Goal: Information Seeking & Learning: Learn about a topic

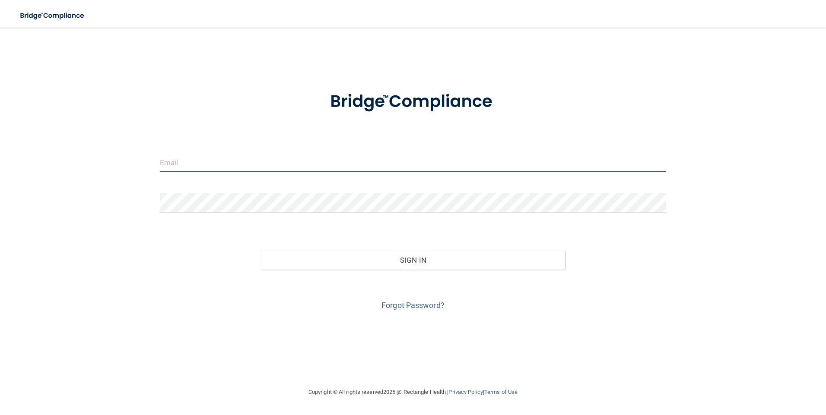
click at [256, 159] on input "email" at bounding box center [413, 162] width 507 height 19
type input "[EMAIL_ADDRESS][DOMAIN_NAME]"
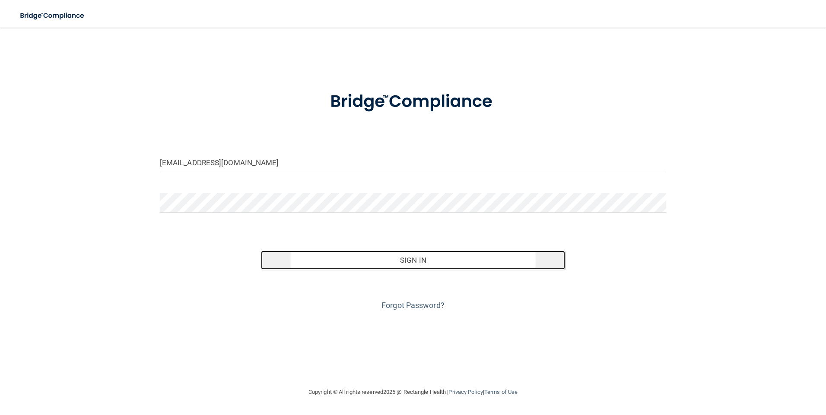
click at [415, 260] on button "Sign In" at bounding box center [413, 260] width 304 height 19
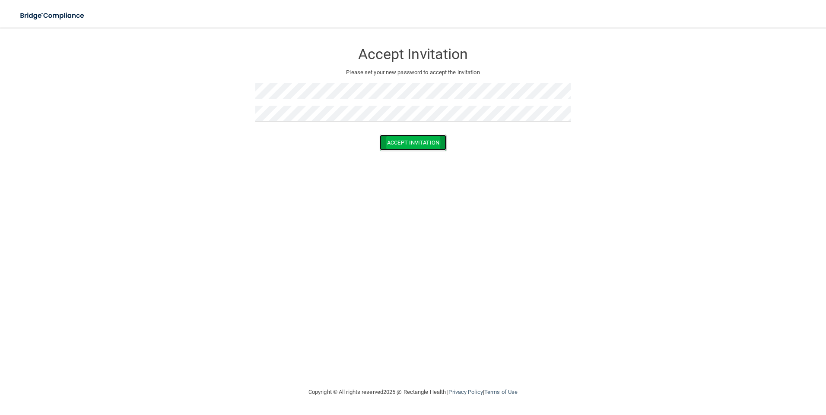
click at [415, 140] on button "Accept Invitation" at bounding box center [413, 143] width 66 height 16
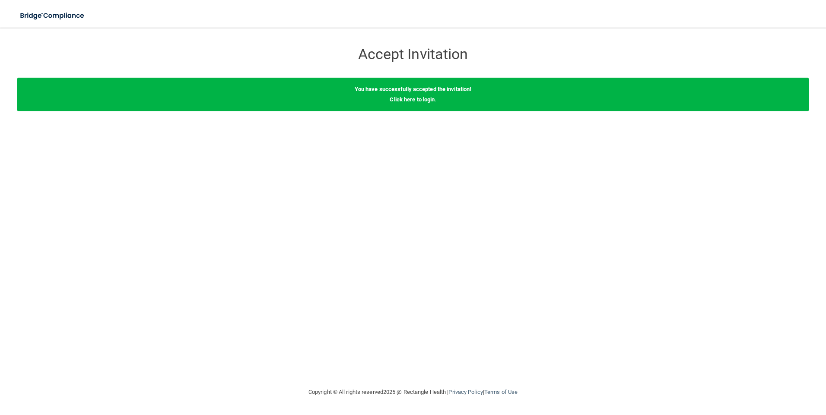
click at [412, 99] on link "Click here to login" at bounding box center [411, 99] width 45 height 6
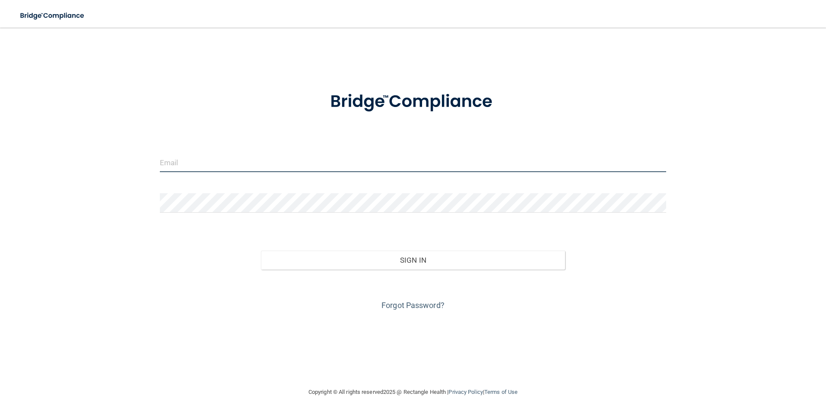
click at [241, 164] on input "email" at bounding box center [413, 162] width 507 height 19
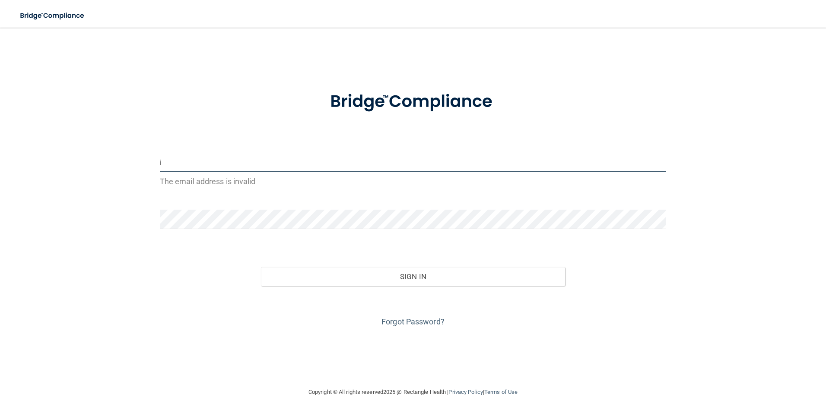
type input "[EMAIL_ADDRESS][DOMAIN_NAME]"
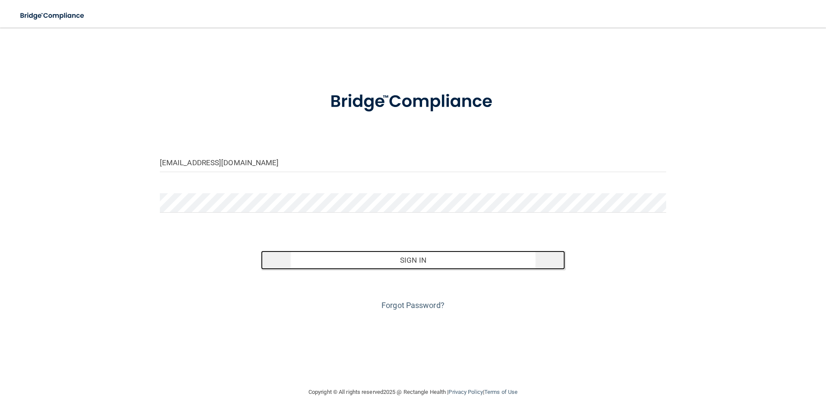
click at [410, 257] on button "Sign In" at bounding box center [413, 260] width 304 height 19
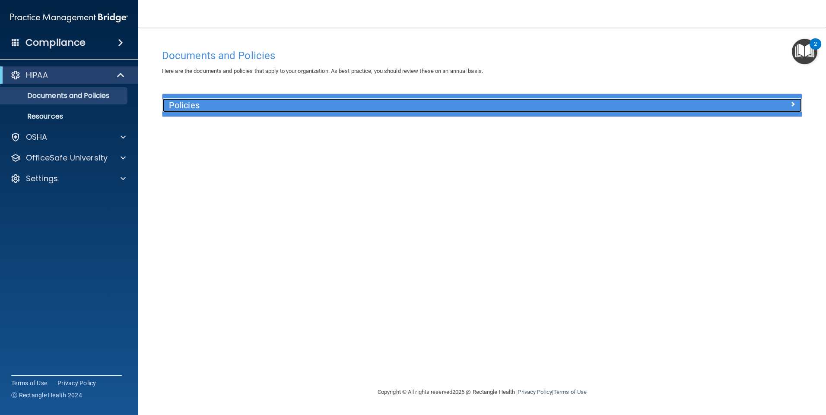
click at [186, 104] on h5 "Policies" at bounding box center [402, 105] width 466 height 9
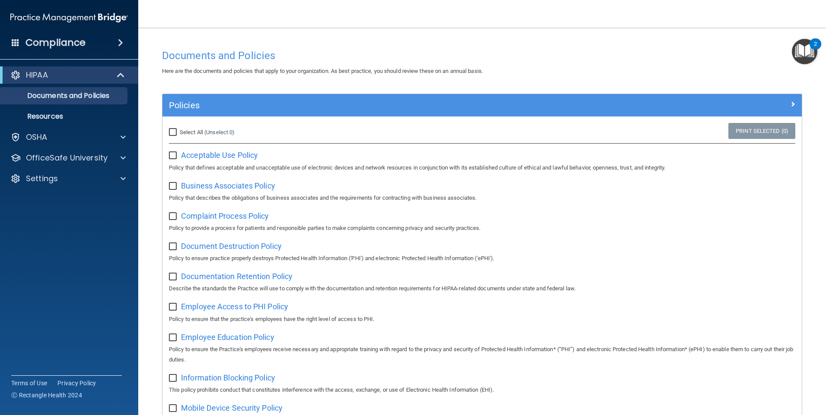
click at [804, 52] on img "Open Resource Center, 2 new notifications" at bounding box center [804, 51] width 25 height 25
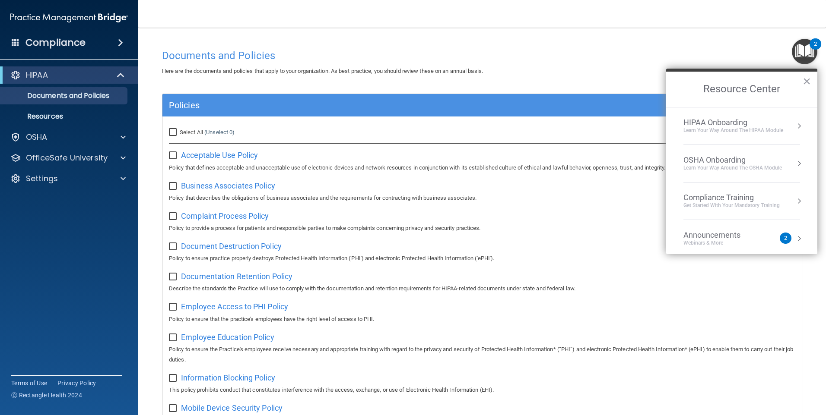
click at [600, 56] on h4 "Documents and Policies" at bounding box center [482, 55] width 640 height 11
click at [807, 80] on button "×" at bounding box center [806, 81] width 8 height 14
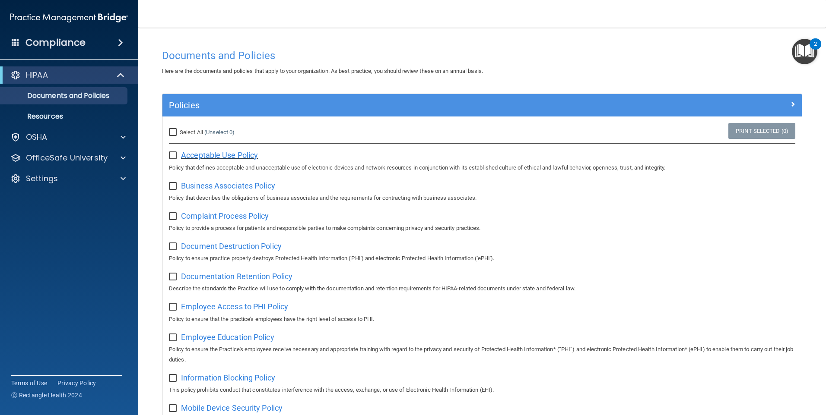
click at [209, 155] on span "Acceptable Use Policy" at bounding box center [219, 155] width 77 height 9
click at [803, 53] on img "Open Resource Center, 2 new notifications" at bounding box center [804, 51] width 25 height 25
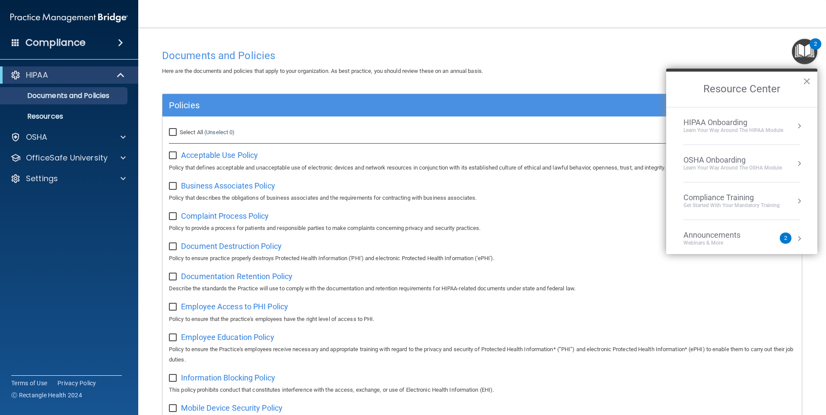
click at [721, 123] on div "HIPAA Onboarding" at bounding box center [733, 122] width 100 height 9
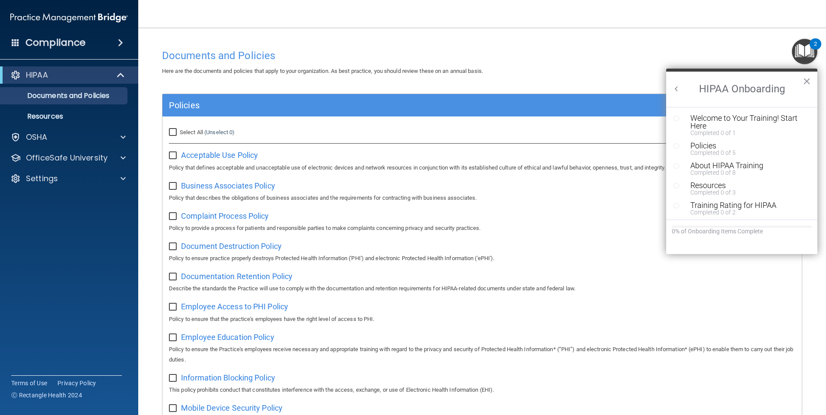
click at [527, 60] on h4 "Documents and Policies" at bounding box center [482, 55] width 640 height 11
click at [743, 120] on div "Welcome to Your Training! Start Here" at bounding box center [744, 122] width 109 height 16
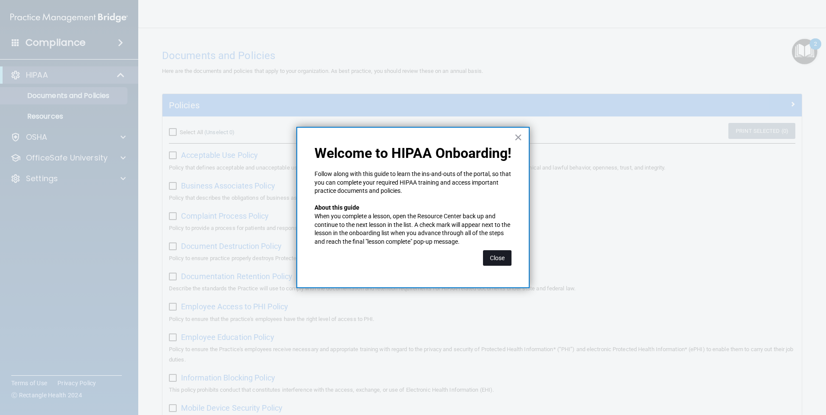
click at [498, 257] on button "Close" at bounding box center [497, 258] width 28 height 16
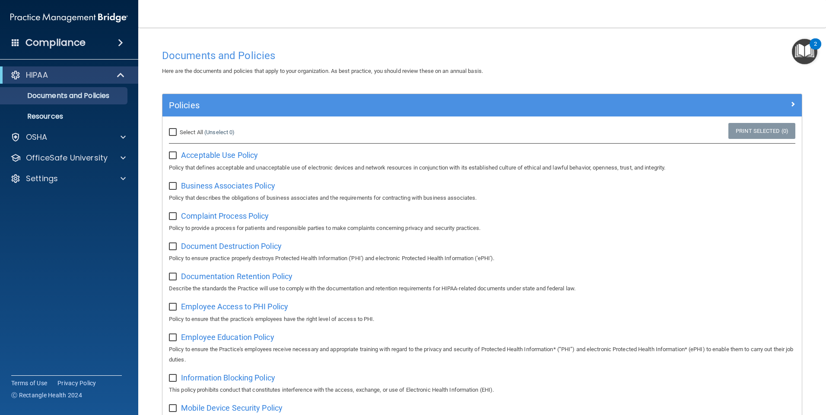
click at [800, 51] on img "Open Resource Center, 2 new notifications" at bounding box center [804, 51] width 25 height 25
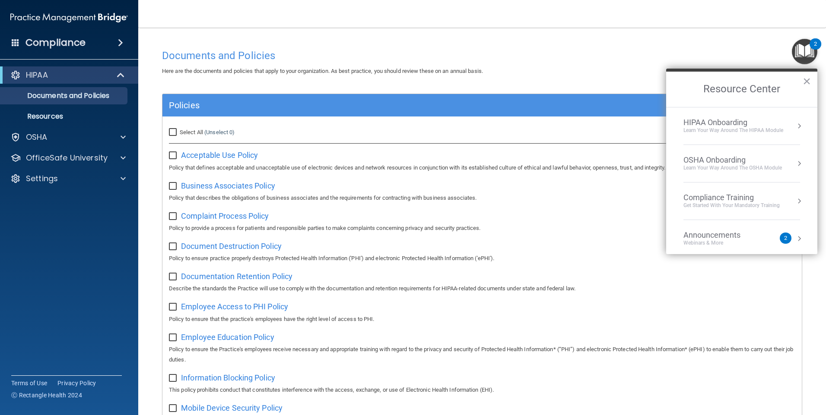
click at [785, 127] on div "HIPAA Onboarding Learn Your Way around the HIPAA module" at bounding box center [741, 126] width 117 height 16
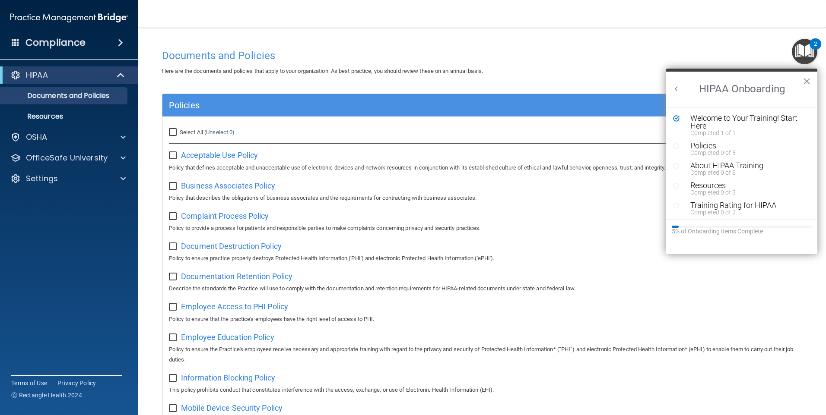
click at [709, 148] on div "Policies" at bounding box center [744, 146] width 109 height 8
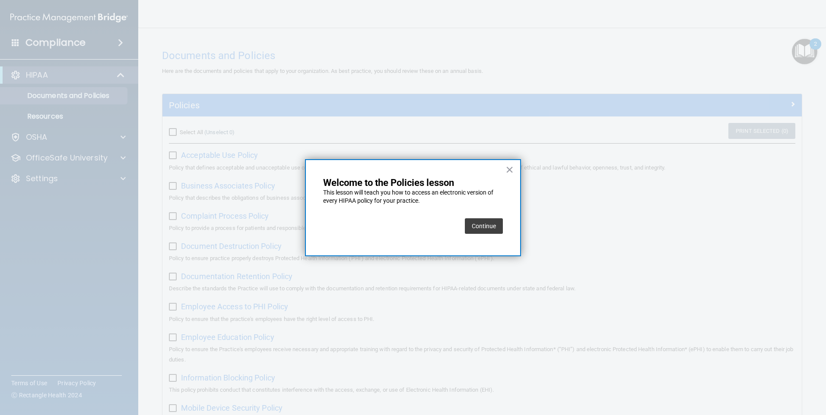
click at [487, 225] on button "Continue" at bounding box center [484, 226] width 38 height 16
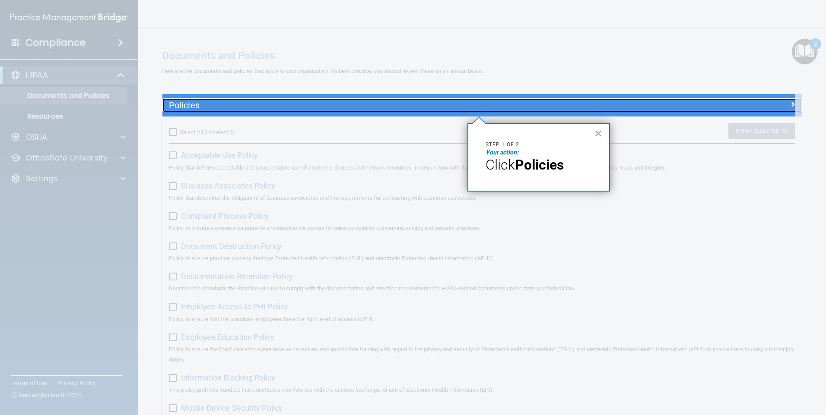
click at [458, 105] on h5 "Policies" at bounding box center [402, 105] width 466 height 9
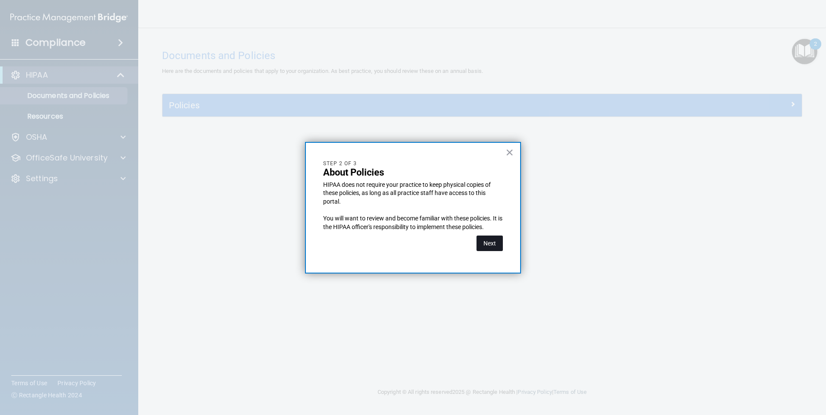
click at [488, 238] on button "Next" at bounding box center [489, 244] width 26 height 16
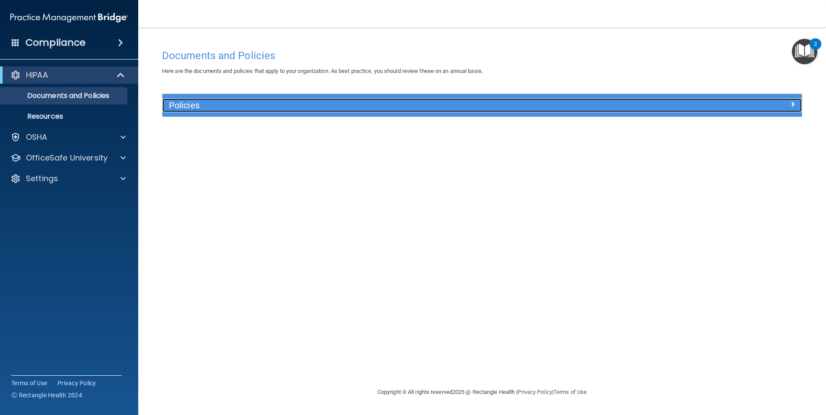
click at [192, 105] on h5 "Policies" at bounding box center [402, 105] width 466 height 9
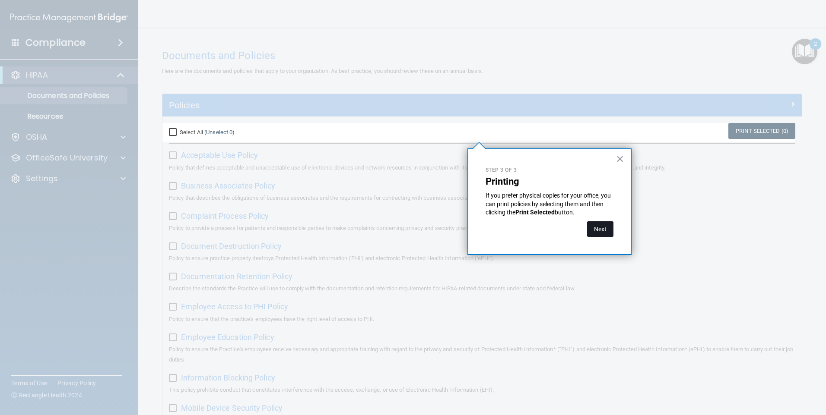
click at [600, 227] on button "Next" at bounding box center [600, 230] width 26 height 16
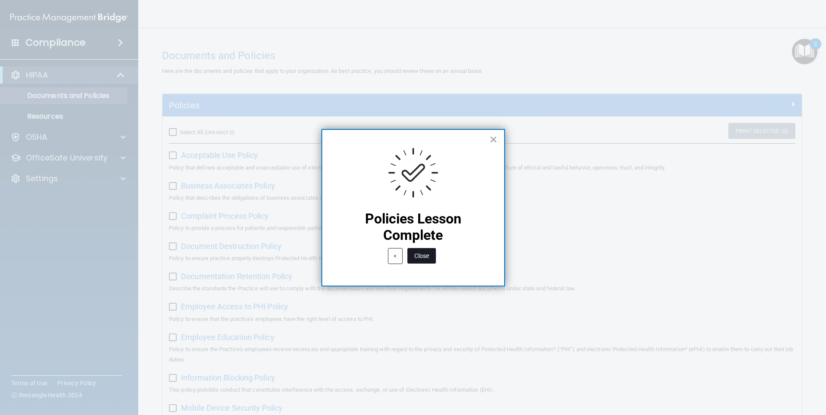
click at [426, 253] on button "Close" at bounding box center [421, 256] width 28 height 16
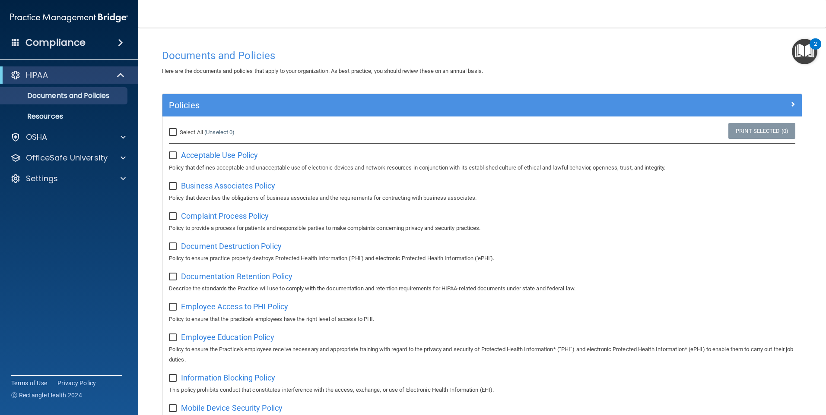
click at [804, 51] on img "Open Resource Center, 2 new notifications" at bounding box center [804, 51] width 25 height 25
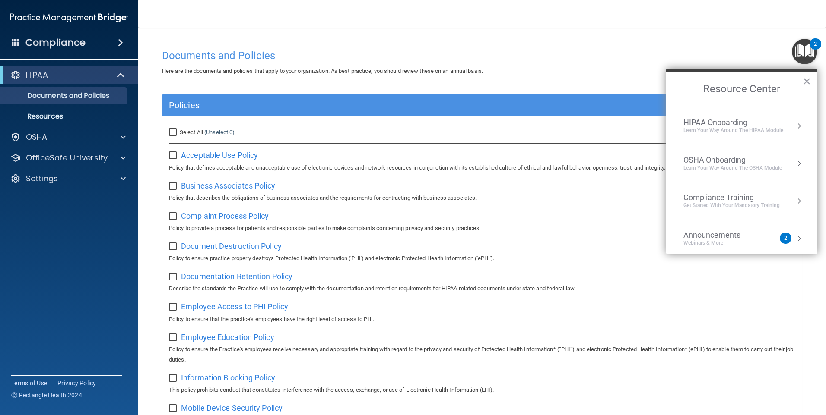
click at [737, 125] on div "HIPAA Onboarding" at bounding box center [733, 122] width 100 height 9
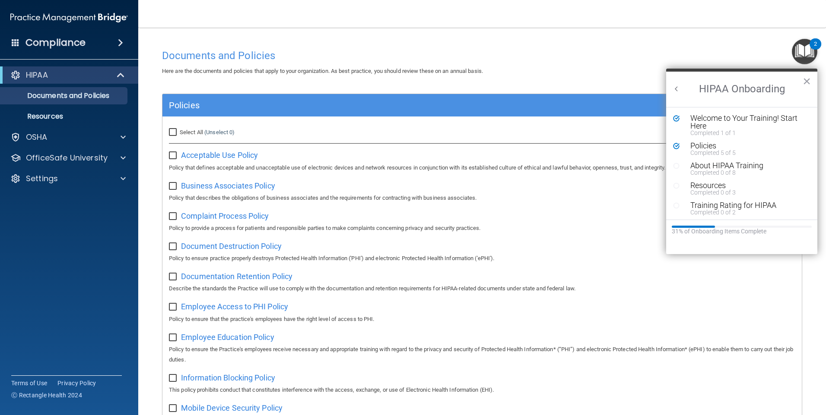
click at [636, 60] on h4 "Documents and Policies" at bounding box center [482, 55] width 640 height 11
click at [242, 154] on span "Acceptable Use Policy" at bounding box center [219, 155] width 77 height 9
click at [172, 153] on input "checkbox" at bounding box center [174, 155] width 10 height 7
checkbox input "true"
click at [201, 186] on span "Business Associates Policy" at bounding box center [228, 185] width 94 height 9
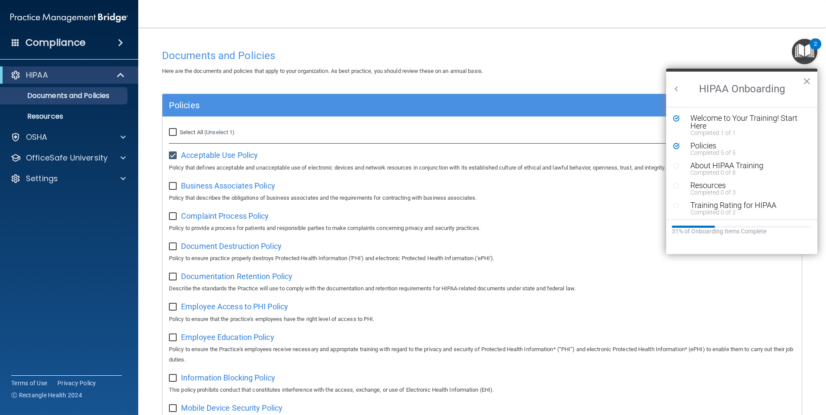
click at [171, 187] on input "checkbox" at bounding box center [174, 186] width 10 height 7
checkbox input "true"
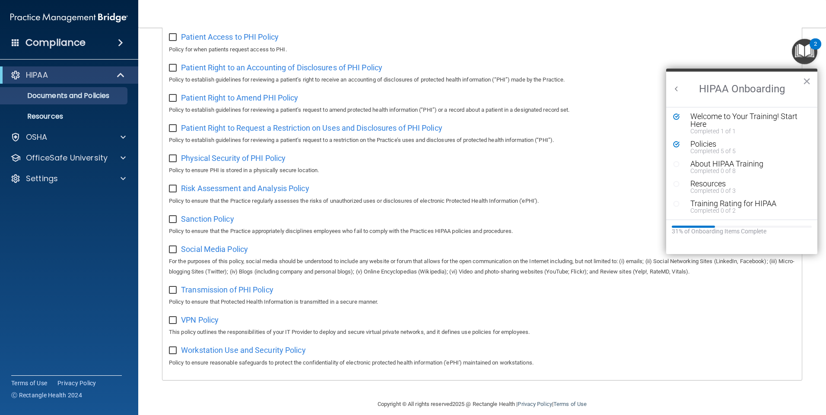
scroll to position [451, 0]
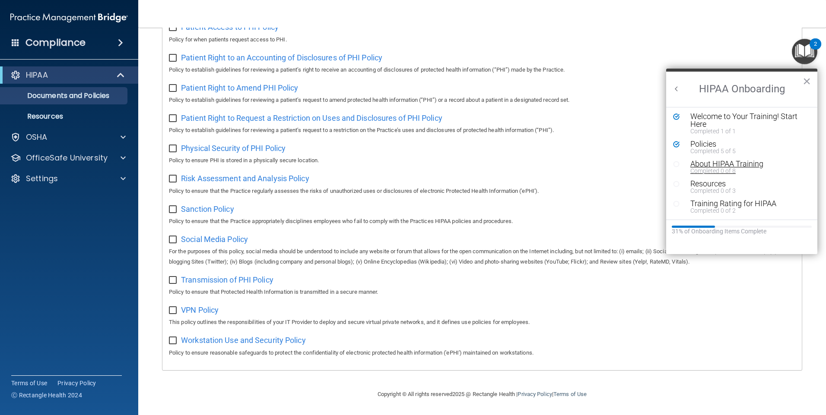
click at [705, 164] on div "About HIPAA Training" at bounding box center [744, 164] width 109 height 8
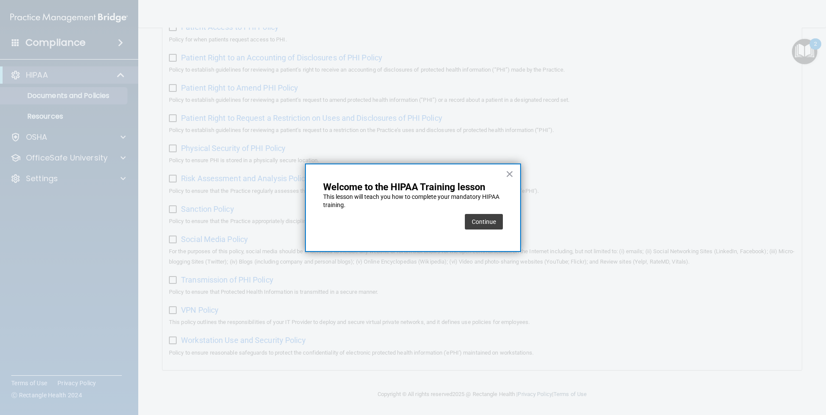
click at [484, 219] on button "Continue" at bounding box center [484, 222] width 38 height 16
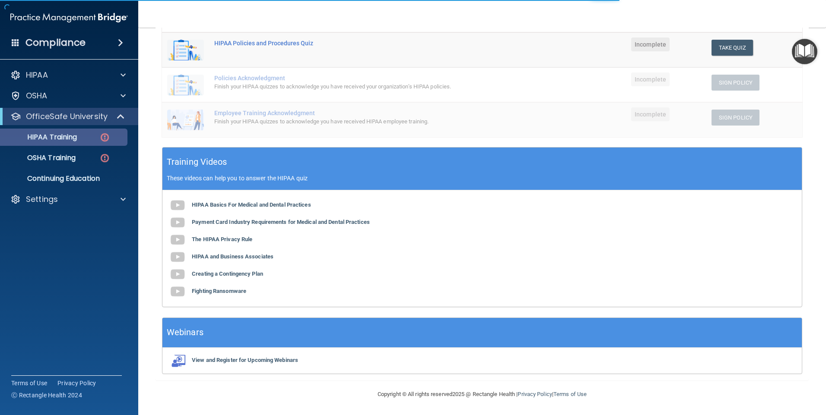
scroll to position [67, 0]
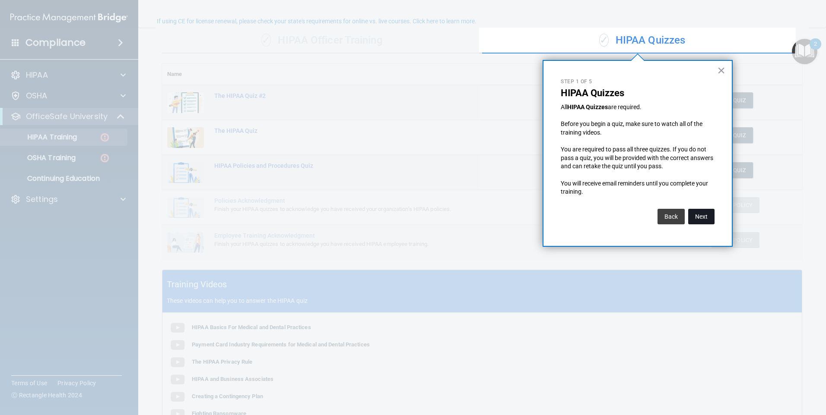
click at [704, 216] on button "Next" at bounding box center [701, 217] width 26 height 16
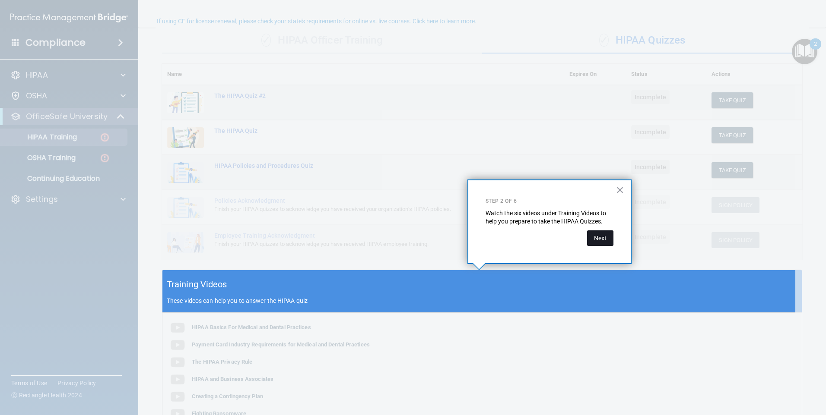
click at [603, 241] on button "Next" at bounding box center [600, 239] width 26 height 16
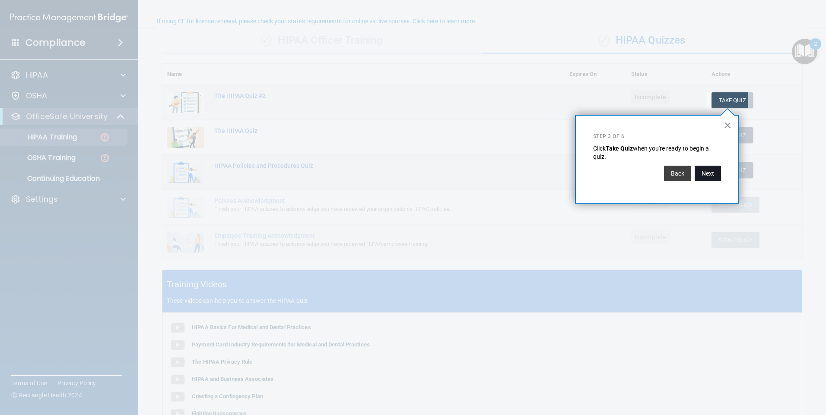
click at [711, 175] on button "Next" at bounding box center [707, 174] width 26 height 16
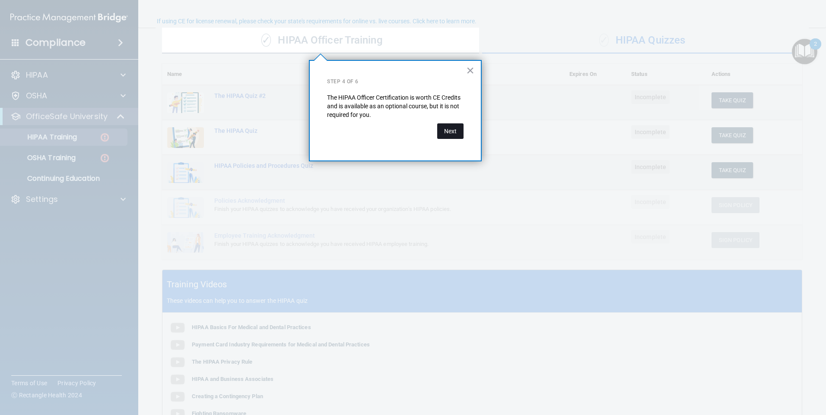
click at [449, 129] on button "Next" at bounding box center [450, 131] width 26 height 16
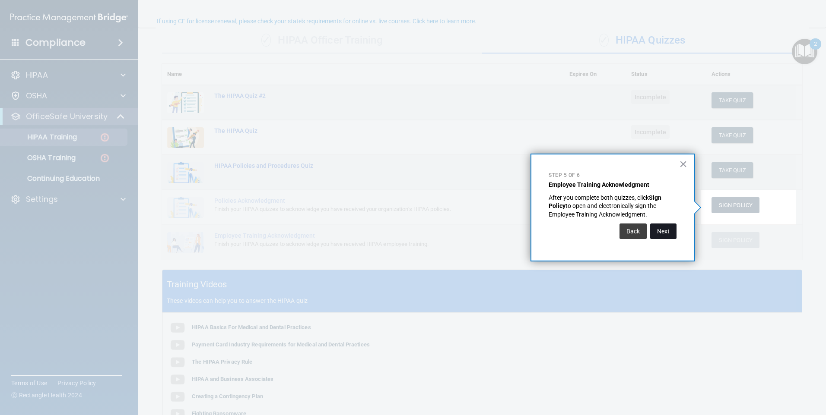
click at [662, 228] on button "Next" at bounding box center [663, 232] width 26 height 16
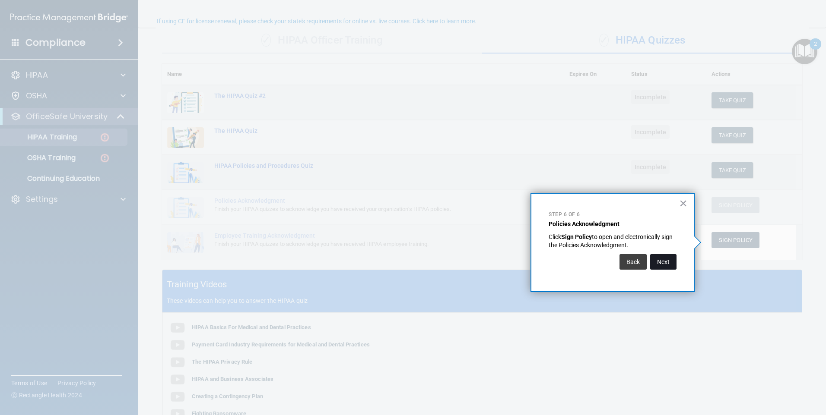
click at [662, 264] on button "Next" at bounding box center [663, 262] width 26 height 16
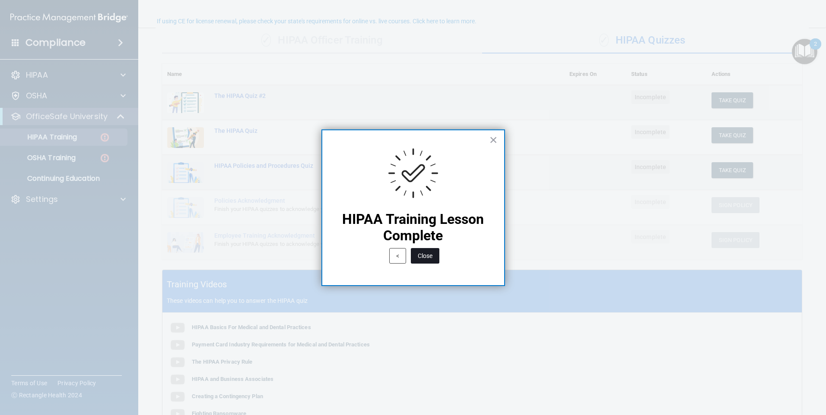
click at [425, 259] on button "Close" at bounding box center [425, 256] width 28 height 16
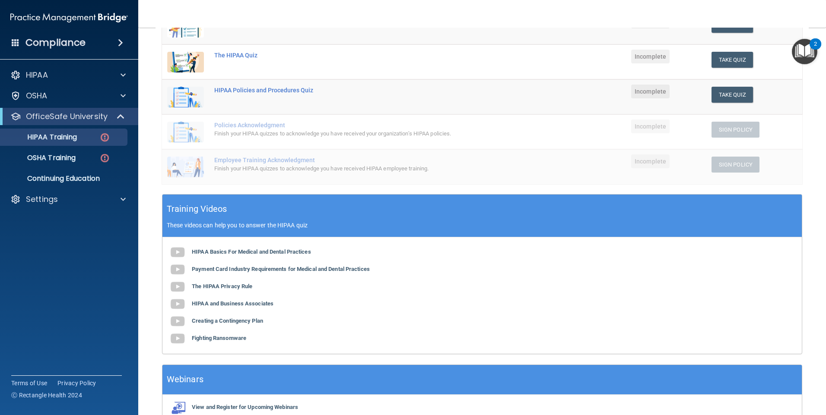
scroll to position [146, 0]
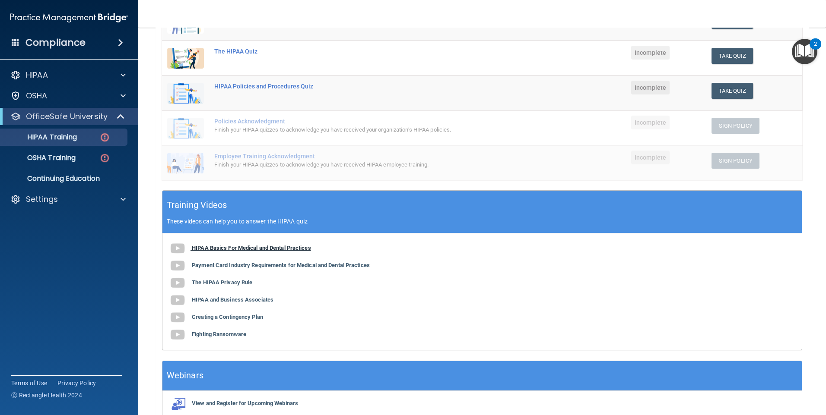
click at [249, 248] on b "HIPAA Basics For Medical and Dental Practices" at bounding box center [251, 248] width 119 height 6
click at [230, 265] on b "Payment Card Industry Requirements for Medical and Dental Practices" at bounding box center [281, 265] width 178 height 6
click at [228, 280] on b "The HIPAA Privacy Rule" at bounding box center [222, 282] width 60 height 6
click at [219, 316] on b "Creating a Contingency Plan" at bounding box center [227, 317] width 71 height 6
click at [244, 297] on b "HIPAA and Business Associates" at bounding box center [233, 300] width 82 height 6
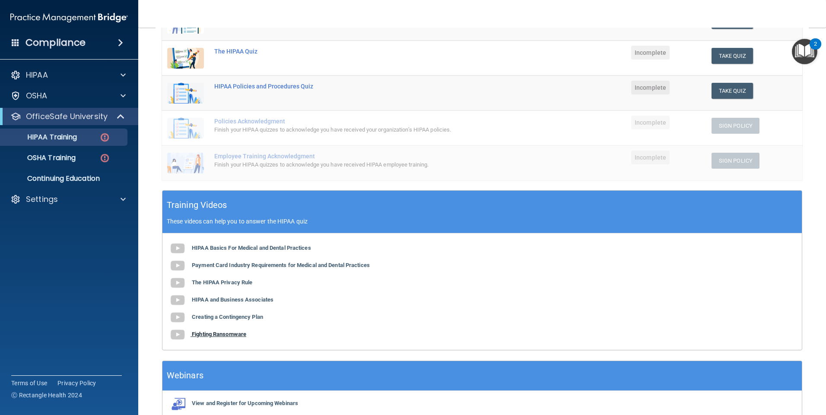
click at [228, 335] on b "Fighting Ransomware" at bounding box center [219, 334] width 54 height 6
click at [723, 56] on button "Take Quiz" at bounding box center [731, 56] width 41 height 16
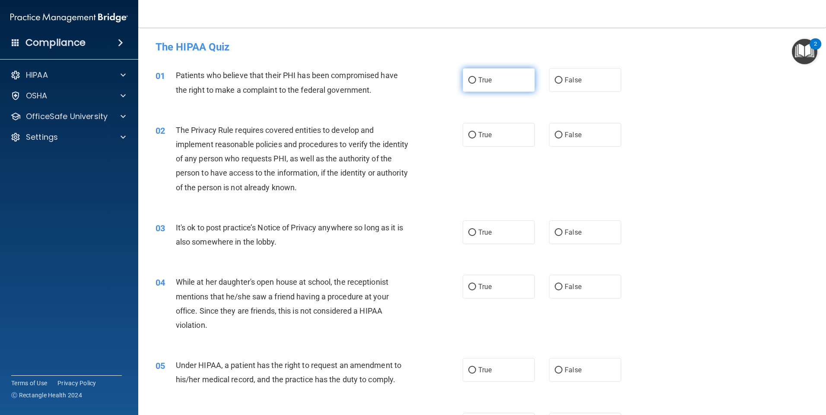
click at [472, 82] on label "True" at bounding box center [498, 80] width 72 height 24
click at [469, 80] on input "True" at bounding box center [472, 80] width 8 height 6
radio input "true"
drag, startPoint x: 469, startPoint y: 133, endPoint x: 453, endPoint y: 159, distance: 31.0
click at [468, 133] on input "True" at bounding box center [472, 135] width 8 height 6
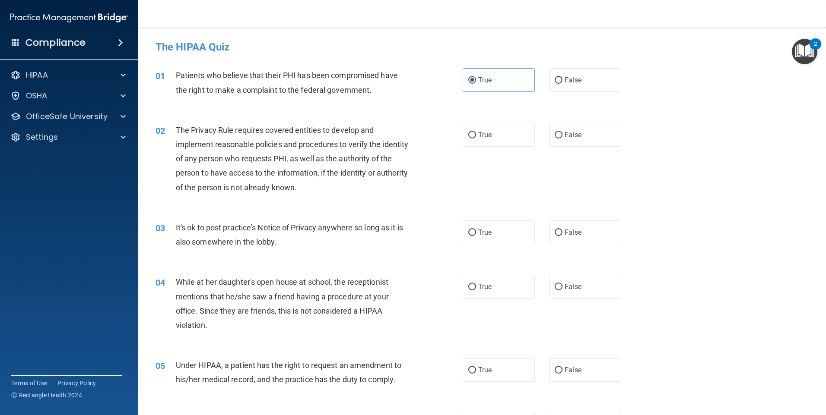
radio input "true"
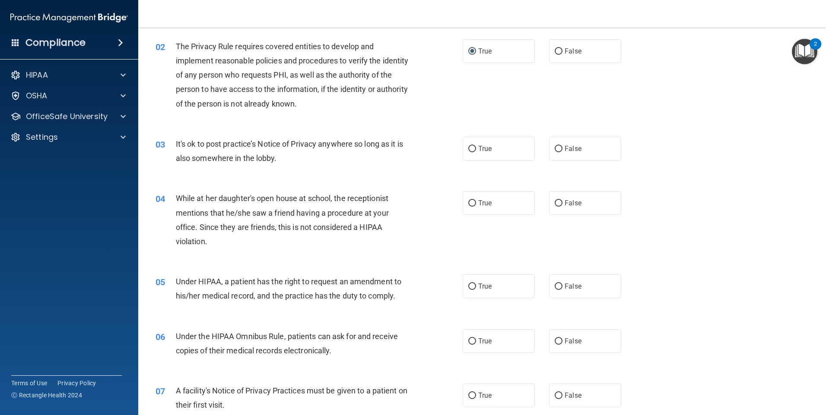
scroll to position [86, 0]
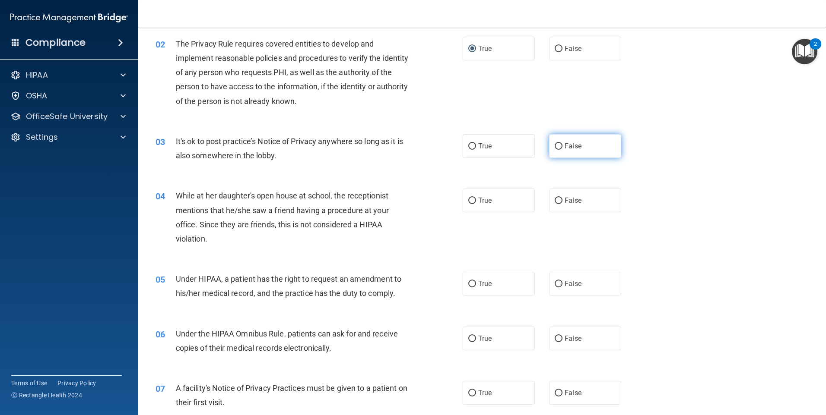
click at [556, 143] on input "False" at bounding box center [558, 146] width 8 height 6
radio input "true"
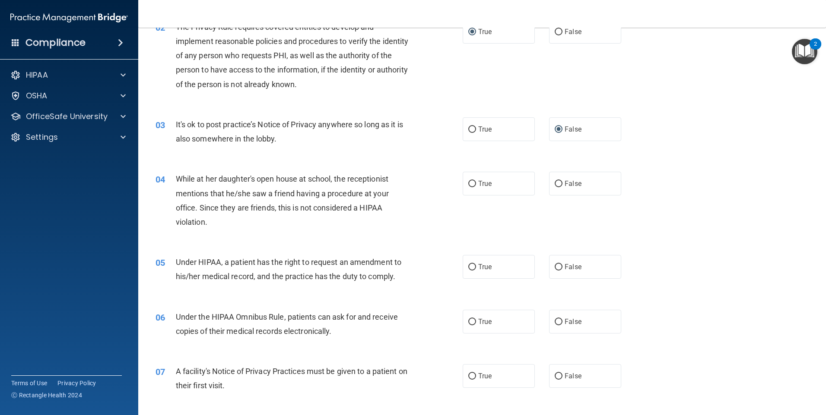
scroll to position [130, 0]
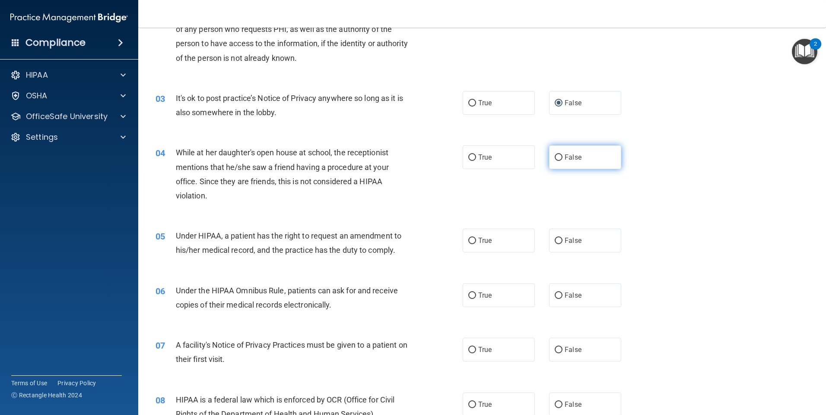
click at [554, 156] on input "False" at bounding box center [558, 158] width 8 height 6
radio input "true"
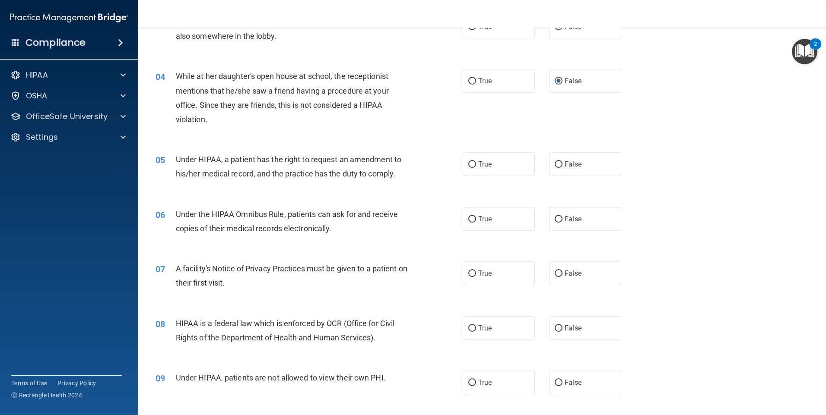
scroll to position [216, 0]
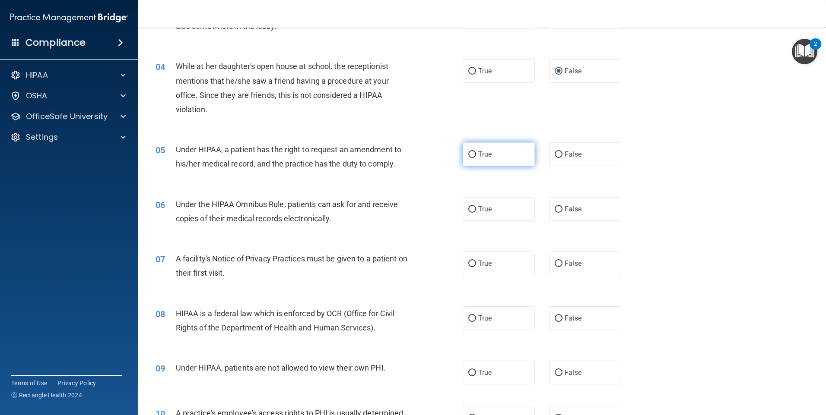
click at [468, 155] on input "True" at bounding box center [472, 155] width 8 height 6
radio input "true"
click at [468, 209] on input "True" at bounding box center [472, 209] width 8 height 6
radio input "true"
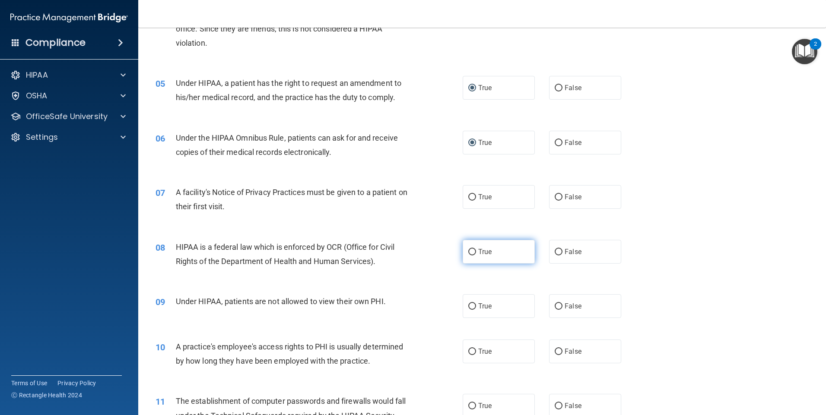
scroll to position [302, 0]
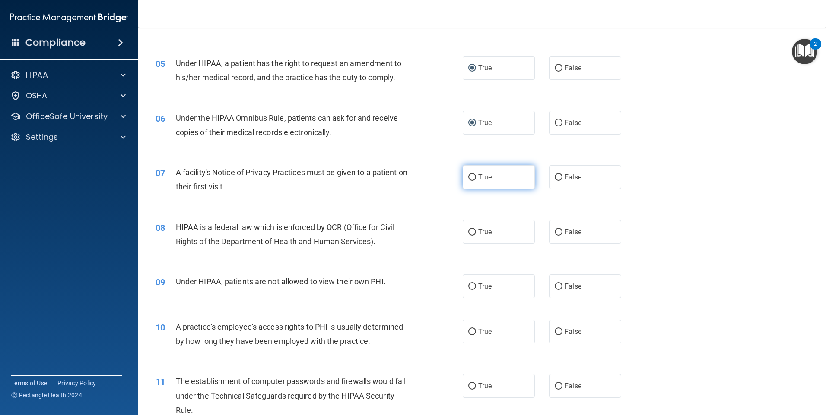
drag, startPoint x: 467, startPoint y: 176, endPoint x: 463, endPoint y: 178, distance: 4.4
click at [468, 175] on input "True" at bounding box center [472, 177] width 8 height 6
radio input "true"
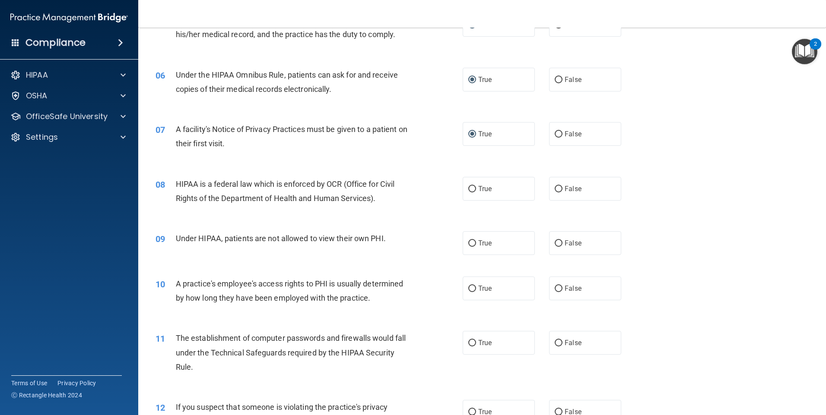
scroll to position [389, 0]
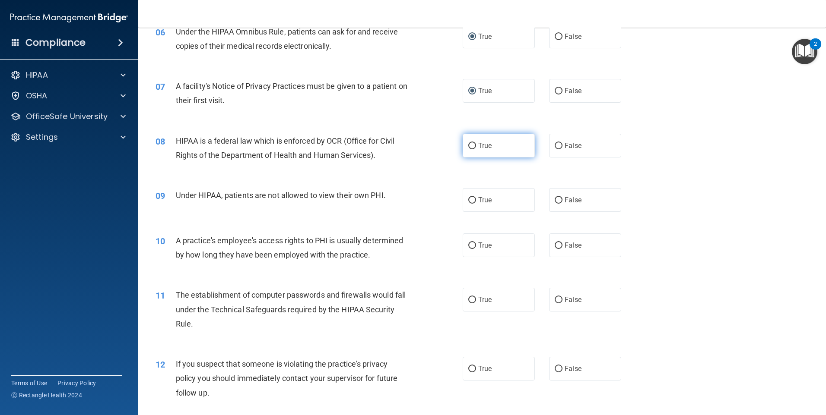
click at [469, 147] on input "True" at bounding box center [472, 146] width 8 height 6
radio input "true"
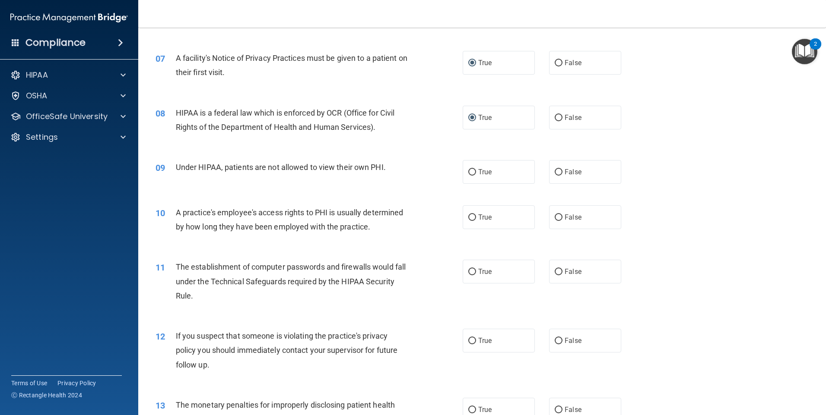
scroll to position [432, 0]
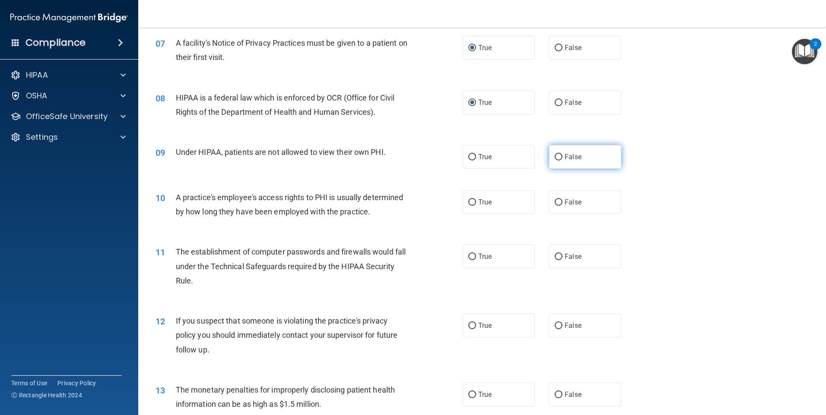
click at [555, 156] on input "False" at bounding box center [558, 157] width 8 height 6
radio input "true"
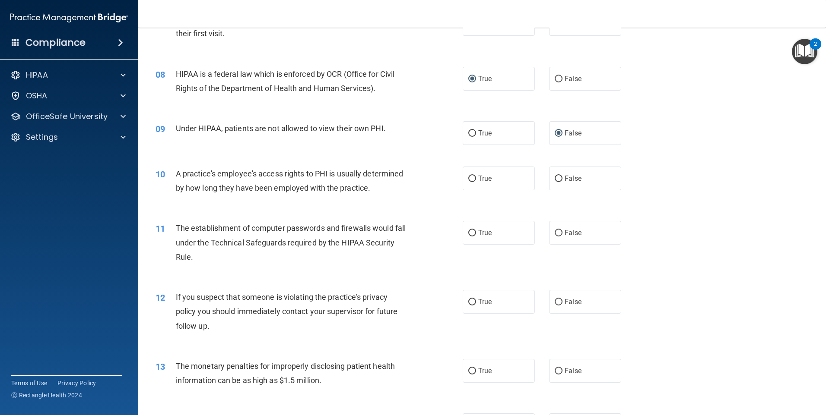
scroll to position [475, 0]
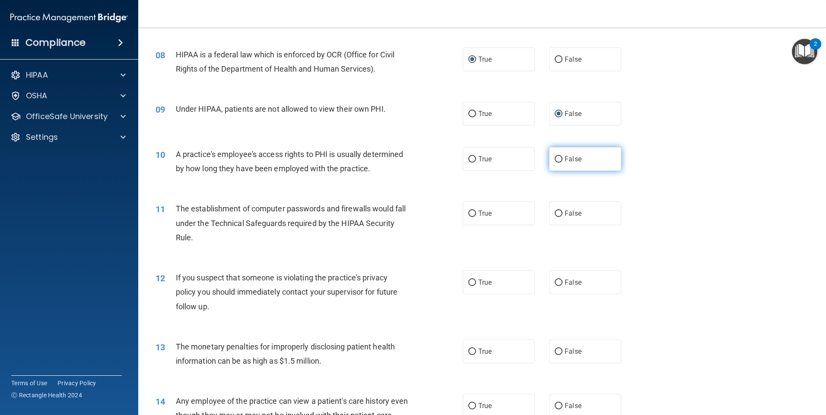
click at [554, 160] on input "False" at bounding box center [558, 159] width 8 height 6
radio input "true"
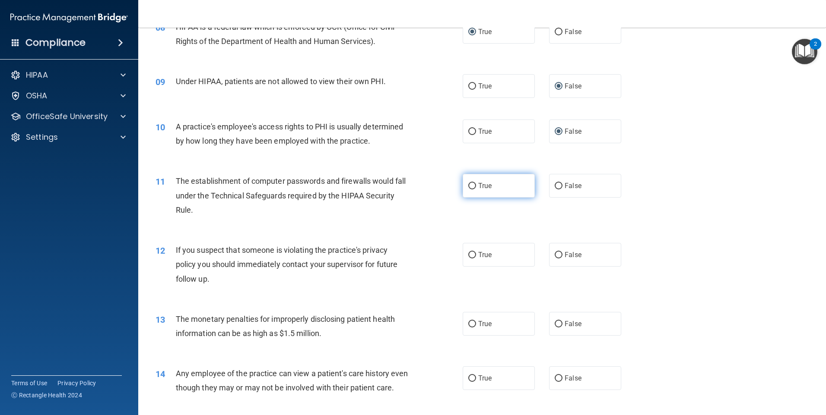
scroll to position [518, 0]
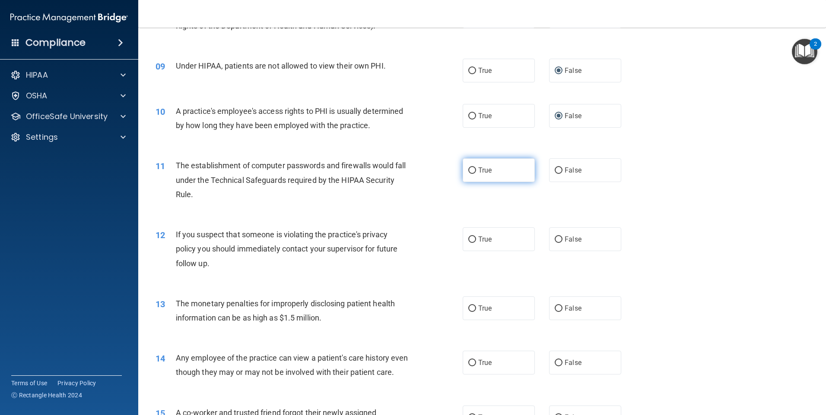
click at [469, 174] on input "True" at bounding box center [472, 171] width 8 height 6
radio input "true"
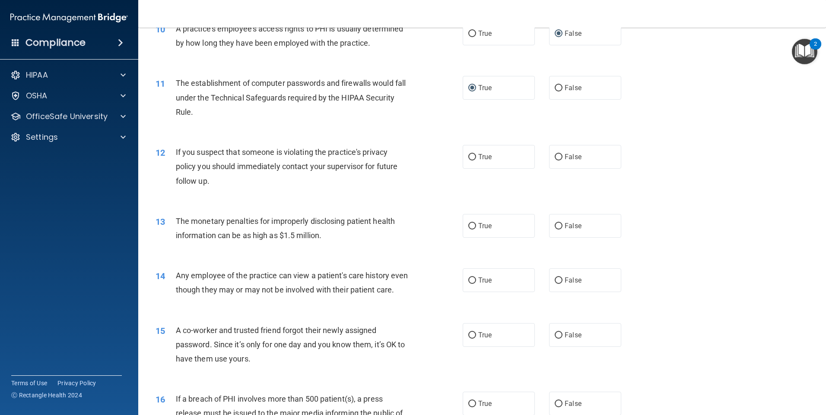
scroll to position [605, 0]
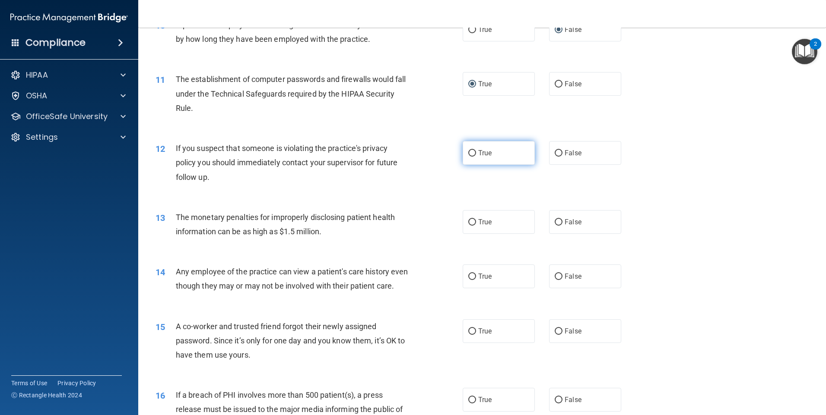
click at [468, 155] on input "True" at bounding box center [472, 153] width 8 height 6
radio input "true"
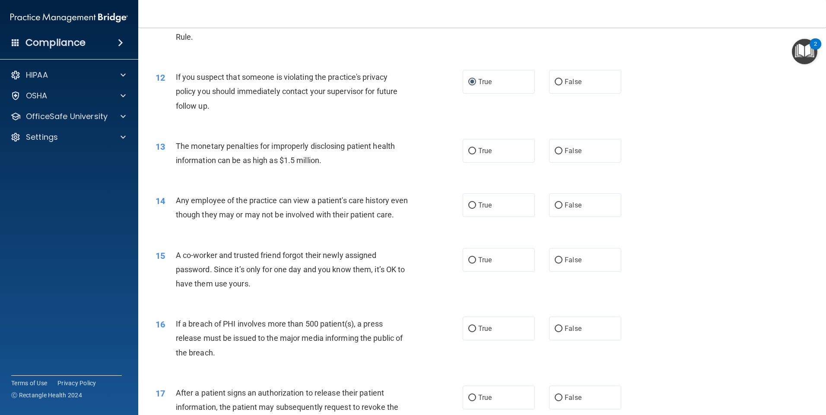
scroll to position [691, 0]
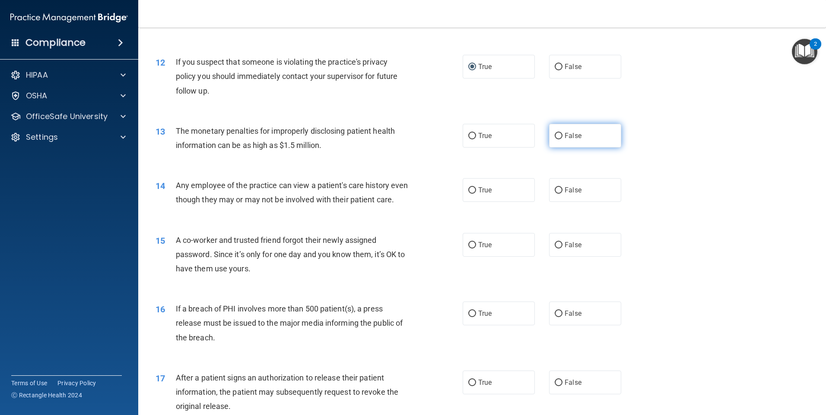
click at [554, 136] on input "False" at bounding box center [558, 136] width 8 height 6
radio input "true"
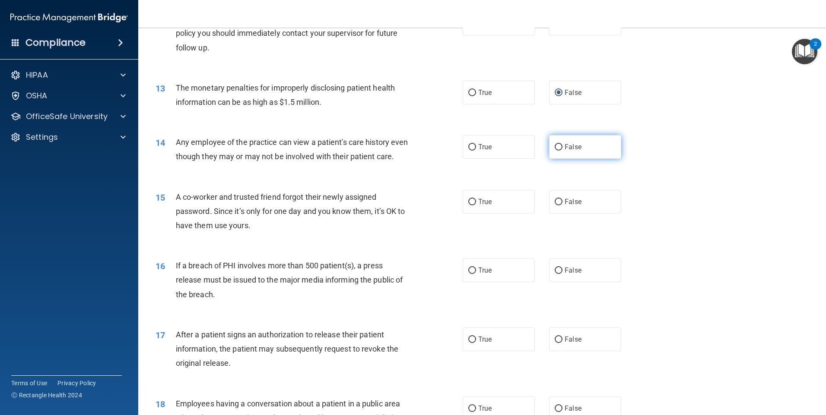
click at [554, 148] on input "False" at bounding box center [558, 147] width 8 height 6
radio input "true"
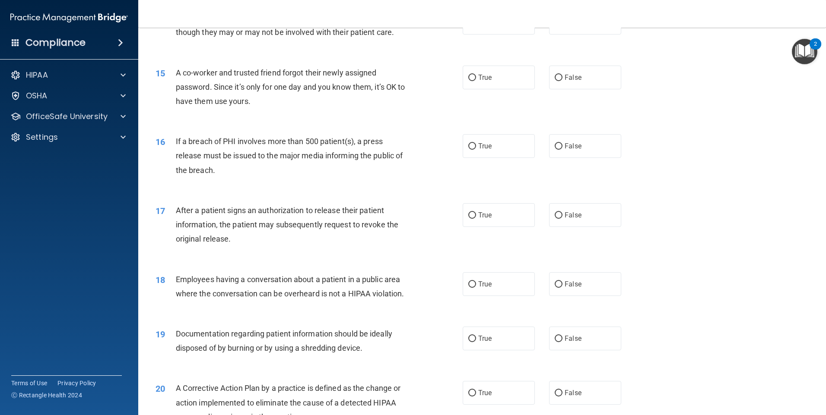
scroll to position [864, 0]
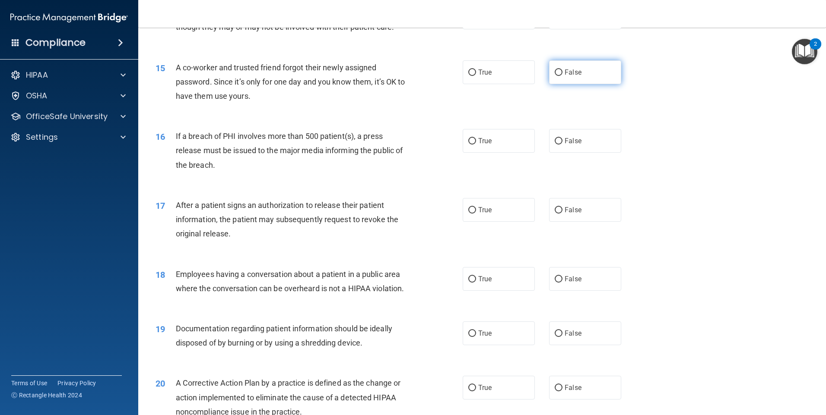
click at [557, 76] on input "False" at bounding box center [558, 73] width 8 height 6
radio input "true"
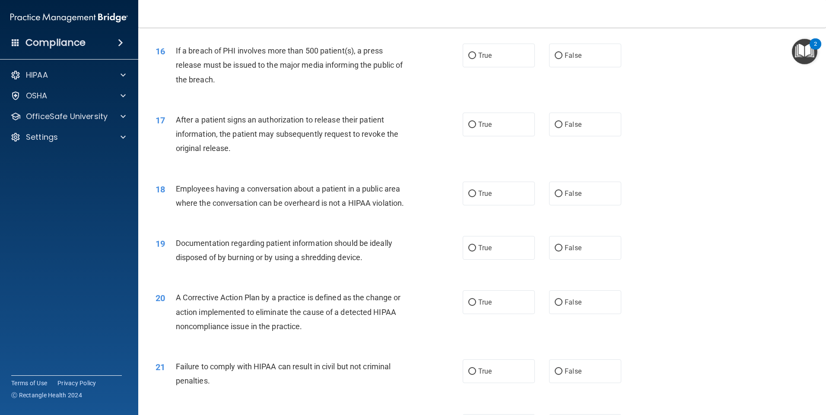
scroll to position [950, 0]
click at [554, 58] on input "False" at bounding box center [558, 55] width 8 height 6
radio input "true"
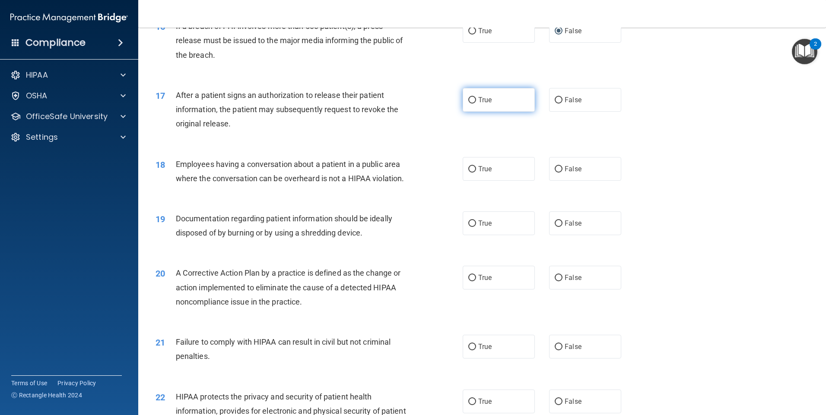
scroll to position [993, 0]
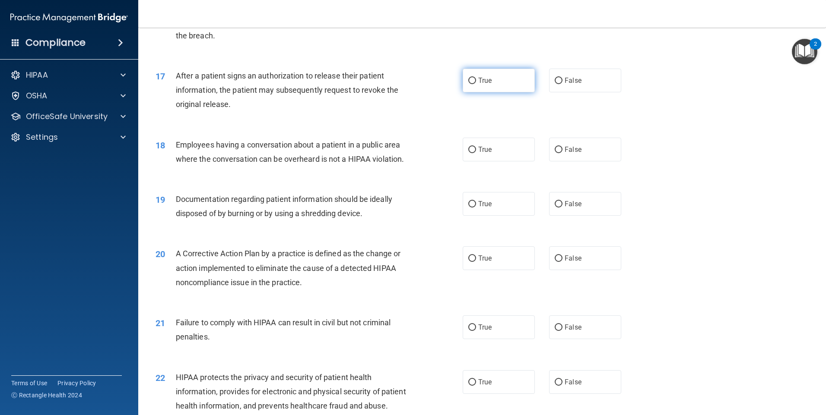
click at [470, 84] on input "True" at bounding box center [472, 81] width 8 height 6
radio input "true"
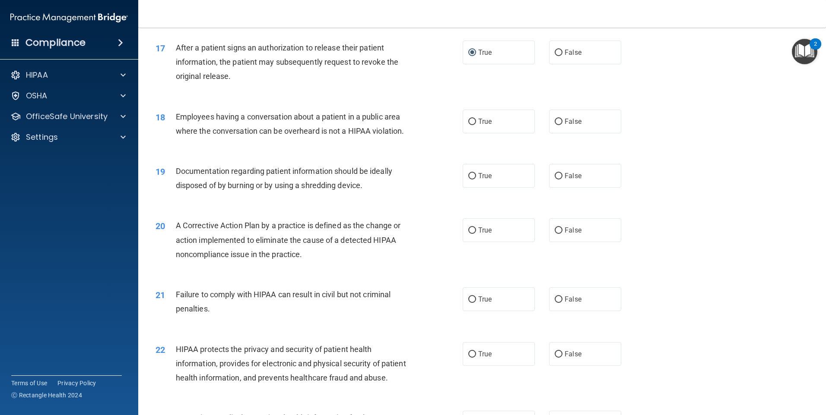
scroll to position [1080, 0]
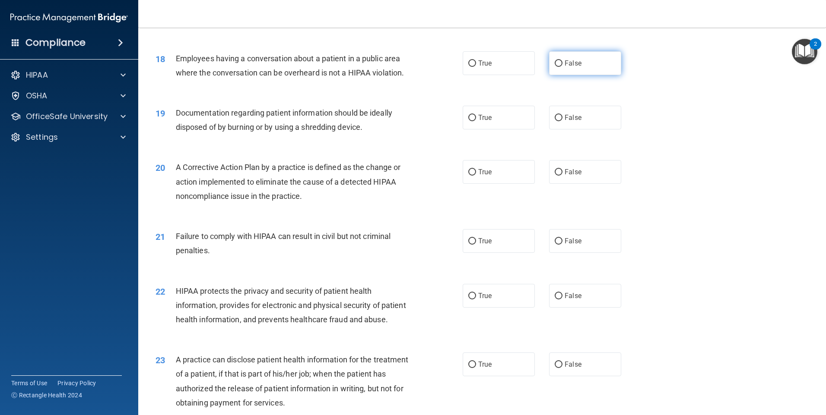
click at [554, 75] on label "False" at bounding box center [585, 63] width 72 height 24
click at [554, 67] on input "False" at bounding box center [558, 63] width 8 height 6
radio input "true"
click at [471, 121] on input "True" at bounding box center [472, 118] width 8 height 6
radio input "true"
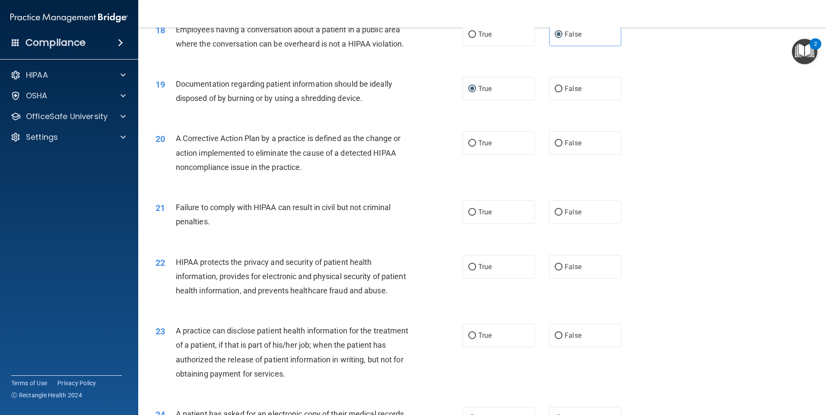
scroll to position [1166, 0]
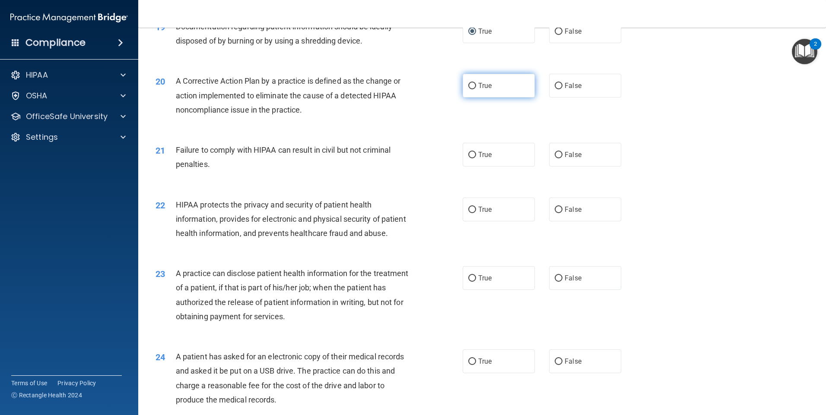
click at [470, 89] on input "True" at bounding box center [472, 86] width 8 height 6
radio input "true"
click at [557, 164] on label "False" at bounding box center [585, 155] width 72 height 24
click at [557, 158] on input "False" at bounding box center [558, 155] width 8 height 6
radio input "true"
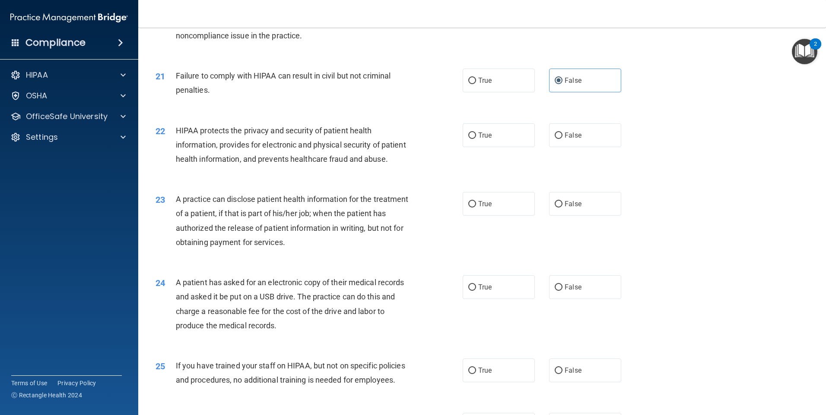
scroll to position [1295, 0]
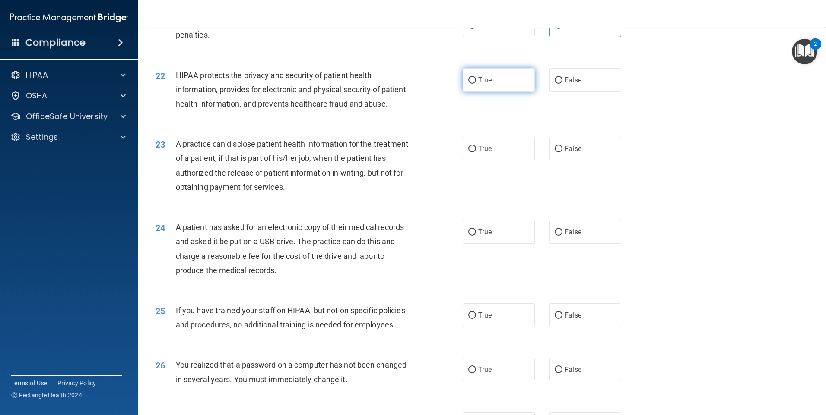
click at [469, 84] on input "True" at bounding box center [472, 80] width 8 height 6
radio input "true"
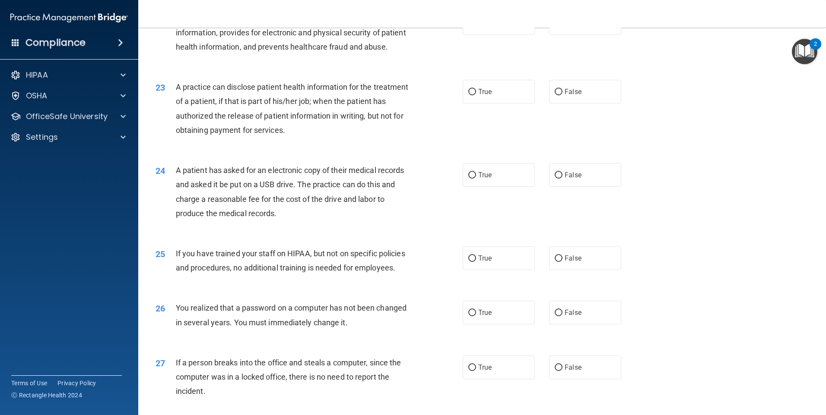
scroll to position [1340, 0]
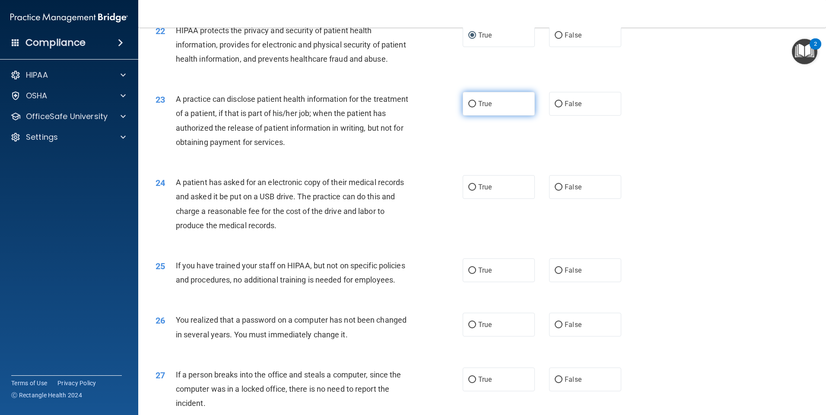
click at [469, 108] on input "True" at bounding box center [472, 104] width 8 height 6
radio input "true"
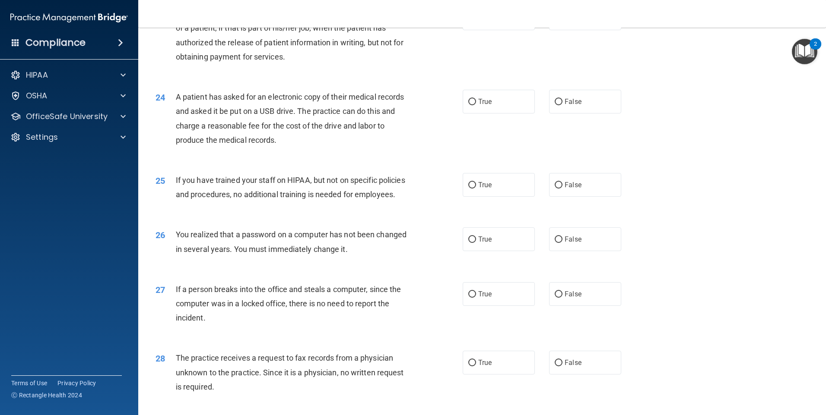
scroll to position [1427, 0]
drag, startPoint x: 470, startPoint y: 127, endPoint x: 447, endPoint y: 134, distance: 24.3
click at [469, 104] on input "True" at bounding box center [472, 101] width 8 height 6
radio input "true"
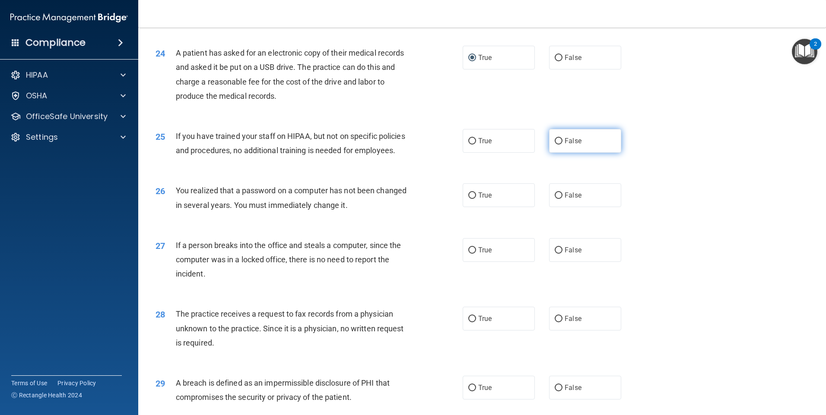
click at [550, 153] on label "False" at bounding box center [585, 141] width 72 height 24
click at [554, 145] on input "False" at bounding box center [558, 141] width 8 height 6
radio input "true"
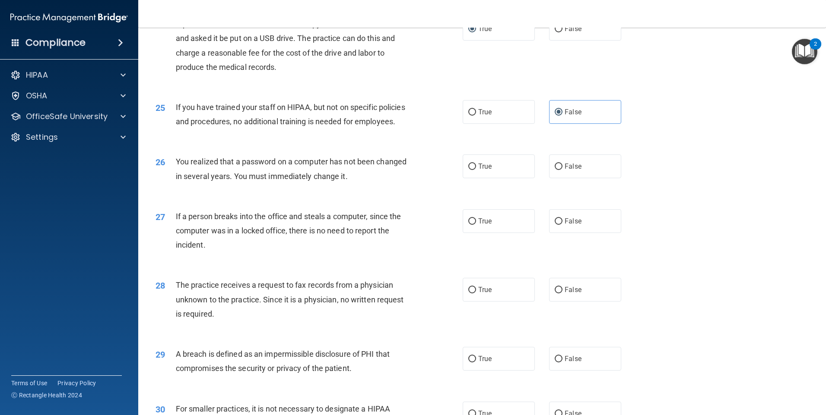
scroll to position [1556, 0]
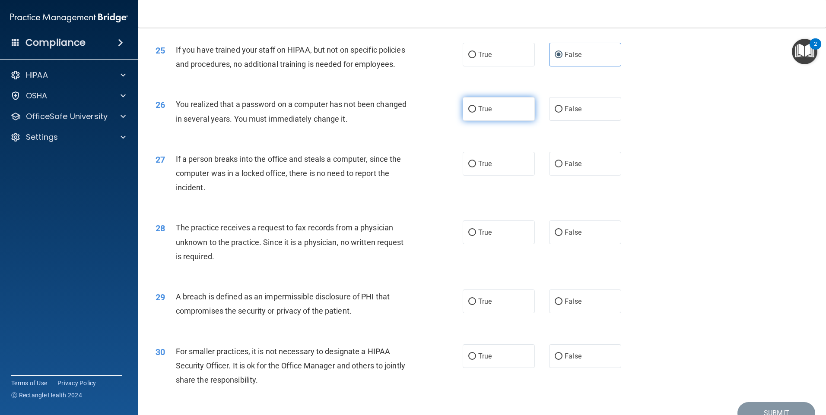
click at [470, 113] on input "True" at bounding box center [472, 109] width 8 height 6
radio input "true"
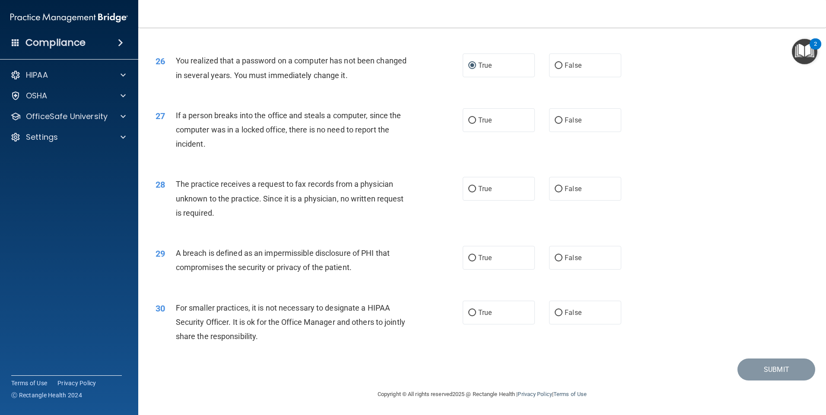
scroll to position [1643, 0]
click at [554, 121] on input "False" at bounding box center [558, 120] width 8 height 6
radio input "true"
click at [557, 186] on input "False" at bounding box center [558, 189] width 8 height 6
radio input "true"
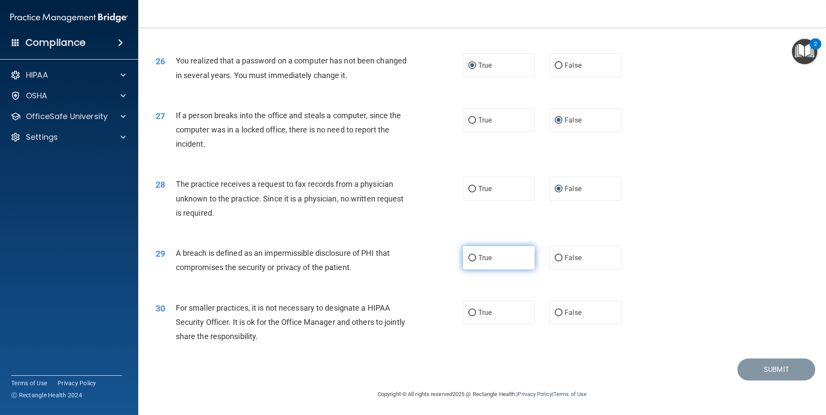
click at [471, 261] on input "True" at bounding box center [472, 258] width 8 height 6
radio input "true"
drag, startPoint x: 552, startPoint y: 313, endPoint x: 608, endPoint y: 313, distance: 55.7
click at [554, 313] on input "False" at bounding box center [558, 313] width 8 height 6
radio input "true"
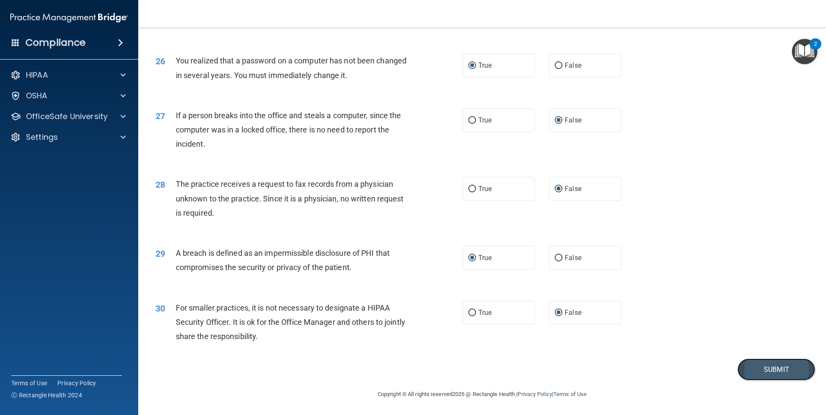
click at [754, 368] on button "Submit" at bounding box center [776, 370] width 78 height 22
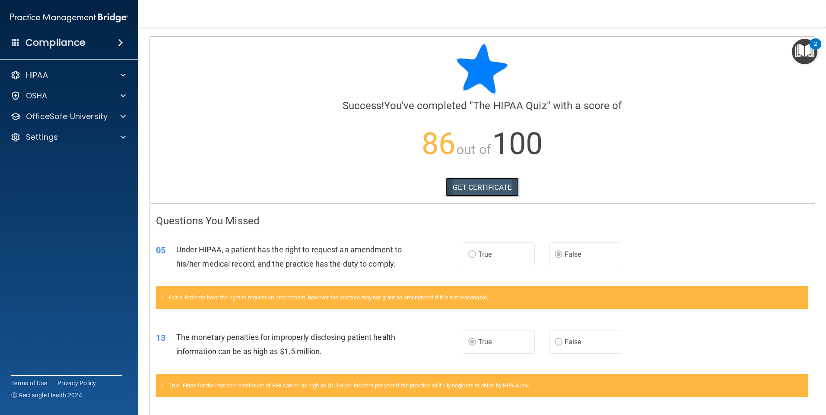
click at [483, 189] on link "GET CERTIFICATE" at bounding box center [482, 187] width 74 height 19
click at [48, 42] on h4 "Compliance" at bounding box center [55, 43] width 60 height 12
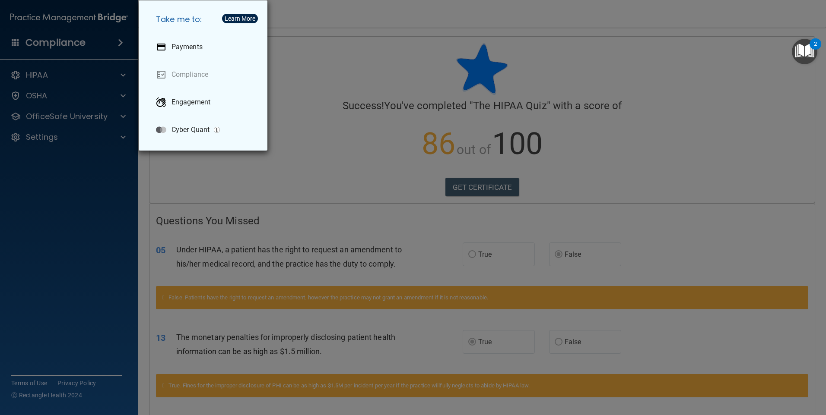
click at [282, 106] on div "Take me to: Payments Compliance Engagement Cyber Quant" at bounding box center [413, 207] width 826 height 415
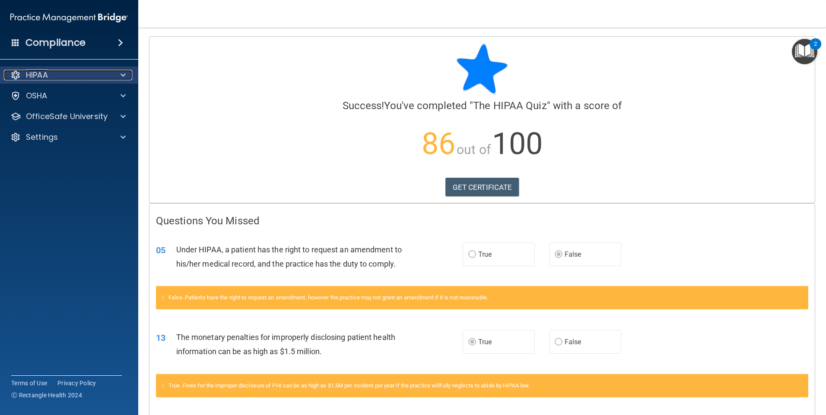
click at [47, 75] on p "HIPAA" at bounding box center [37, 75] width 22 height 10
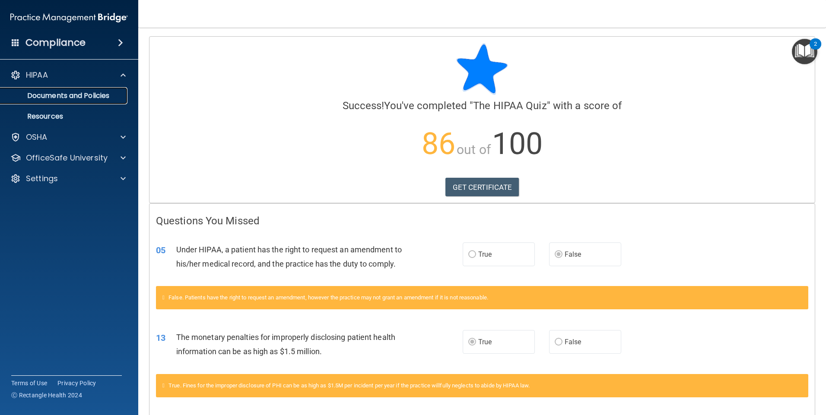
click at [54, 96] on p "Documents and Policies" at bounding box center [65, 96] width 118 height 9
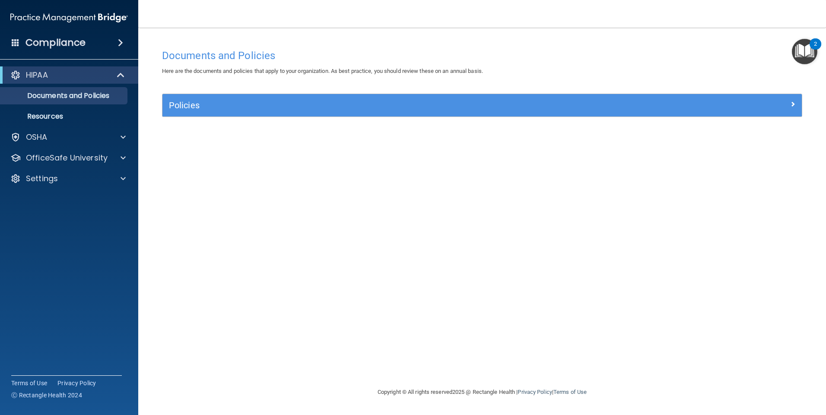
click at [796, 50] on img "Open Resource Center, 2 new notifications" at bounding box center [804, 51] width 25 height 25
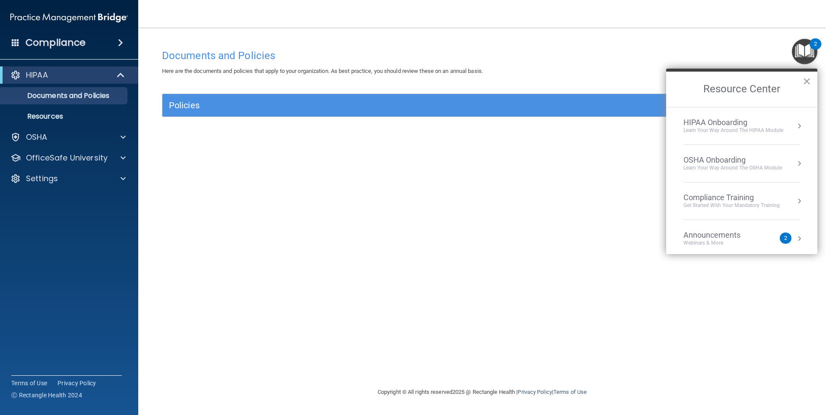
click at [717, 201] on div "Compliance Training" at bounding box center [731, 197] width 96 height 9
click at [728, 124] on div "HIPAA Training for Members" at bounding box center [721, 122] width 96 height 8
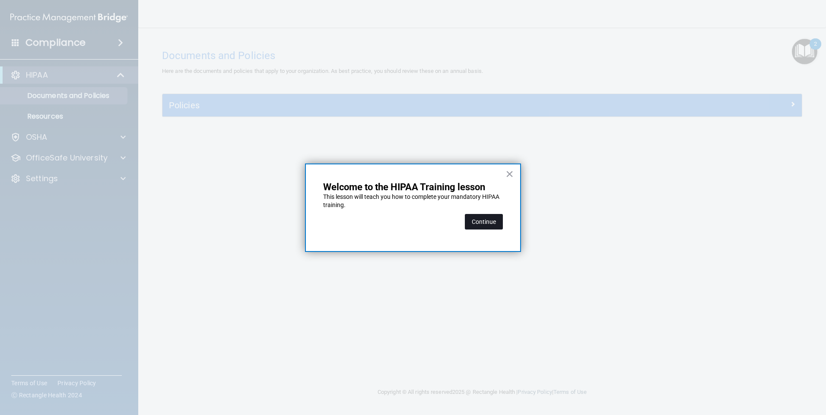
click at [491, 221] on button "Continue" at bounding box center [484, 222] width 38 height 16
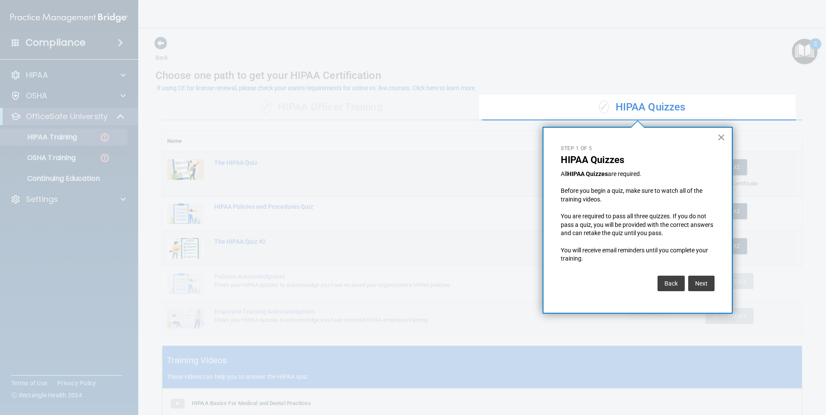
drag, startPoint x: 721, startPoint y: 138, endPoint x: 716, endPoint y: 143, distance: 7.0
click at [721, 138] on button "×" at bounding box center [721, 137] width 8 height 14
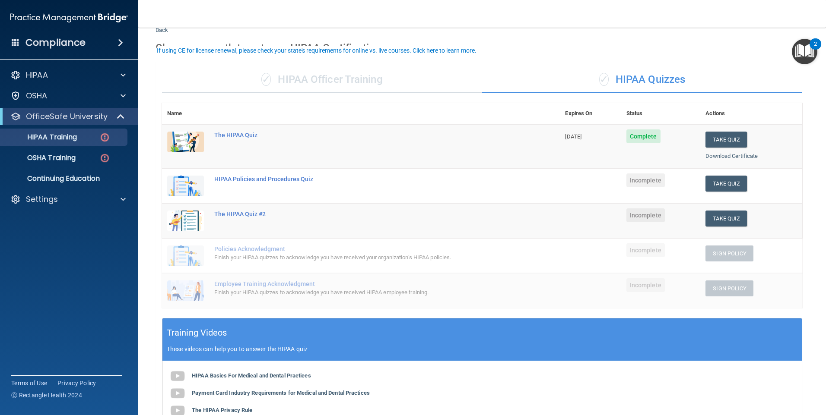
scroll to position [43, 0]
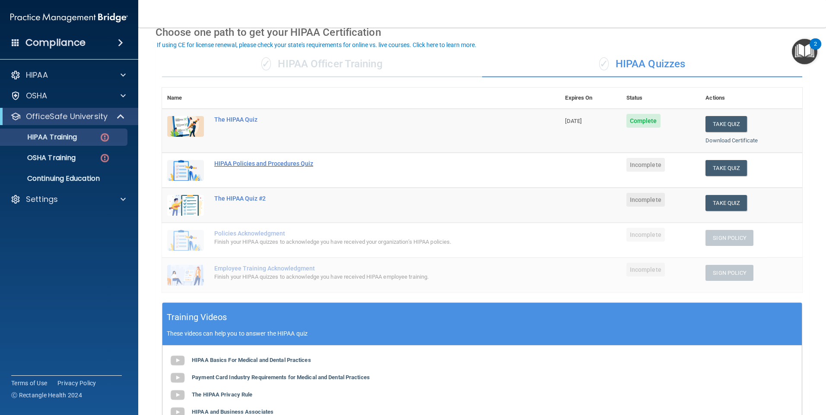
click at [264, 163] on div "HIPAA Policies and Procedures Quiz" at bounding box center [365, 163] width 302 height 7
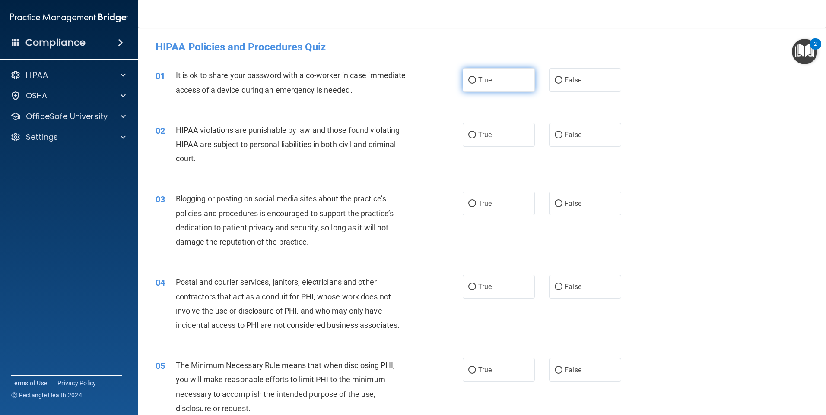
drag, startPoint x: 555, startPoint y: 77, endPoint x: 520, endPoint y: 90, distance: 37.7
click at [555, 77] on input "False" at bounding box center [558, 80] width 8 height 6
radio input "true"
click at [470, 135] on input "True" at bounding box center [472, 135] width 8 height 6
radio input "true"
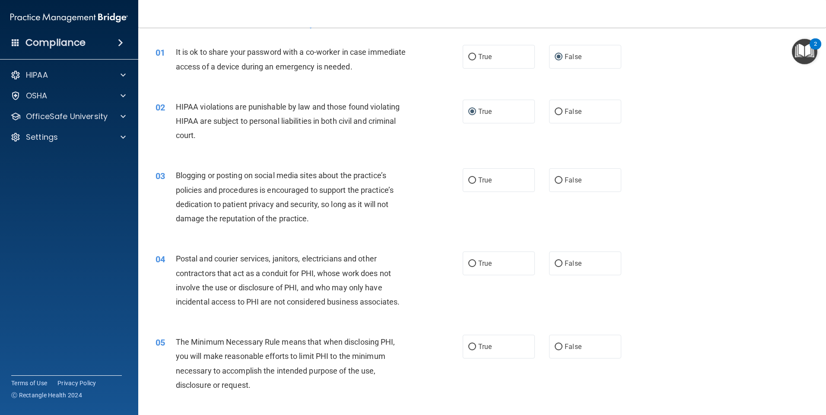
scroll to position [86, 0]
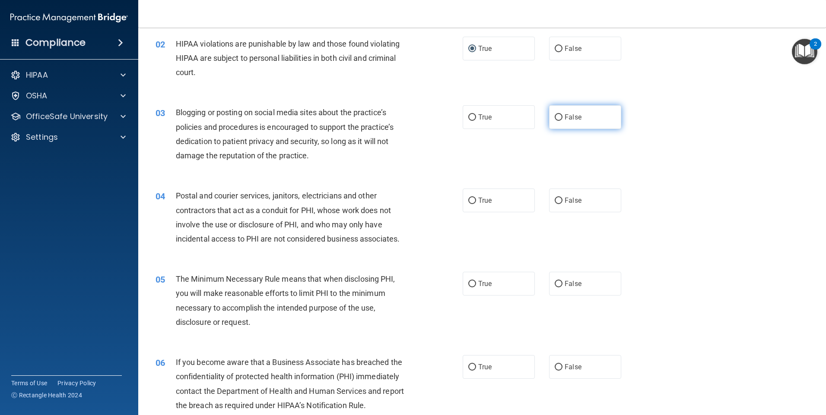
drag, startPoint x: 553, startPoint y: 115, endPoint x: 476, endPoint y: 152, distance: 85.9
click at [554, 115] on input "False" at bounding box center [558, 117] width 8 height 6
radio input "true"
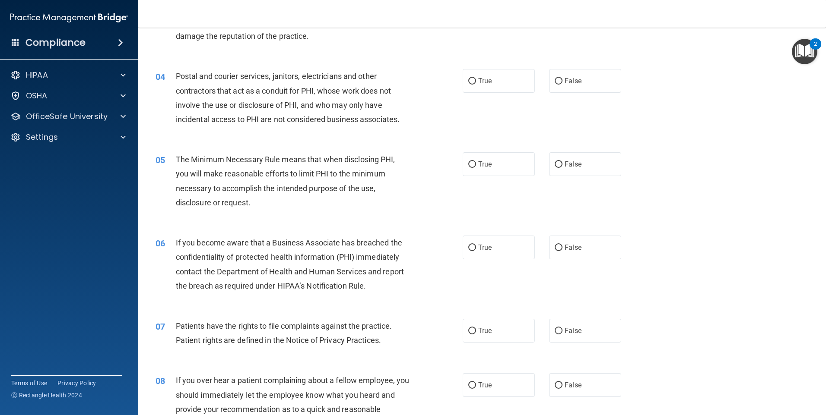
scroll to position [216, 0]
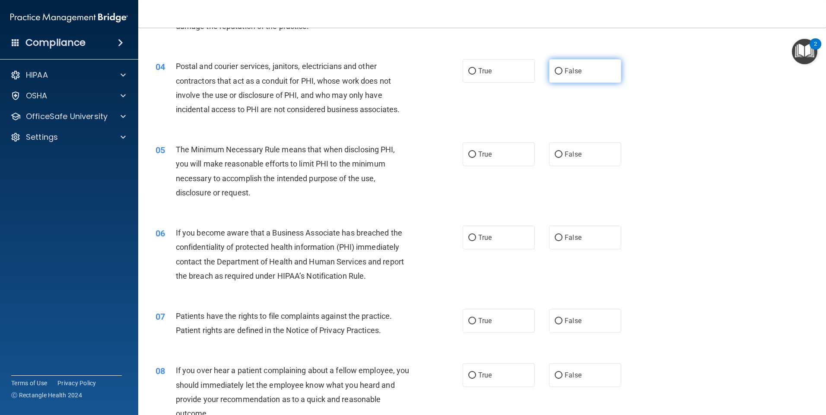
click at [557, 72] on input "False" at bounding box center [558, 71] width 8 height 6
radio input "true"
click at [472, 68] on input "True" at bounding box center [472, 71] width 8 height 6
radio input "true"
radio input "false"
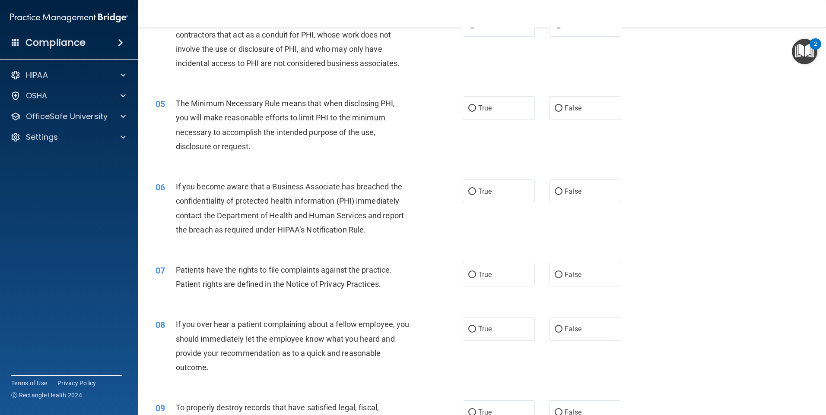
scroll to position [259, 0]
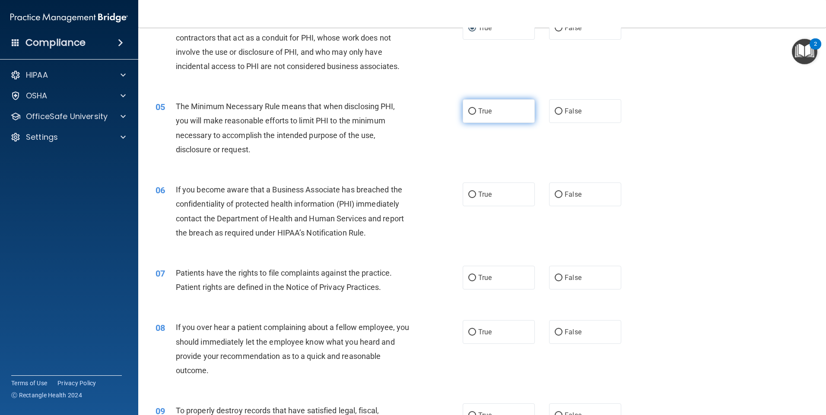
click at [475, 112] on label "True" at bounding box center [498, 111] width 72 height 24
click at [475, 112] on input "True" at bounding box center [472, 111] width 8 height 6
radio input "true"
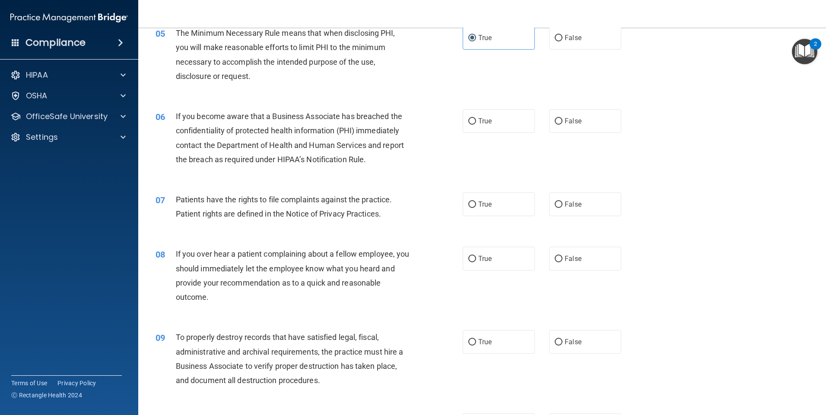
scroll to position [345, 0]
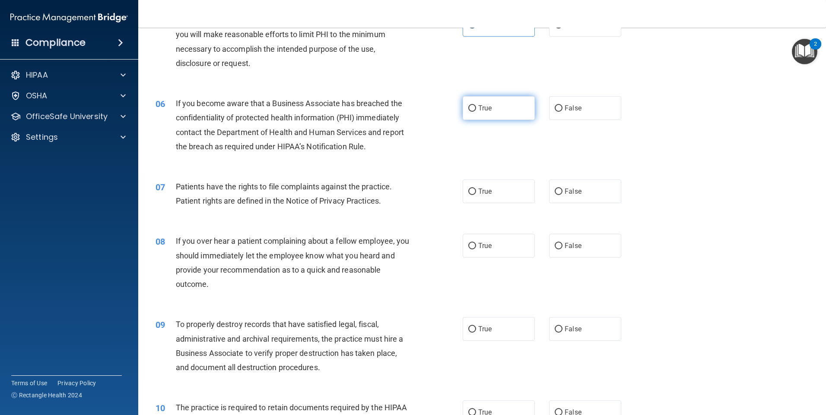
click at [471, 111] on input "True" at bounding box center [472, 108] width 8 height 6
radio input "true"
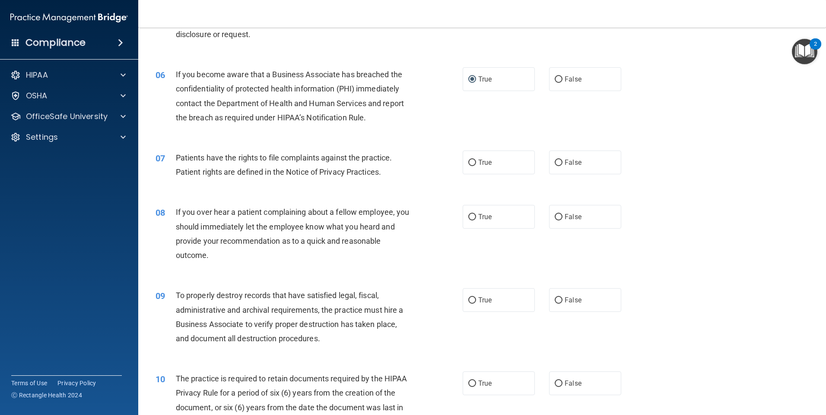
scroll to position [432, 0]
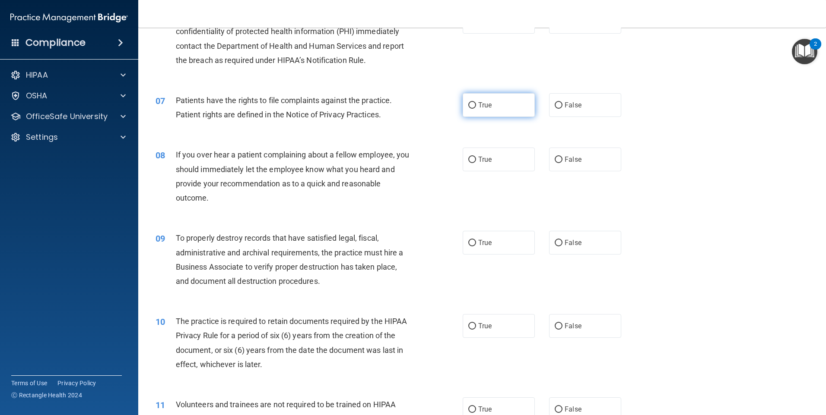
click at [468, 103] on input "True" at bounding box center [472, 105] width 8 height 6
radio input "true"
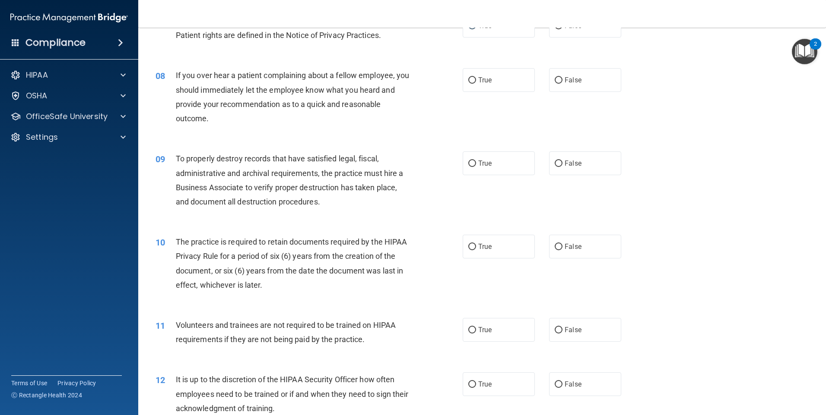
scroll to position [518, 0]
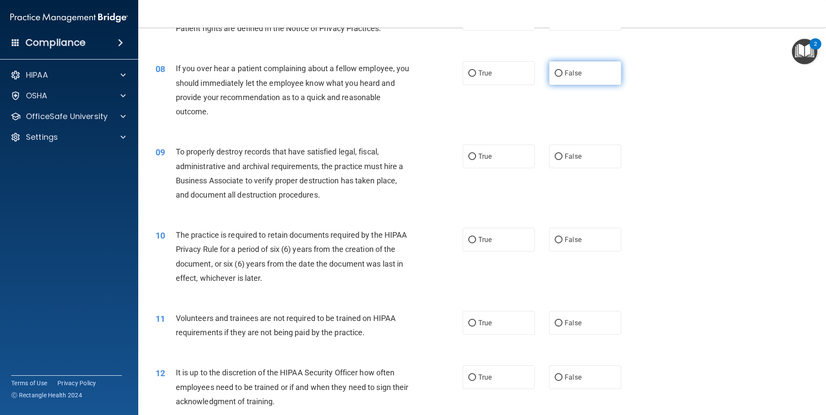
click at [554, 76] on input "False" at bounding box center [558, 73] width 8 height 6
radio input "true"
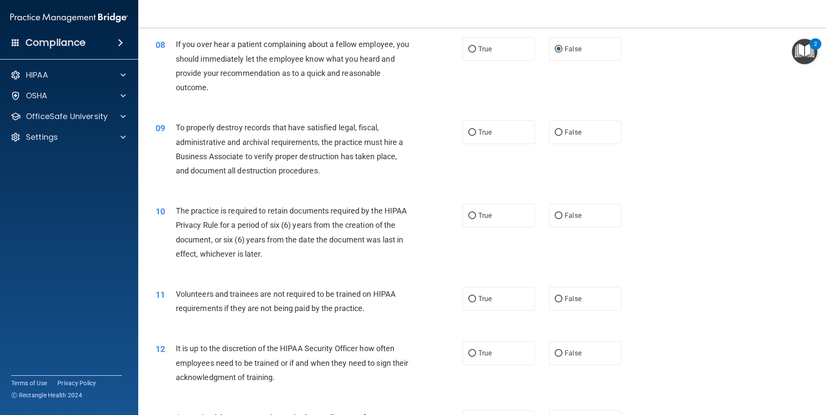
scroll to position [605, 0]
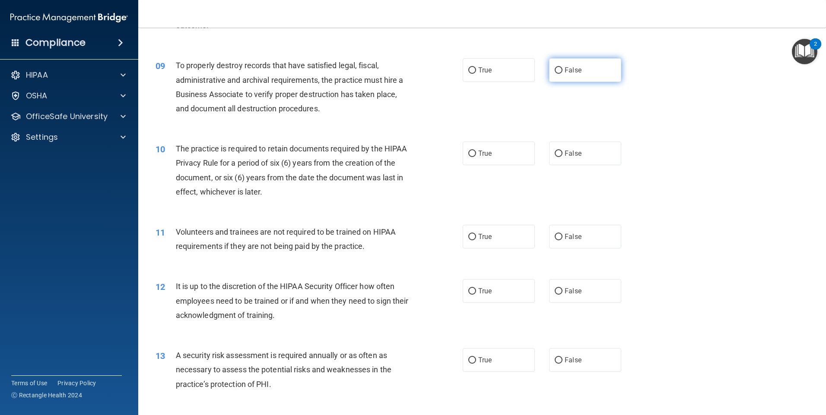
drag, startPoint x: 554, startPoint y: 69, endPoint x: 546, endPoint y: 73, distance: 9.3
click at [554, 69] on input "False" at bounding box center [558, 70] width 8 height 6
radio input "true"
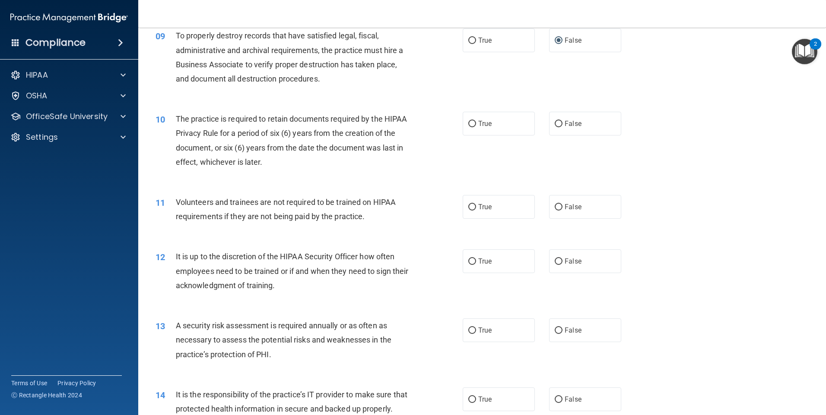
scroll to position [648, 0]
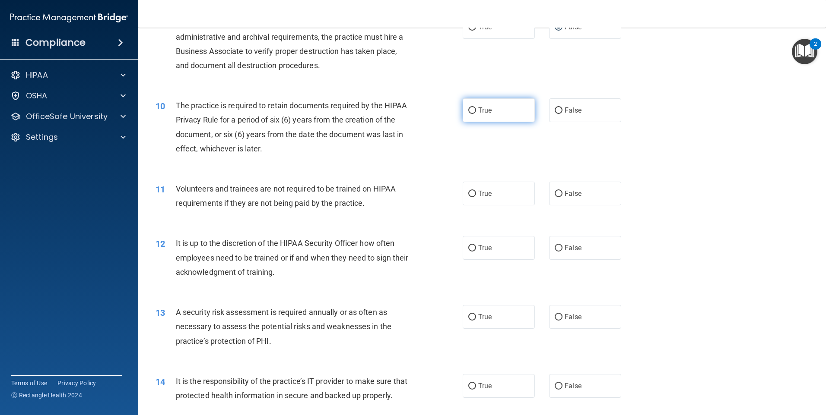
click at [468, 110] on input "True" at bounding box center [472, 111] width 8 height 6
radio input "true"
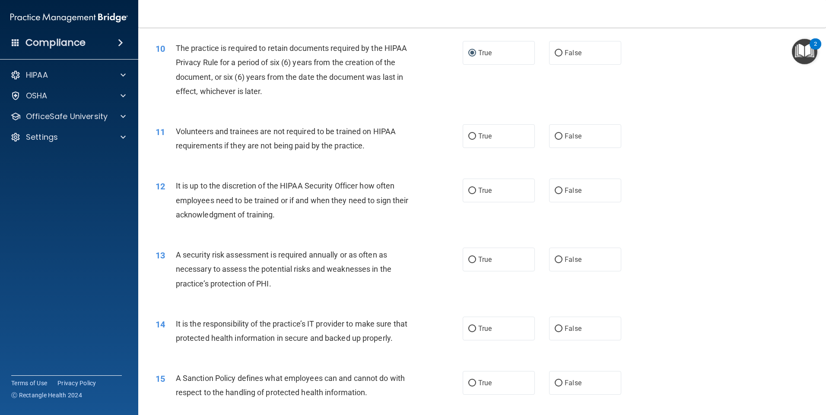
scroll to position [734, 0]
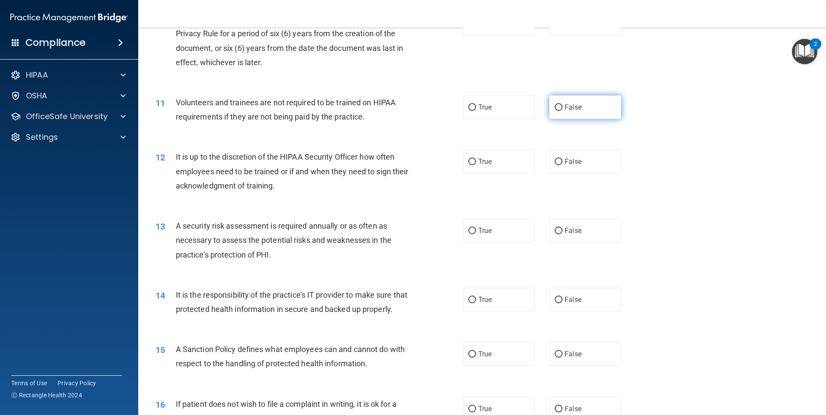
click at [550, 107] on label "False" at bounding box center [585, 107] width 72 height 24
click at [554, 107] on input "False" at bounding box center [558, 107] width 8 height 6
radio input "true"
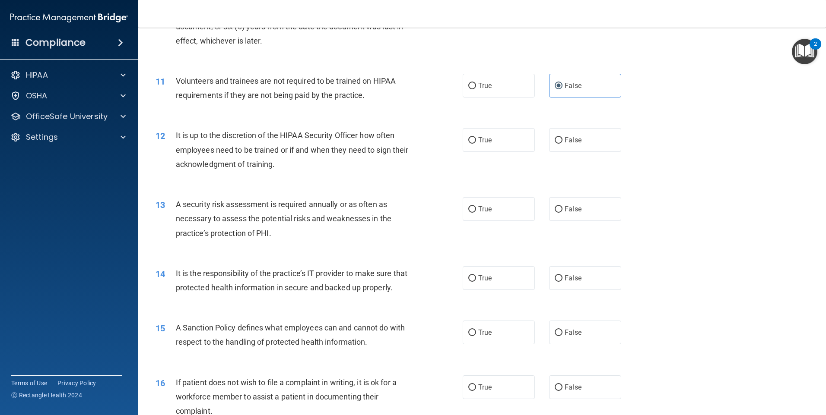
scroll to position [777, 0]
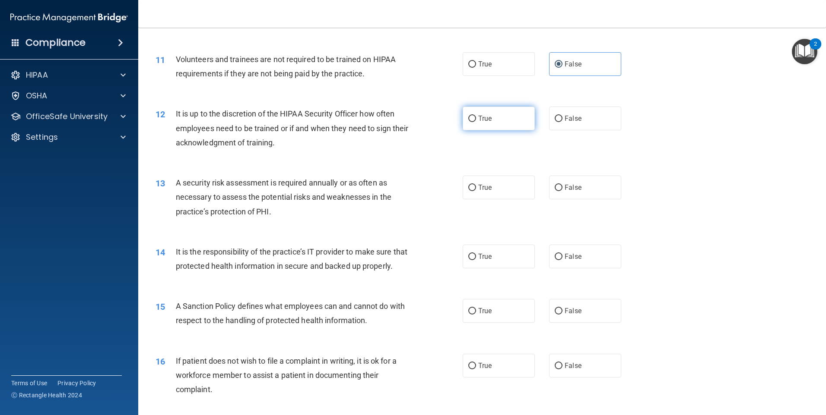
click at [471, 118] on input "True" at bounding box center [472, 119] width 8 height 6
radio input "true"
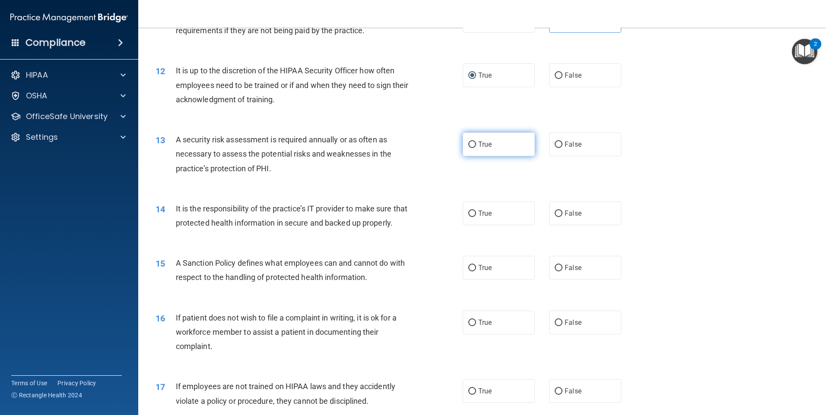
click at [468, 149] on label "True" at bounding box center [498, 145] width 72 height 24
click at [468, 148] on input "True" at bounding box center [472, 145] width 8 height 6
radio input "true"
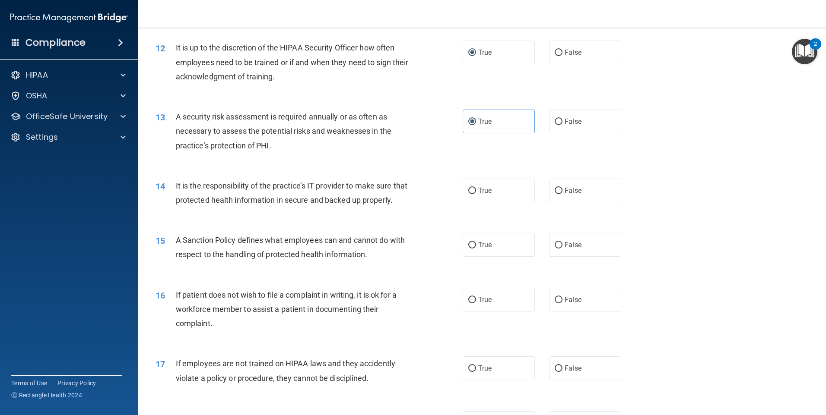
scroll to position [864, 0]
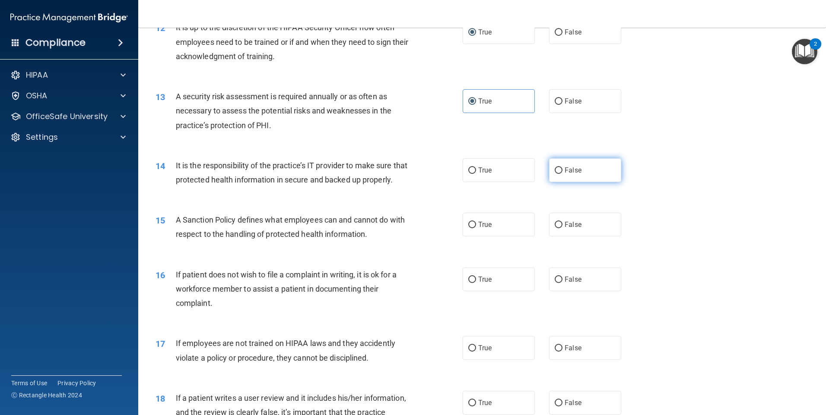
click at [554, 170] on input "False" at bounding box center [558, 171] width 8 height 6
radio input "true"
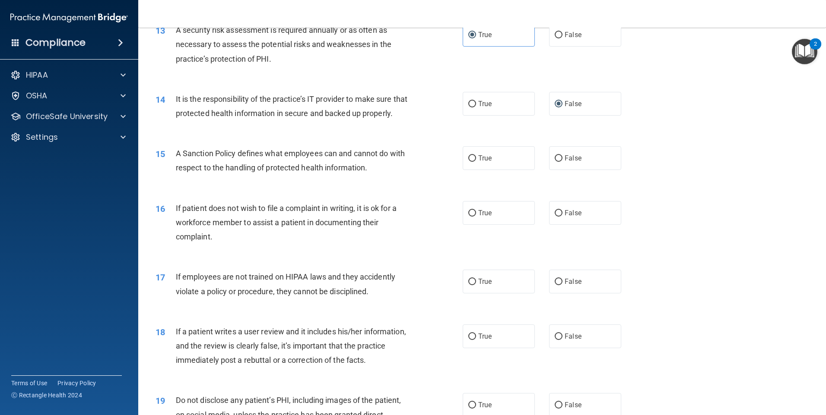
scroll to position [950, 0]
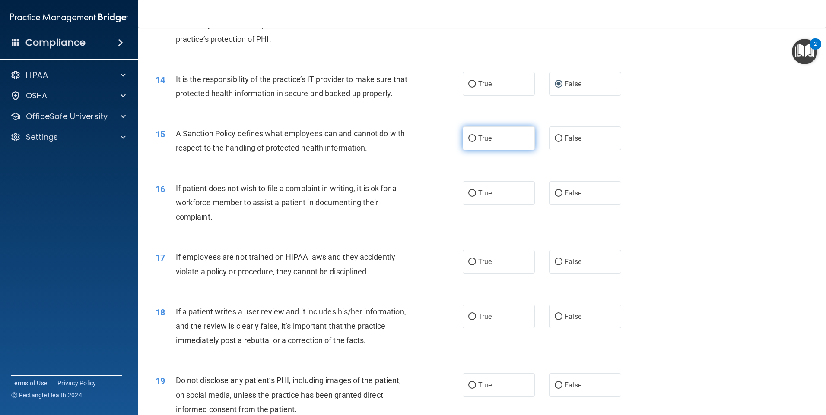
click at [469, 142] on input "True" at bounding box center [472, 139] width 8 height 6
radio input "true"
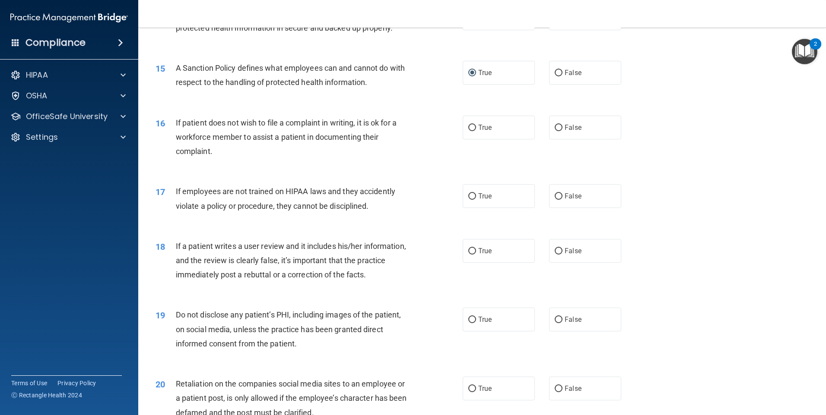
scroll to position [1036, 0]
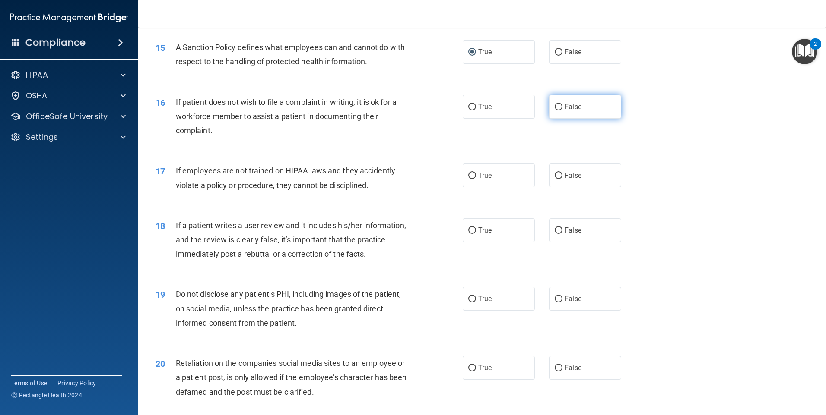
click at [554, 111] on input "False" at bounding box center [558, 107] width 8 height 6
radio input "true"
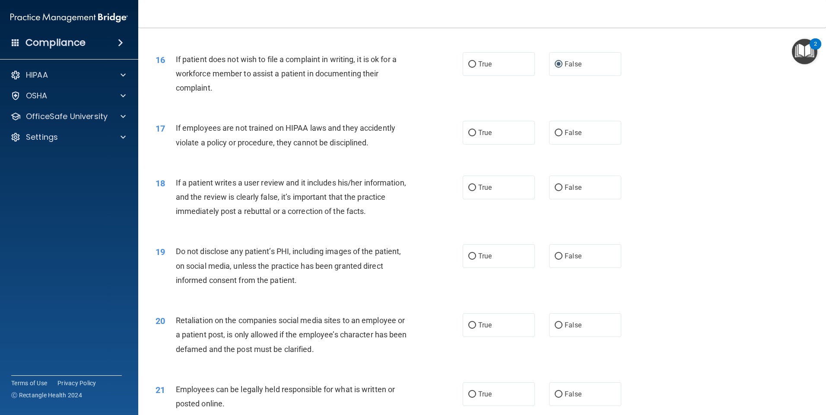
scroll to position [1080, 0]
click at [469, 136] on input "True" at bounding box center [472, 133] width 8 height 6
radio input "true"
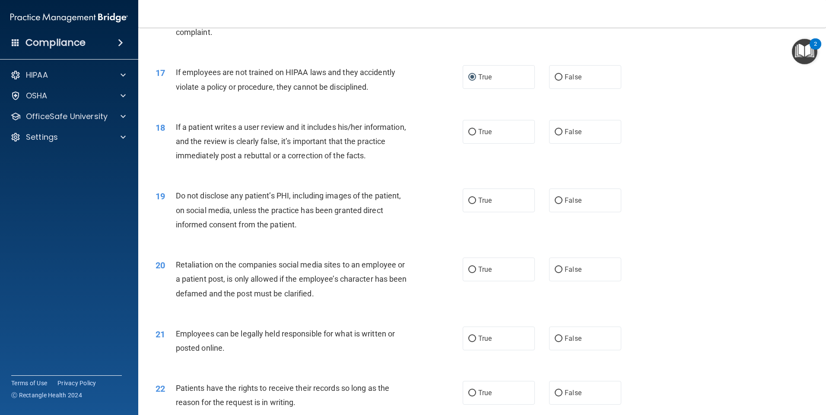
scroll to position [1166, 0]
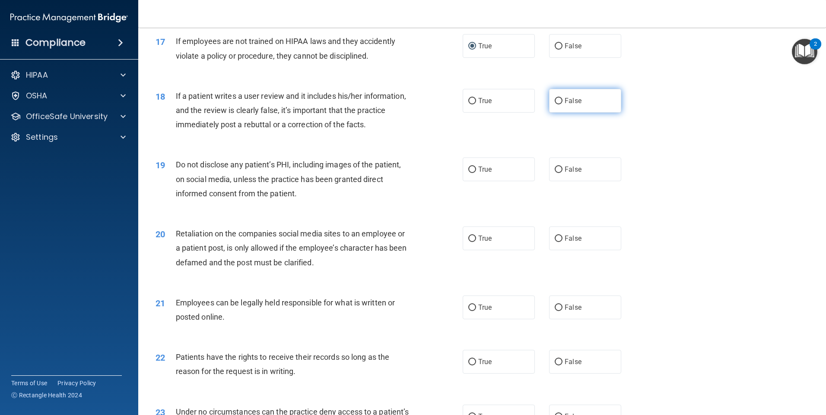
click at [555, 104] on input "False" at bounding box center [558, 101] width 8 height 6
radio input "true"
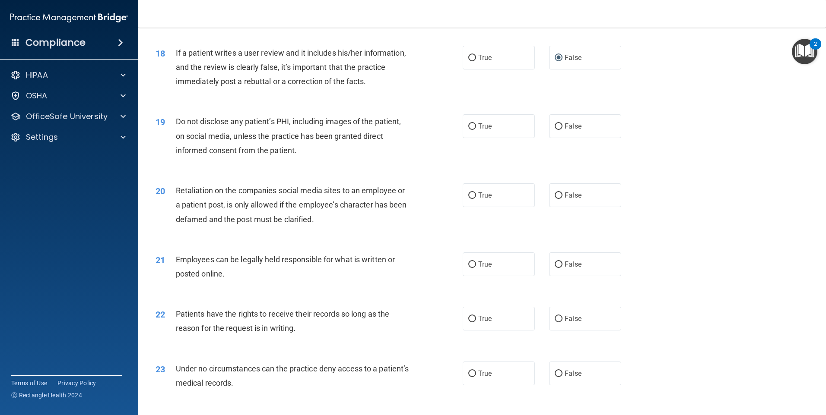
scroll to position [1252, 0]
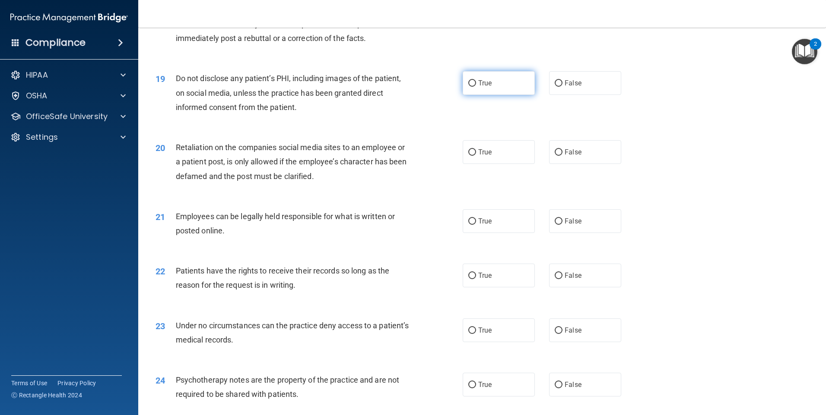
click at [463, 95] on label "True" at bounding box center [498, 83] width 72 height 24
click at [468, 87] on input "True" at bounding box center [472, 83] width 8 height 6
radio input "true"
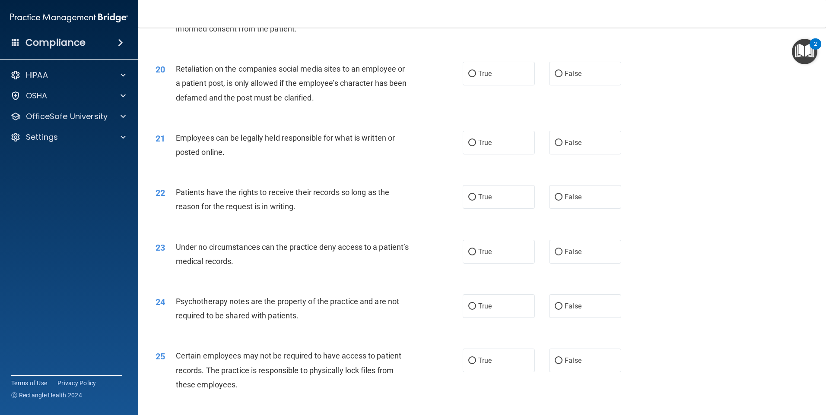
scroll to position [1339, 0]
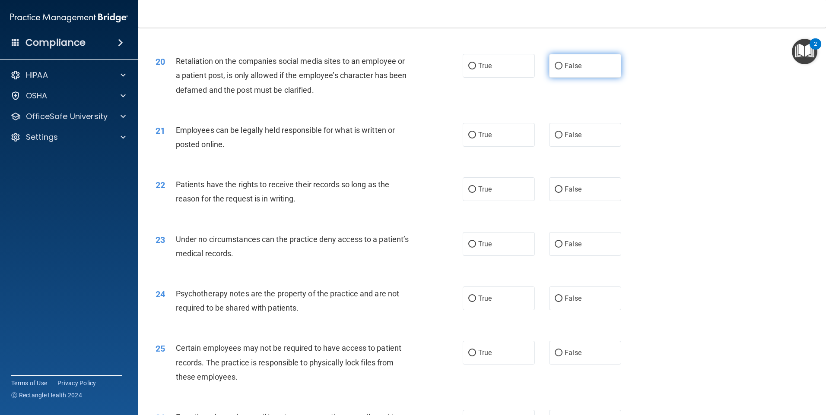
click at [556, 75] on label "False" at bounding box center [585, 66] width 72 height 24
click at [556, 70] on input "False" at bounding box center [558, 66] width 8 height 6
radio input "true"
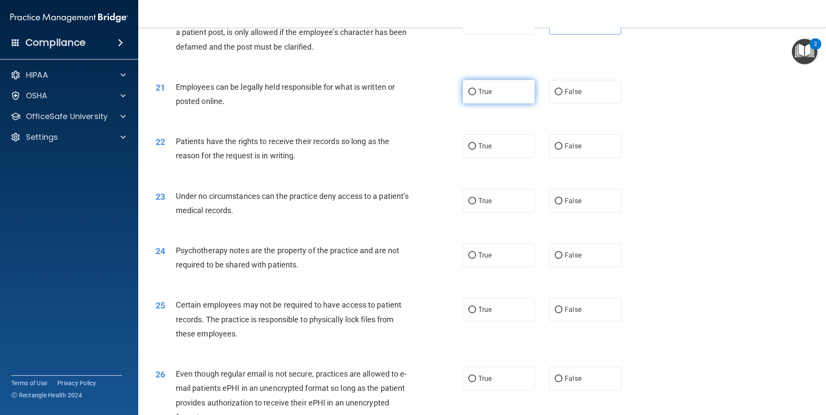
drag, startPoint x: 475, startPoint y: 106, endPoint x: 449, endPoint y: 110, distance: 25.7
click at [474, 104] on label "True" at bounding box center [498, 92] width 72 height 24
click at [474, 95] on input "True" at bounding box center [472, 92] width 8 height 6
radio input "true"
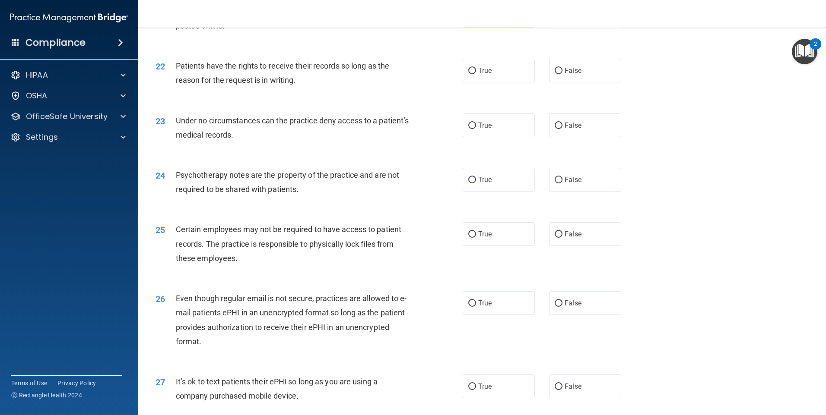
scroll to position [1468, 0]
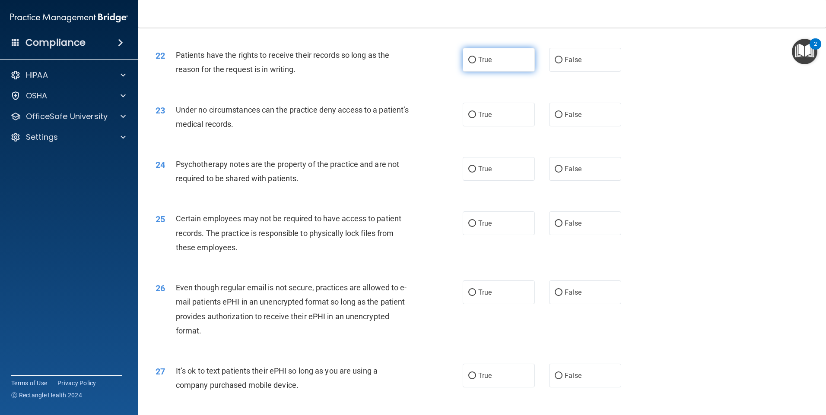
click at [469, 63] on input "True" at bounding box center [472, 60] width 8 height 6
radio input "true"
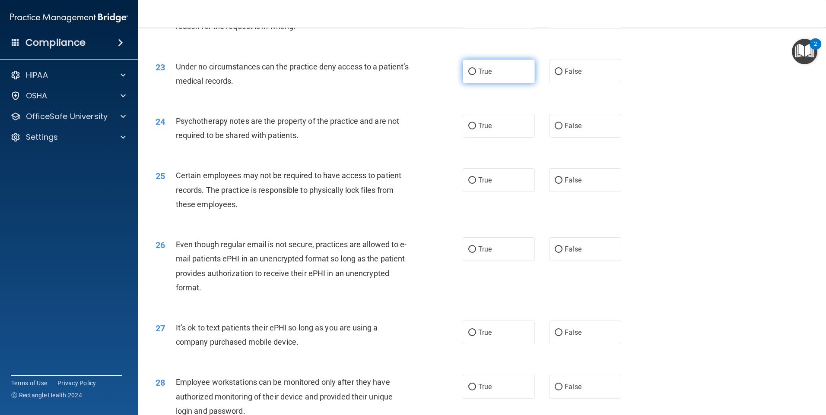
click at [471, 75] on input "True" at bounding box center [472, 72] width 8 height 6
radio input "true"
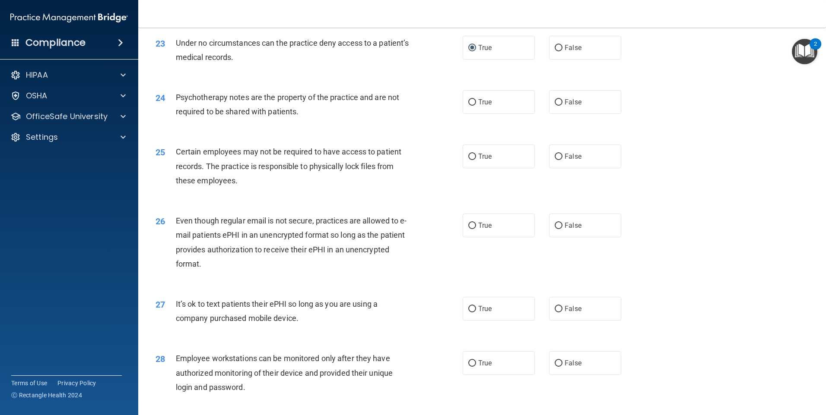
scroll to position [1555, 0]
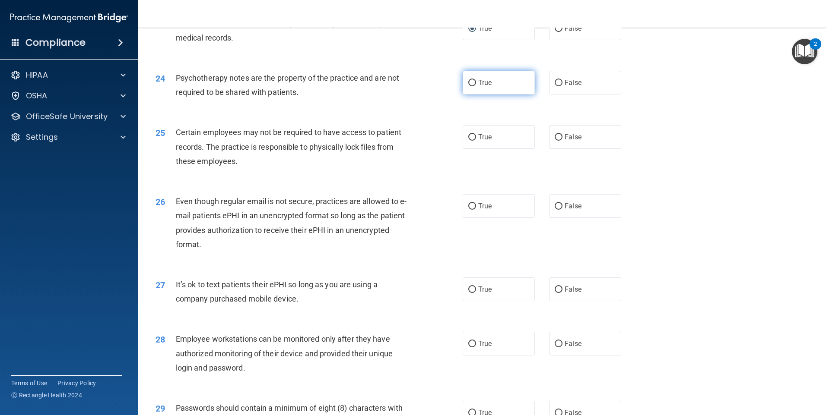
drag, startPoint x: 554, startPoint y: 94, endPoint x: 460, endPoint y: 102, distance: 93.6
click at [554, 91] on label "False" at bounding box center [585, 83] width 72 height 24
click at [554, 86] on input "False" at bounding box center [558, 83] width 8 height 6
radio input "true"
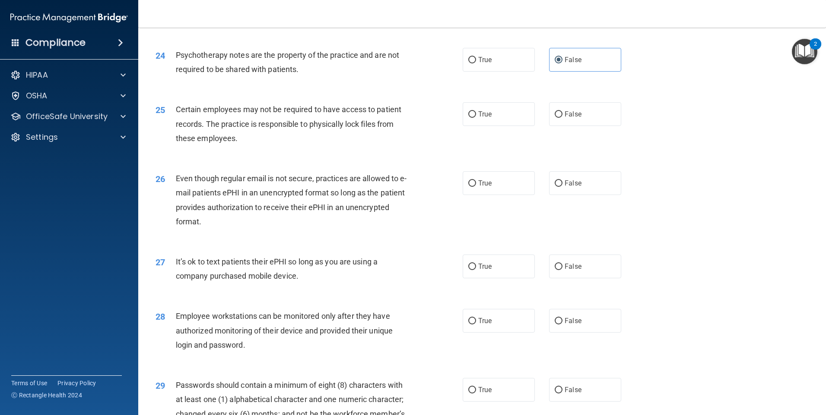
scroll to position [1598, 0]
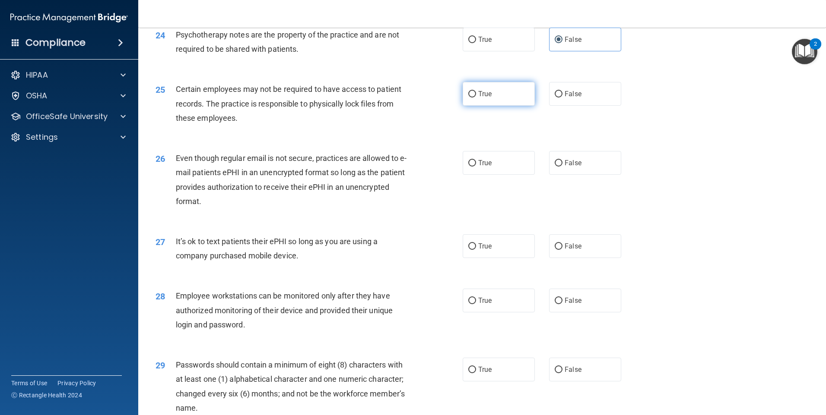
click at [489, 105] on label "True" at bounding box center [498, 94] width 72 height 24
click at [476, 98] on input "True" at bounding box center [472, 94] width 8 height 6
radio input "true"
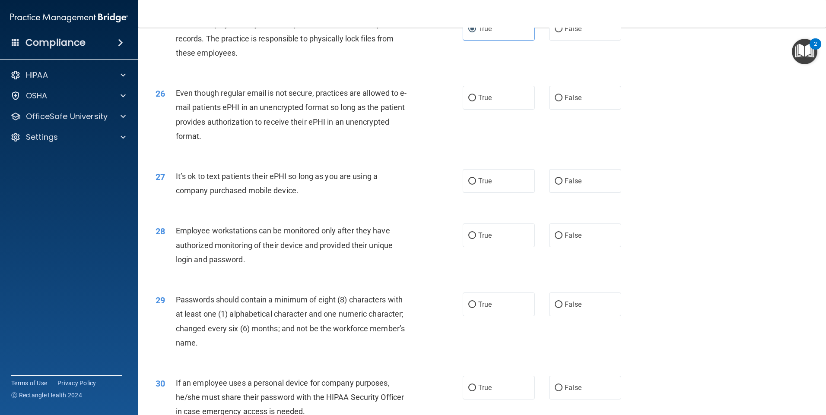
scroll to position [1684, 0]
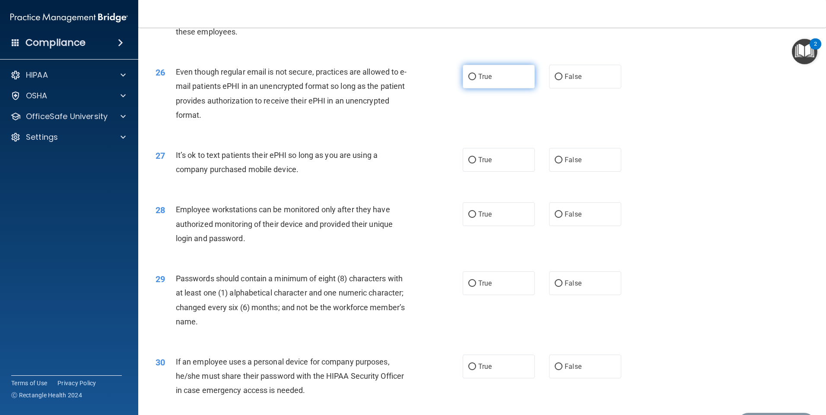
click at [472, 80] on input "True" at bounding box center [472, 77] width 8 height 6
radio input "true"
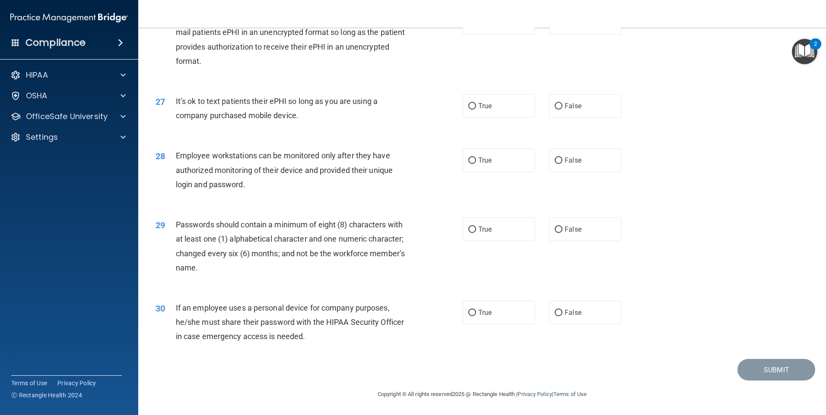
scroll to position [1752, 0]
click at [554, 103] on input "False" at bounding box center [558, 106] width 8 height 6
radio input "true"
drag, startPoint x: 562, startPoint y: 157, endPoint x: 557, endPoint y: 156, distance: 4.4
click at [562, 155] on label "False" at bounding box center [585, 161] width 72 height 24
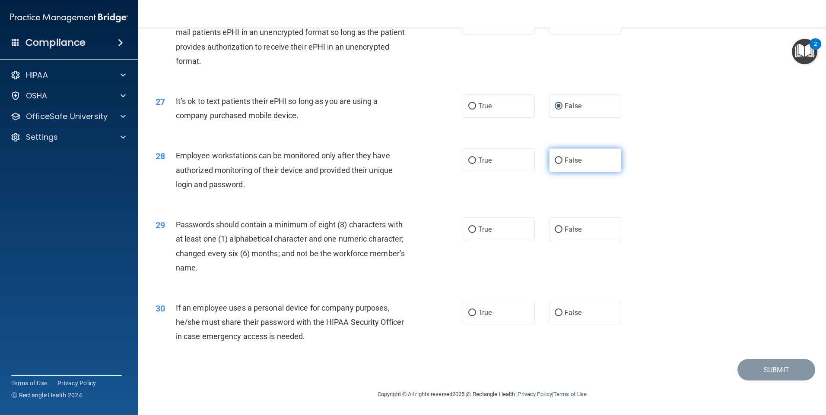
click at [562, 158] on input "False" at bounding box center [558, 161] width 8 height 6
radio input "true"
click at [468, 231] on input "True" at bounding box center [472, 230] width 8 height 6
radio input "true"
click at [488, 311] on span "True" at bounding box center [484, 313] width 13 height 8
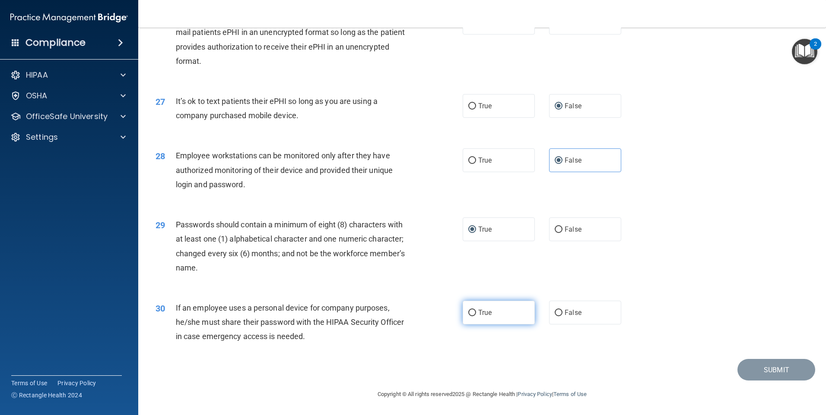
click at [476, 311] on input "True" at bounding box center [472, 313] width 8 height 6
radio input "true"
click at [779, 366] on button "Submit" at bounding box center [776, 370] width 78 height 22
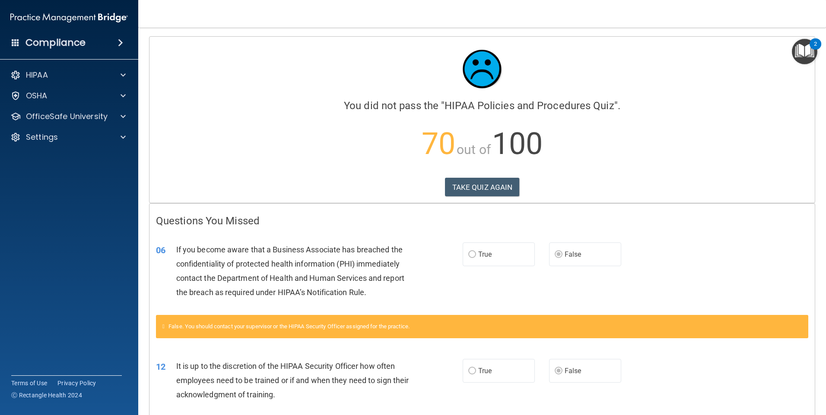
click at [473, 257] on label "True" at bounding box center [498, 255] width 72 height 24
click at [492, 184] on button "TAKE QUIZ AGAIN" at bounding box center [482, 187] width 75 height 19
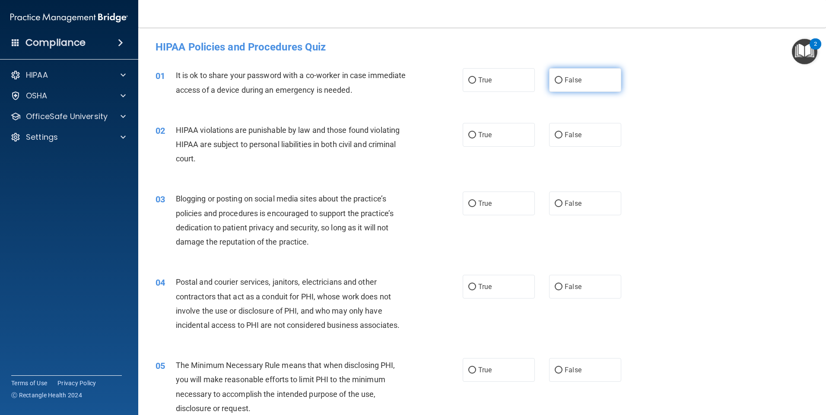
click at [554, 81] on input "False" at bounding box center [558, 80] width 8 height 6
radio input "true"
click at [468, 136] on input "True" at bounding box center [472, 135] width 8 height 6
radio input "true"
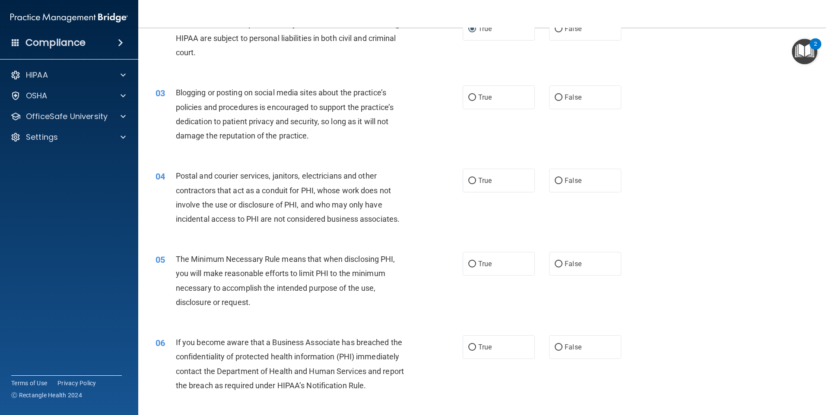
scroll to position [130, 0]
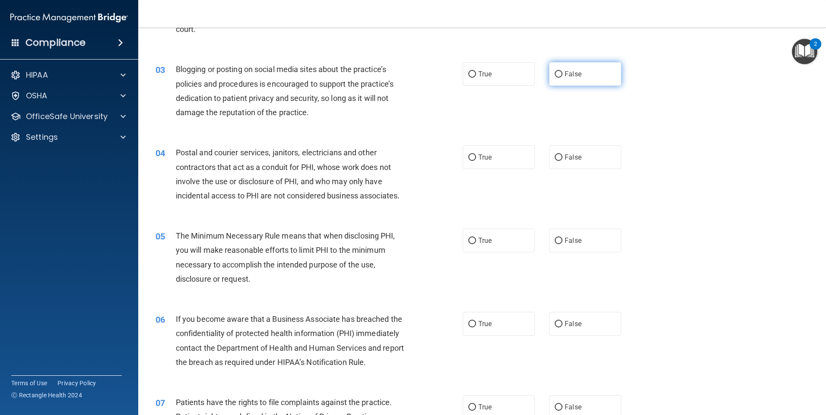
click at [556, 77] on input "False" at bounding box center [558, 74] width 8 height 6
radio input "true"
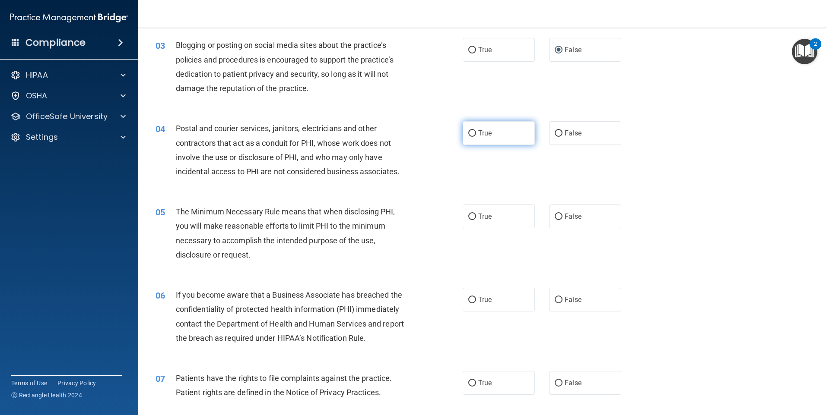
scroll to position [173, 0]
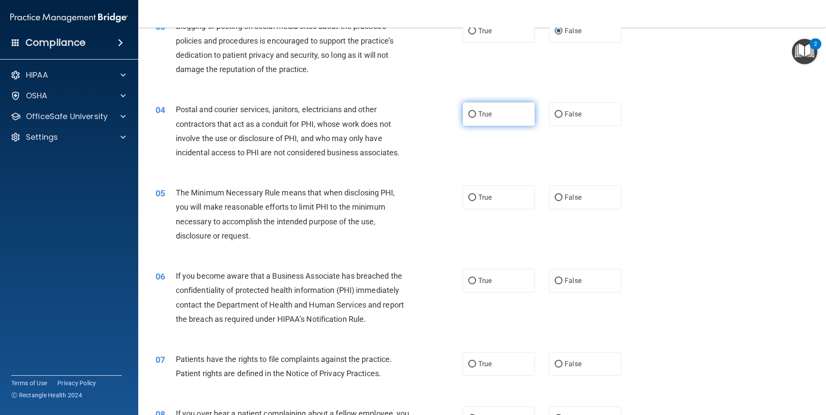
click at [468, 113] on input "True" at bounding box center [472, 114] width 8 height 6
radio input "true"
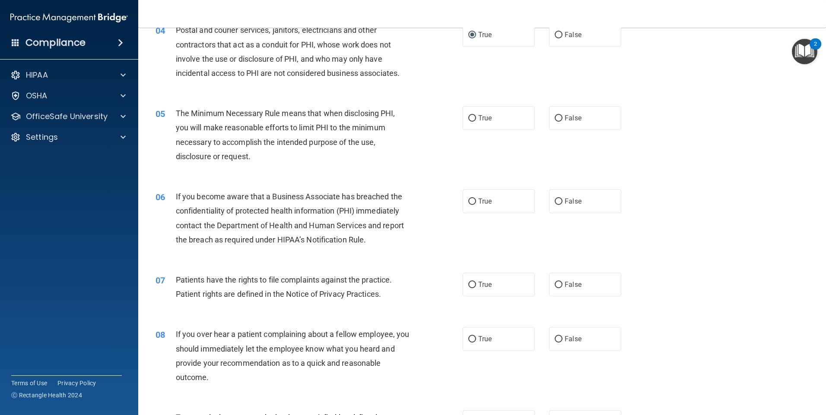
scroll to position [259, 0]
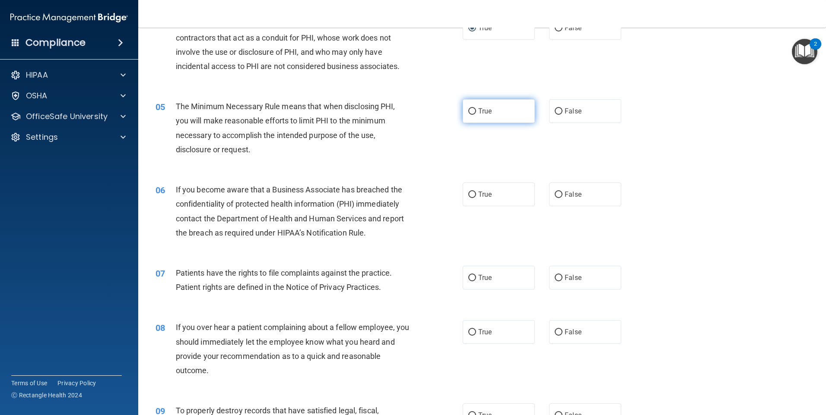
click at [472, 111] on input "True" at bounding box center [472, 111] width 8 height 6
radio input "true"
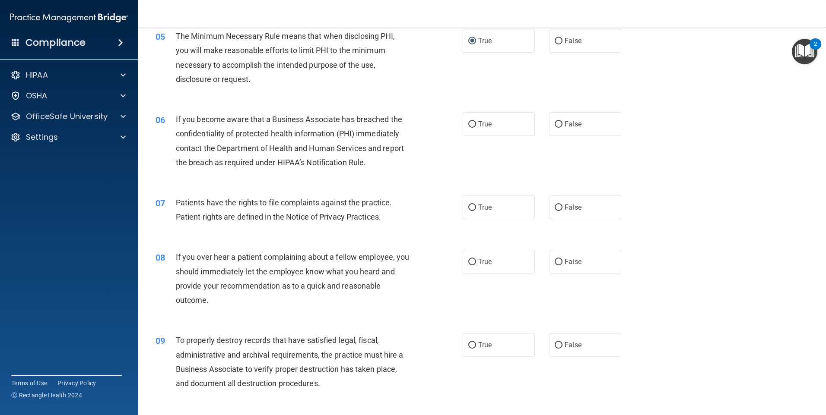
scroll to position [345, 0]
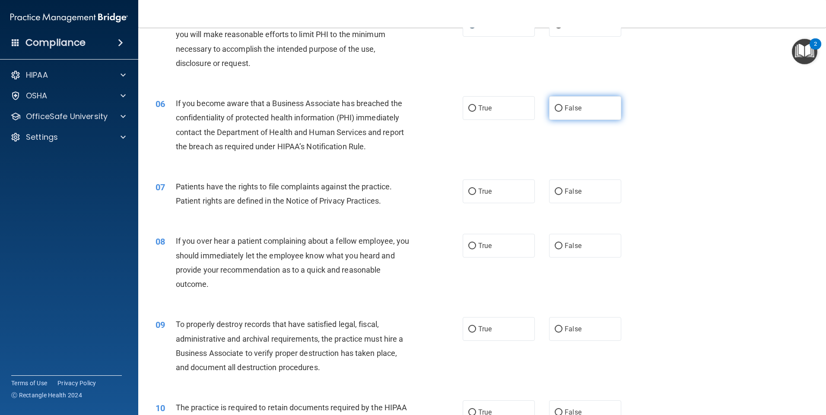
click at [558, 109] on input "False" at bounding box center [558, 108] width 8 height 6
radio input "true"
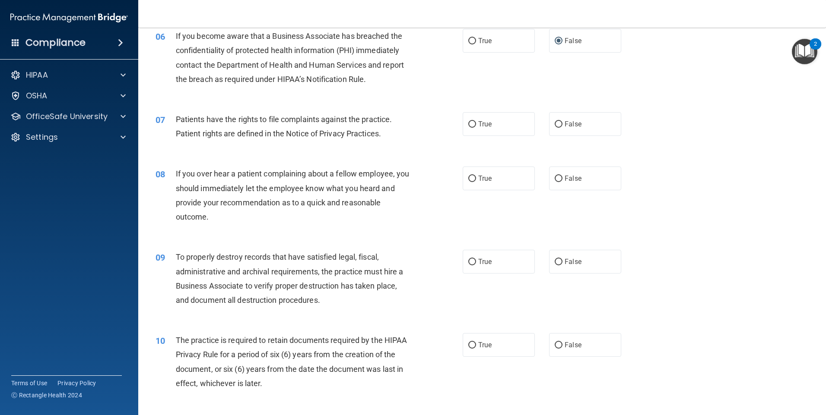
scroll to position [432, 0]
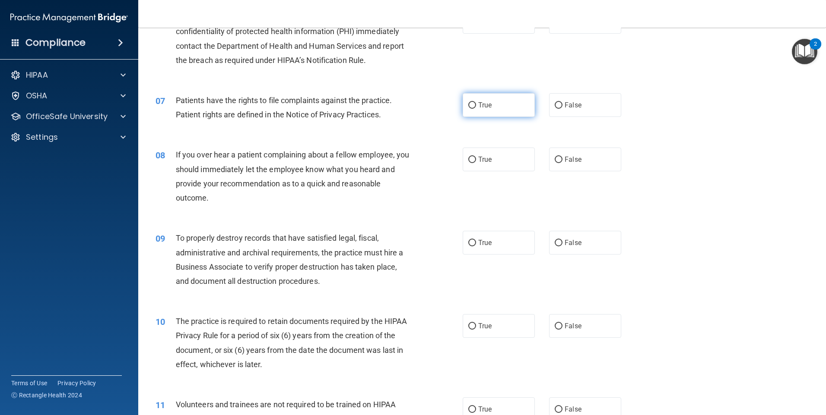
drag, startPoint x: 464, startPoint y: 103, endPoint x: 459, endPoint y: 105, distance: 4.8
click at [464, 102] on label "True" at bounding box center [498, 105] width 72 height 24
click at [468, 102] on input "True" at bounding box center [472, 105] width 8 height 6
radio input "true"
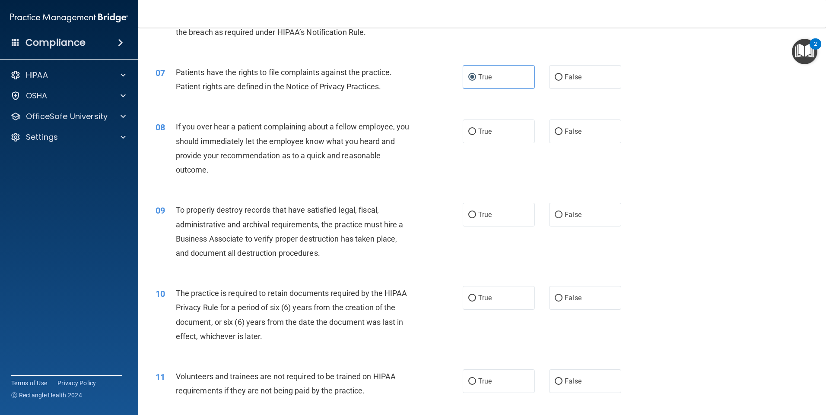
scroll to position [475, 0]
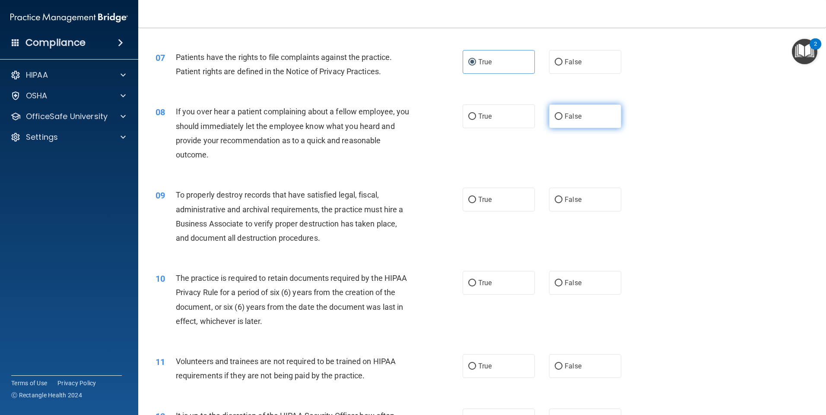
click at [558, 114] on label "False" at bounding box center [585, 116] width 72 height 24
click at [558, 114] on input "False" at bounding box center [558, 117] width 8 height 6
radio input "true"
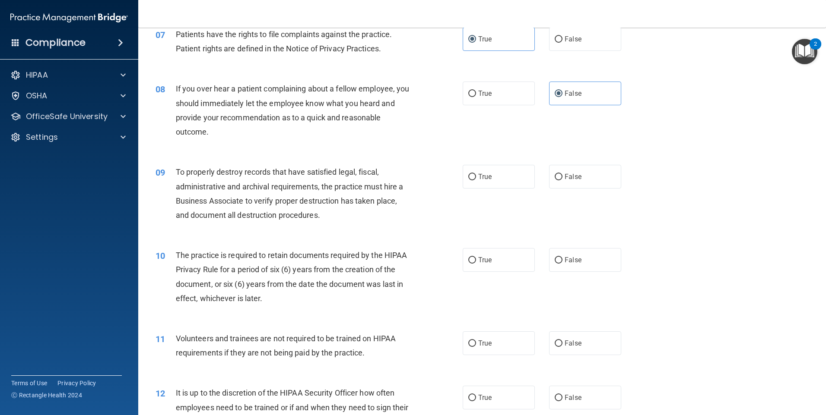
scroll to position [518, 0]
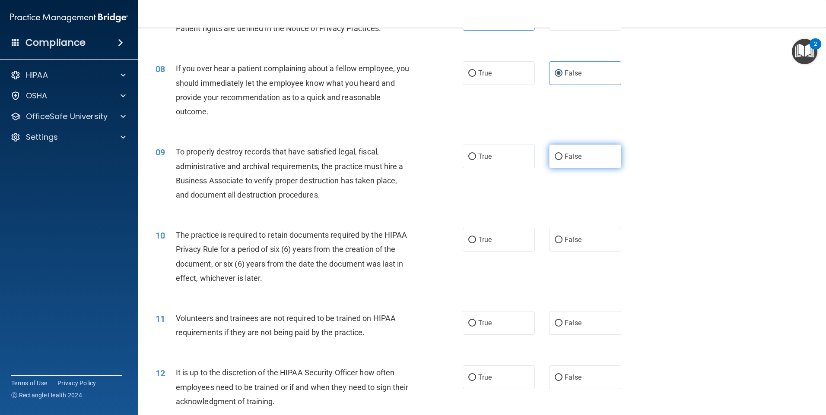
drag, startPoint x: 576, startPoint y: 153, endPoint x: 547, endPoint y: 161, distance: 30.4
click at [576, 153] on span "False" at bounding box center [572, 156] width 17 height 8
click at [562, 154] on input "False" at bounding box center [558, 157] width 8 height 6
radio input "true"
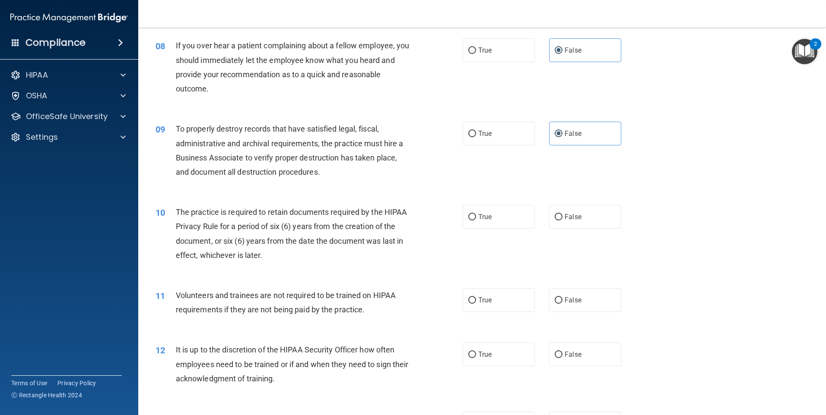
scroll to position [605, 0]
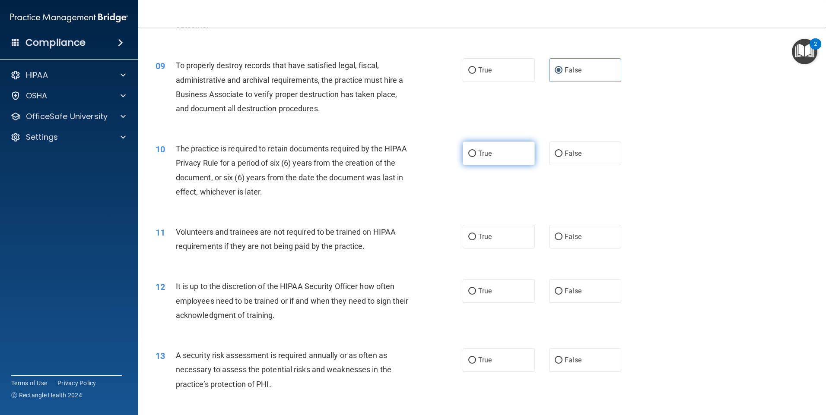
click at [469, 152] on input "True" at bounding box center [472, 154] width 8 height 6
radio input "true"
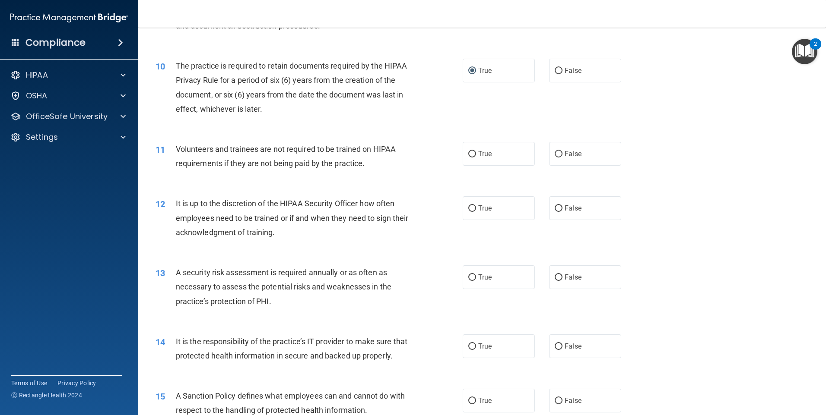
scroll to position [691, 0]
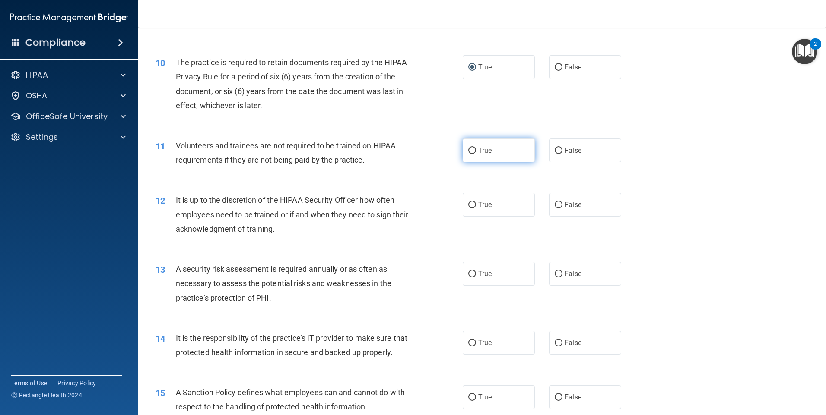
click at [487, 145] on label "True" at bounding box center [498, 151] width 72 height 24
click at [476, 148] on input "True" at bounding box center [472, 151] width 8 height 6
radio input "true"
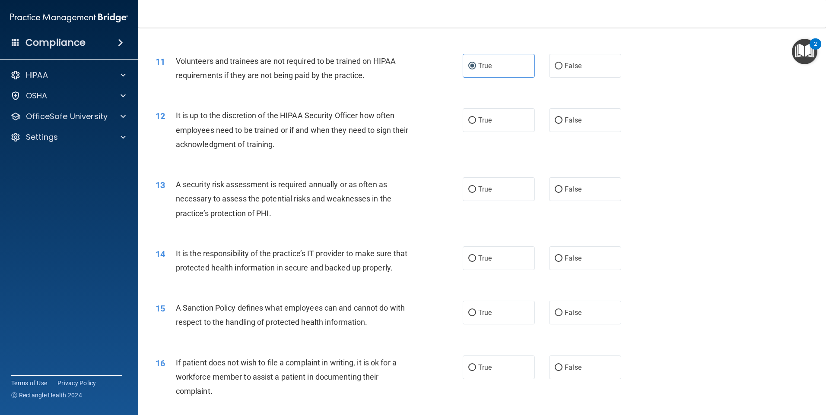
scroll to position [777, 0]
click at [564, 118] on span "False" at bounding box center [572, 118] width 17 height 8
click at [562, 118] on input "False" at bounding box center [558, 119] width 8 height 6
radio input "true"
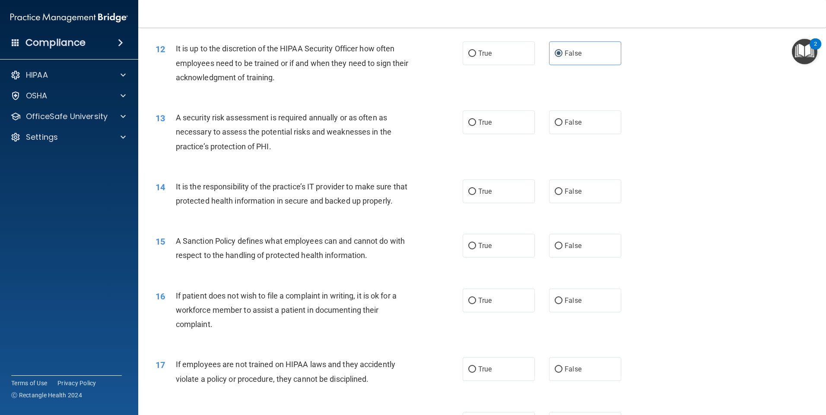
scroll to position [864, 0]
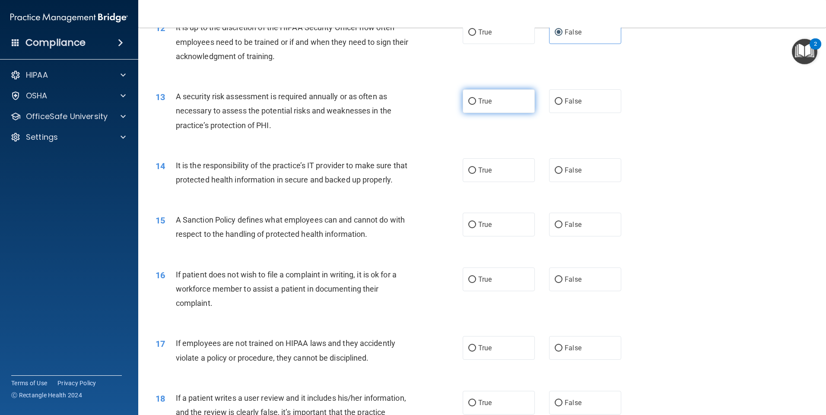
click at [478, 102] on span "True" at bounding box center [484, 101] width 13 height 8
click at [475, 102] on input "True" at bounding box center [472, 101] width 8 height 6
radio input "true"
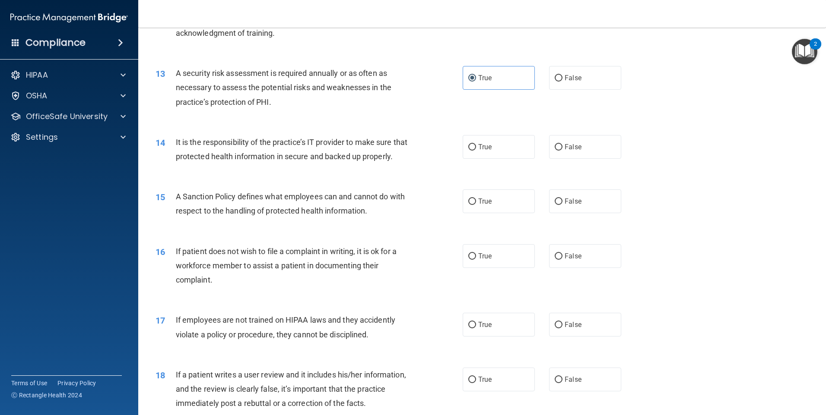
scroll to position [950, 0]
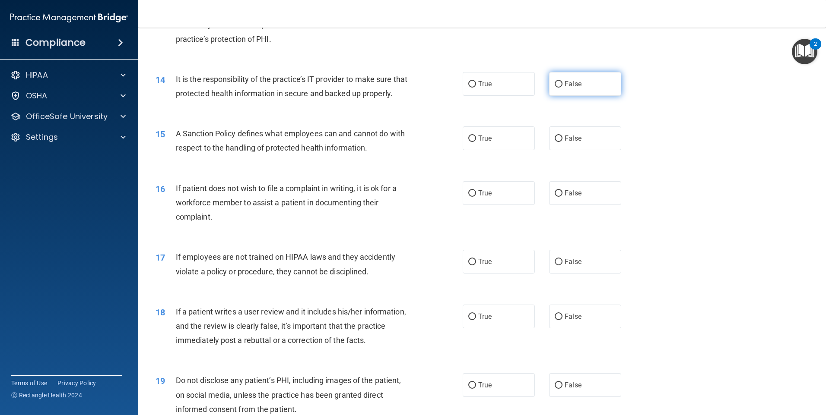
click at [557, 83] on input "False" at bounding box center [558, 84] width 8 height 6
radio input "true"
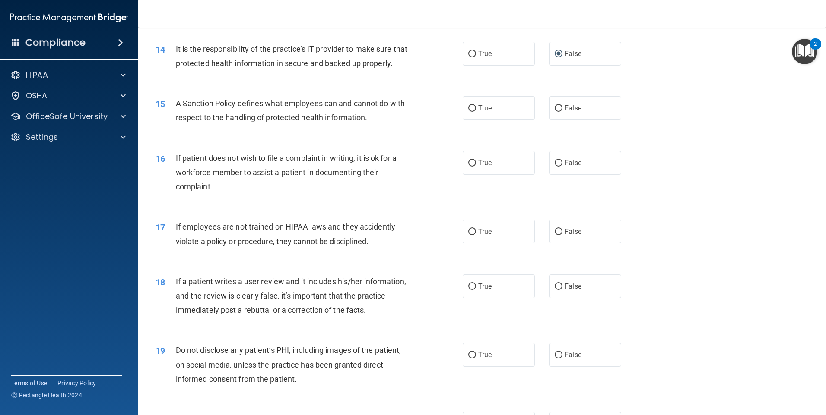
scroll to position [993, 0]
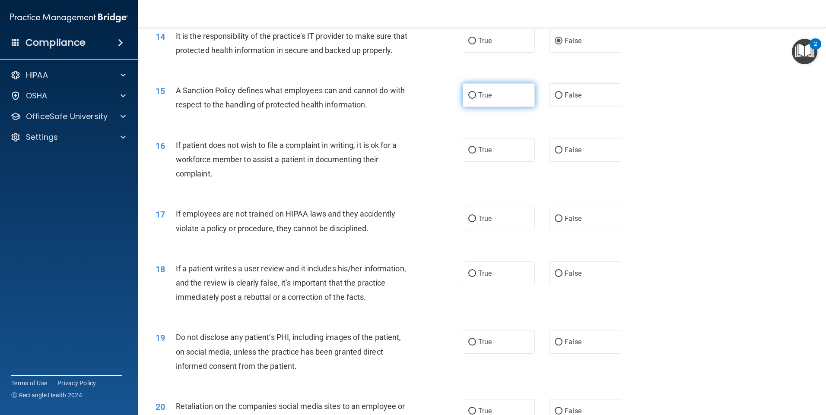
click at [481, 101] on label "True" at bounding box center [498, 95] width 72 height 24
click at [476, 99] on input "True" at bounding box center [472, 95] width 8 height 6
radio input "true"
click at [484, 154] on span "True" at bounding box center [484, 150] width 13 height 8
click at [476, 154] on input "True" at bounding box center [472, 150] width 8 height 6
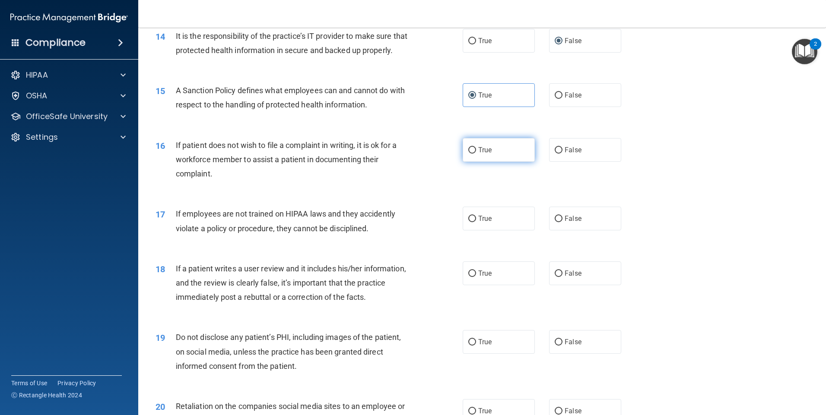
radio input "true"
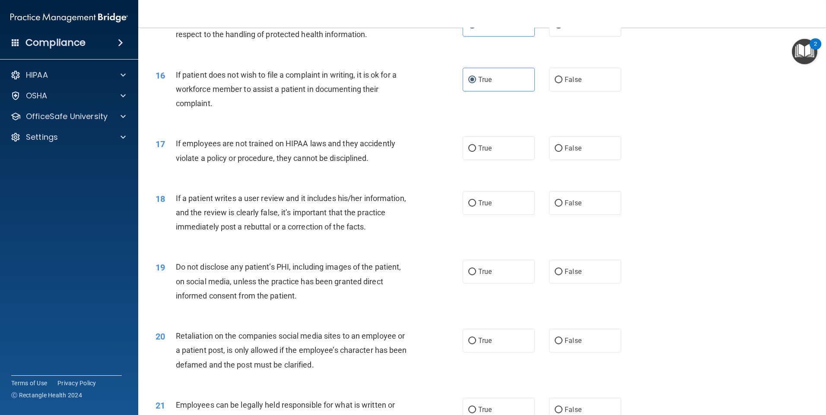
scroll to position [1080, 0]
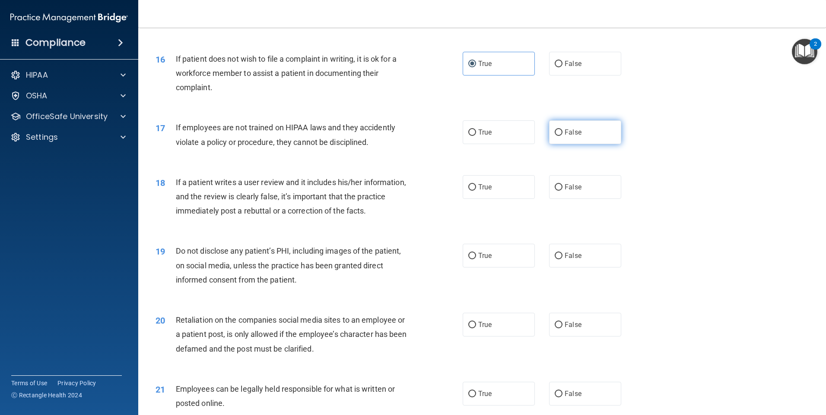
click at [556, 139] on label "False" at bounding box center [585, 132] width 72 height 24
click at [556, 136] on input "False" at bounding box center [558, 133] width 8 height 6
radio input "true"
drag, startPoint x: 559, startPoint y: 204, endPoint x: 522, endPoint y: 210, distance: 37.3
click at [559, 199] on label "False" at bounding box center [585, 187] width 72 height 24
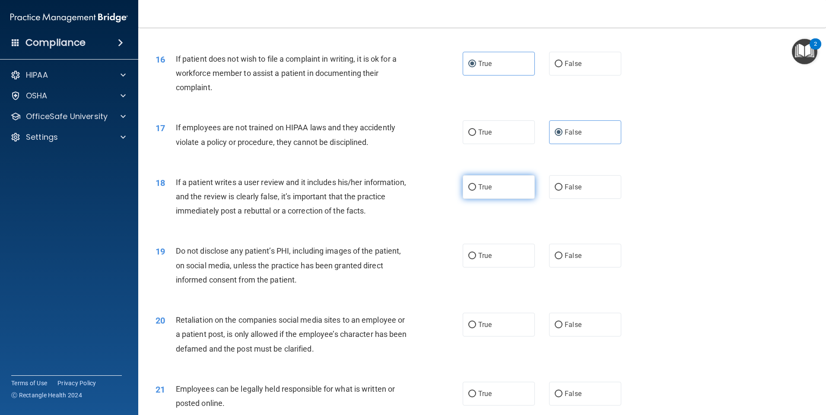
click at [559, 191] on input "False" at bounding box center [558, 187] width 8 height 6
radio input "true"
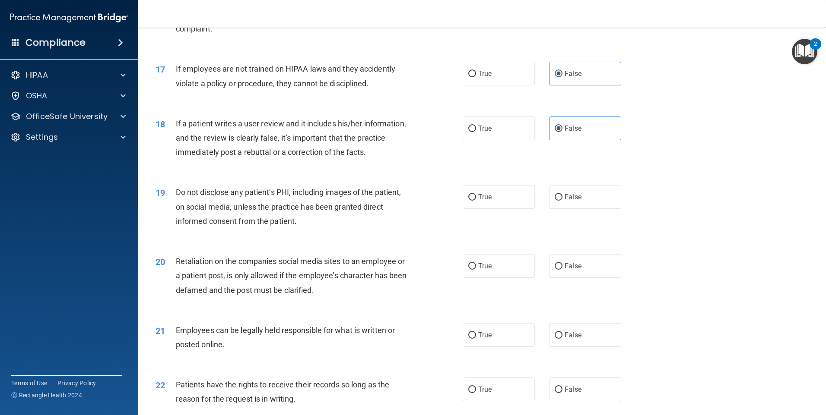
scroll to position [1166, 0]
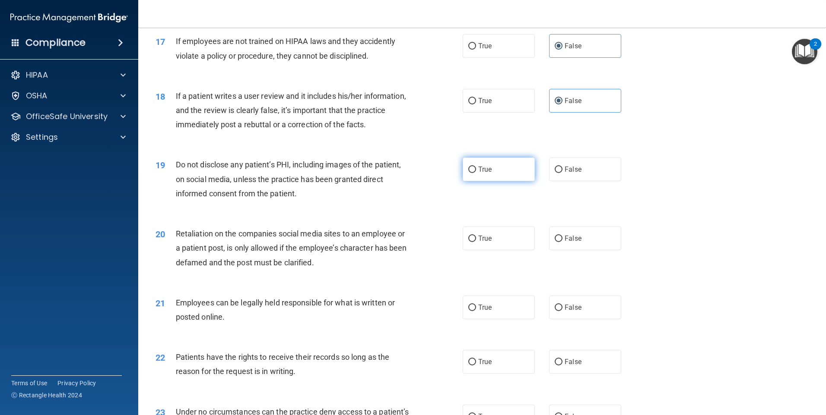
click at [479, 179] on label "True" at bounding box center [498, 170] width 72 height 24
click at [476, 173] on input "True" at bounding box center [472, 170] width 8 height 6
radio input "true"
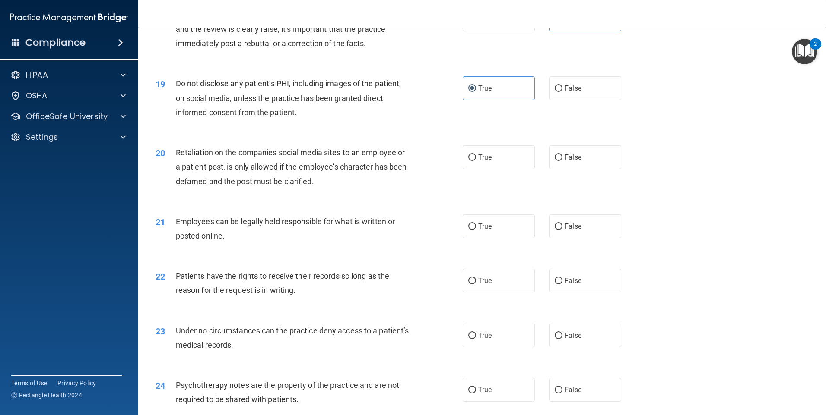
scroll to position [1252, 0]
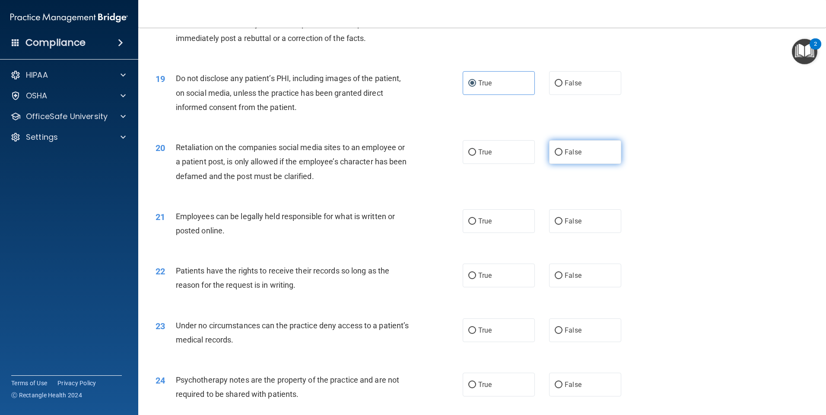
click at [552, 158] on label "False" at bounding box center [585, 152] width 72 height 24
click at [554, 156] on input "False" at bounding box center [558, 152] width 8 height 6
radio input "true"
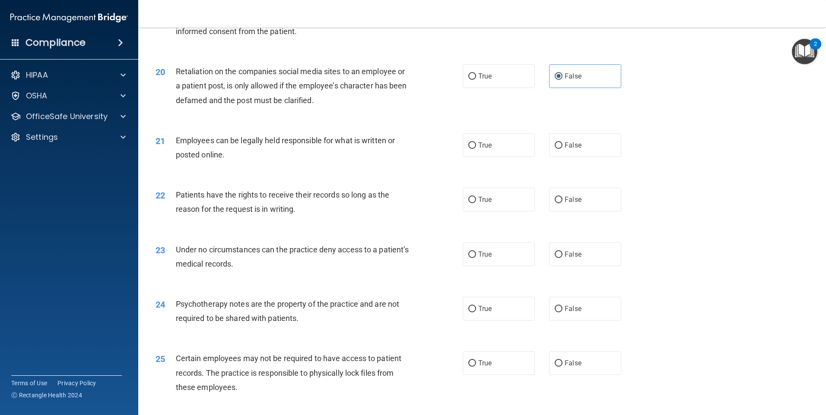
scroll to position [1339, 0]
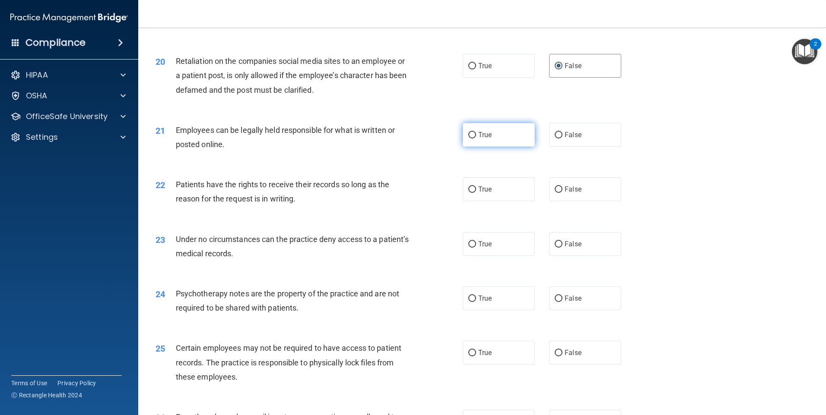
click at [494, 144] on label "True" at bounding box center [498, 135] width 72 height 24
click at [476, 139] on input "True" at bounding box center [472, 135] width 8 height 6
radio input "true"
drag, startPoint x: 577, startPoint y: 198, endPoint x: 483, endPoint y: 206, distance: 94.5
click at [577, 197] on label "False" at bounding box center [585, 189] width 72 height 24
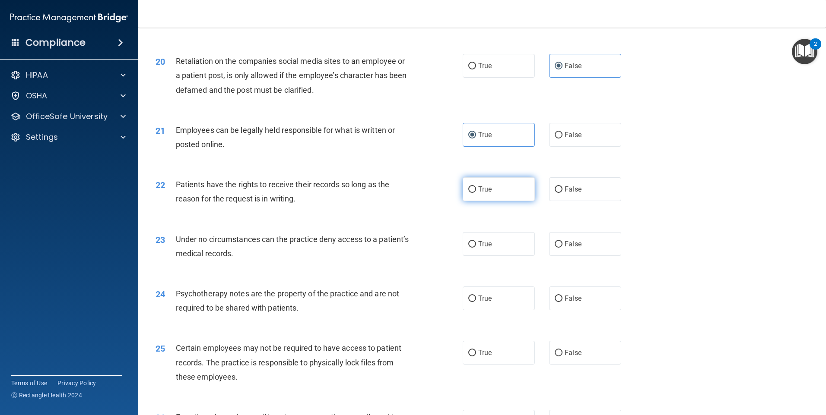
click at [562, 193] on input "False" at bounding box center [558, 190] width 8 height 6
radio input "true"
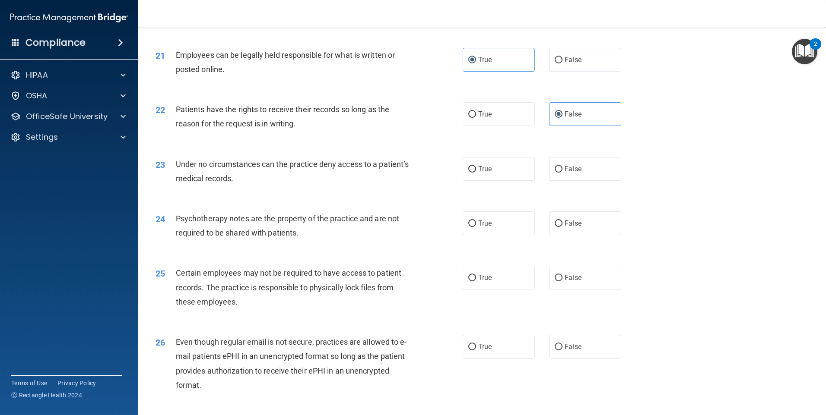
scroll to position [1425, 0]
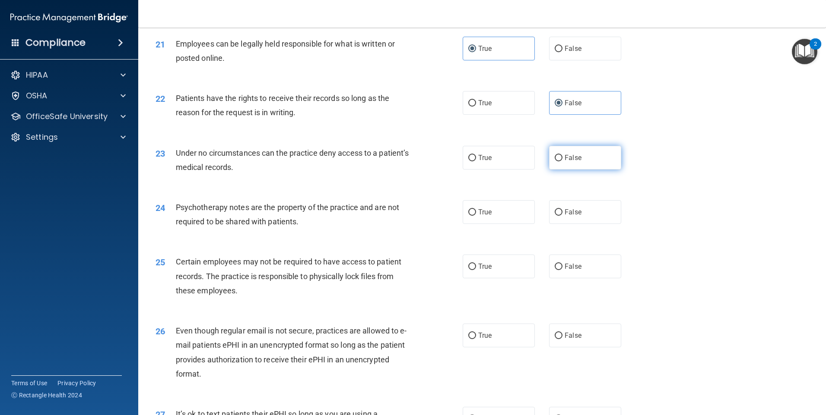
click at [555, 165] on label "False" at bounding box center [585, 158] width 72 height 24
click at [555, 161] on input "False" at bounding box center [558, 158] width 8 height 6
radio input "true"
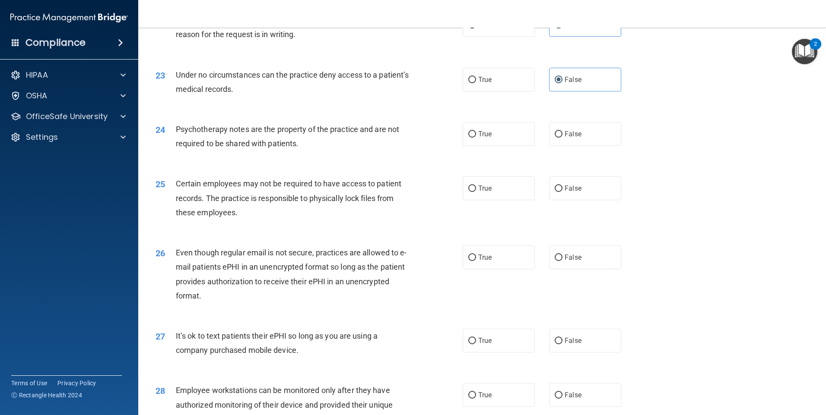
scroll to position [1511, 0]
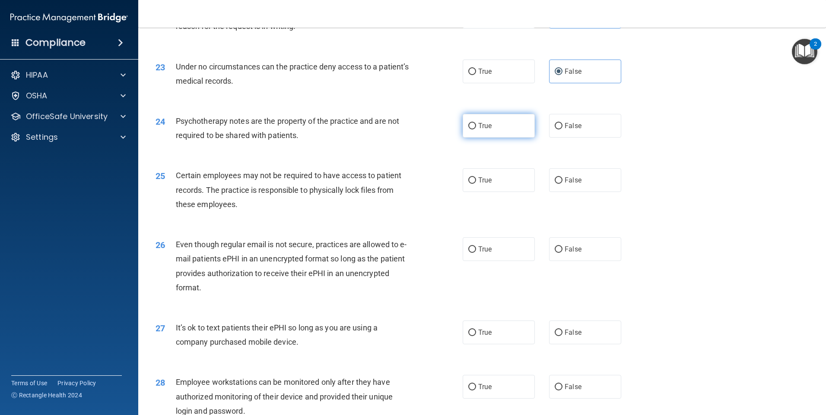
click at [480, 134] on label "True" at bounding box center [498, 126] width 72 height 24
click at [476, 130] on input "True" at bounding box center [472, 126] width 8 height 6
radio input "true"
drag, startPoint x: 494, startPoint y: 196, endPoint x: 469, endPoint y: 199, distance: 25.3
click at [493, 192] on label "True" at bounding box center [498, 180] width 72 height 24
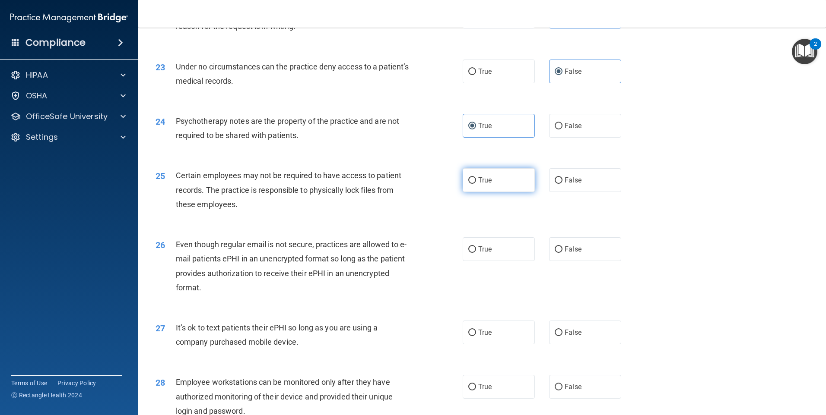
click at [476, 184] on input "True" at bounding box center [472, 180] width 8 height 6
radio input "true"
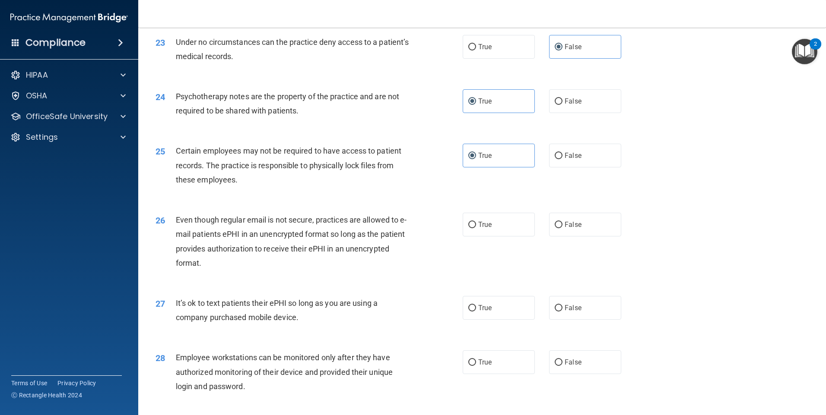
scroll to position [1598, 0]
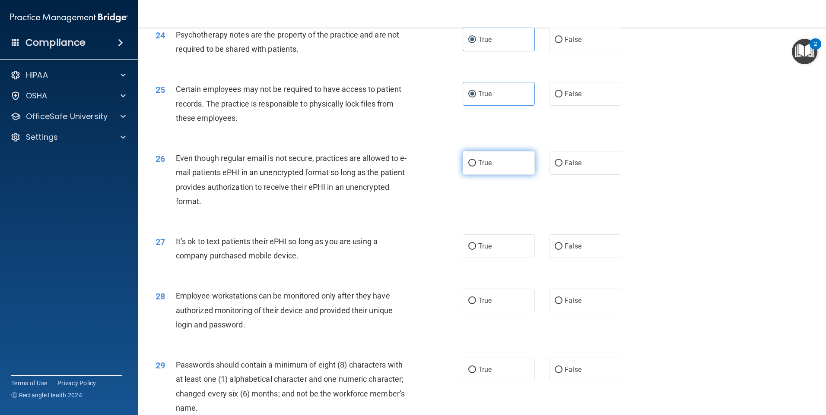
click at [494, 173] on label "True" at bounding box center [498, 163] width 72 height 24
click at [476, 167] on input "True" at bounding box center [472, 163] width 8 height 6
radio input "true"
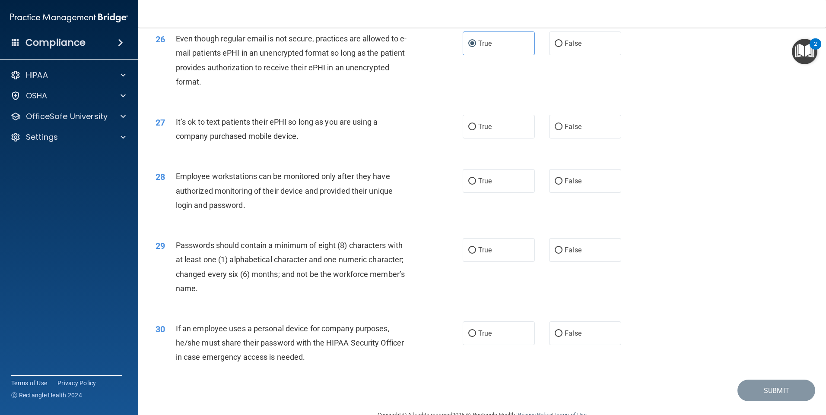
scroll to position [1727, 0]
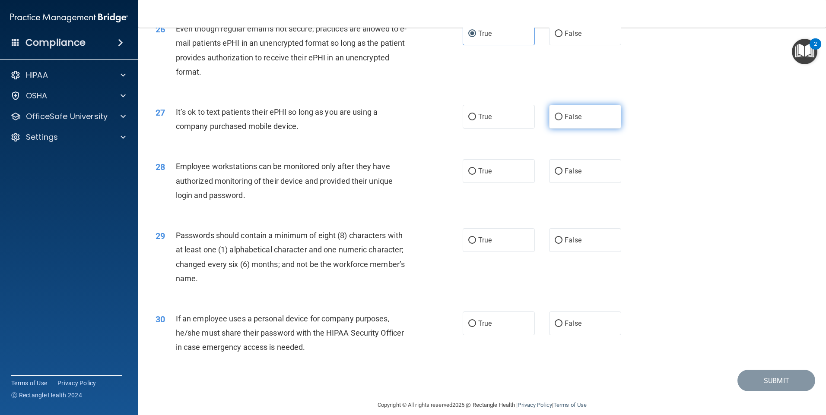
click at [568, 124] on label "False" at bounding box center [585, 117] width 72 height 24
click at [562, 120] on input "False" at bounding box center [558, 117] width 8 height 6
radio input "true"
click at [579, 183] on label "False" at bounding box center [585, 171] width 72 height 24
click at [562, 175] on input "False" at bounding box center [558, 171] width 8 height 6
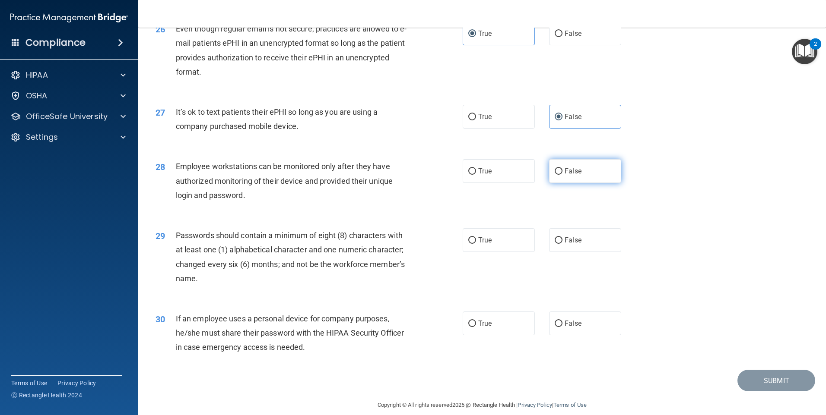
radio input "true"
drag, startPoint x: 487, startPoint y: 250, endPoint x: 481, endPoint y: 249, distance: 5.7
click at [486, 250] on label "True" at bounding box center [498, 240] width 72 height 24
click at [476, 244] on input "True" at bounding box center [472, 240] width 8 height 6
radio input "true"
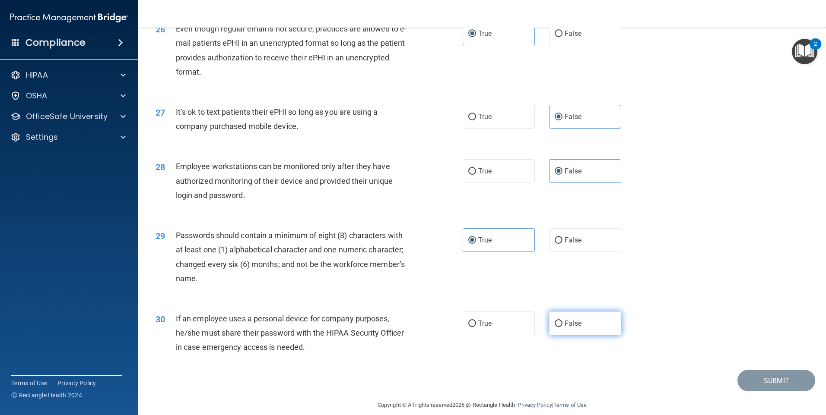
click at [564, 328] on span "False" at bounding box center [572, 324] width 17 height 8
click at [562, 327] on input "False" at bounding box center [558, 324] width 8 height 6
radio input "true"
drag, startPoint x: 761, startPoint y: 394, endPoint x: 753, endPoint y: 364, distance: 31.6
click at [761, 392] on button "Submit" at bounding box center [776, 381] width 78 height 22
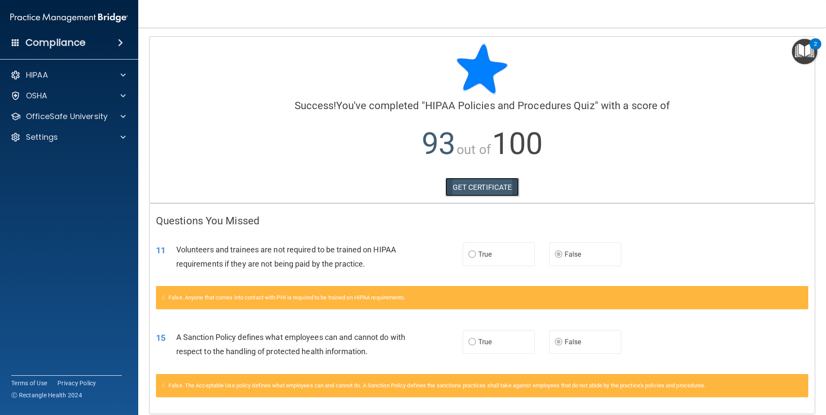
click at [505, 185] on link "GET CERTIFICATE" at bounding box center [482, 187] width 74 height 19
click at [79, 76] on div "HIPAA" at bounding box center [57, 75] width 107 height 10
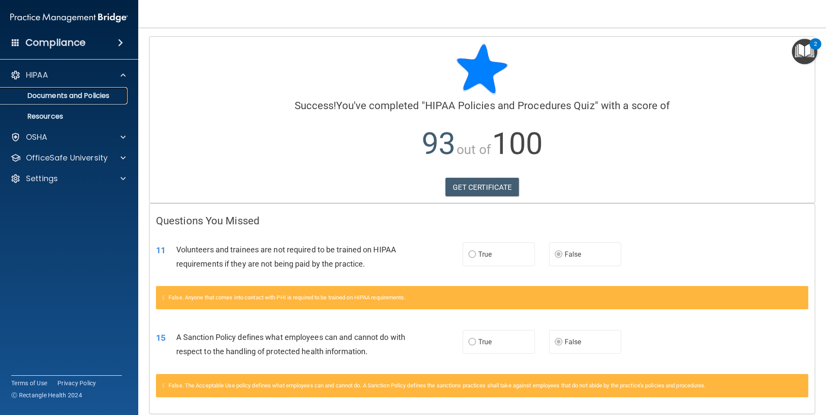
click at [64, 101] on link "Documents and Policies" at bounding box center [59, 95] width 136 height 17
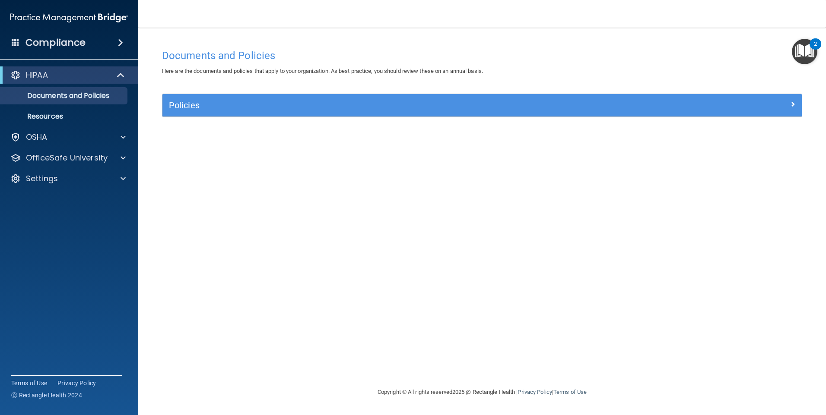
click at [801, 54] on img "Open Resource Center, 2 new notifications" at bounding box center [804, 51] width 25 height 25
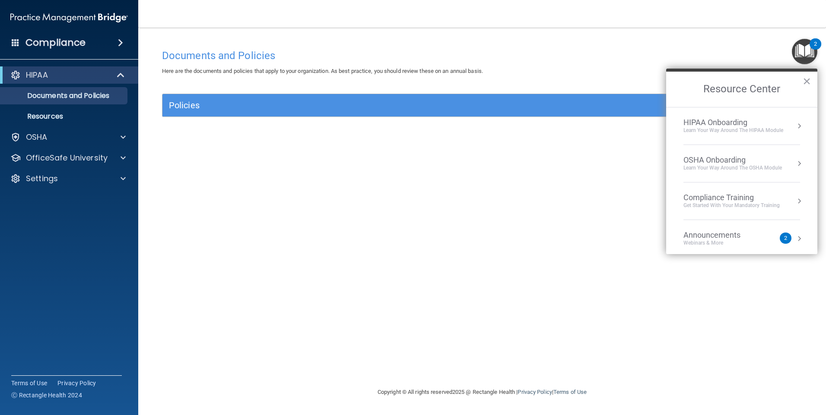
click at [715, 204] on div "Get Started with your mandatory training" at bounding box center [731, 205] width 96 height 7
click at [707, 121] on div "HIPAA Training for Members" at bounding box center [721, 122] width 96 height 8
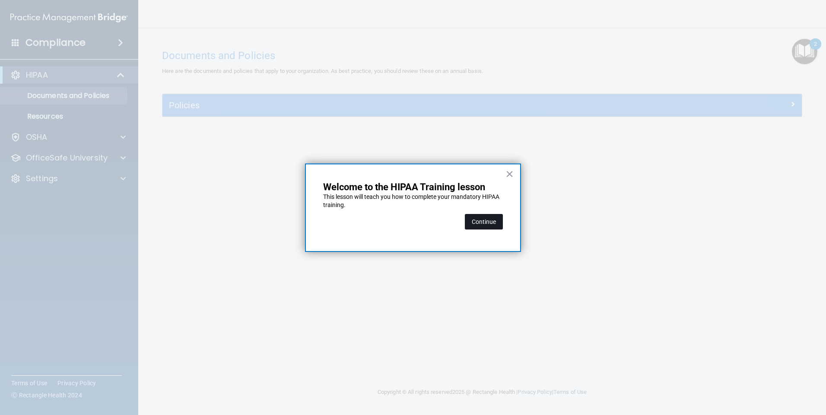
click at [477, 220] on button "Continue" at bounding box center [484, 222] width 38 height 16
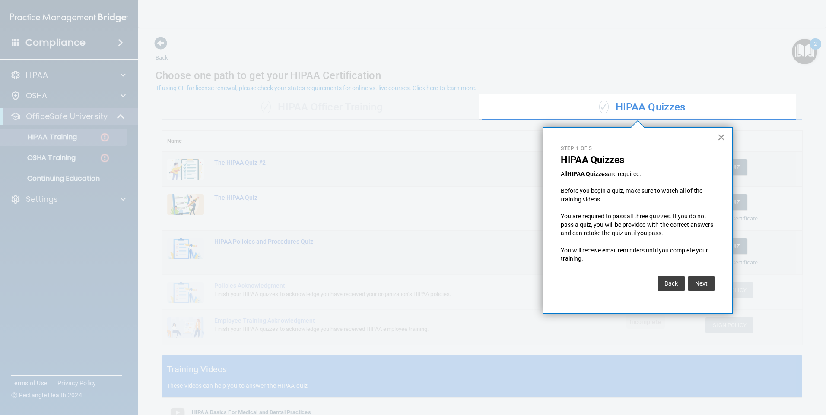
click at [719, 137] on button "×" at bounding box center [721, 137] width 8 height 14
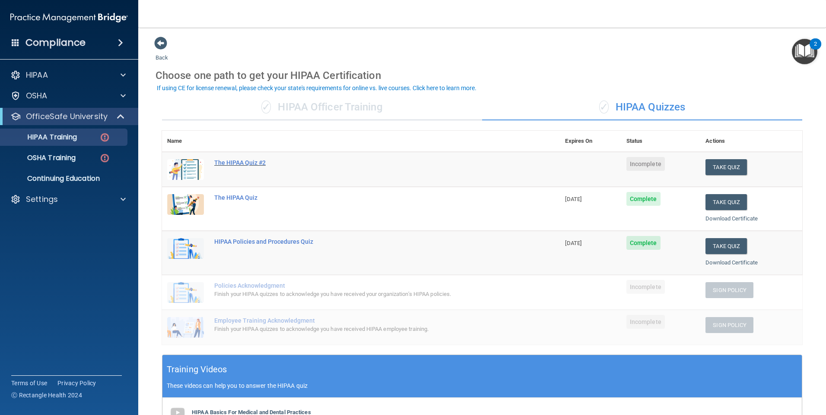
click at [236, 159] on div "The HIPAA Quiz #2" at bounding box center [365, 162] width 302 height 7
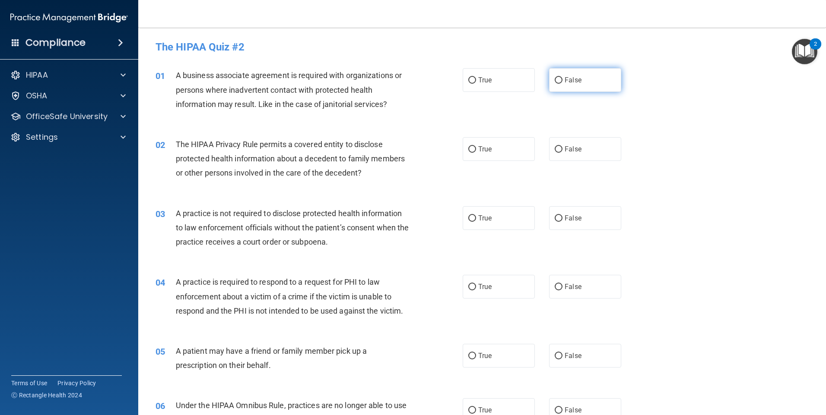
click at [564, 79] on span "False" at bounding box center [572, 80] width 17 height 8
click at [562, 79] on input "False" at bounding box center [558, 80] width 8 height 6
radio input "true"
click at [556, 149] on input "False" at bounding box center [558, 149] width 8 height 6
radio input "true"
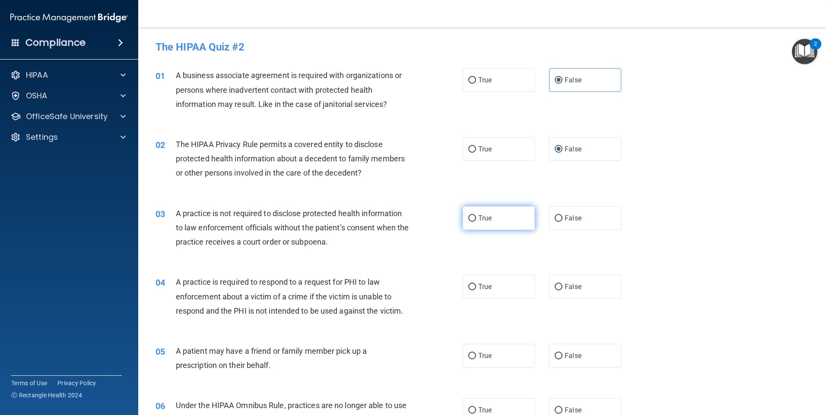
click at [472, 219] on input "True" at bounding box center [472, 218] width 8 height 6
radio input "true"
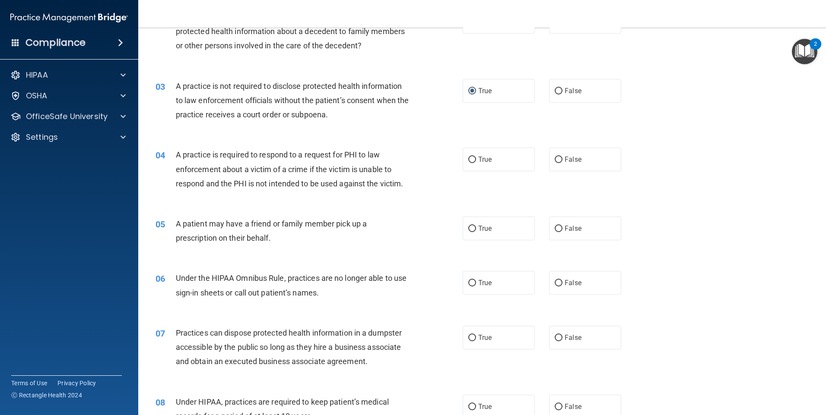
scroll to position [130, 0]
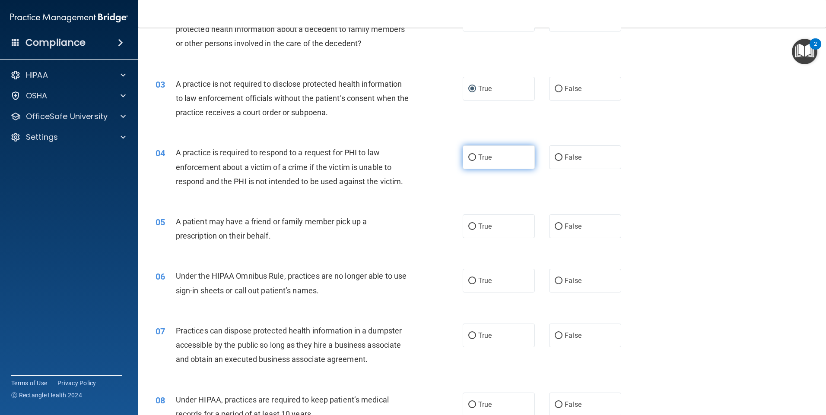
click at [478, 158] on span "True" at bounding box center [484, 157] width 13 height 8
click at [476, 158] on input "True" at bounding box center [472, 158] width 8 height 6
radio input "true"
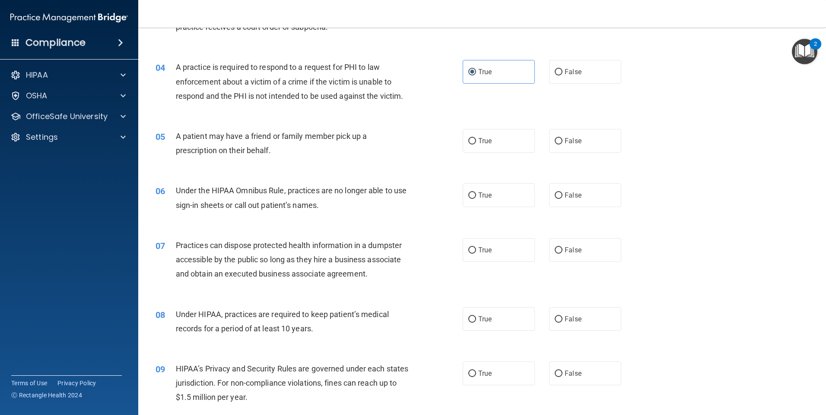
scroll to position [216, 0]
click at [570, 138] on span "False" at bounding box center [572, 140] width 17 height 8
click at [562, 138] on input "False" at bounding box center [558, 140] width 8 height 6
radio input "true"
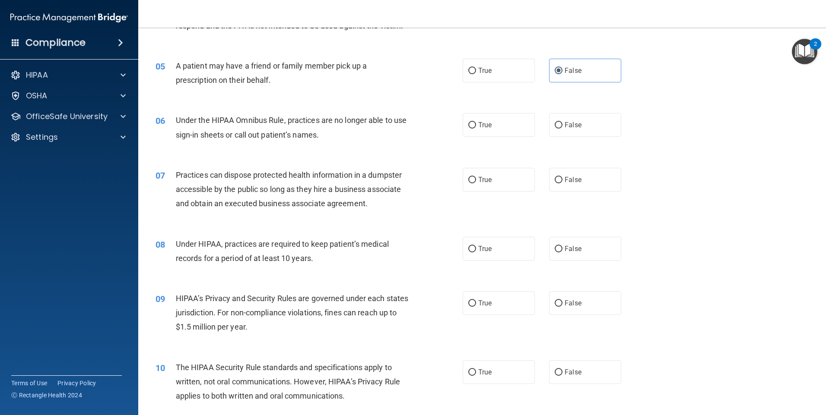
scroll to position [302, 0]
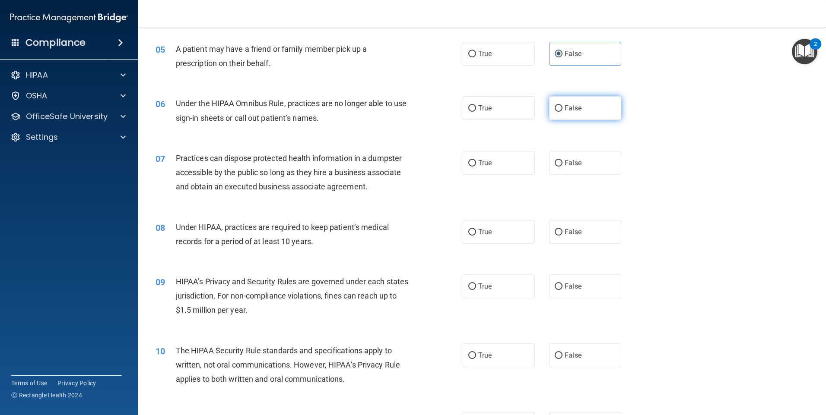
click at [553, 103] on label "False" at bounding box center [585, 108] width 72 height 24
click at [554, 105] on input "False" at bounding box center [558, 108] width 8 height 6
radio input "true"
drag, startPoint x: 560, startPoint y: 161, endPoint x: 434, endPoint y: 184, distance: 127.3
click at [559, 161] on label "False" at bounding box center [585, 163] width 72 height 24
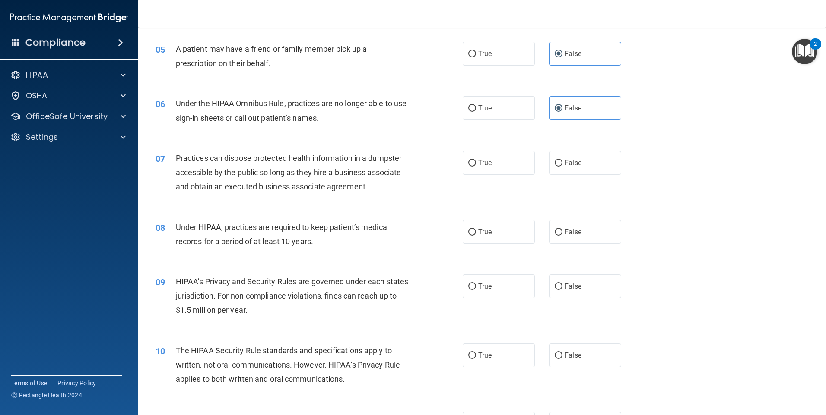
click at [559, 161] on input "False" at bounding box center [558, 163] width 8 height 6
radio input "true"
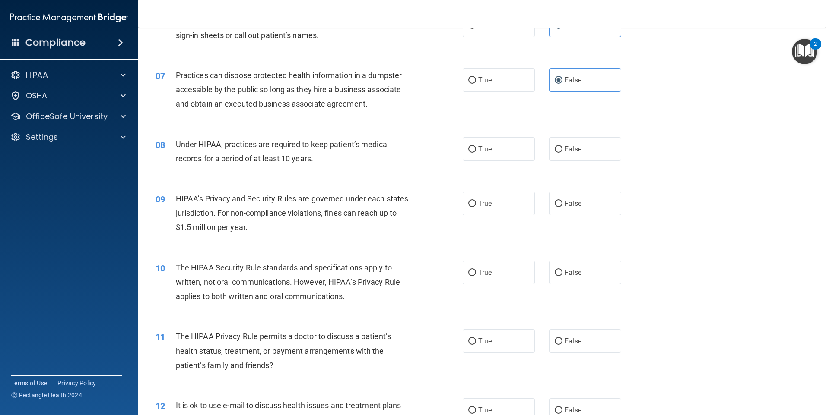
scroll to position [389, 0]
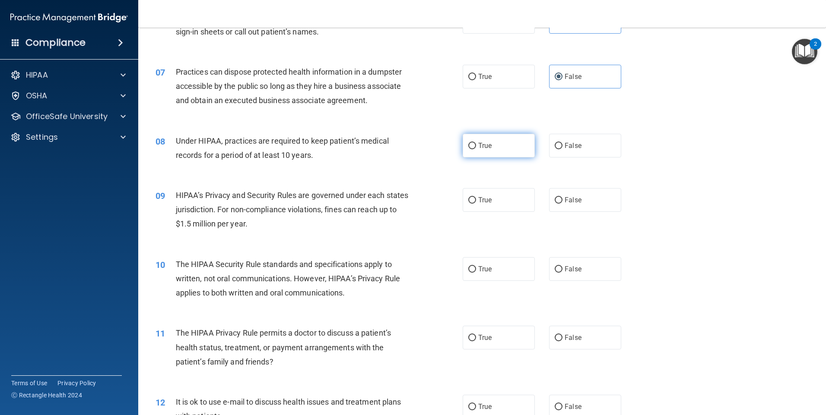
click at [467, 152] on label "True" at bounding box center [498, 146] width 72 height 24
click at [468, 149] on input "True" at bounding box center [472, 146] width 8 height 6
radio input "true"
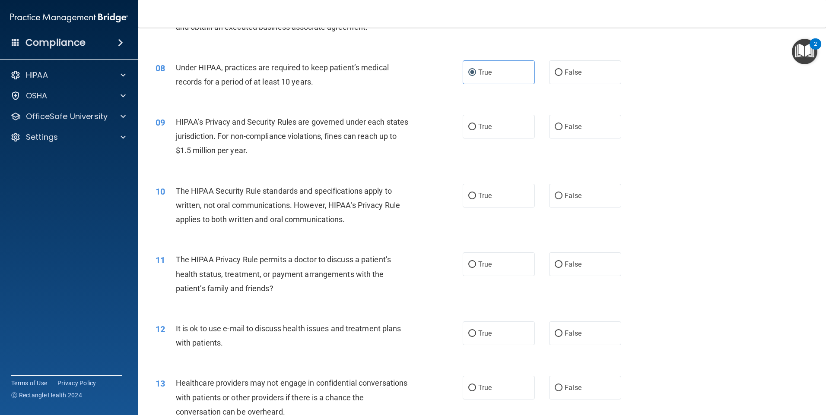
scroll to position [475, 0]
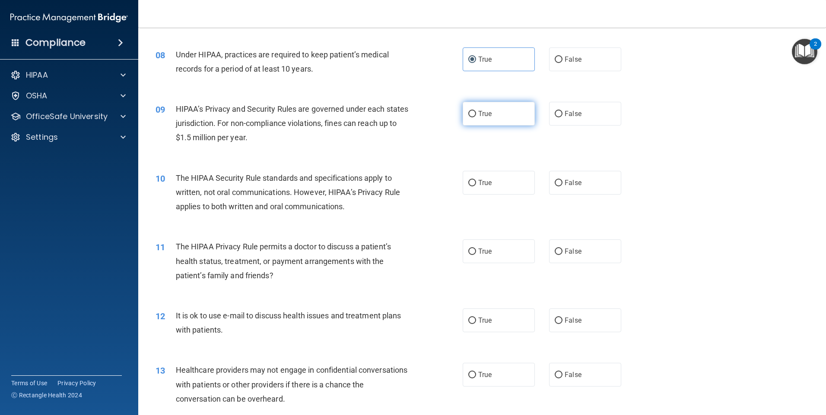
click at [478, 108] on label "True" at bounding box center [498, 114] width 72 height 24
click at [476, 111] on input "True" at bounding box center [472, 114] width 8 height 6
radio input "true"
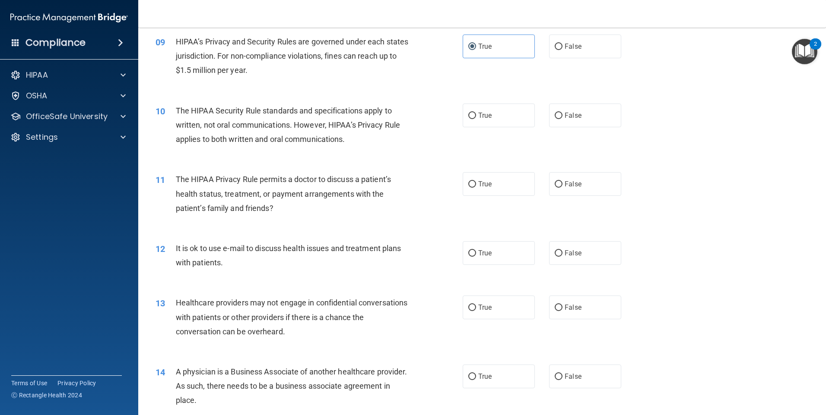
scroll to position [561, 0]
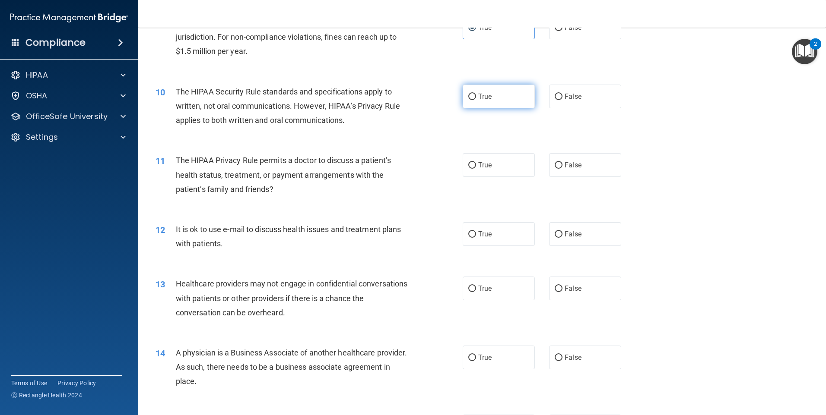
click at [464, 98] on label "True" at bounding box center [498, 97] width 72 height 24
click at [468, 98] on input "True" at bounding box center [472, 97] width 8 height 6
radio input "true"
click at [568, 166] on span "False" at bounding box center [572, 165] width 17 height 8
click at [562, 166] on input "False" at bounding box center [558, 165] width 8 height 6
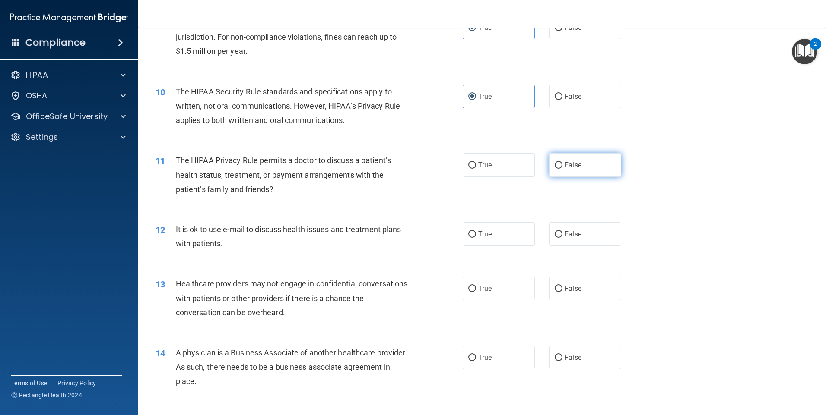
radio input "true"
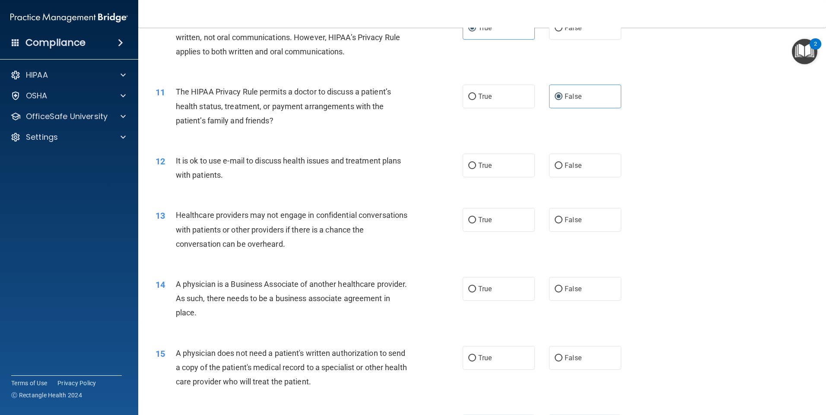
scroll to position [648, 0]
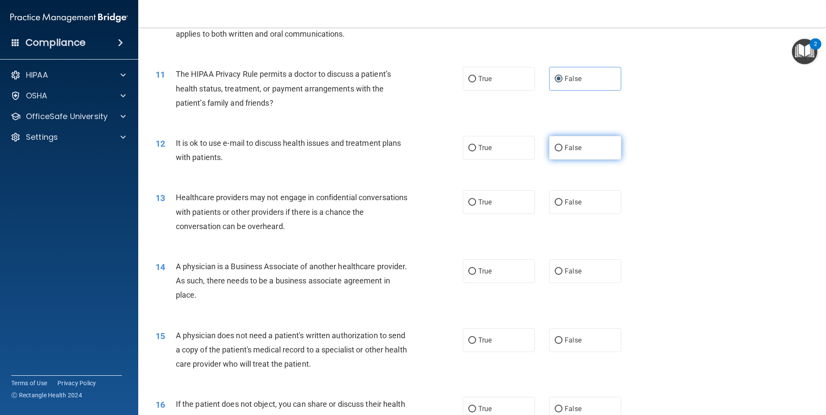
click at [558, 148] on input "False" at bounding box center [558, 148] width 8 height 6
radio input "true"
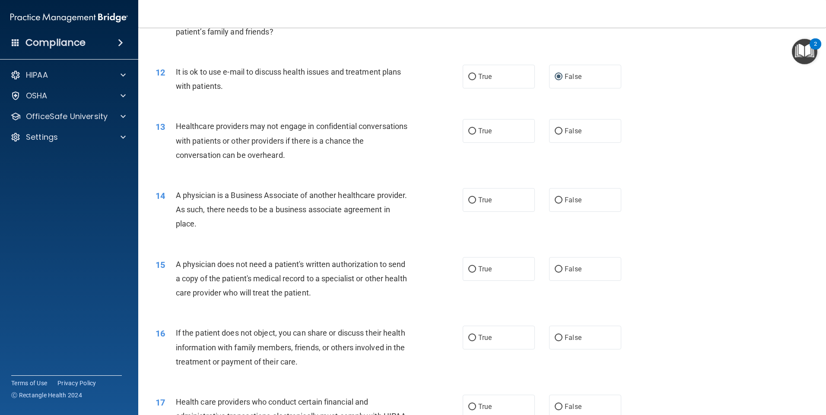
scroll to position [734, 0]
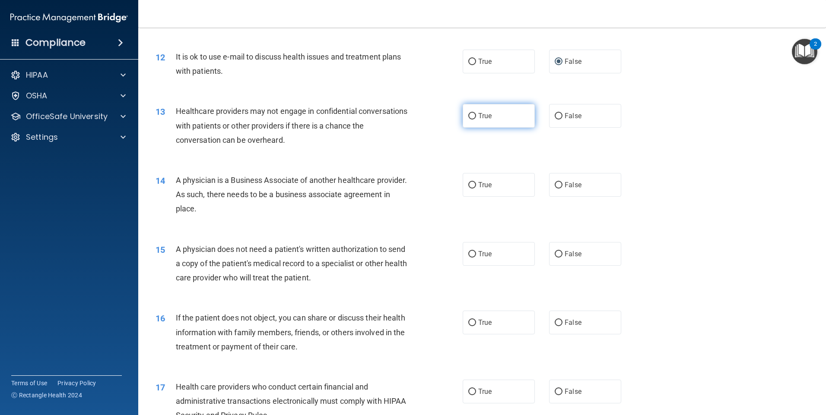
click at [480, 109] on label "True" at bounding box center [498, 116] width 72 height 24
click at [476, 113] on input "True" at bounding box center [472, 116] width 8 height 6
radio input "true"
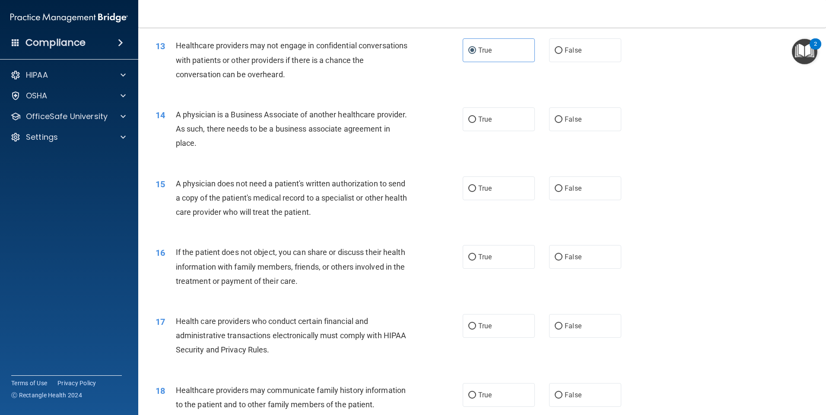
scroll to position [820, 0]
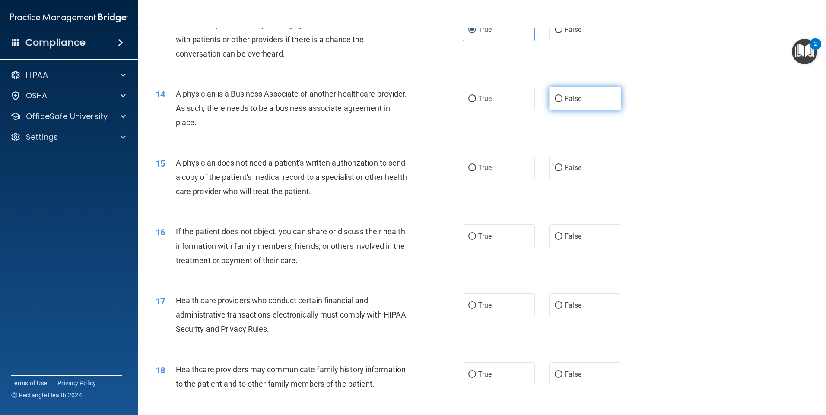
click at [553, 94] on label "False" at bounding box center [585, 99] width 72 height 24
click at [554, 96] on input "False" at bounding box center [558, 99] width 8 height 6
radio input "true"
click at [473, 98] on label "True" at bounding box center [498, 99] width 72 height 24
click at [473, 98] on input "True" at bounding box center [472, 99] width 8 height 6
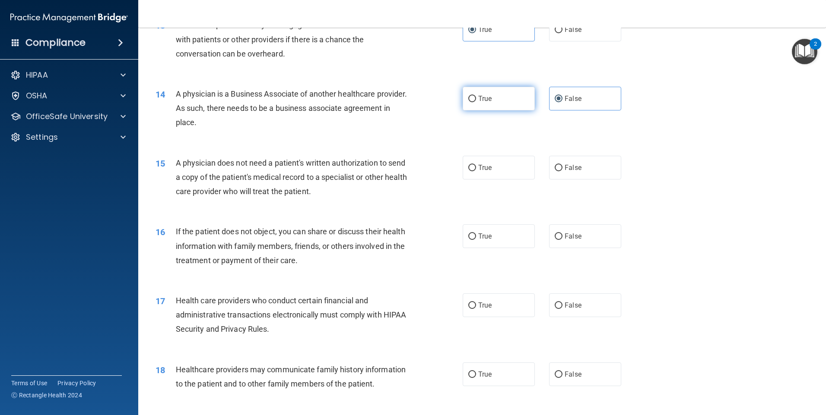
radio input "true"
click at [564, 98] on span "False" at bounding box center [572, 99] width 17 height 8
click at [562, 98] on input "False" at bounding box center [558, 99] width 8 height 6
radio input "true"
radio input "false"
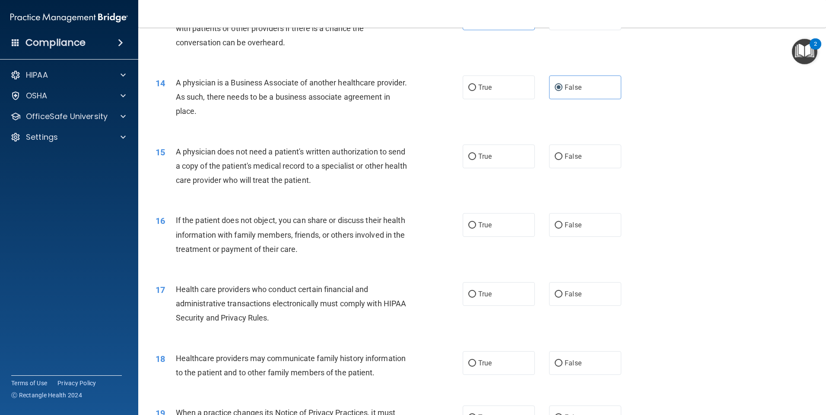
scroll to position [864, 0]
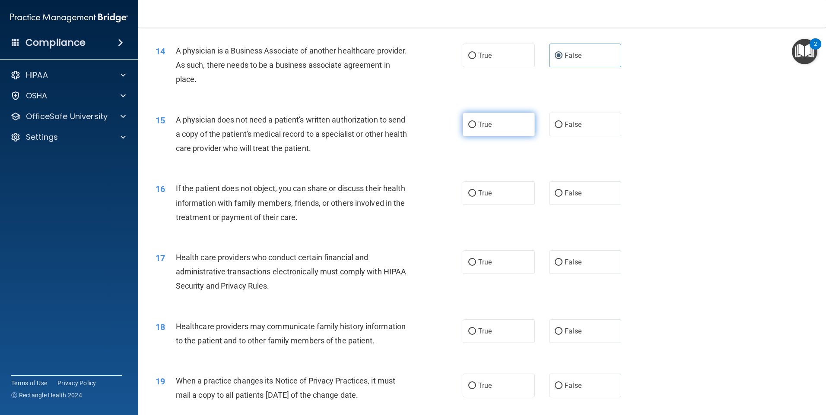
click at [469, 127] on input "True" at bounding box center [472, 125] width 8 height 6
radio input "true"
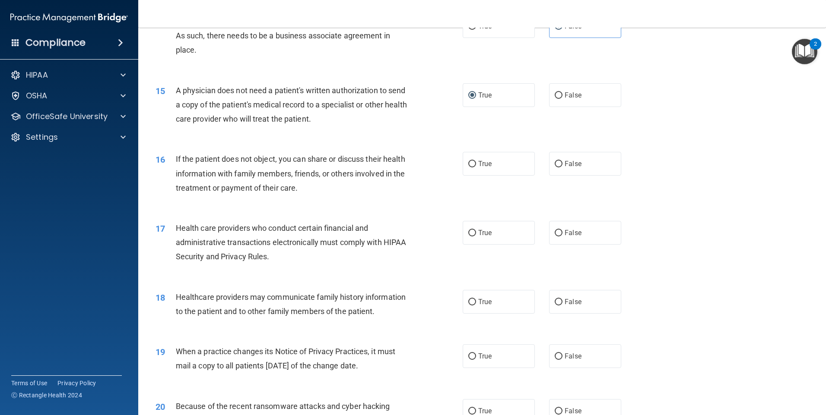
scroll to position [950, 0]
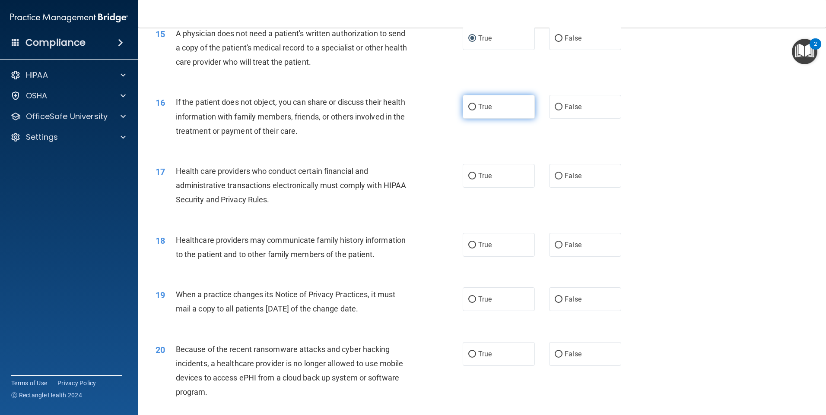
click at [468, 105] on input "True" at bounding box center [472, 107] width 8 height 6
radio input "true"
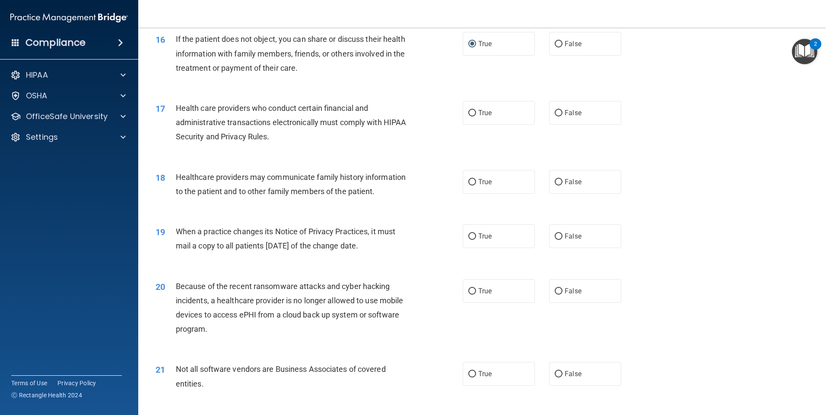
scroll to position [1036, 0]
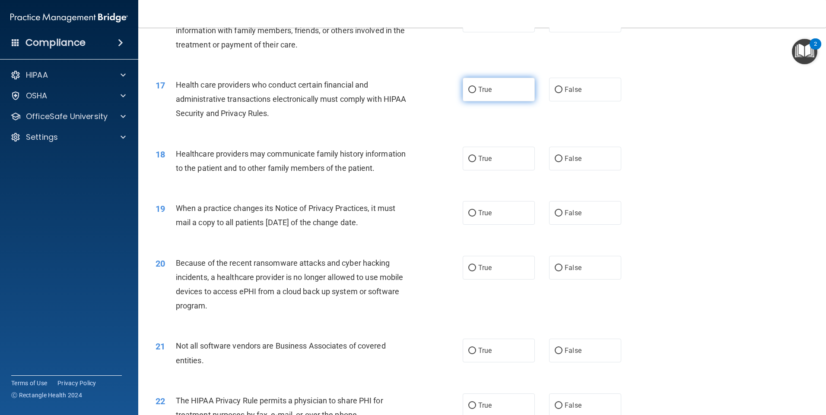
click at [473, 89] on label "True" at bounding box center [498, 90] width 72 height 24
click at [473, 89] on input "True" at bounding box center [472, 90] width 8 height 6
radio input "true"
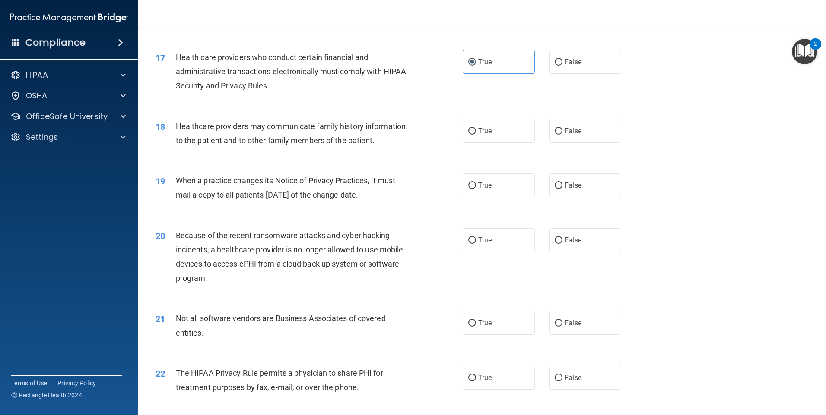
scroll to position [1080, 0]
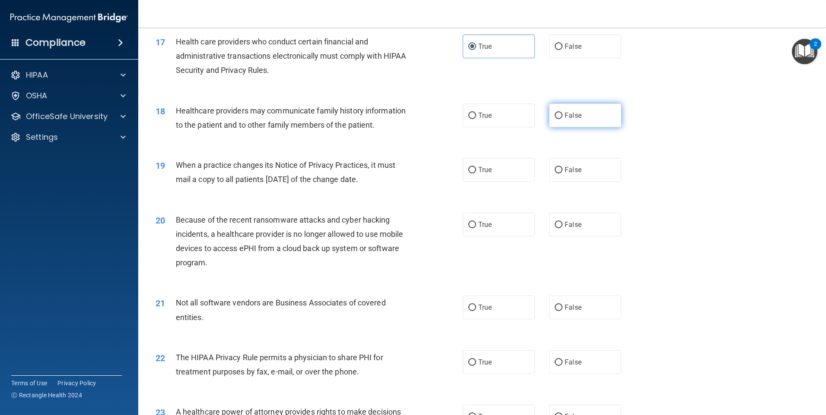
click at [554, 114] on input "False" at bounding box center [558, 116] width 8 height 6
radio input "true"
click at [478, 171] on span "True" at bounding box center [484, 170] width 13 height 8
click at [476, 171] on input "True" at bounding box center [472, 170] width 8 height 6
radio input "true"
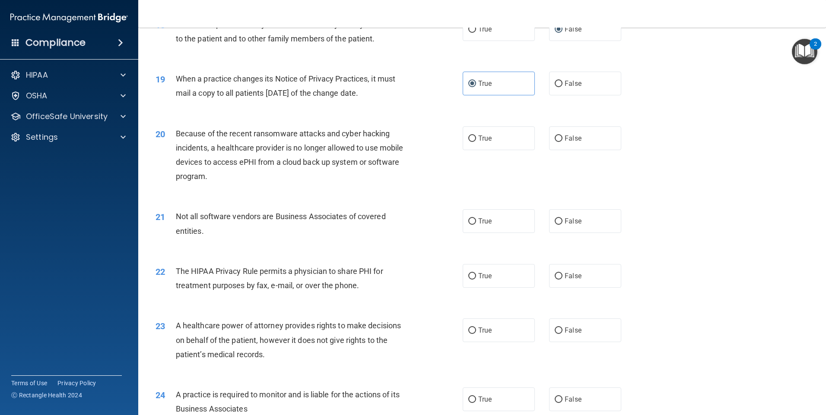
scroll to position [1209, 0]
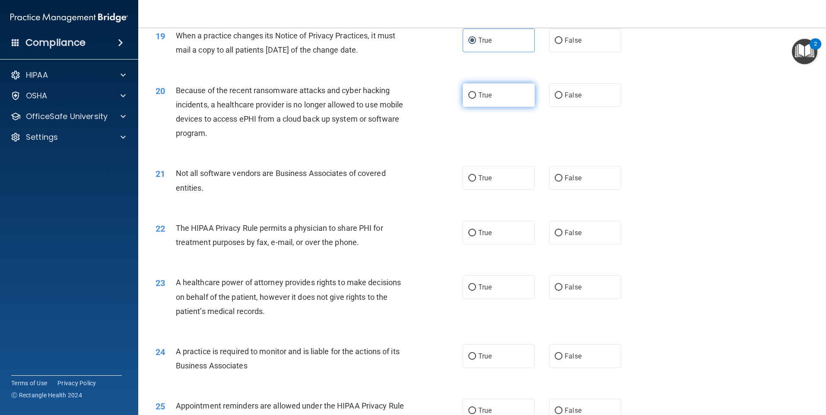
click at [476, 100] on label "True" at bounding box center [498, 95] width 72 height 24
click at [476, 99] on input "True" at bounding box center [472, 95] width 8 height 6
radio input "true"
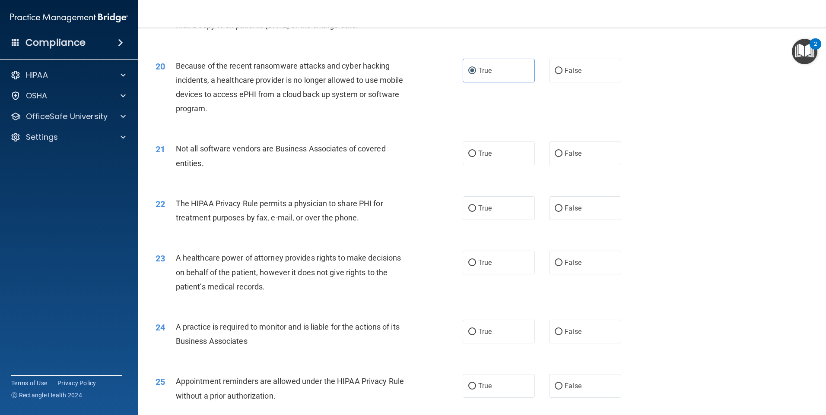
scroll to position [1252, 0]
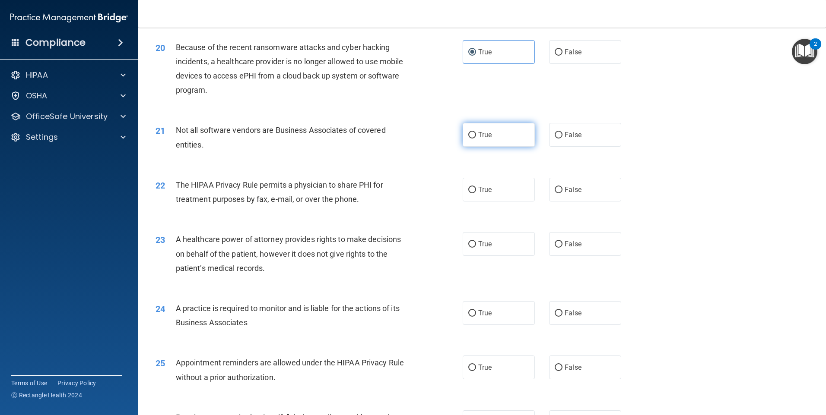
click at [500, 133] on label "True" at bounding box center [498, 135] width 72 height 24
click at [476, 133] on input "True" at bounding box center [472, 135] width 8 height 6
radio input "true"
click at [484, 186] on span "True" at bounding box center [484, 190] width 13 height 8
click at [476, 187] on input "True" at bounding box center [472, 190] width 8 height 6
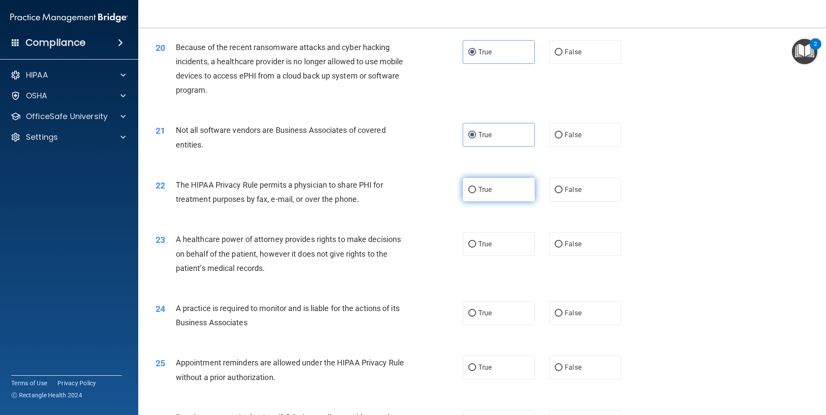
radio input "true"
click at [488, 244] on span "True" at bounding box center [484, 244] width 13 height 8
click at [476, 244] on input "True" at bounding box center [472, 244] width 8 height 6
radio input "true"
click at [572, 308] on label "False" at bounding box center [585, 313] width 72 height 24
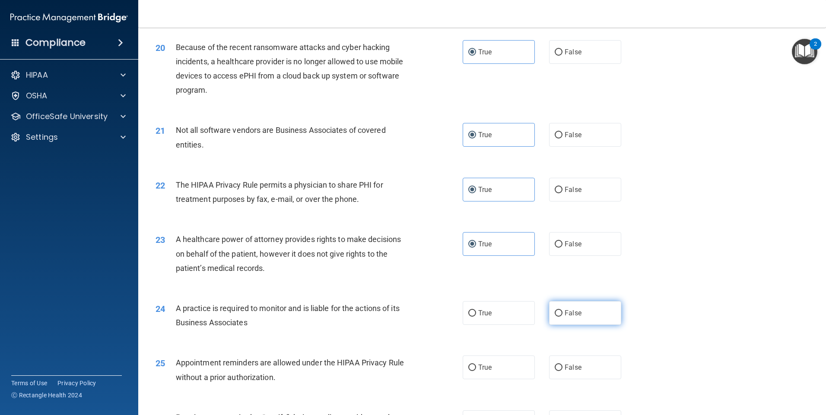
click at [562, 310] on input "False" at bounding box center [558, 313] width 8 height 6
radio input "true"
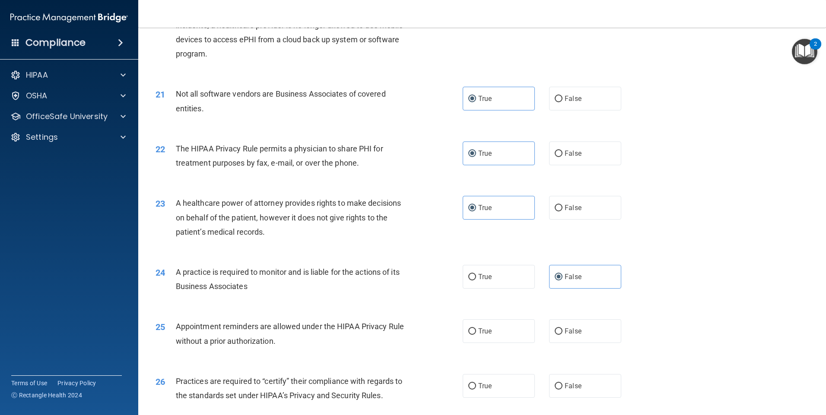
scroll to position [1382, 0]
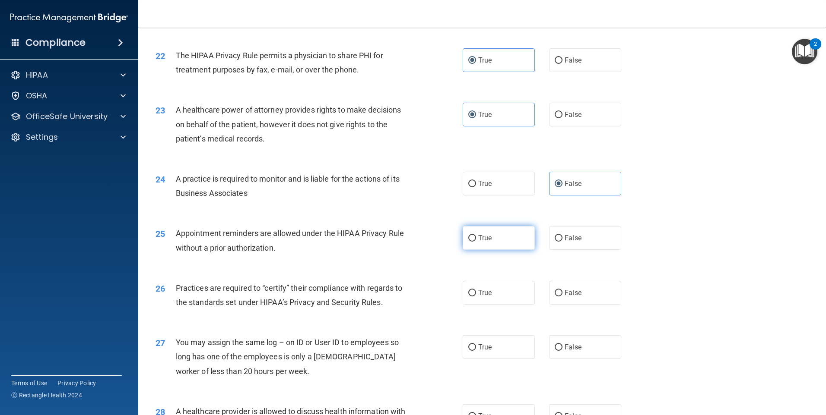
click at [479, 239] on span "True" at bounding box center [484, 238] width 13 height 8
click at [476, 239] on input "True" at bounding box center [472, 238] width 8 height 6
radio input "true"
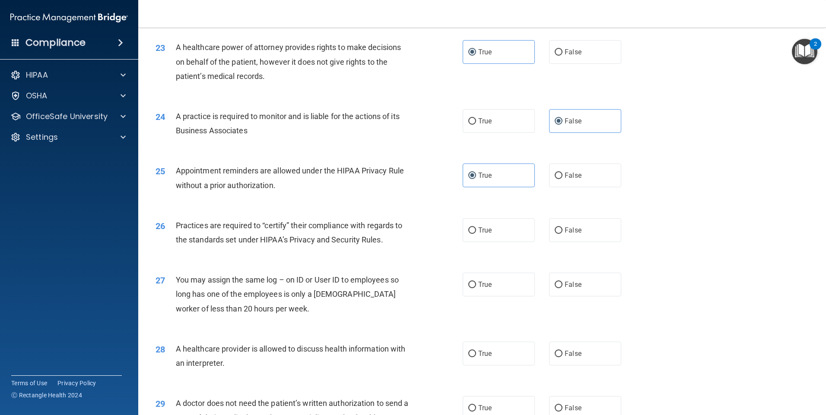
scroll to position [1468, 0]
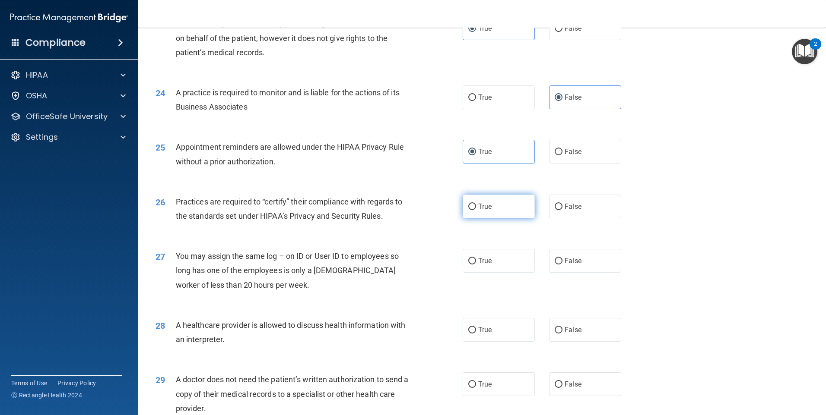
click at [470, 206] on input "True" at bounding box center [472, 207] width 8 height 6
radio input "true"
click at [564, 260] on span "False" at bounding box center [572, 261] width 17 height 8
click at [561, 260] on input "False" at bounding box center [558, 261] width 8 height 6
radio input "true"
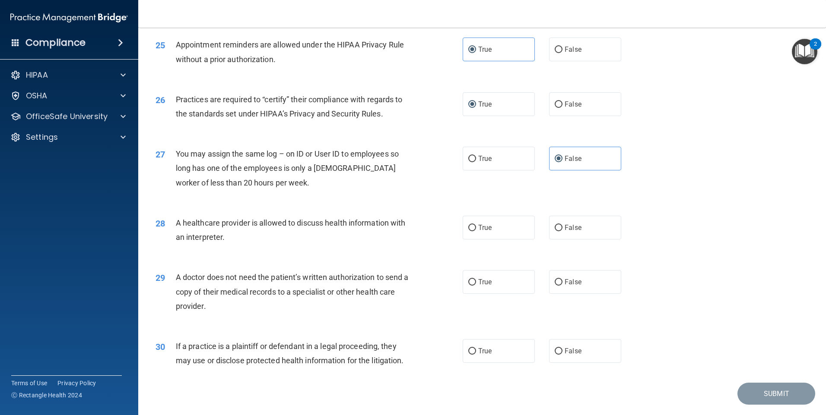
scroll to position [1595, 0]
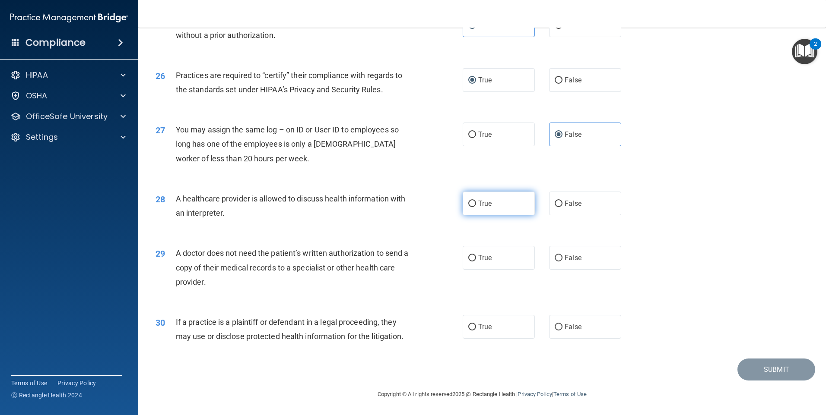
click at [492, 199] on label "True" at bounding box center [498, 204] width 72 height 24
click at [476, 201] on input "True" at bounding box center [472, 204] width 8 height 6
radio input "true"
click at [481, 260] on span "True" at bounding box center [484, 258] width 13 height 8
click at [476, 260] on input "True" at bounding box center [472, 258] width 8 height 6
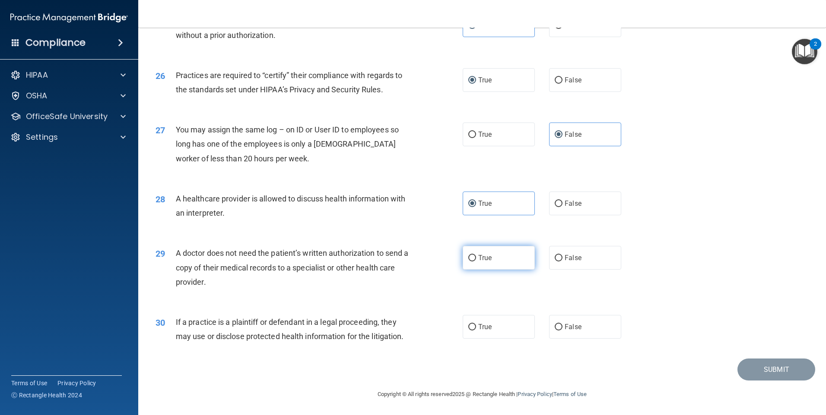
radio input "true"
click at [568, 328] on span "False" at bounding box center [572, 327] width 17 height 8
click at [562, 328] on input "False" at bounding box center [558, 327] width 8 height 6
radio input "true"
drag, startPoint x: 766, startPoint y: 367, endPoint x: 754, endPoint y: 348, distance: 22.3
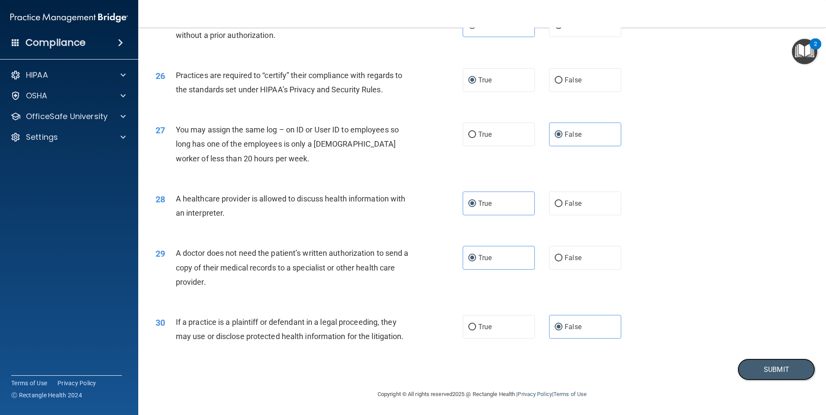
click at [766, 364] on button "Submit" at bounding box center [776, 370] width 78 height 22
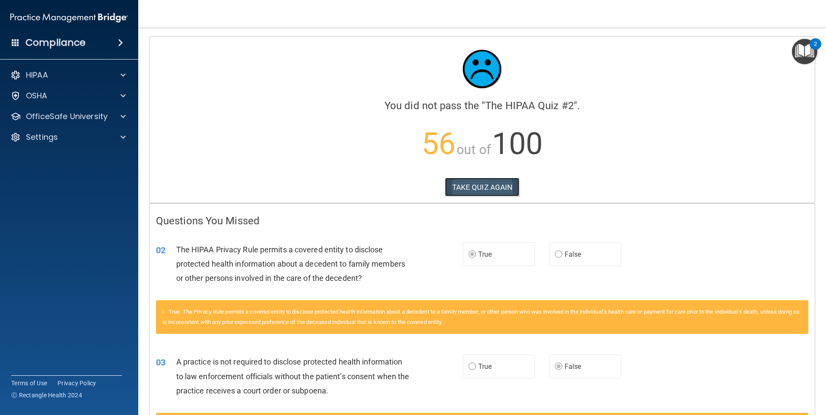
click at [487, 187] on button "TAKE QUIZ AGAIN" at bounding box center [482, 187] width 75 height 19
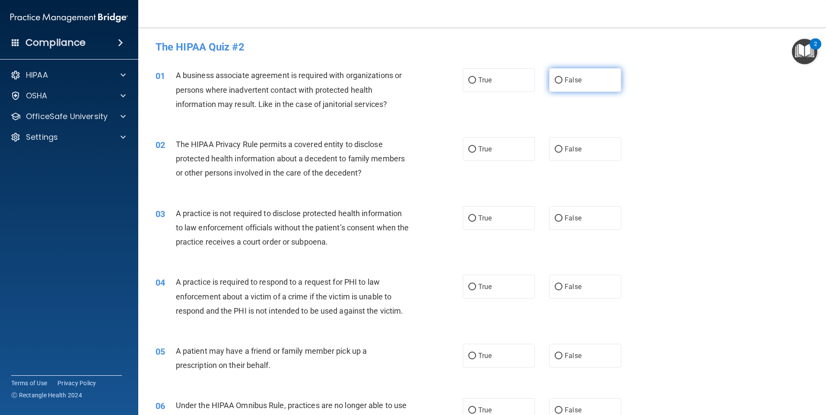
click at [554, 80] on input "False" at bounding box center [558, 80] width 8 height 6
radio input "true"
click at [468, 149] on input "True" at bounding box center [472, 149] width 8 height 6
radio input "true"
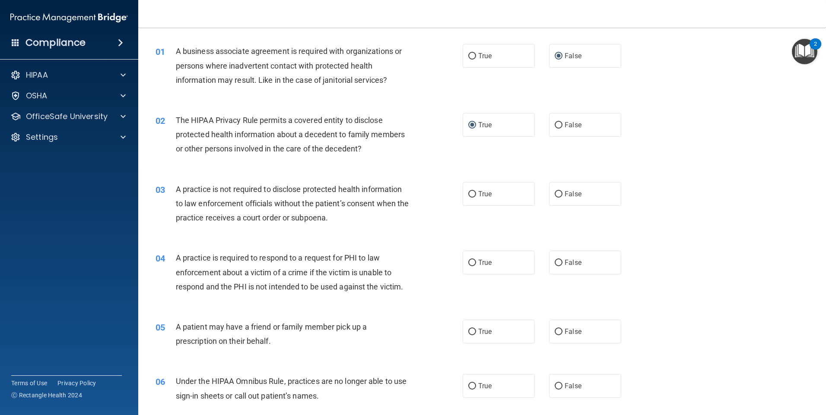
scroll to position [43, 0]
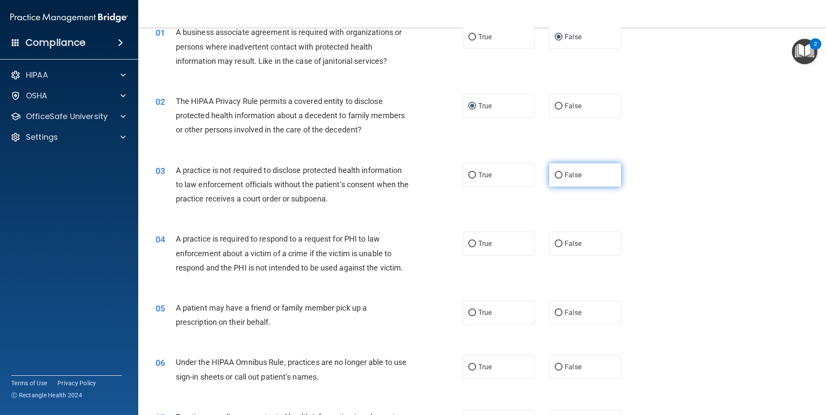
click at [554, 174] on input "False" at bounding box center [558, 175] width 8 height 6
radio input "true"
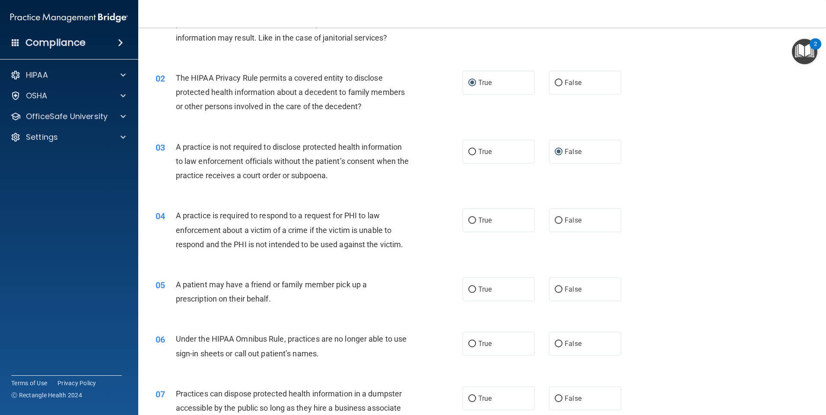
scroll to position [86, 0]
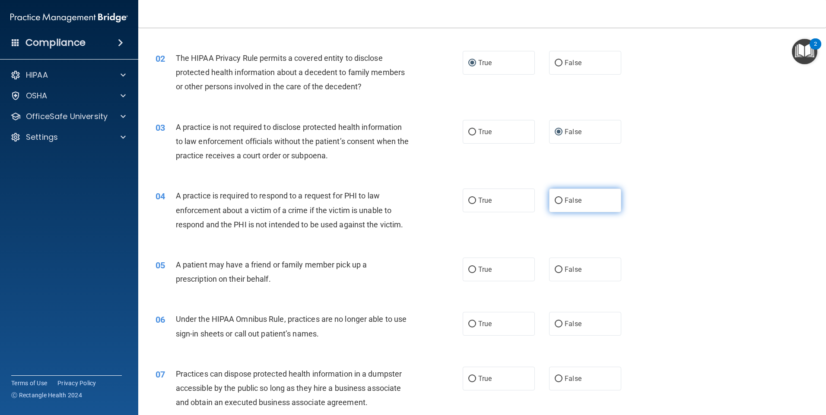
click at [550, 198] on label "False" at bounding box center [585, 201] width 72 height 24
click at [554, 198] on input "False" at bounding box center [558, 201] width 8 height 6
radio input "true"
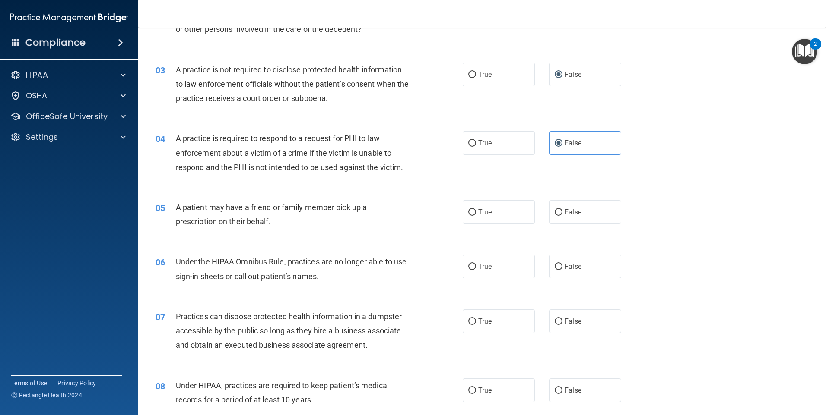
scroll to position [173, 0]
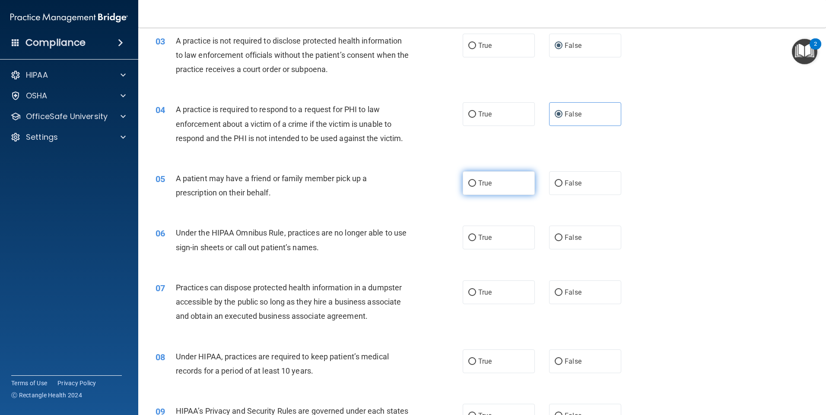
click at [464, 186] on label "True" at bounding box center [498, 183] width 72 height 24
click at [468, 186] on input "True" at bounding box center [472, 183] width 8 height 6
radio input "true"
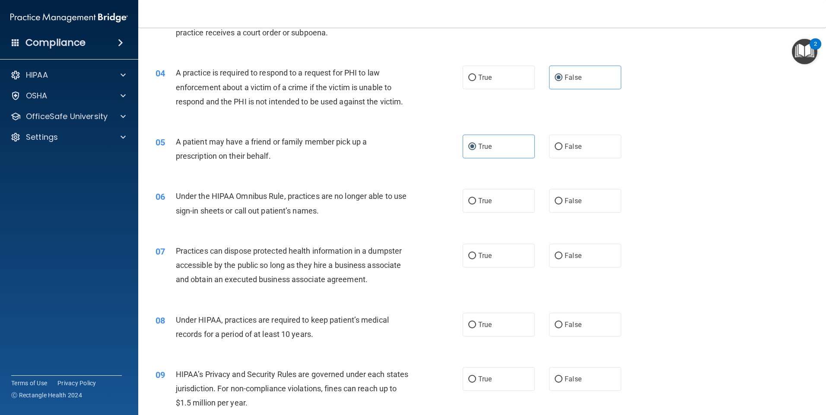
scroll to position [302, 0]
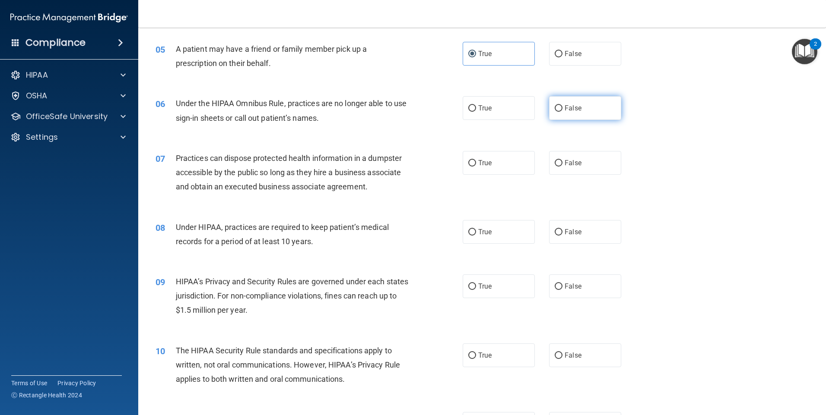
click at [560, 99] on label "False" at bounding box center [585, 108] width 72 height 24
click at [560, 105] on input "False" at bounding box center [558, 108] width 8 height 6
radio input "true"
click at [559, 161] on label "False" at bounding box center [585, 163] width 72 height 24
click at [559, 161] on input "False" at bounding box center [558, 163] width 8 height 6
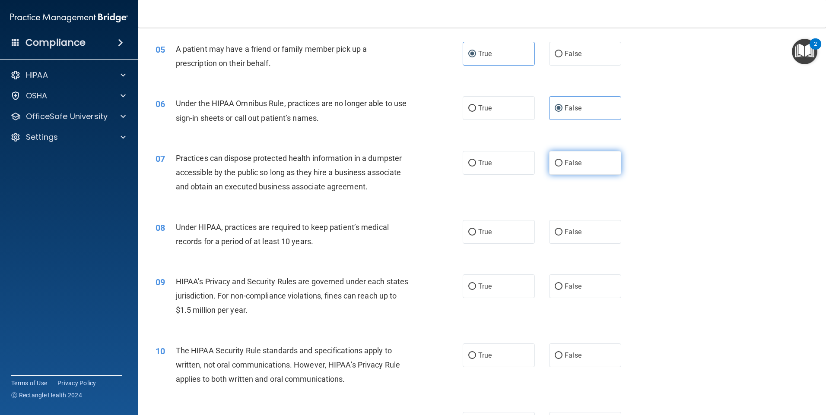
radio input "true"
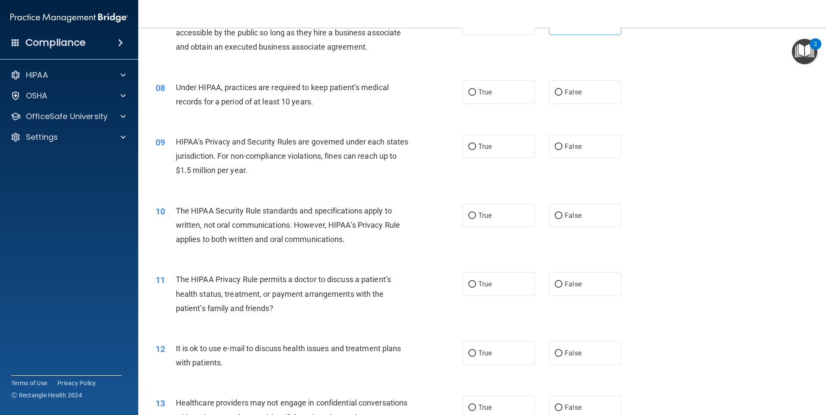
scroll to position [475, 0]
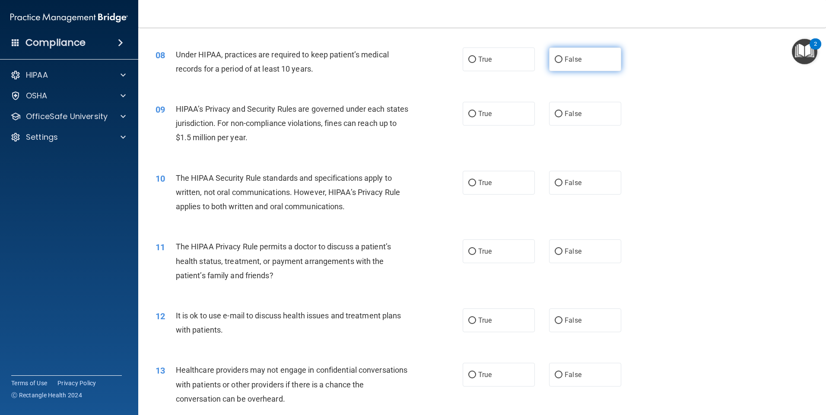
click at [557, 58] on input "False" at bounding box center [558, 60] width 8 height 6
radio input "true"
click at [555, 116] on input "False" at bounding box center [558, 114] width 8 height 6
radio input "true"
drag, startPoint x: 473, startPoint y: 186, endPoint x: 460, endPoint y: 193, distance: 14.7
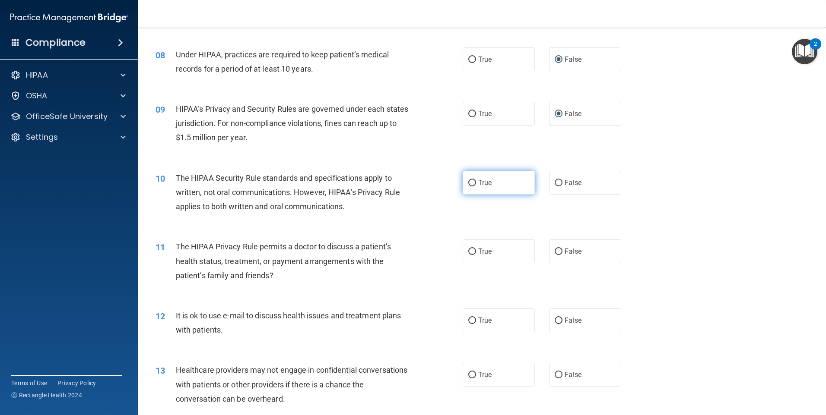
click at [473, 186] on label "True" at bounding box center [498, 183] width 72 height 24
click at [473, 186] on input "True" at bounding box center [472, 183] width 8 height 6
radio input "true"
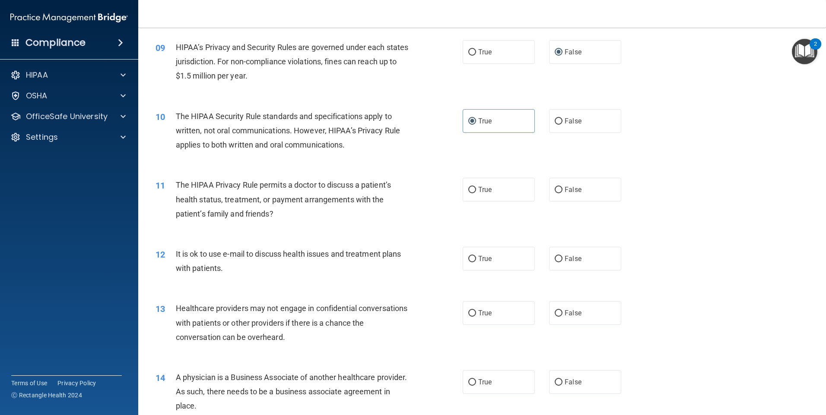
scroll to position [561, 0]
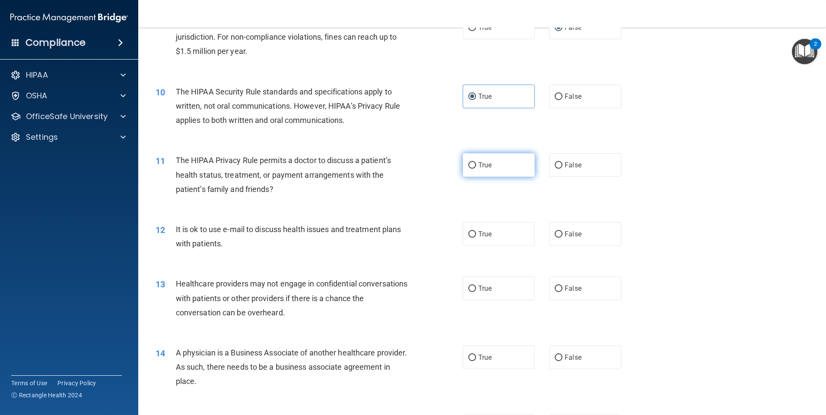
click at [462, 168] on label "True" at bounding box center [498, 165] width 72 height 24
click at [468, 168] on input "True" at bounding box center [472, 165] width 8 height 6
radio input "true"
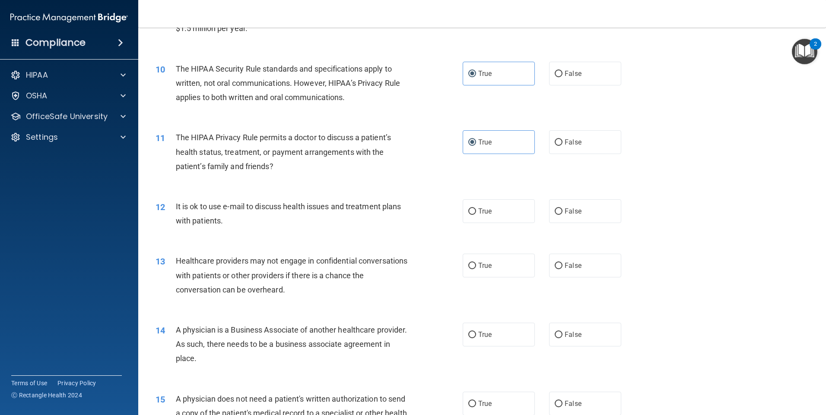
scroll to position [605, 0]
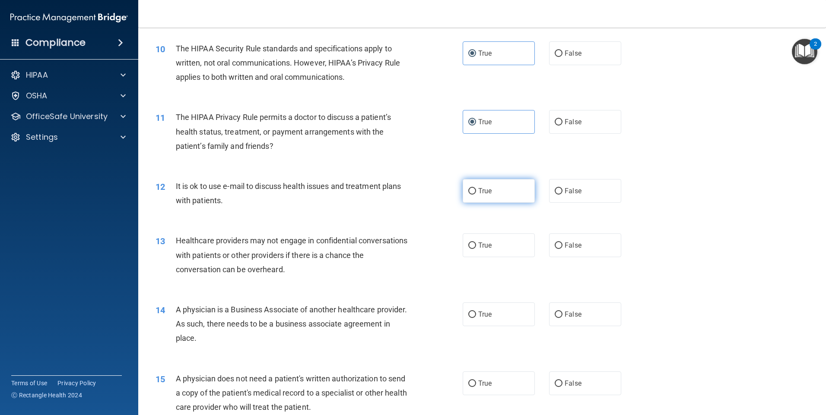
click at [474, 191] on label "True" at bounding box center [498, 191] width 72 height 24
click at [474, 191] on input "True" at bounding box center [472, 191] width 8 height 6
radio input "true"
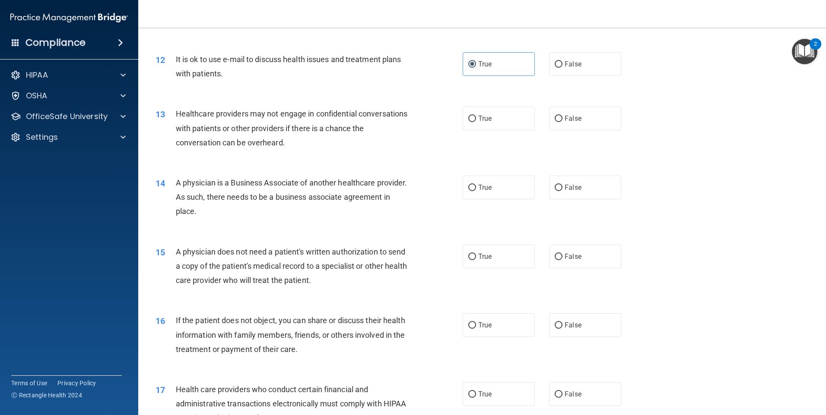
scroll to position [734, 0]
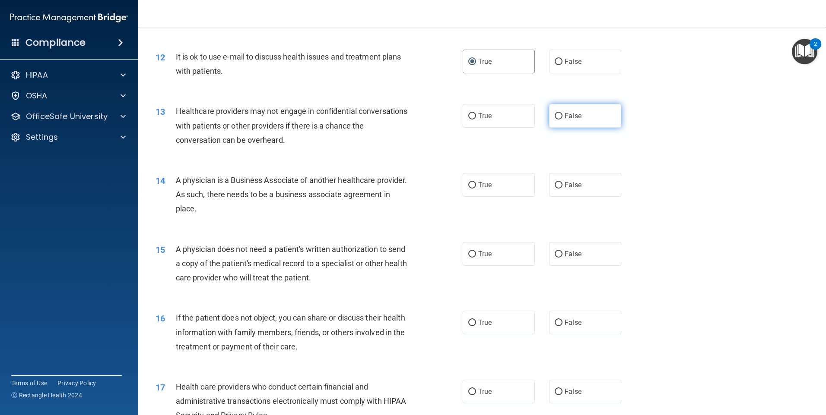
click at [564, 113] on span "False" at bounding box center [572, 116] width 17 height 8
click at [562, 113] on input "False" at bounding box center [558, 116] width 8 height 6
radio input "true"
click at [555, 182] on input "False" at bounding box center [558, 185] width 8 height 6
radio input "true"
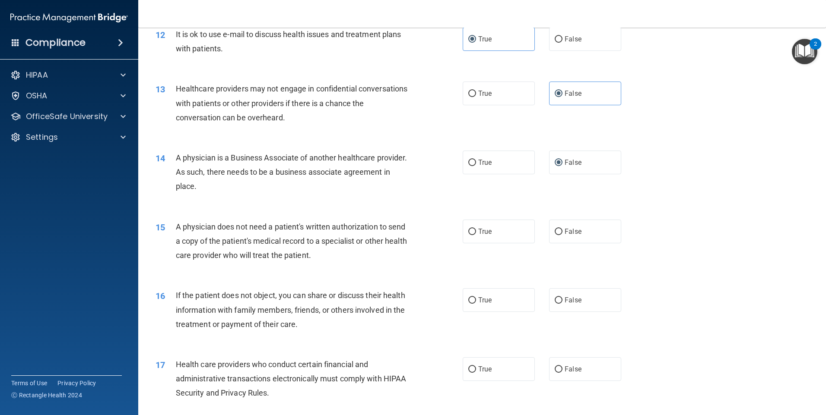
scroll to position [820, 0]
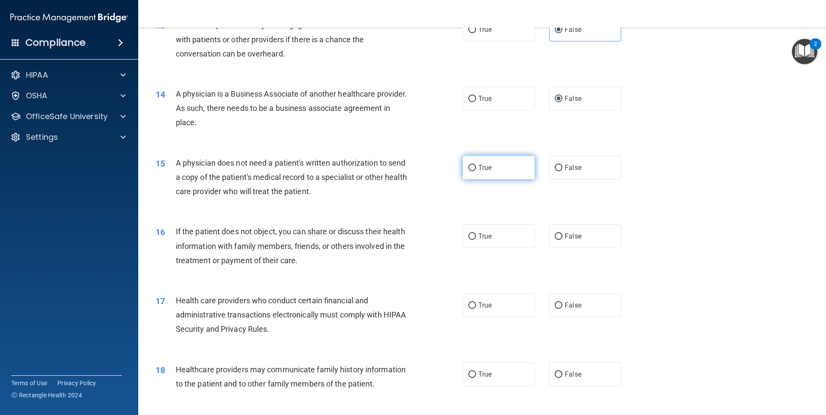
click at [466, 161] on label "True" at bounding box center [498, 168] width 72 height 24
click at [468, 165] on input "True" at bounding box center [472, 168] width 8 height 6
radio input "true"
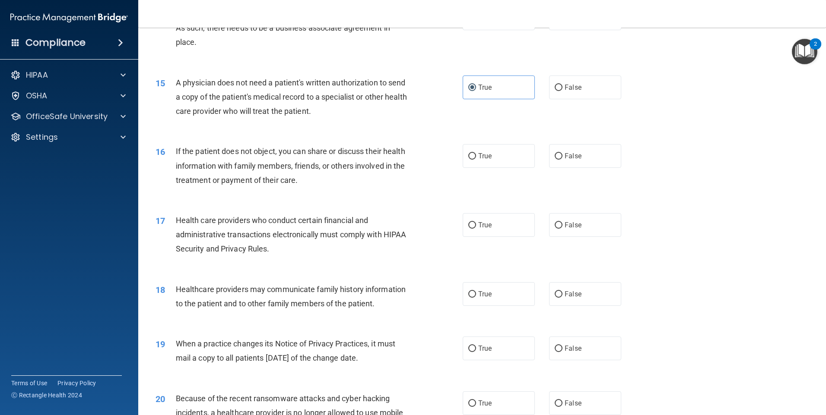
scroll to position [907, 0]
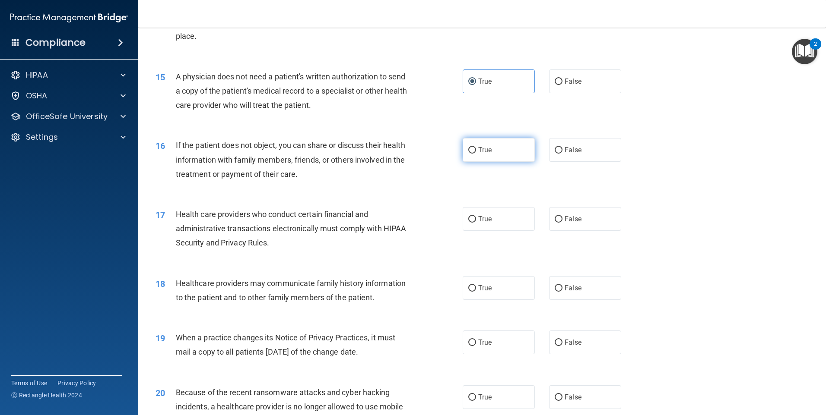
click at [469, 147] on input "True" at bounding box center [472, 150] width 8 height 6
radio input "true"
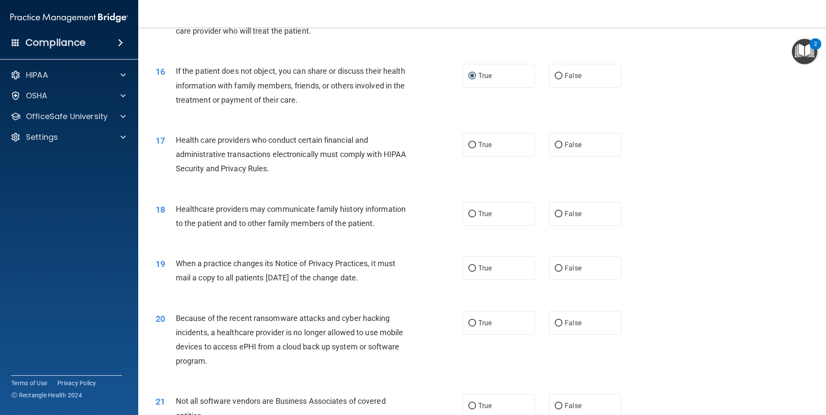
scroll to position [993, 0]
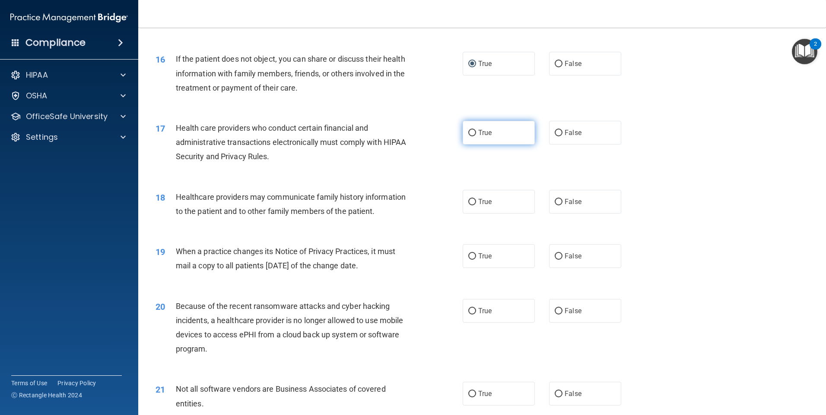
click at [478, 130] on span "True" at bounding box center [484, 133] width 13 height 8
click at [476, 130] on input "True" at bounding box center [472, 133] width 8 height 6
radio input "true"
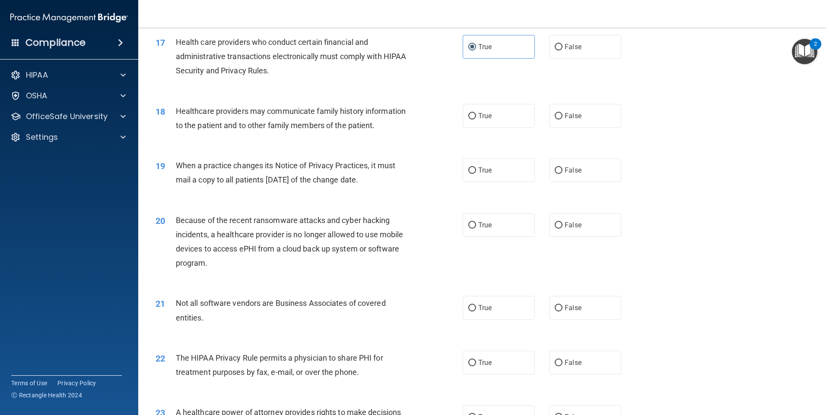
scroll to position [1080, 0]
click at [555, 108] on label "False" at bounding box center [585, 116] width 72 height 24
click at [555, 113] on input "False" at bounding box center [558, 116] width 8 height 6
radio input "true"
click at [564, 169] on span "False" at bounding box center [572, 170] width 17 height 8
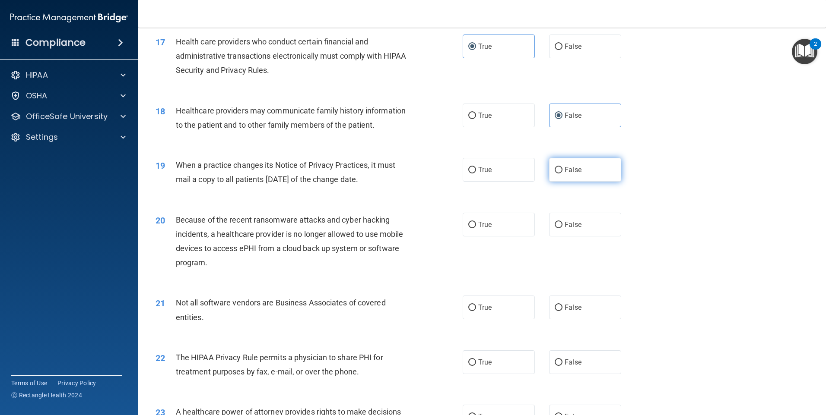
click at [562, 169] on input "False" at bounding box center [558, 170] width 8 height 6
radio input "true"
click at [555, 226] on input "False" at bounding box center [558, 225] width 8 height 6
radio input "true"
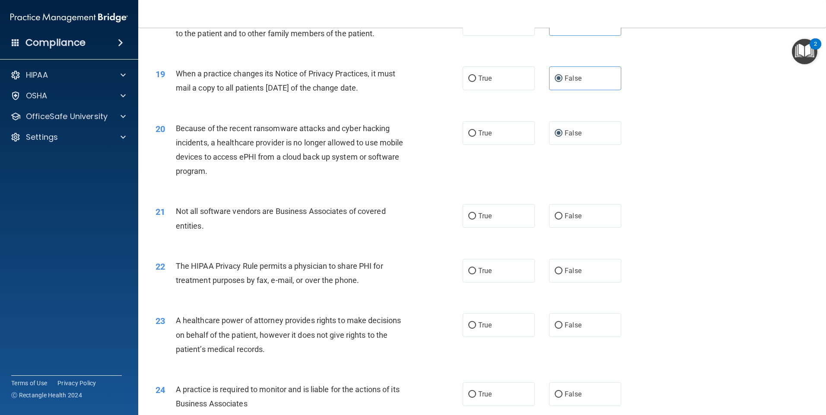
scroll to position [1209, 0]
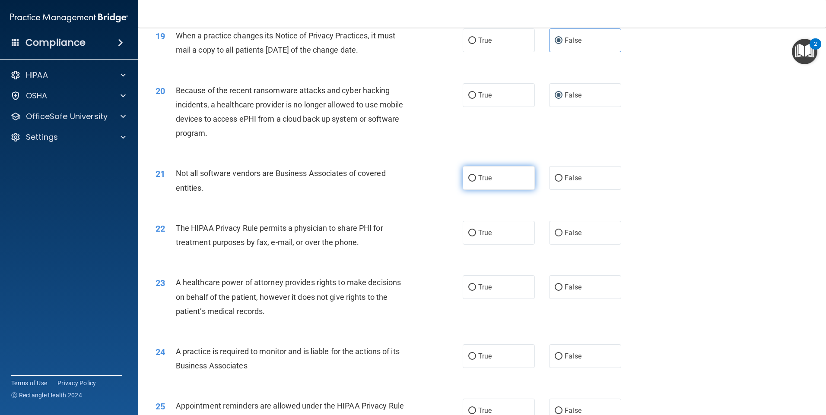
click at [478, 178] on span "True" at bounding box center [484, 178] width 13 height 8
click at [476, 178] on input "True" at bounding box center [472, 178] width 8 height 6
radio input "true"
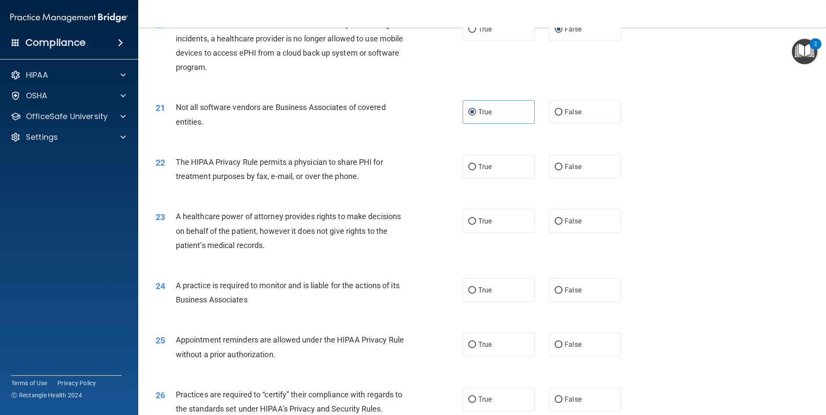
scroll to position [1295, 0]
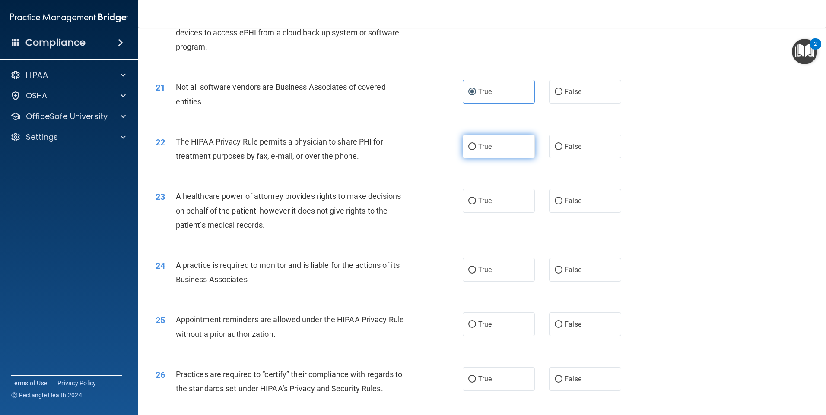
click at [478, 148] on span "True" at bounding box center [484, 146] width 13 height 8
click at [476, 148] on input "True" at bounding box center [472, 147] width 8 height 6
radio input "true"
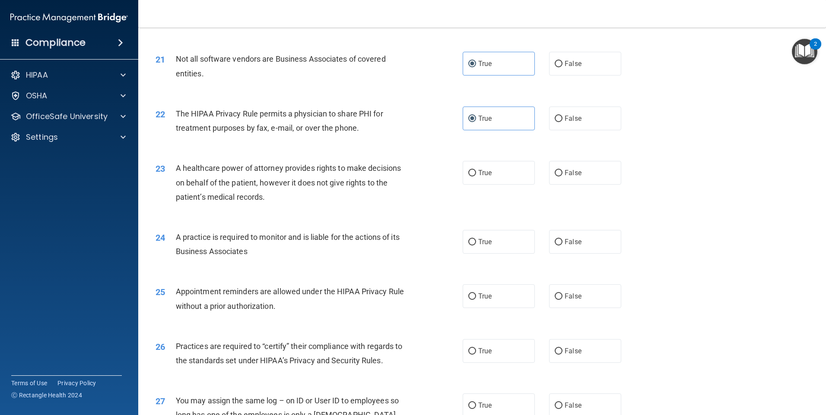
scroll to position [1339, 0]
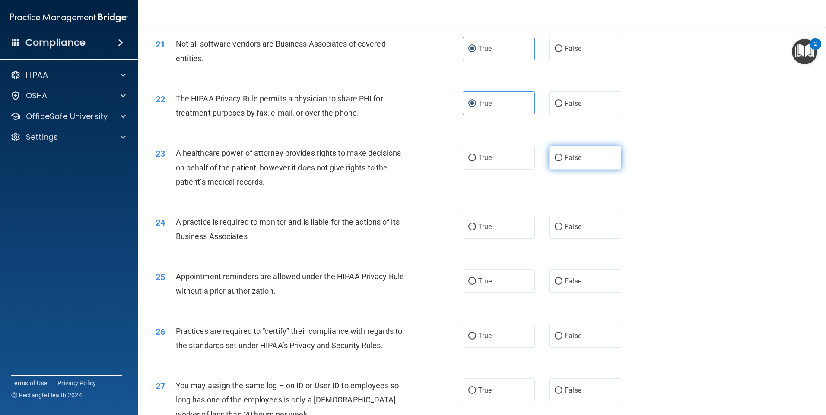
click at [564, 159] on span "False" at bounding box center [572, 158] width 17 height 8
click at [562, 159] on input "False" at bounding box center [558, 158] width 8 height 6
radio input "true"
click at [469, 155] on input "True" at bounding box center [472, 158] width 8 height 6
radio input "true"
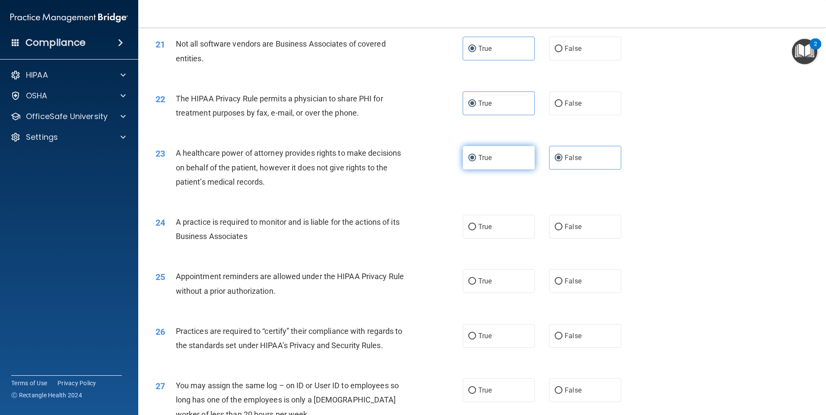
radio input "false"
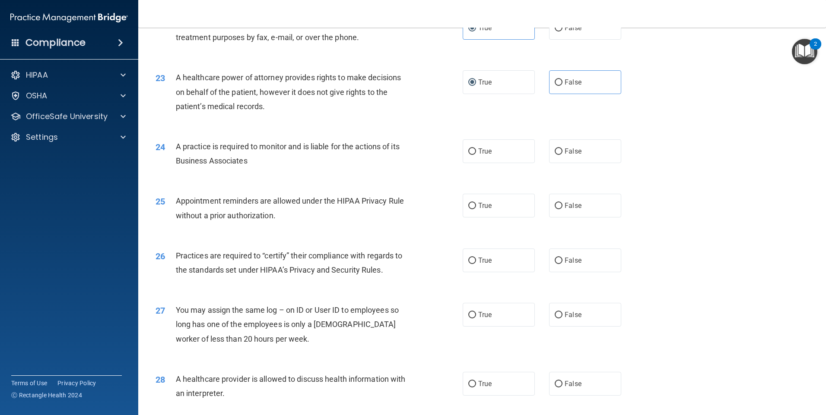
scroll to position [1425, 0]
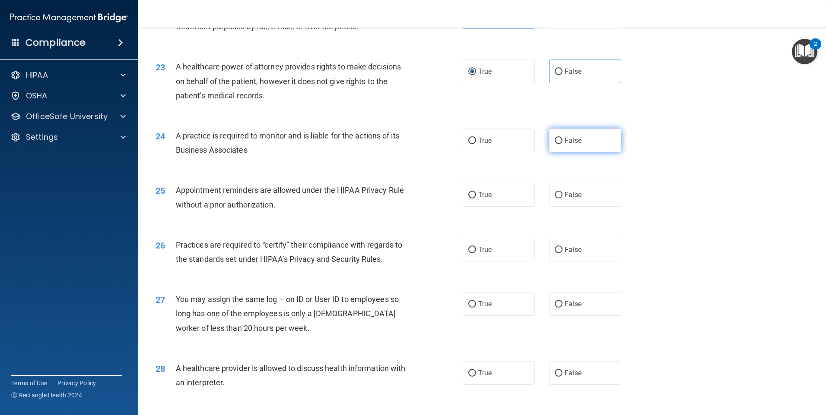
click at [566, 140] on span "False" at bounding box center [572, 140] width 17 height 8
click at [562, 140] on input "False" at bounding box center [558, 141] width 8 height 6
radio input "true"
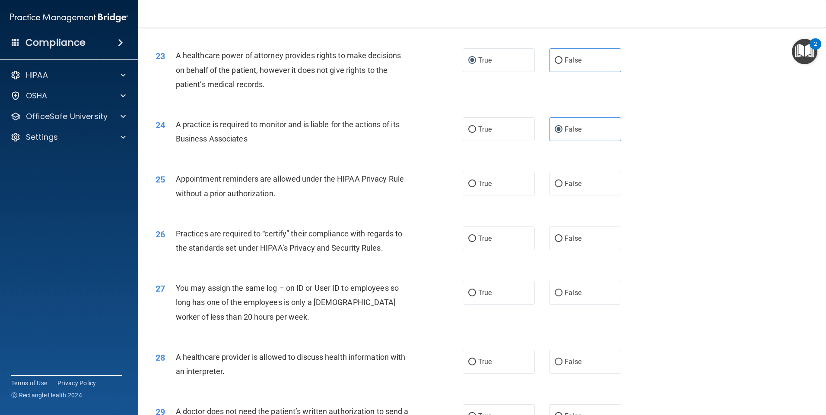
scroll to position [1468, 0]
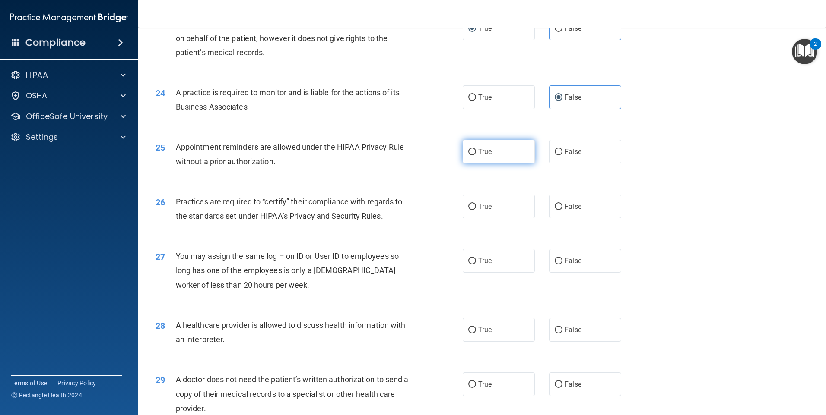
click at [469, 152] on input "True" at bounding box center [472, 152] width 8 height 6
radio input "true"
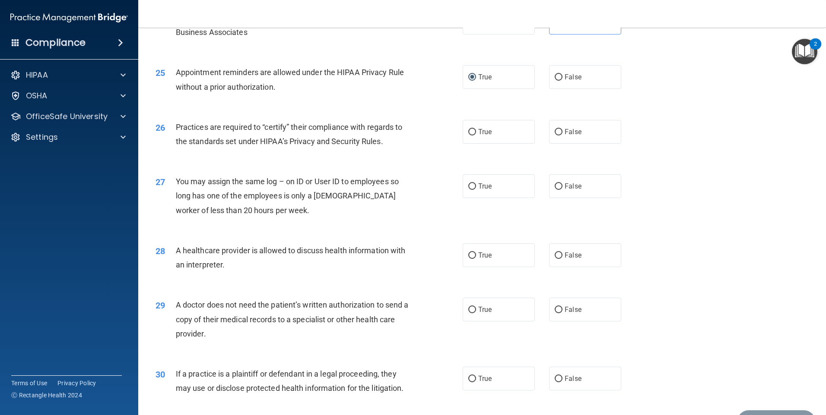
scroll to position [1555, 0]
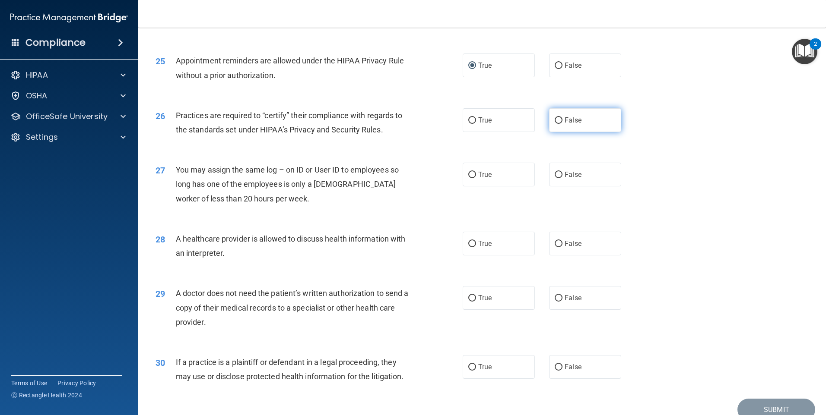
click at [564, 117] on span "False" at bounding box center [572, 120] width 17 height 8
click at [561, 117] on input "False" at bounding box center [558, 120] width 8 height 6
radio input "true"
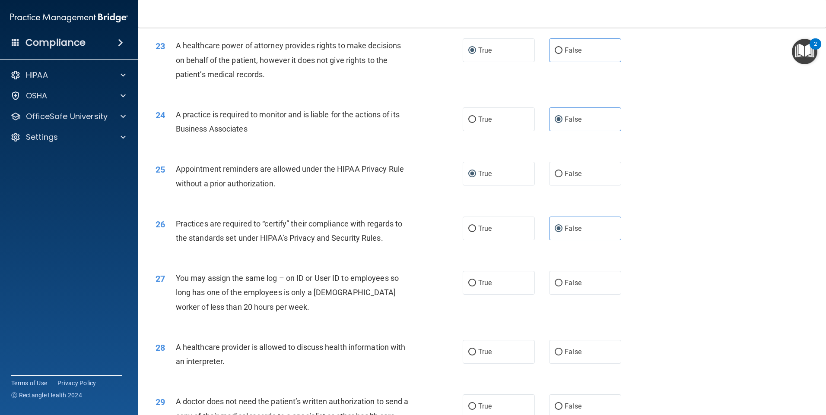
scroll to position [1382, 0]
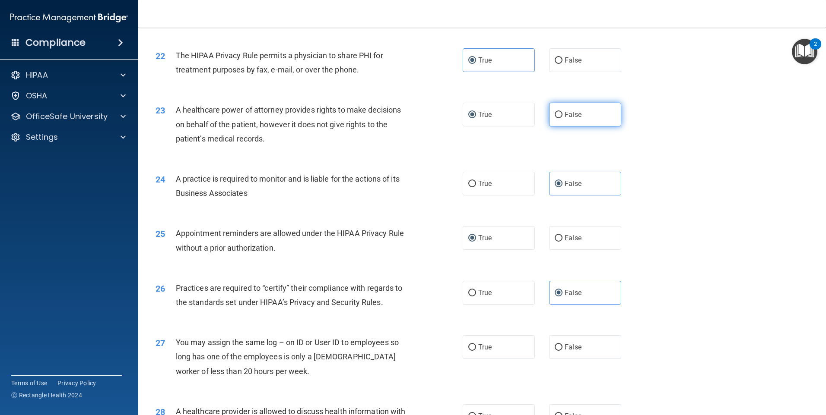
click at [554, 112] on input "False" at bounding box center [558, 115] width 8 height 6
radio input "true"
radio input "false"
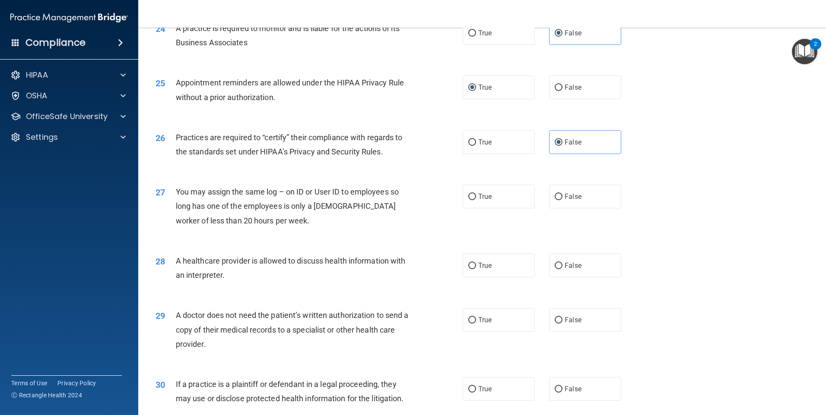
scroll to position [1555, 0]
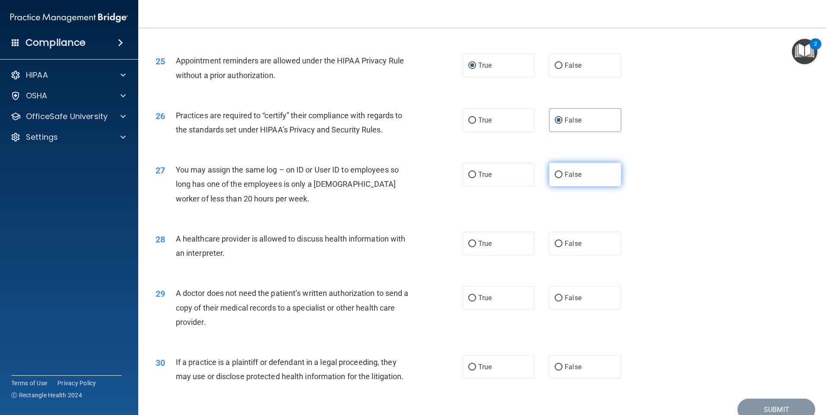
click at [559, 176] on label "False" at bounding box center [585, 175] width 72 height 24
click at [559, 176] on input "False" at bounding box center [558, 175] width 8 height 6
radio input "true"
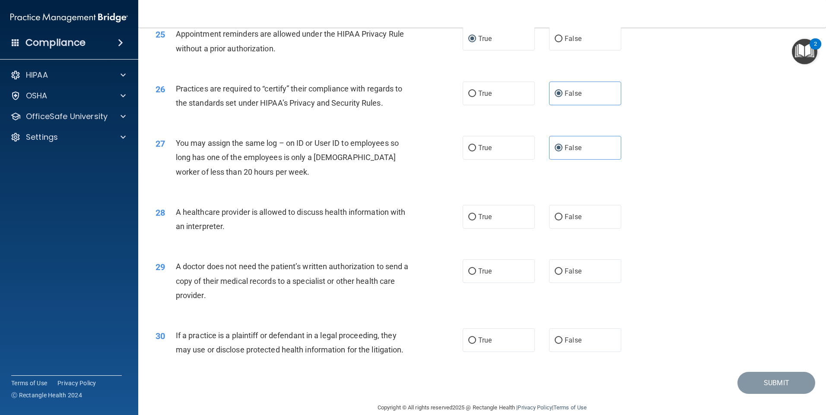
scroll to position [1595, 0]
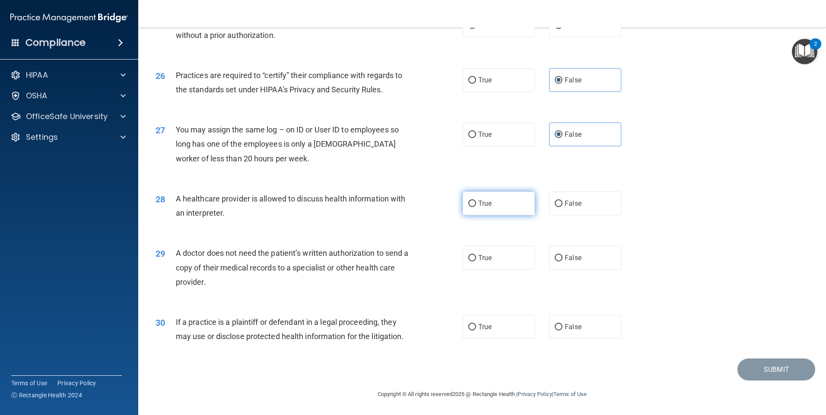
click at [478, 206] on span "True" at bounding box center [484, 203] width 13 height 8
click at [476, 206] on input "True" at bounding box center [472, 204] width 8 height 6
radio input "true"
click at [481, 252] on label "True" at bounding box center [498, 258] width 72 height 24
click at [476, 255] on input "True" at bounding box center [472, 258] width 8 height 6
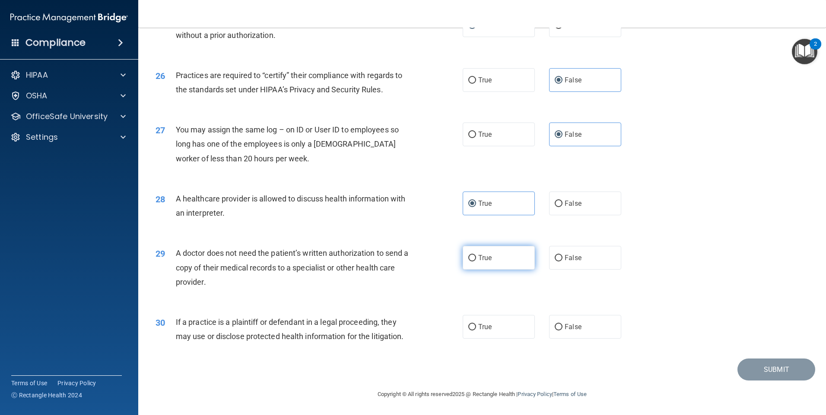
radio input "true"
click at [491, 323] on label "True" at bounding box center [498, 327] width 72 height 24
click at [476, 324] on input "True" at bounding box center [472, 327] width 8 height 6
radio input "true"
click at [750, 364] on button "Submit" at bounding box center [776, 370] width 78 height 22
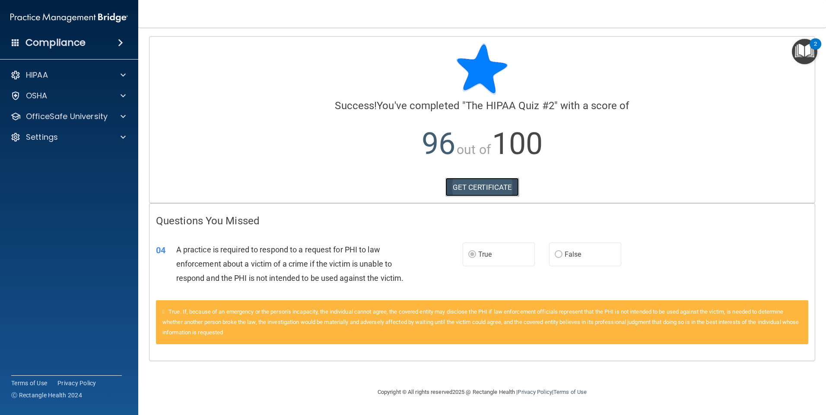
click at [496, 182] on link "GET CERTIFICATE" at bounding box center [482, 187] width 74 height 19
click at [121, 78] on span at bounding box center [122, 75] width 5 height 10
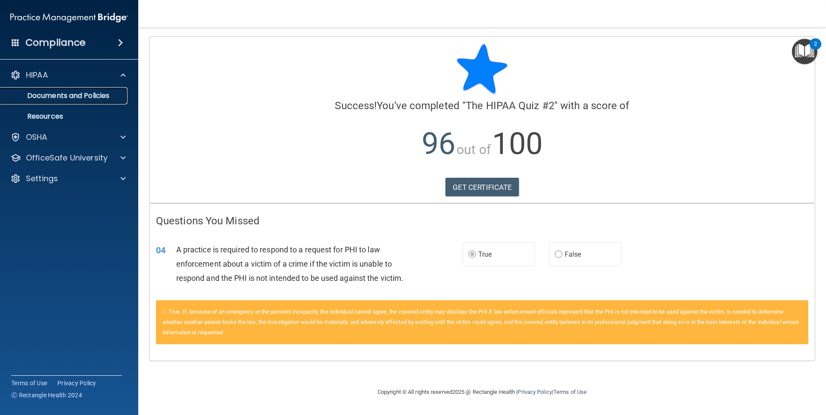
click at [82, 95] on p "Documents and Policies" at bounding box center [65, 96] width 118 height 9
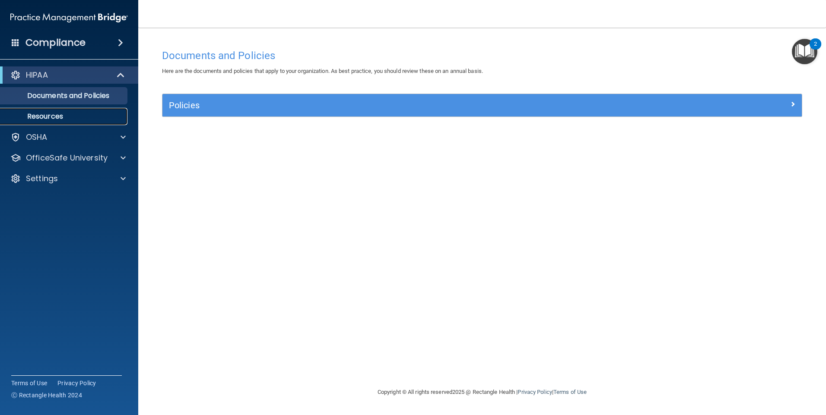
click at [72, 115] on p "Resources" at bounding box center [65, 116] width 118 height 9
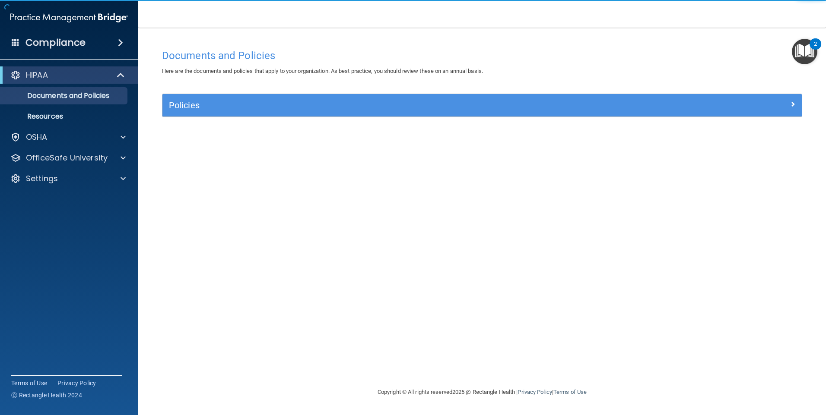
click at [808, 49] on img "Open Resource Center, 2 new notifications" at bounding box center [804, 51] width 25 height 25
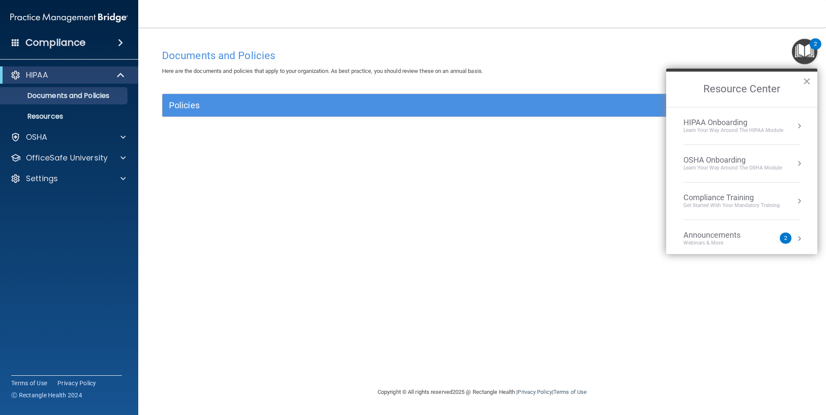
click at [725, 199] on div "Compliance Training" at bounding box center [731, 197] width 96 height 9
click at [724, 122] on div "HIPAA Training for Members" at bounding box center [721, 122] width 96 height 8
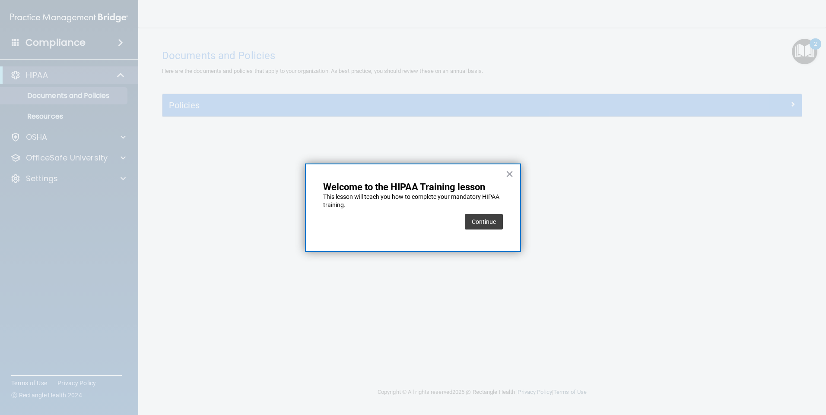
click at [486, 220] on button "Continue" at bounding box center [484, 222] width 38 height 16
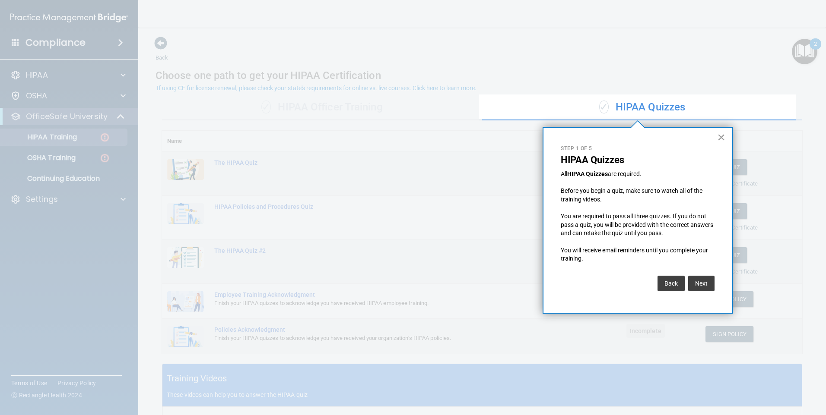
click at [723, 138] on button "×" at bounding box center [721, 137] width 8 height 14
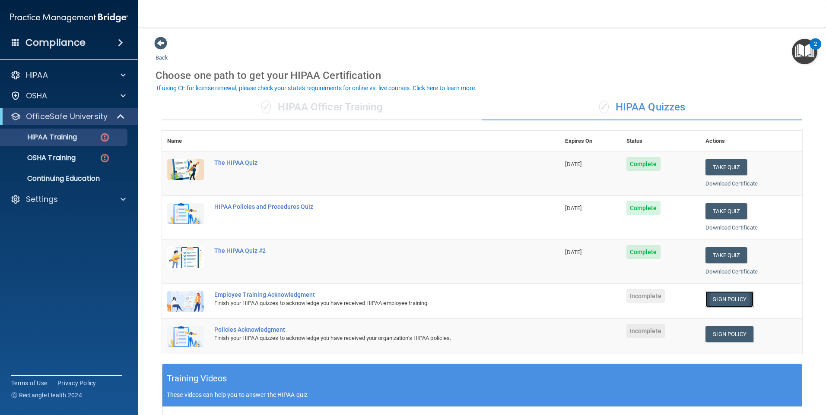
click at [720, 299] on link "Sign Policy" at bounding box center [729, 299] width 48 height 16
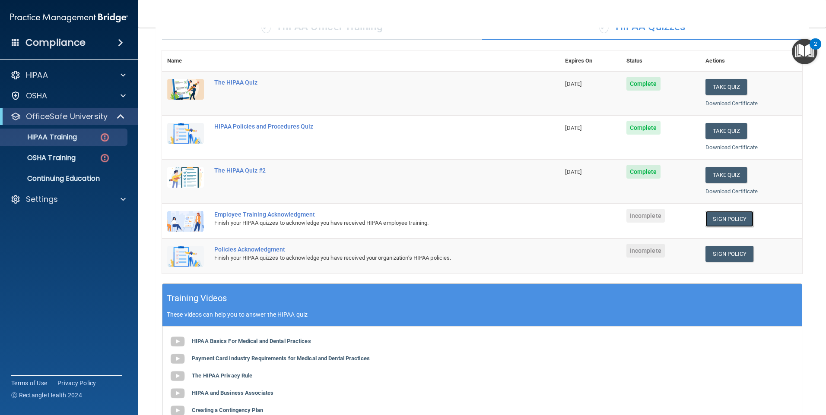
scroll to position [217, 0]
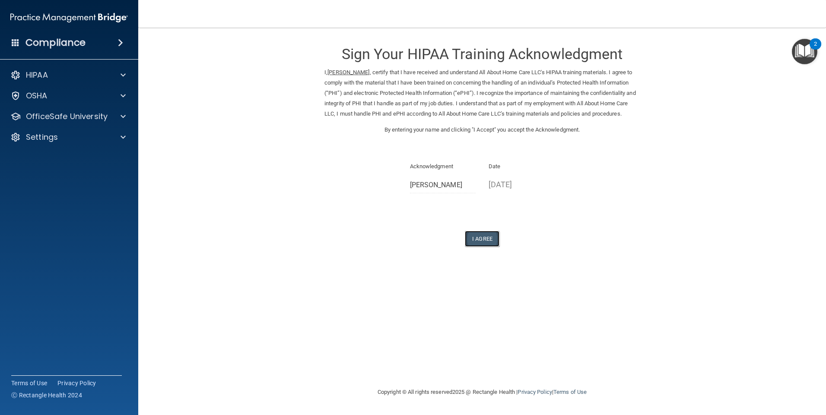
click at [482, 246] on button "I Agree" at bounding box center [482, 239] width 35 height 16
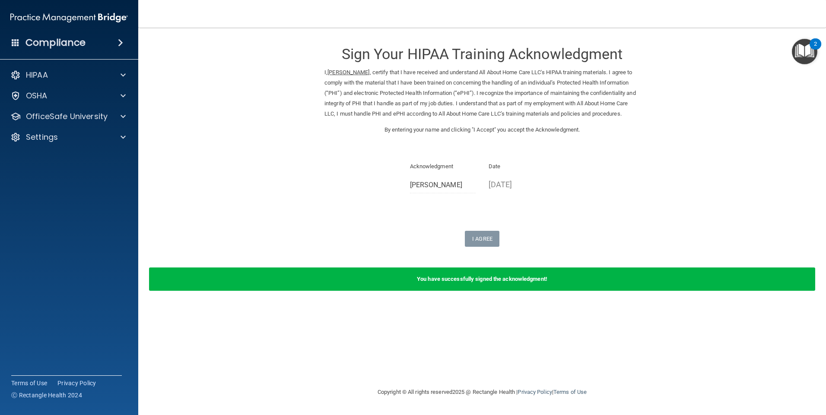
click at [458, 282] on b "You have successfully signed the acknowledgment!" at bounding box center [482, 279] width 130 height 6
click at [811, 50] on img "Open Resource Center, 2 new notifications" at bounding box center [804, 51] width 25 height 25
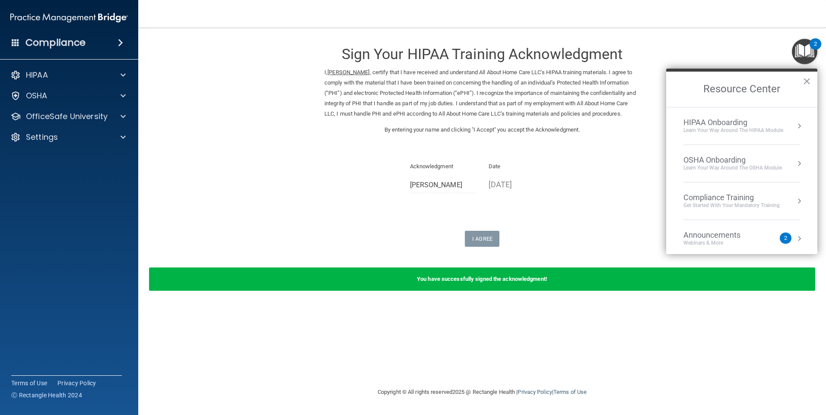
click at [727, 122] on div "HIPAA Onboarding" at bounding box center [733, 122] width 100 height 9
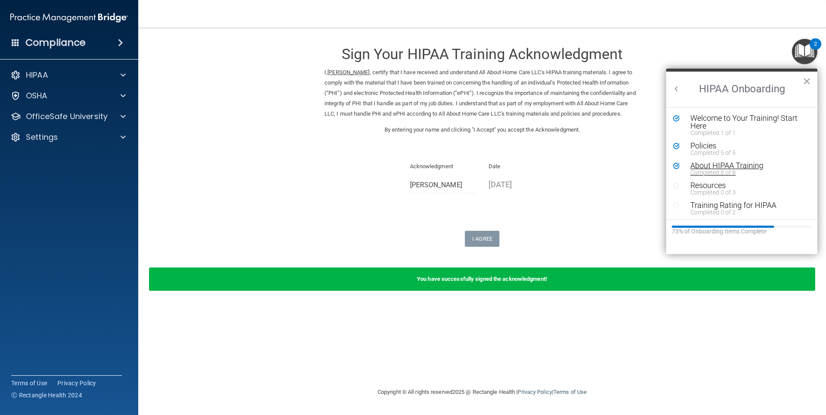
click at [719, 165] on div "About HIPAA Training" at bounding box center [744, 166] width 109 height 8
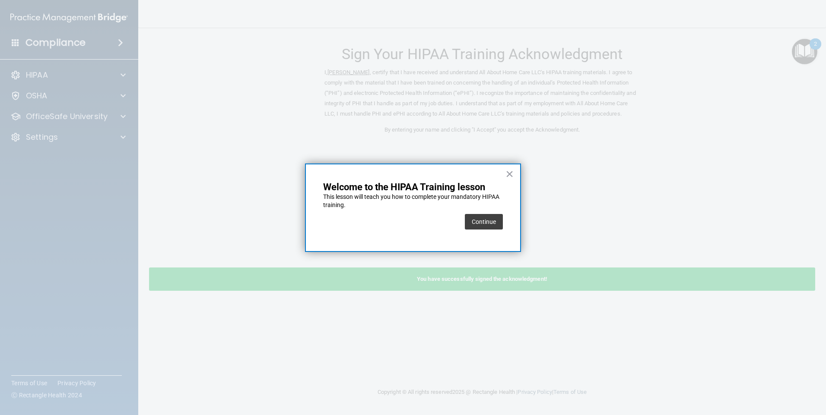
click at [494, 222] on button "Continue" at bounding box center [484, 222] width 38 height 16
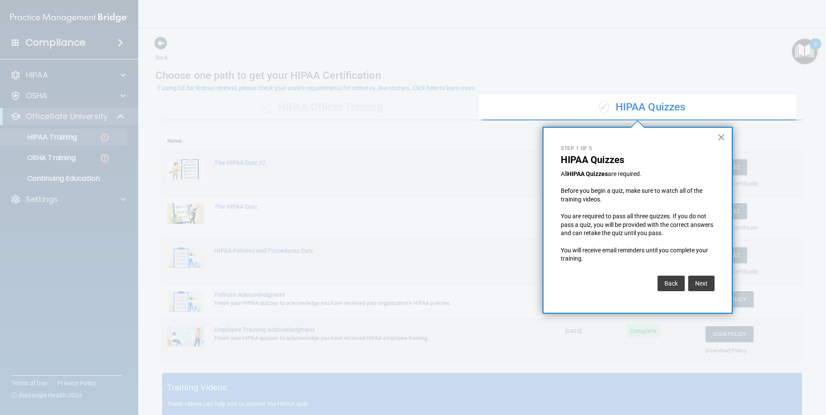
click at [722, 138] on button "×" at bounding box center [721, 137] width 8 height 14
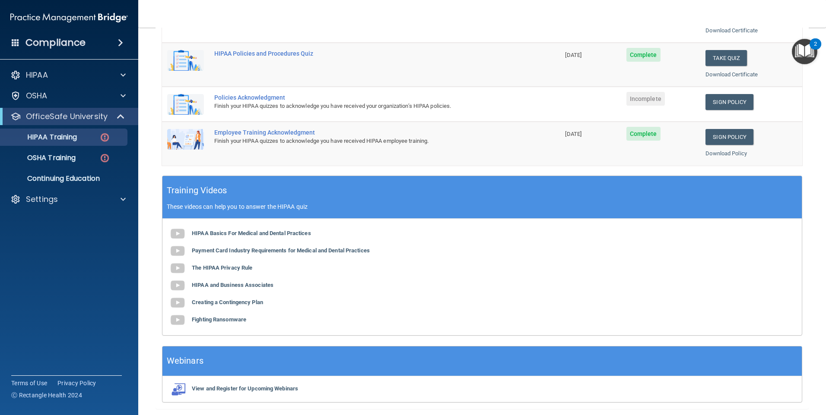
scroll to position [216, 0]
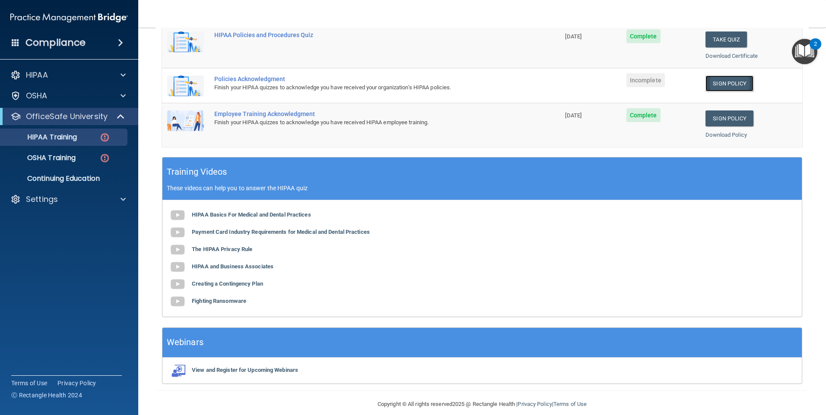
click at [729, 79] on link "Sign Policy" at bounding box center [729, 84] width 48 height 16
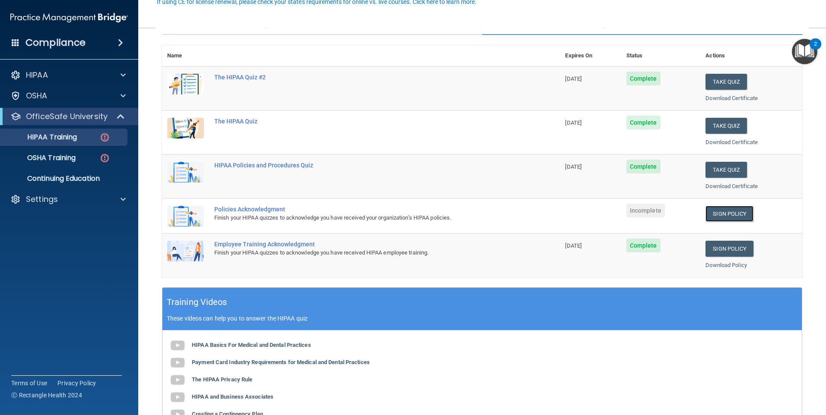
scroll to position [86, 0]
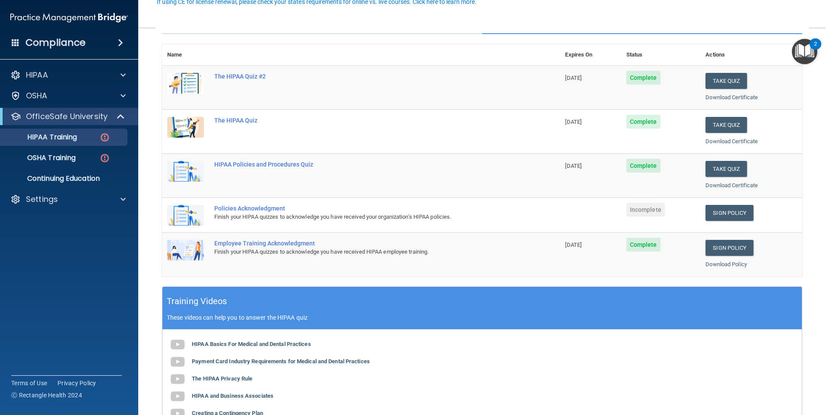
click at [802, 47] on img "Open Resource Center, 2 new notifications" at bounding box center [804, 51] width 25 height 25
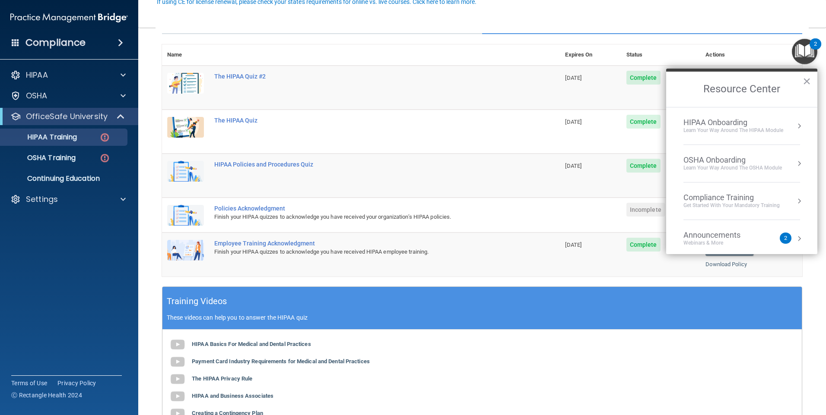
click at [732, 120] on div "HIPAA Onboarding" at bounding box center [733, 122] width 100 height 9
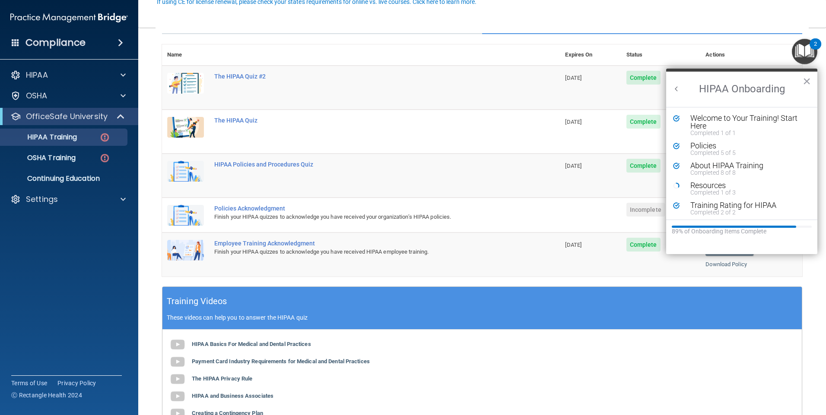
scroll to position [0, 0]
click at [724, 190] on div "Completed 1 of 3" at bounding box center [744, 193] width 109 height 6
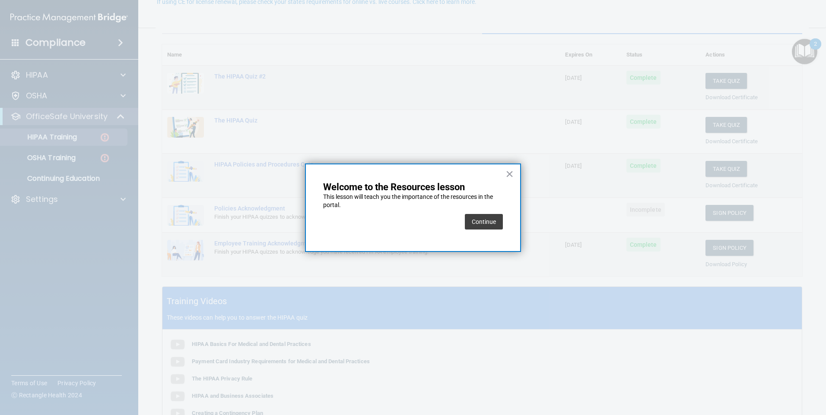
click at [485, 224] on button "Continue" at bounding box center [484, 222] width 38 height 16
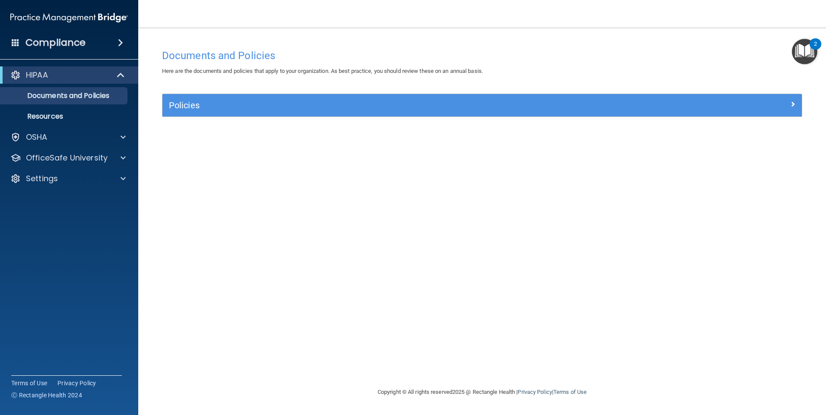
drag, startPoint x: 807, startPoint y: 48, endPoint x: 804, endPoint y: 53, distance: 5.9
click at [807, 48] on img "Open Resource Center, 2 new notifications" at bounding box center [804, 51] width 25 height 25
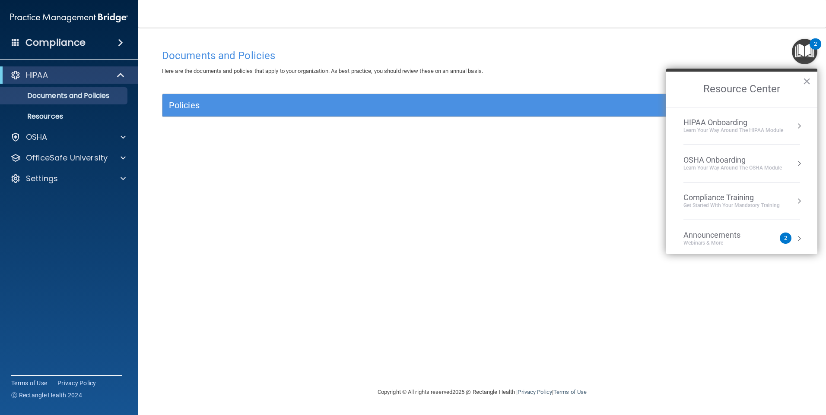
click at [726, 236] on div "Announcements" at bounding box center [720, 235] width 74 height 9
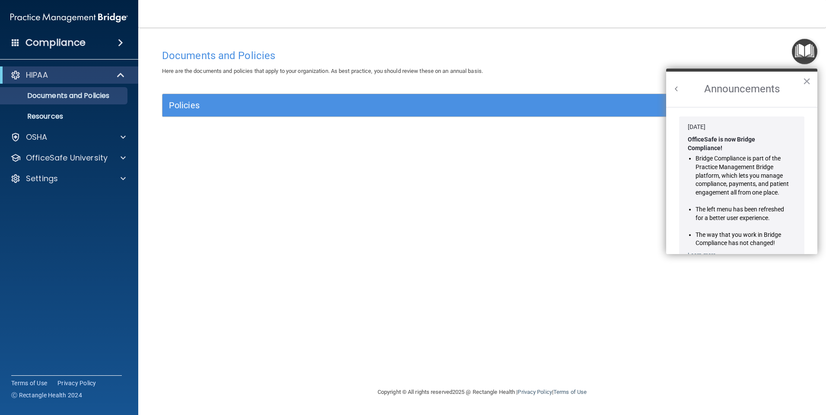
click at [672, 90] on button "Back to Resource Center Home" at bounding box center [676, 89] width 9 height 9
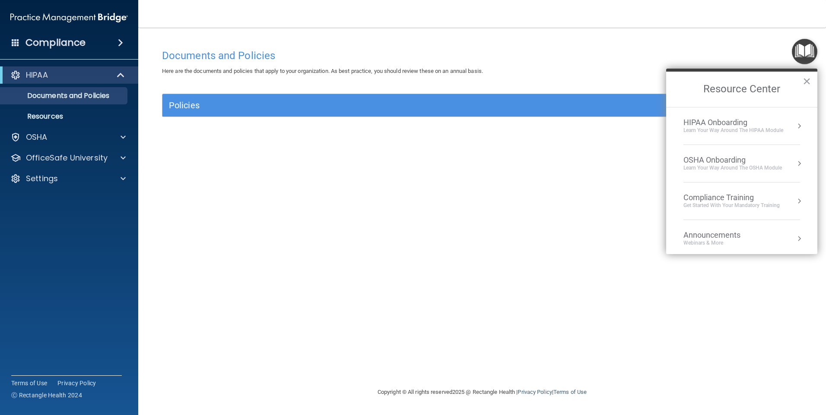
click at [795, 123] on button "Resource Center" at bounding box center [799, 126] width 9 height 9
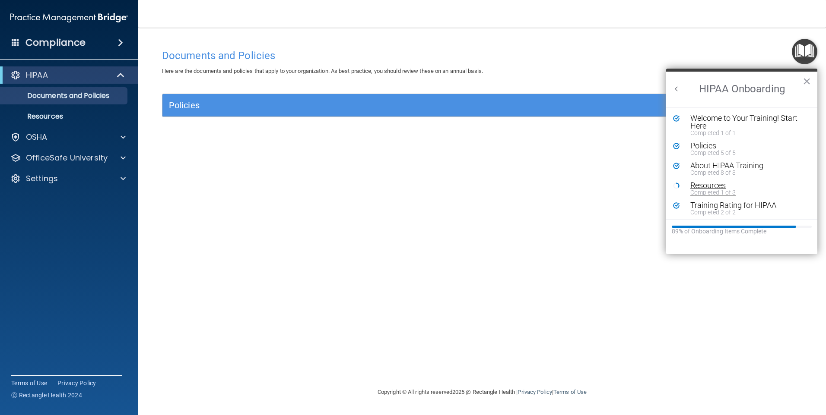
click at [727, 190] on div "Completed 1 of 3" at bounding box center [744, 193] width 109 height 6
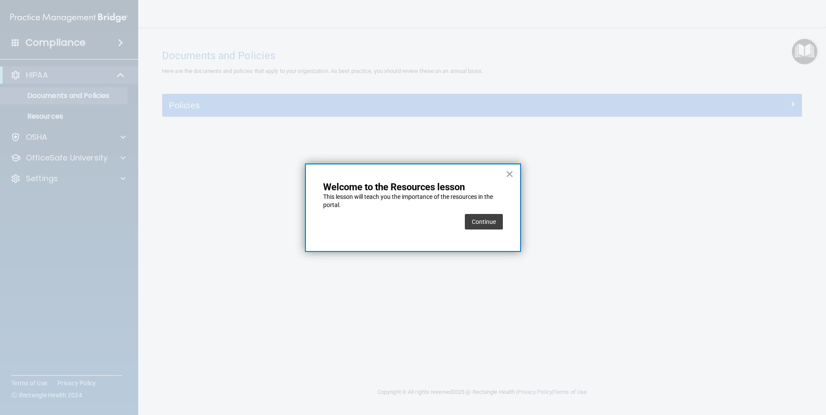
drag, startPoint x: 480, startPoint y: 225, endPoint x: 477, endPoint y: 220, distance: 5.6
click at [479, 222] on button "Continue" at bounding box center [484, 222] width 38 height 16
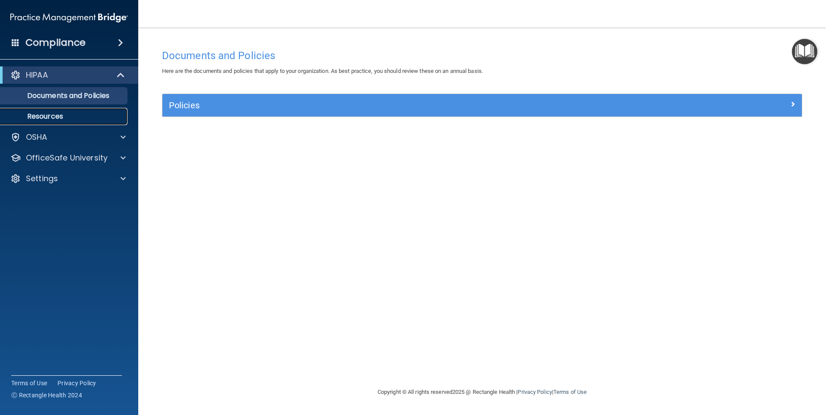
click at [58, 116] on p "Resources" at bounding box center [65, 116] width 118 height 9
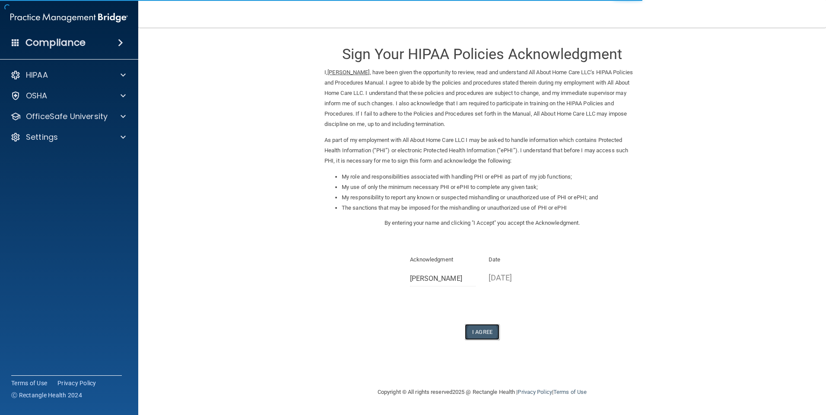
click at [481, 331] on button "I Agree" at bounding box center [482, 332] width 35 height 16
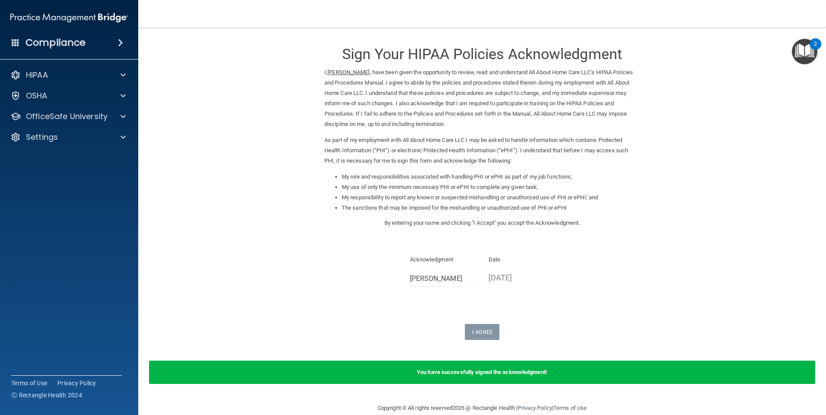
click at [799, 47] on img "Open Resource Center, 2 new notifications" at bounding box center [804, 51] width 25 height 25
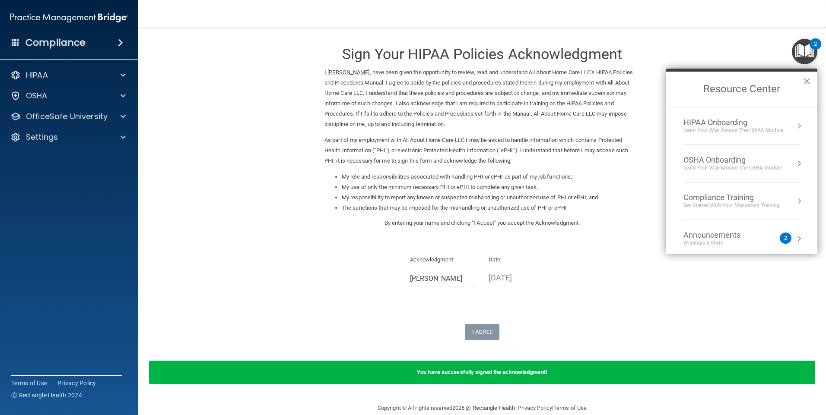
click at [718, 128] on div "Learn Your Way around the HIPAA module" at bounding box center [733, 130] width 100 height 7
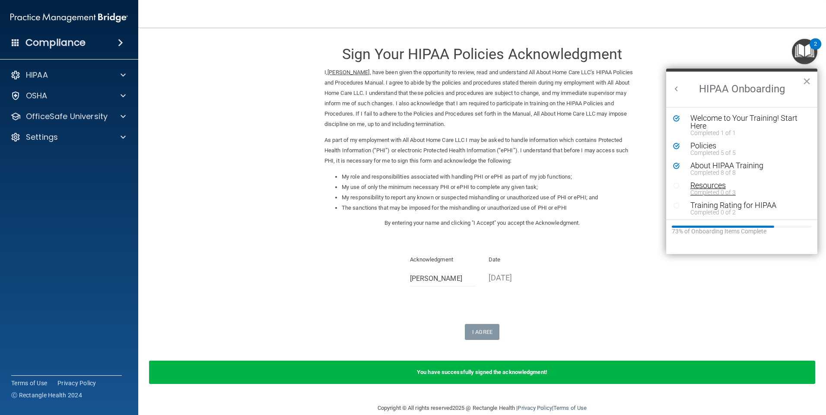
click at [715, 185] on div "Resources" at bounding box center [744, 186] width 109 height 8
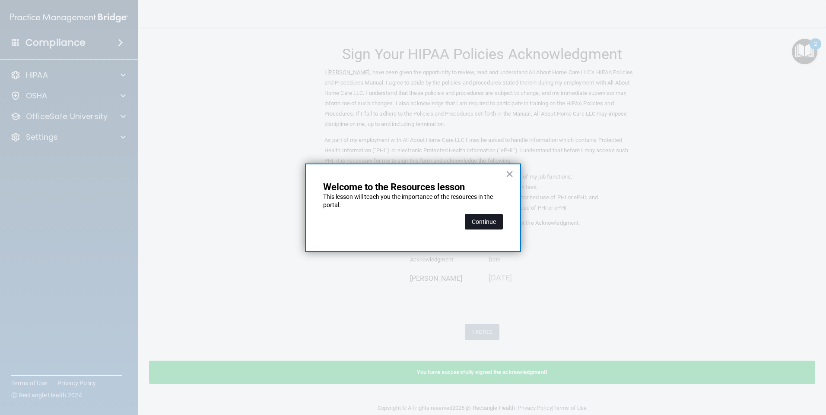
click at [480, 222] on button "Continue" at bounding box center [484, 222] width 38 height 16
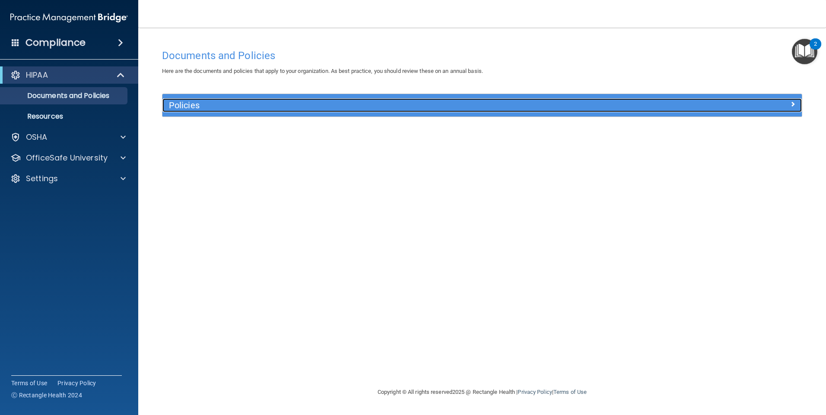
click at [250, 107] on h5 "Policies" at bounding box center [402, 105] width 466 height 9
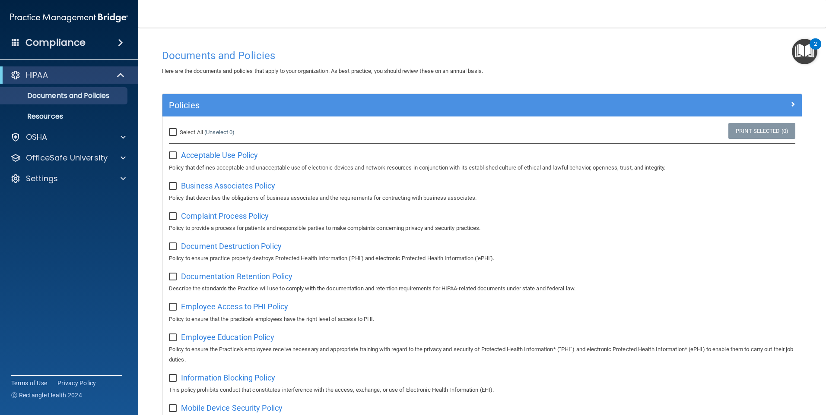
click at [174, 157] on input "checkbox" at bounding box center [174, 155] width 10 height 7
checkbox input "true"
click at [170, 187] on input "checkbox" at bounding box center [174, 186] width 10 height 7
drag, startPoint x: 173, startPoint y: 187, endPoint x: 180, endPoint y: 161, distance: 27.3
click at [173, 184] on input "checkbox" at bounding box center [174, 186] width 10 height 7
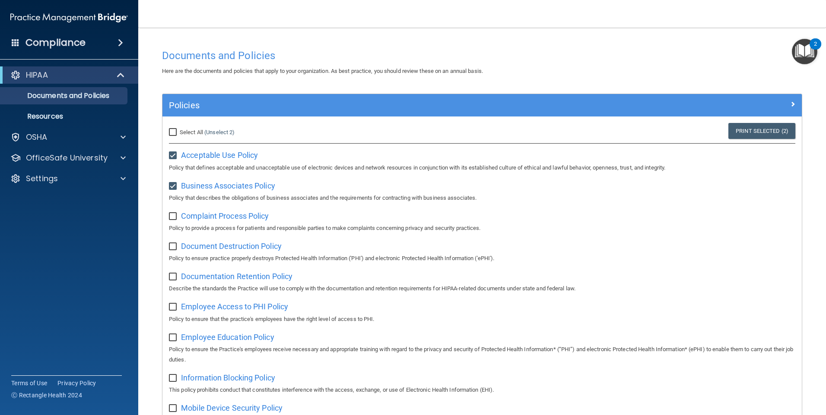
checkbox input "false"
click at [173, 158] on input "checkbox" at bounding box center [174, 155] width 10 height 7
checkbox input "false"
click at [808, 49] on img "Open Resource Center, 2 new notifications" at bounding box center [804, 51] width 25 height 25
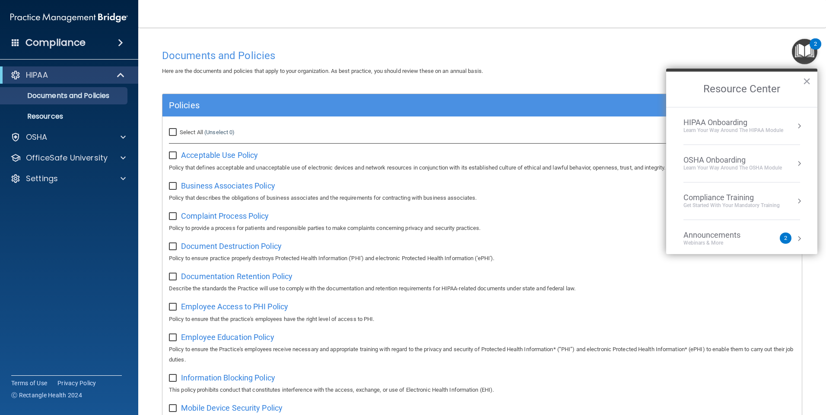
click at [717, 125] on div "HIPAA Onboarding" at bounding box center [733, 122] width 100 height 9
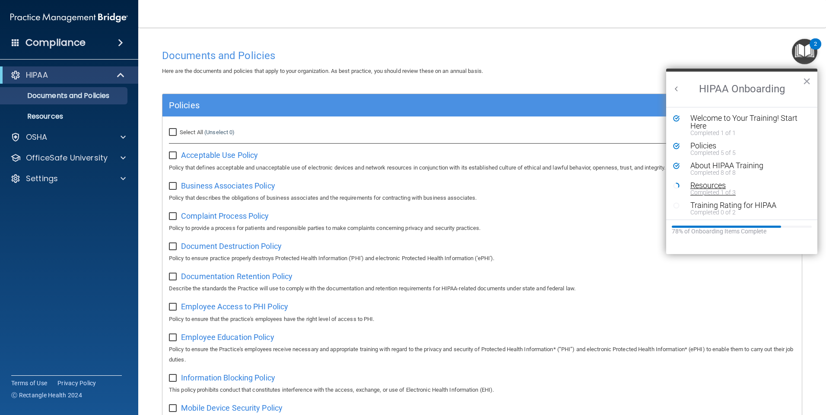
click at [710, 191] on div "Completed 1 of 3" at bounding box center [744, 193] width 109 height 6
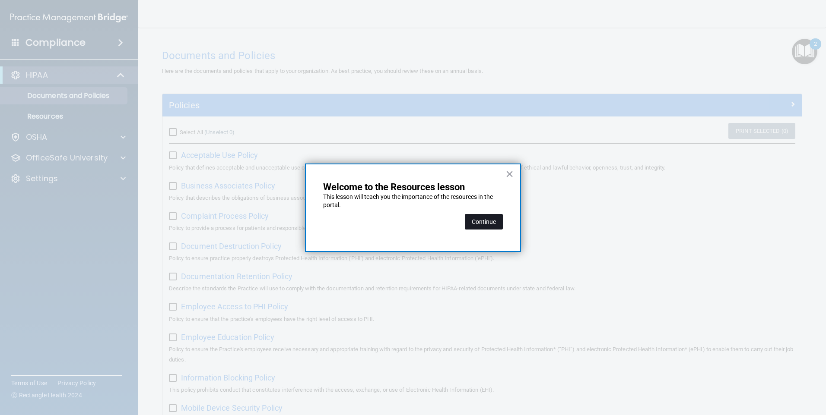
click at [482, 220] on button "Continue" at bounding box center [484, 222] width 38 height 16
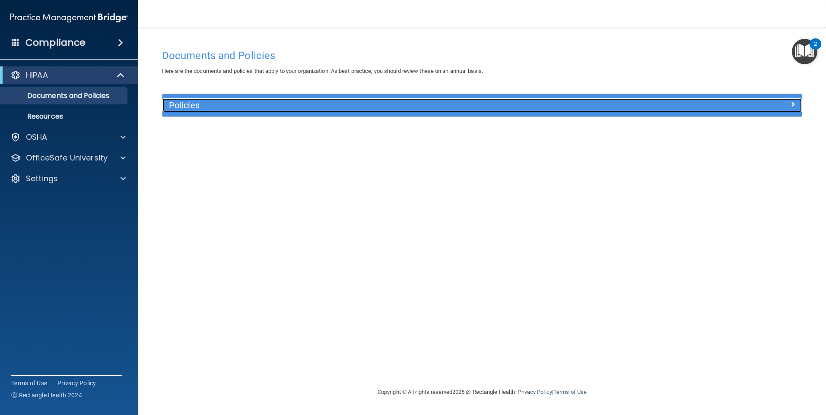
click at [394, 101] on h5 "Policies" at bounding box center [402, 105] width 466 height 9
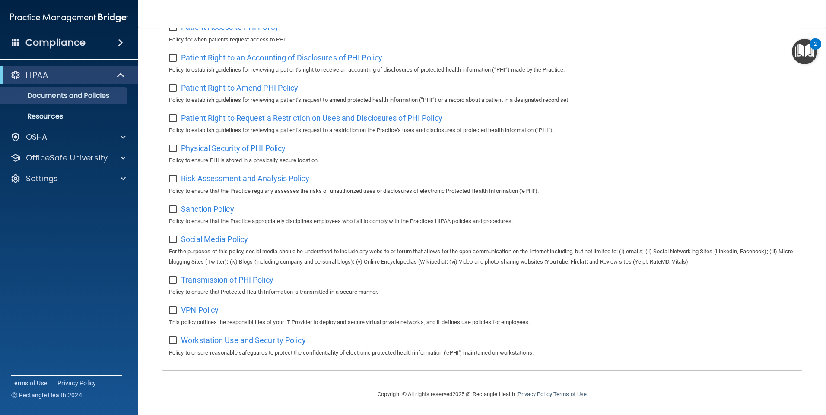
scroll to position [451, 0]
click at [171, 343] on input "checkbox" at bounding box center [174, 341] width 10 height 7
checkbox input "true"
drag, startPoint x: 172, startPoint y: 310, endPoint x: 179, endPoint y: 286, distance: 24.7
click at [172, 309] on input "checkbox" at bounding box center [174, 310] width 10 height 7
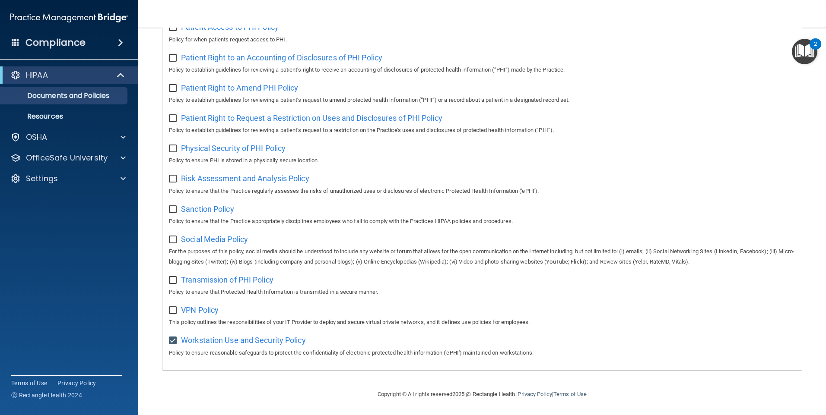
checkbox input "true"
click at [171, 280] on input "checkbox" at bounding box center [174, 280] width 10 height 7
checkbox input "true"
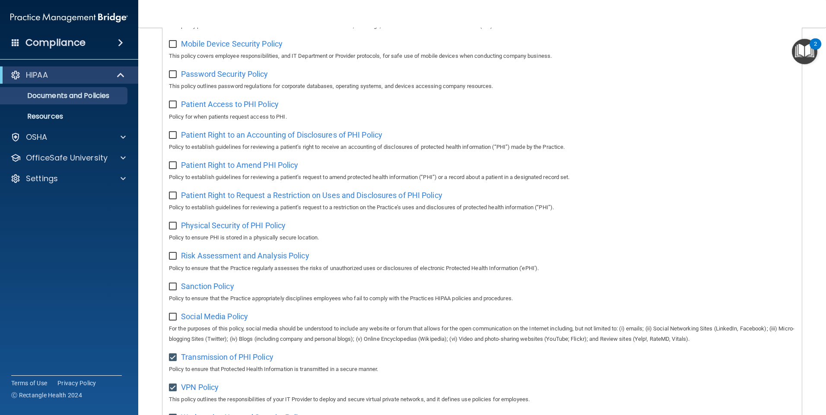
drag, startPoint x: 172, startPoint y: 325, endPoint x: 172, endPoint y: 307, distance: 17.7
click at [172, 321] on input "checkbox" at bounding box center [174, 317] width 10 height 7
checkbox input "true"
click at [176, 291] on input "checkbox" at bounding box center [174, 287] width 10 height 7
checkbox input "true"
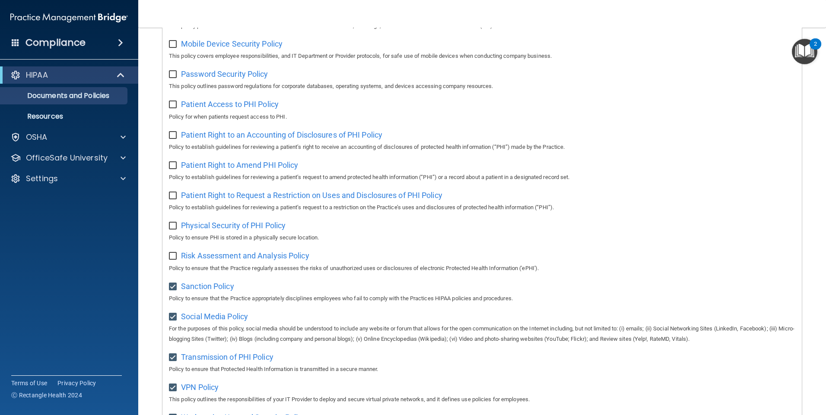
click at [175, 260] on input "checkbox" at bounding box center [174, 256] width 10 height 7
checkbox input "true"
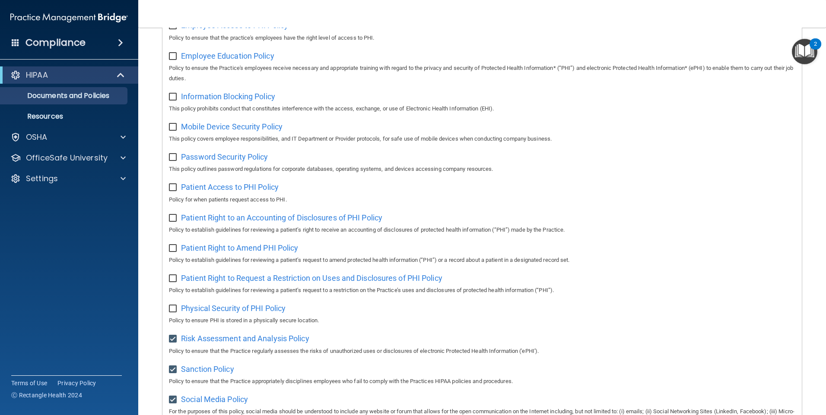
scroll to position [278, 0]
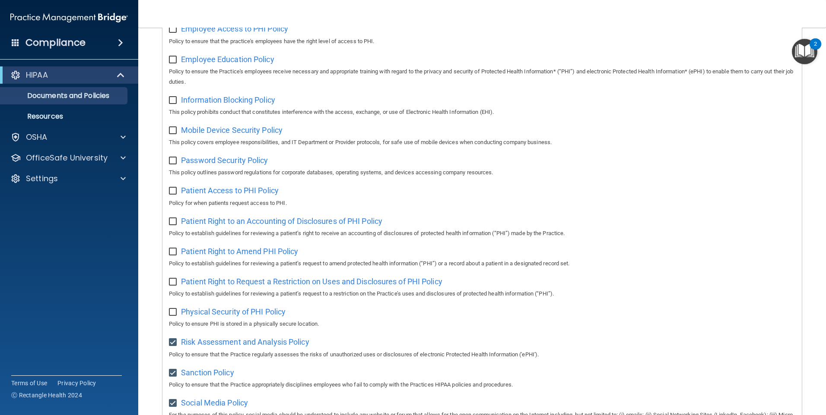
drag, startPoint x: 169, startPoint y: 319, endPoint x: 171, endPoint y: 302, distance: 17.4
click at [168, 319] on div "Select All (Unselect 6) Unselect All Print Selected (6) Acceptable Use Policy P…" at bounding box center [481, 186] width 639 height 695
drag, startPoint x: 174, startPoint y: 286, endPoint x: 172, endPoint y: 299, distance: 13.1
click at [174, 286] on input "checkbox" at bounding box center [174, 282] width 10 height 7
checkbox input "true"
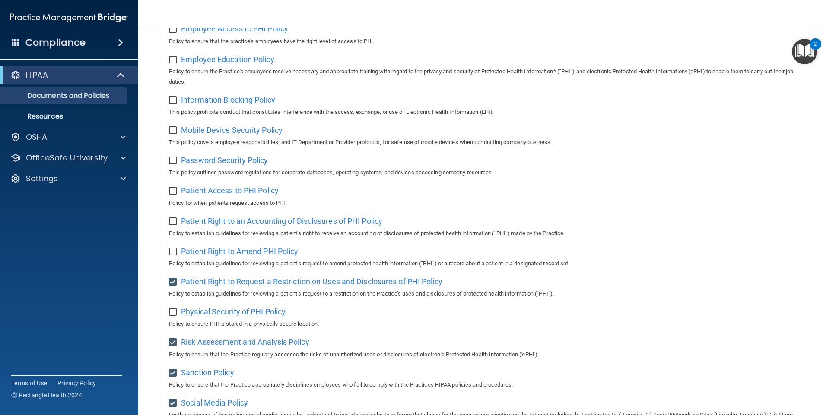
drag, startPoint x: 173, startPoint y: 317, endPoint x: 174, endPoint y: 282, distance: 35.0
click at [173, 316] on input "checkbox" at bounding box center [174, 312] width 10 height 7
checkbox input "true"
drag, startPoint x: 172, startPoint y: 257, endPoint x: 180, endPoint y: 236, distance: 22.5
click at [172, 256] on input "checkbox" at bounding box center [174, 252] width 10 height 7
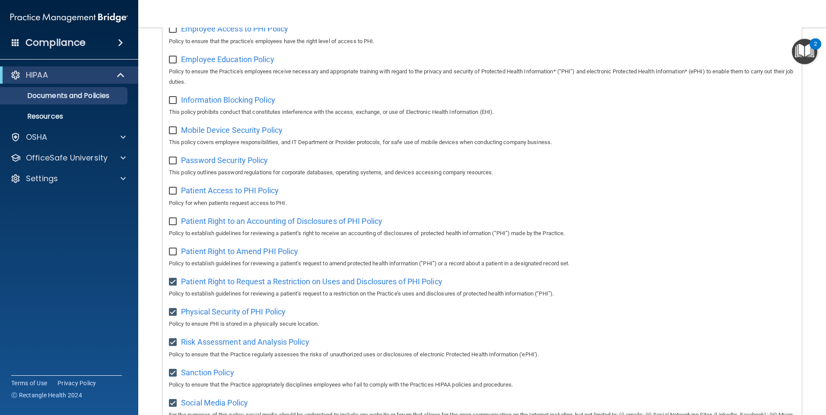
checkbox input "true"
click at [174, 224] on input "checkbox" at bounding box center [174, 221] width 10 height 7
checkbox input "true"
click at [173, 195] on input "checkbox" at bounding box center [174, 191] width 10 height 7
checkbox input "true"
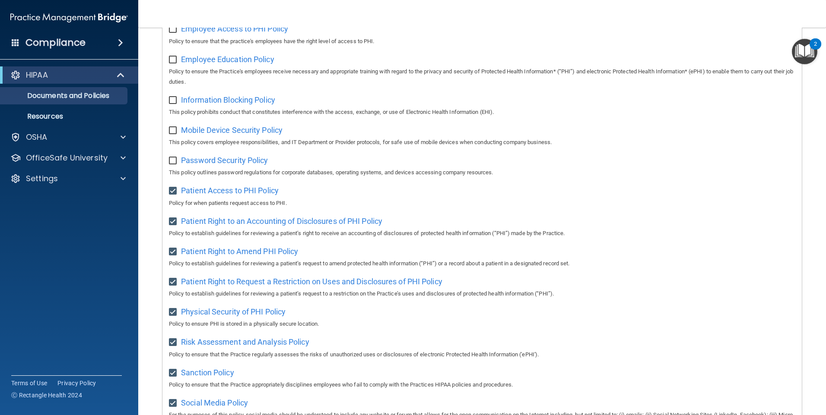
click at [170, 164] on input "checkbox" at bounding box center [174, 161] width 10 height 7
checkbox input "true"
click at [175, 131] on input "checkbox" at bounding box center [174, 130] width 10 height 7
checkbox input "true"
drag, startPoint x: 170, startPoint y: 103, endPoint x: 166, endPoint y: 107, distance: 5.8
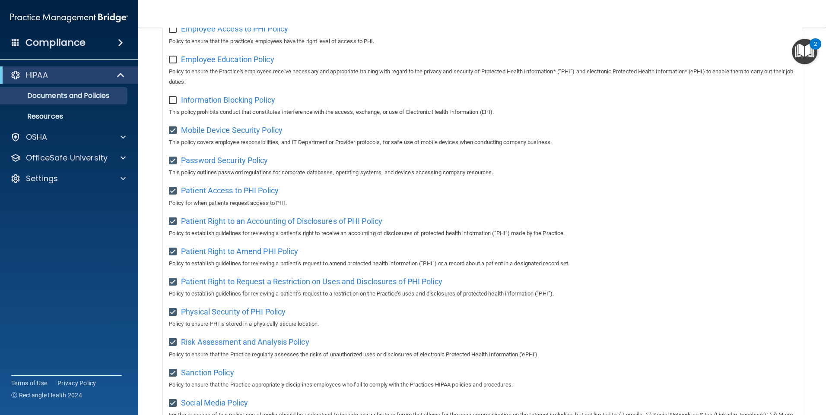
click at [169, 104] on input "checkbox" at bounding box center [174, 100] width 10 height 7
checkbox input "true"
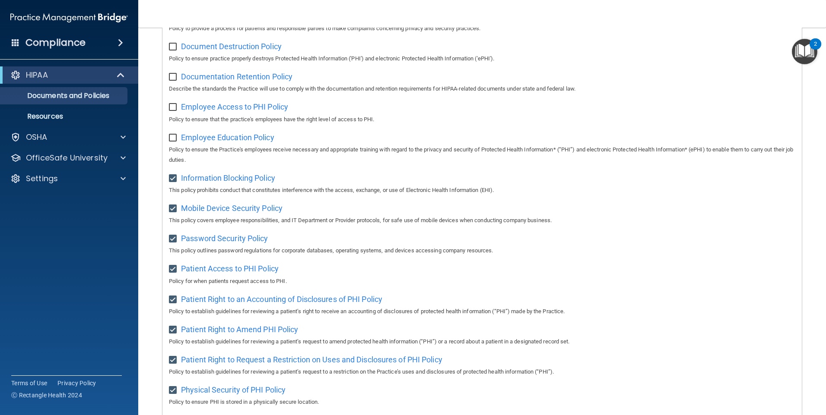
scroll to position [192, 0]
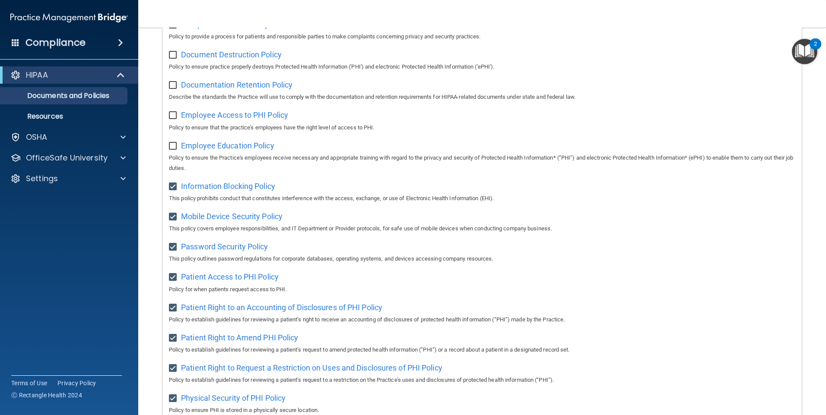
click at [173, 148] on input "checkbox" at bounding box center [174, 146] width 10 height 7
checkbox input "true"
click at [171, 116] on input "checkbox" at bounding box center [174, 115] width 10 height 7
checkbox input "true"
click at [170, 87] on input "checkbox" at bounding box center [174, 85] width 10 height 7
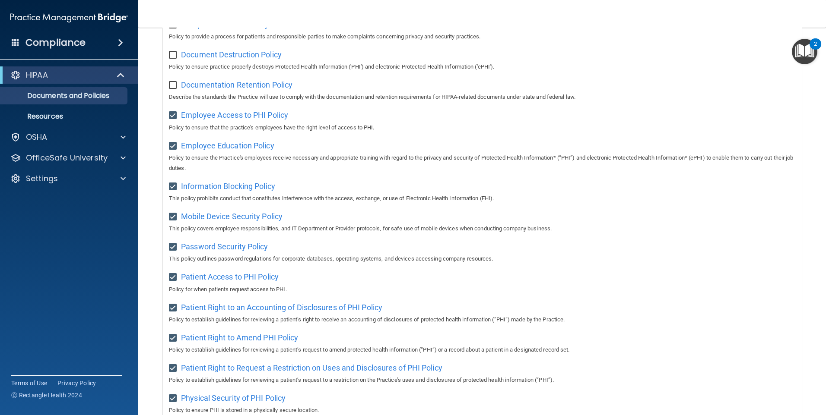
checkbox input "true"
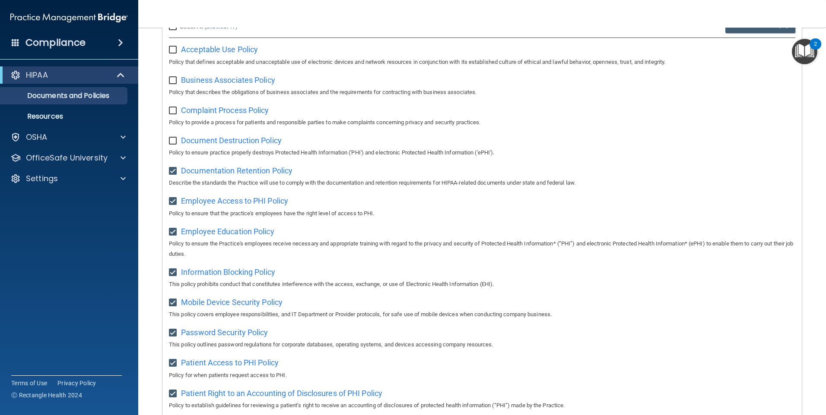
scroll to position [105, 0]
drag, startPoint x: 175, startPoint y: 142, endPoint x: 167, endPoint y: 122, distance: 21.9
click at [175, 142] on input "checkbox" at bounding box center [174, 141] width 10 height 7
checkbox input "true"
click at [173, 113] on input "checkbox" at bounding box center [174, 111] width 10 height 7
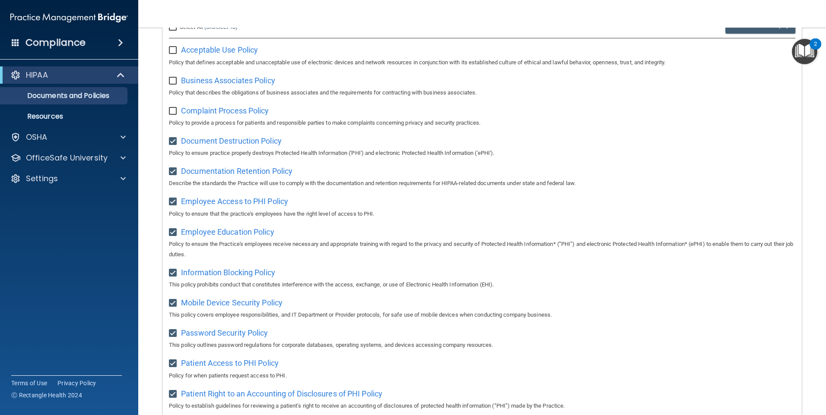
checkbox input "true"
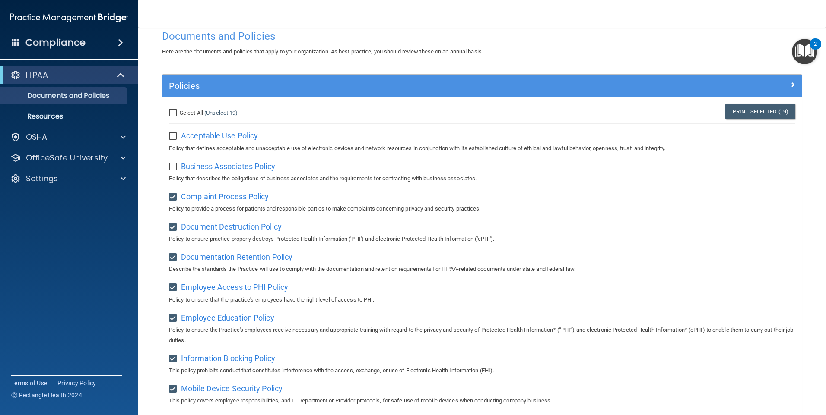
scroll to position [19, 0]
drag, startPoint x: 169, startPoint y: 167, endPoint x: 177, endPoint y: 155, distance: 14.3
click at [170, 165] on input "checkbox" at bounding box center [174, 167] width 10 height 7
checkbox input "true"
click at [175, 136] on input "checkbox" at bounding box center [174, 136] width 10 height 7
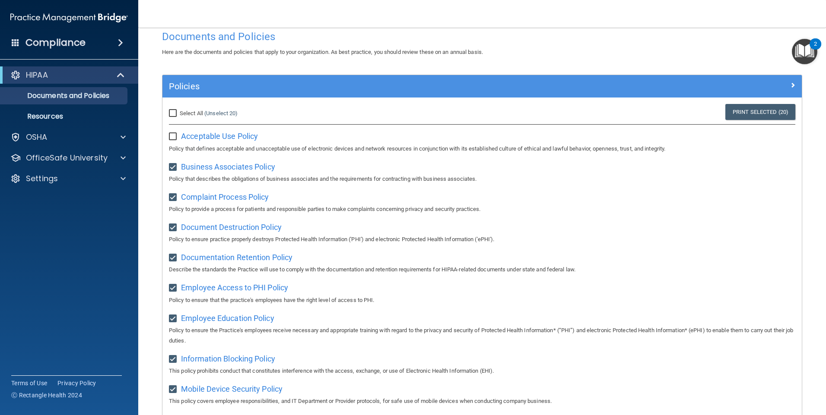
checkbox input "true"
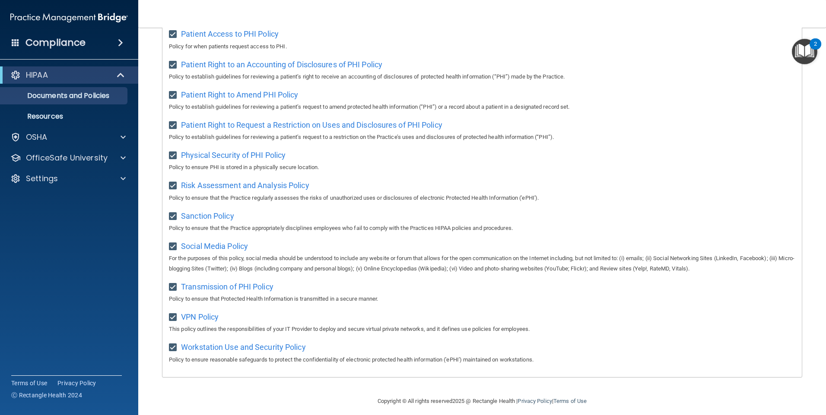
scroll to position [451, 0]
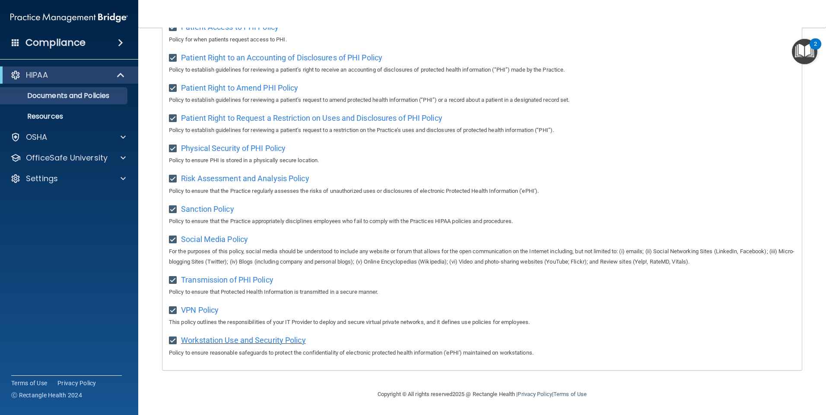
click at [260, 339] on span "Workstation Use and Security Policy" at bounding box center [243, 340] width 125 height 9
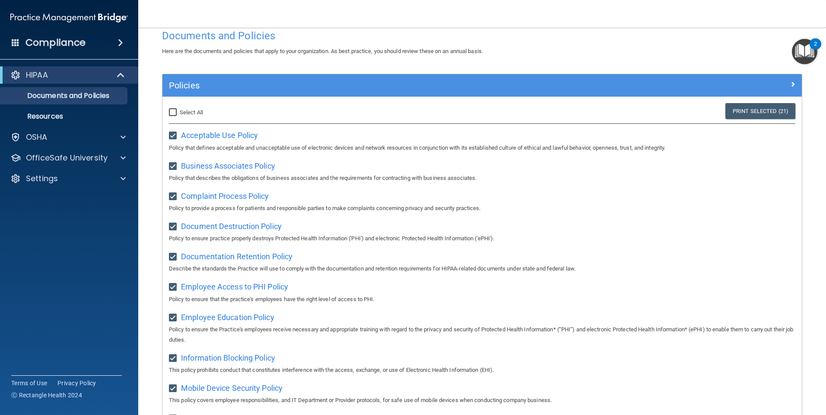
scroll to position [0, 0]
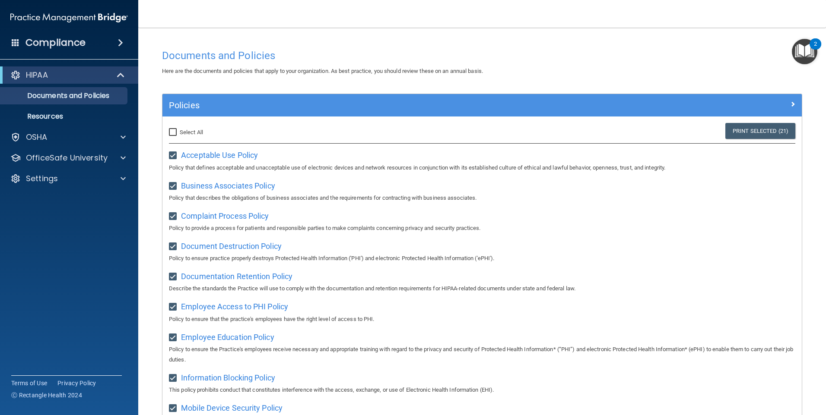
click at [805, 46] on img "Open Resource Center, 2 new notifications" at bounding box center [804, 51] width 25 height 25
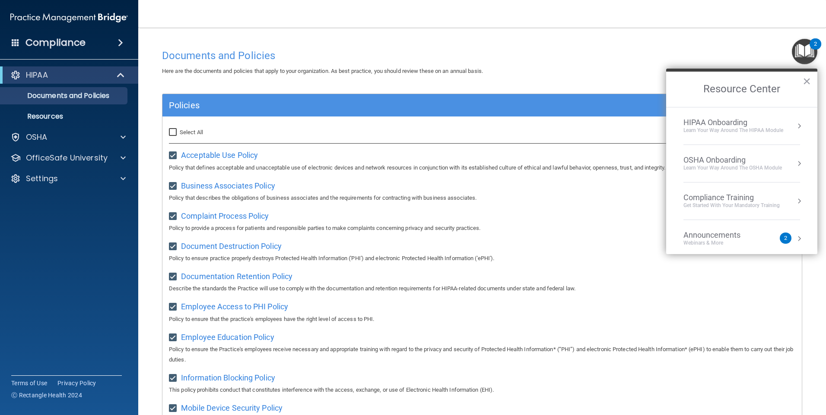
click at [705, 123] on div "HIPAA Onboarding" at bounding box center [733, 122] width 100 height 9
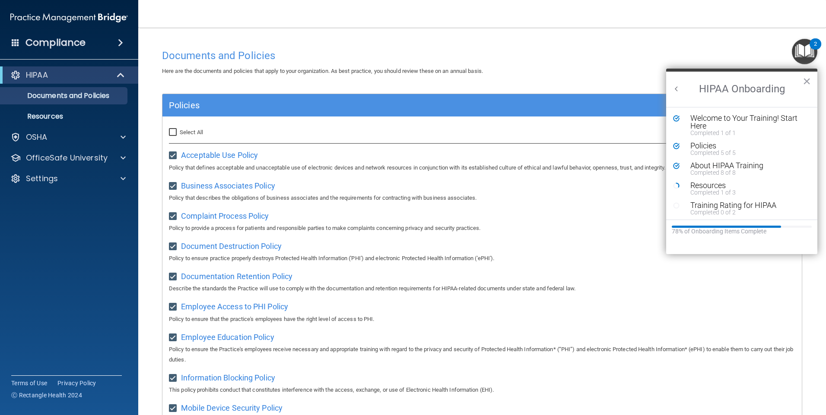
click at [714, 205] on div "Training Rating for HIPAA" at bounding box center [744, 206] width 109 height 8
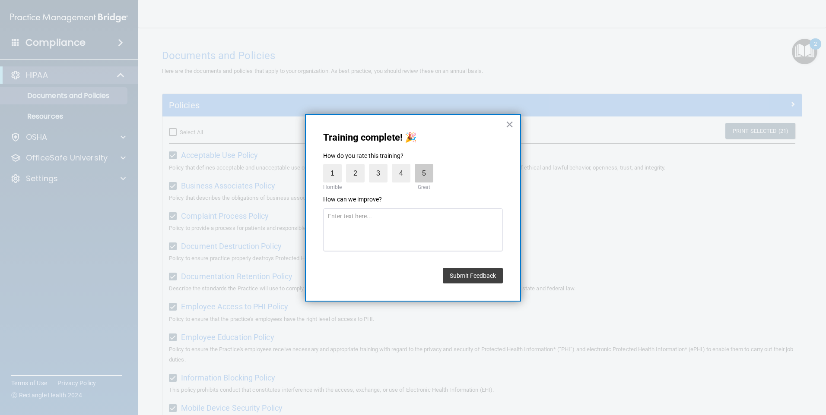
click at [424, 172] on label "5" at bounding box center [424, 173] width 19 height 19
click at [404, 166] on input "5" at bounding box center [404, 166] width 0 height 0
click at [469, 272] on button "Submit Feedback" at bounding box center [473, 276] width 60 height 16
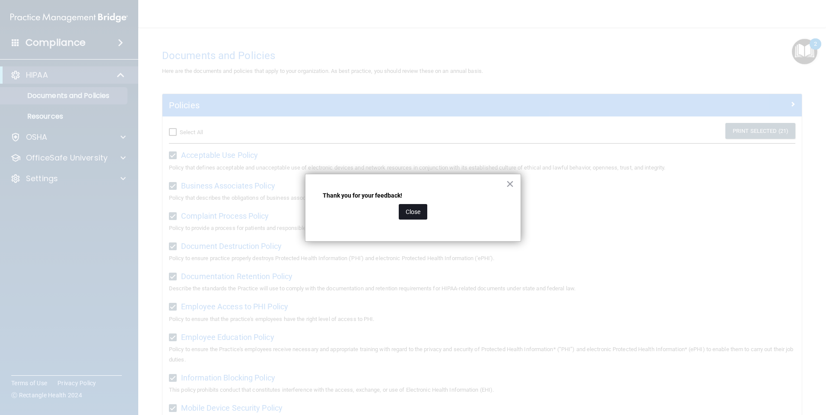
click at [422, 208] on button "Close" at bounding box center [413, 212] width 28 height 16
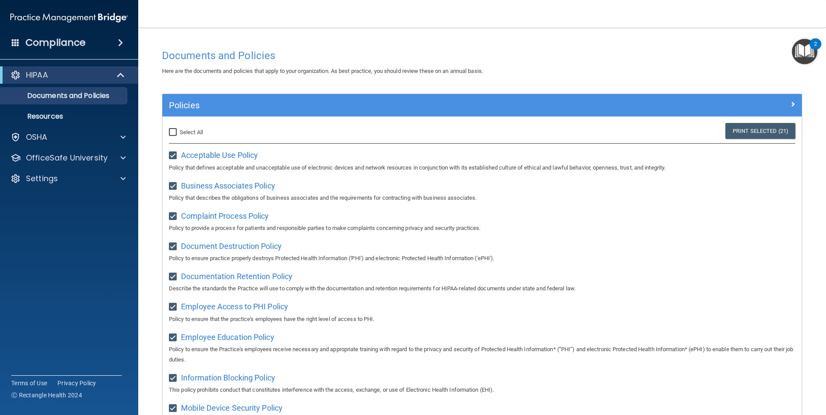
click at [808, 50] on img "Open Resource Center, 2 new notifications" at bounding box center [804, 51] width 25 height 25
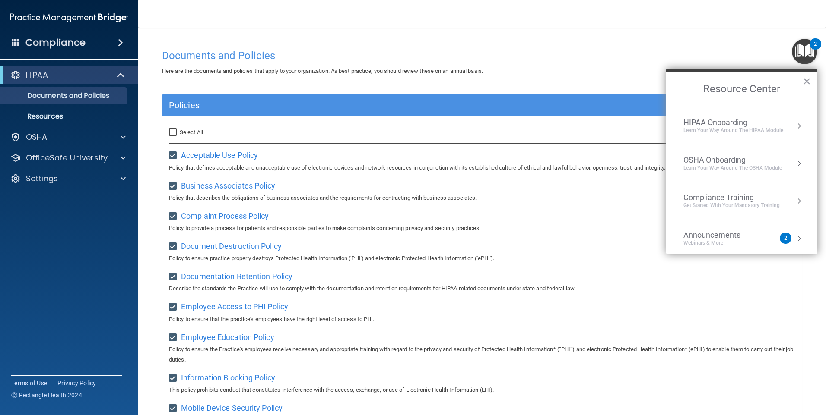
click at [744, 123] on div "HIPAA Onboarding" at bounding box center [733, 122] width 100 height 9
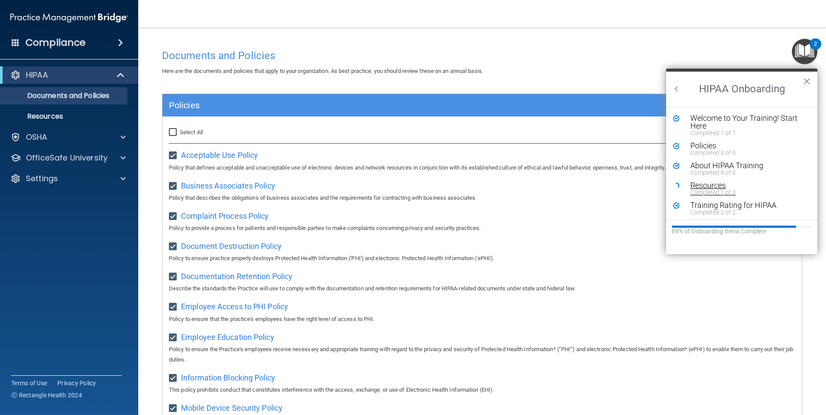
click at [726, 192] on div "Completed 1 of 3" at bounding box center [744, 193] width 109 height 6
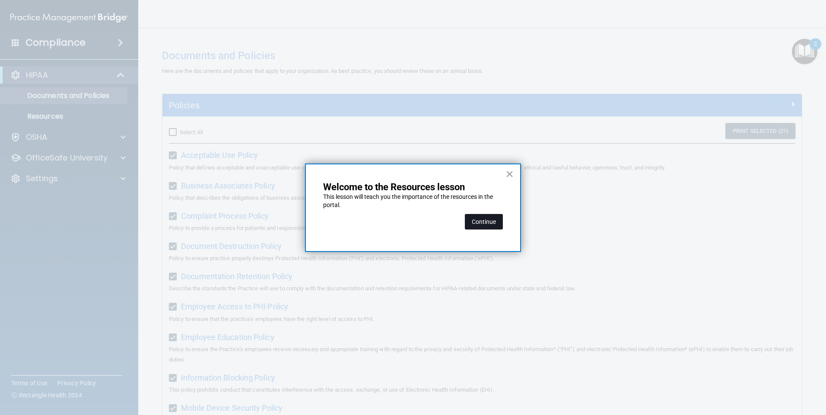
click at [475, 225] on button "Continue" at bounding box center [484, 222] width 38 height 16
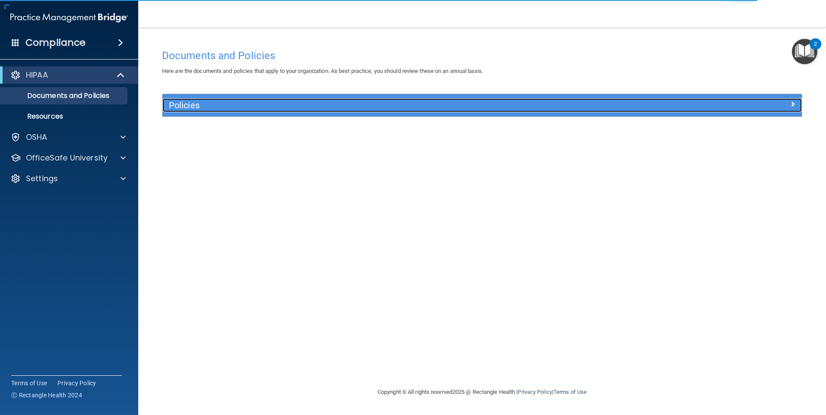
click at [719, 104] on div at bounding box center [722, 103] width 160 height 10
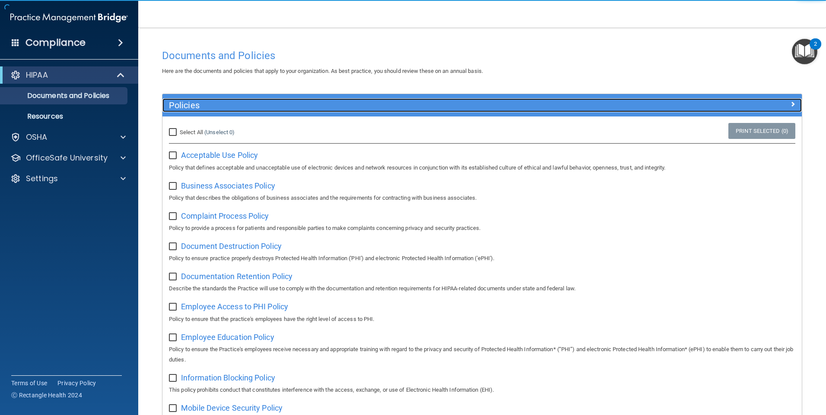
click at [735, 108] on div at bounding box center [722, 103] width 160 height 10
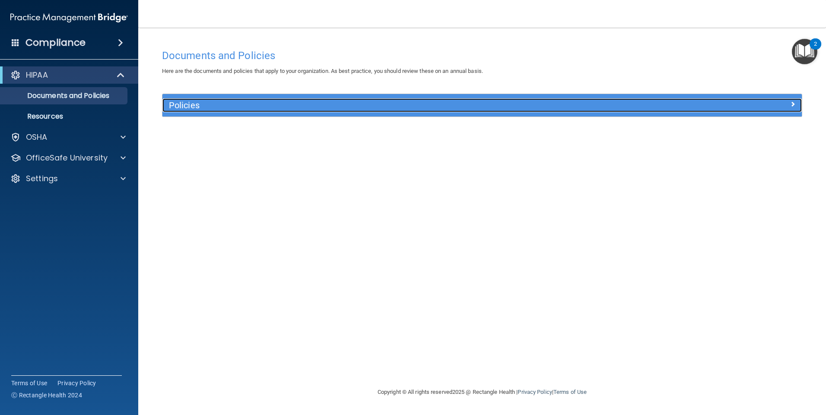
click at [739, 101] on div at bounding box center [722, 103] width 160 height 10
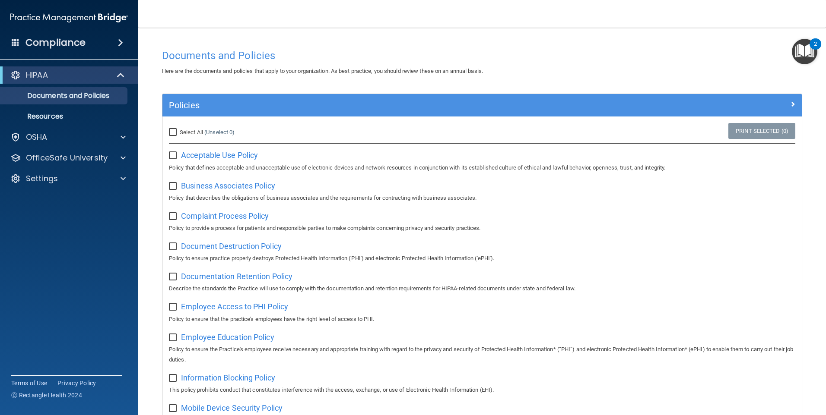
click at [805, 50] on img "Open Resource Center, 2 new notifications" at bounding box center [804, 51] width 25 height 25
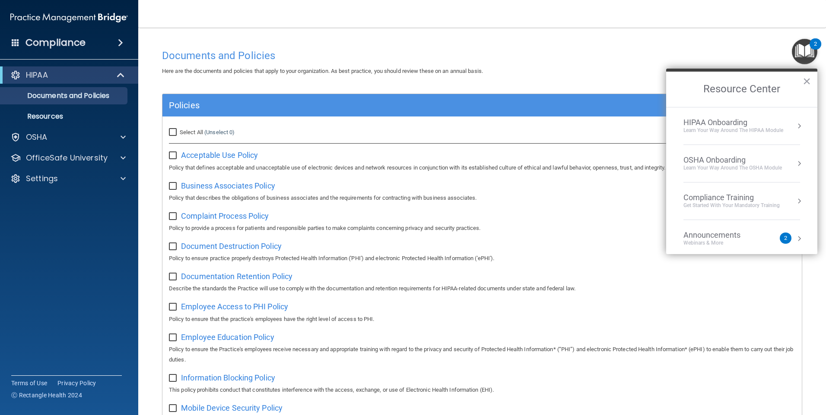
click at [795, 124] on button "Resource Center" at bounding box center [799, 126] width 9 height 9
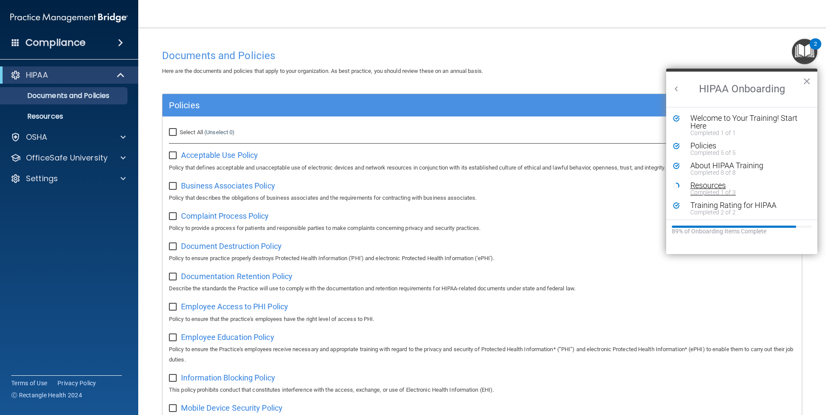
click at [701, 190] on div "Completed 1 of 3" at bounding box center [744, 193] width 109 height 6
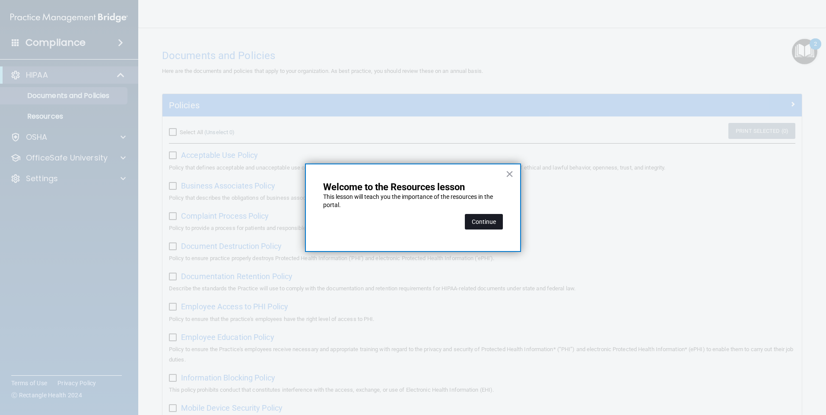
click at [489, 219] on button "Continue" at bounding box center [484, 222] width 38 height 16
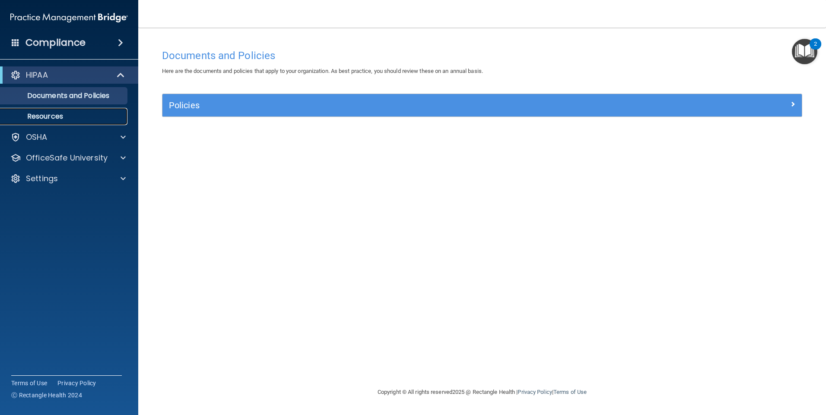
click at [63, 116] on p "Resources" at bounding box center [65, 116] width 118 height 9
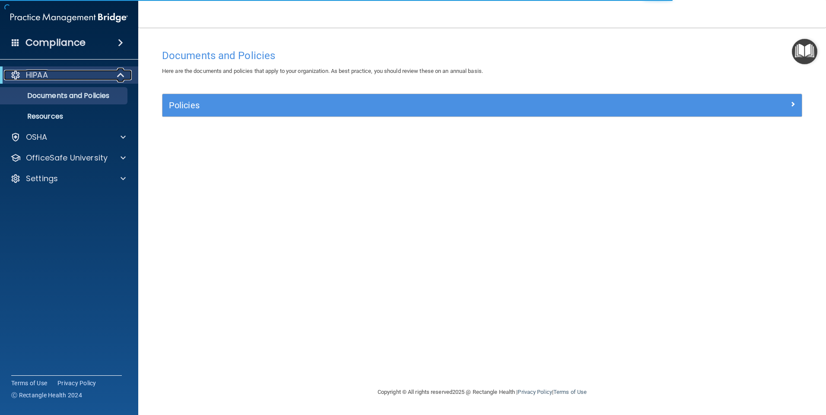
click at [75, 79] on div "HIPAA" at bounding box center [57, 75] width 107 height 10
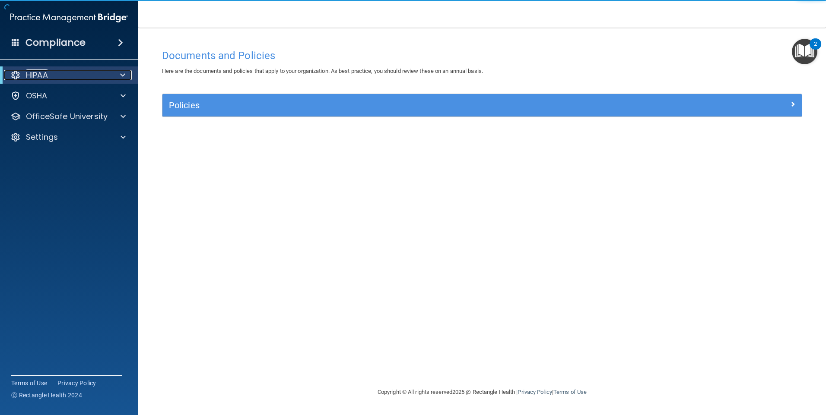
click at [122, 76] on span at bounding box center [122, 75] width 5 height 10
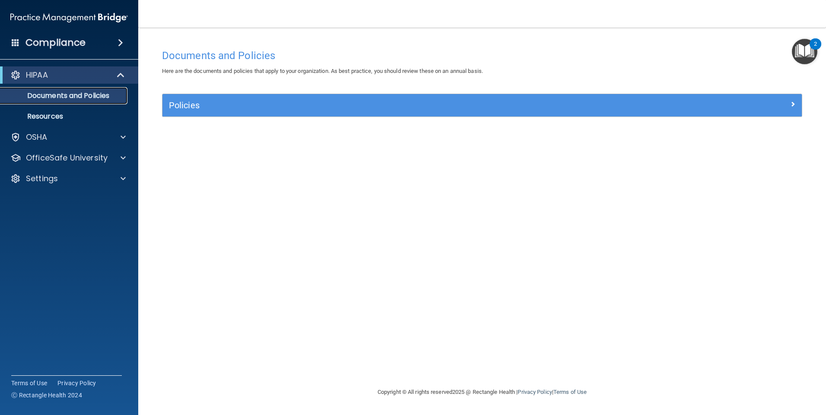
click at [119, 99] on p "Documents and Policies" at bounding box center [65, 96] width 118 height 9
click at [97, 93] on p "Documents and Policies" at bounding box center [65, 96] width 118 height 9
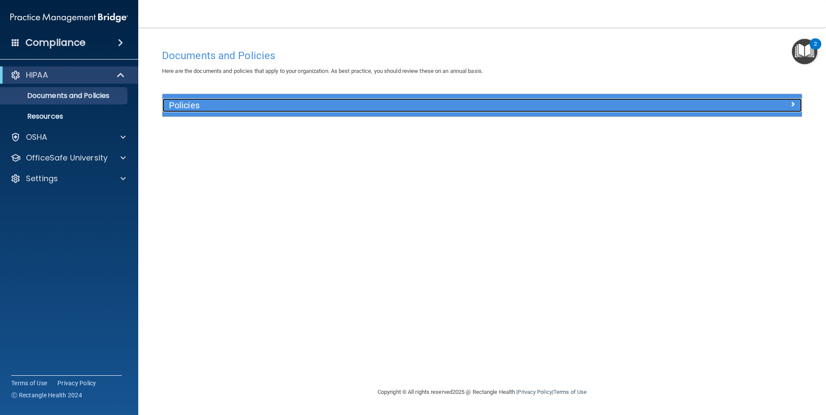
click at [264, 104] on h5 "Policies" at bounding box center [402, 105] width 466 height 9
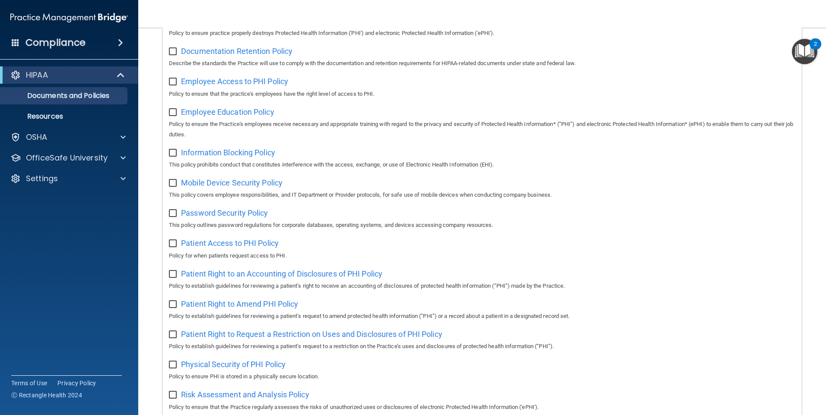
scroll to position [86, 0]
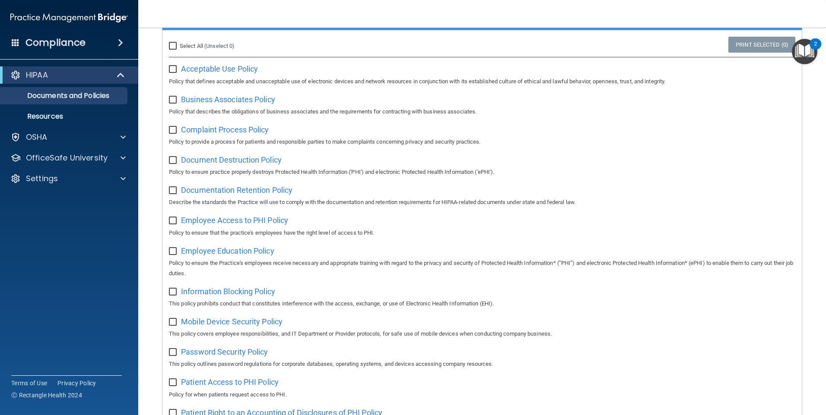
click at [174, 43] on input "Select All (Unselect 0) Unselect All" at bounding box center [174, 46] width 10 height 7
checkbox input "true"
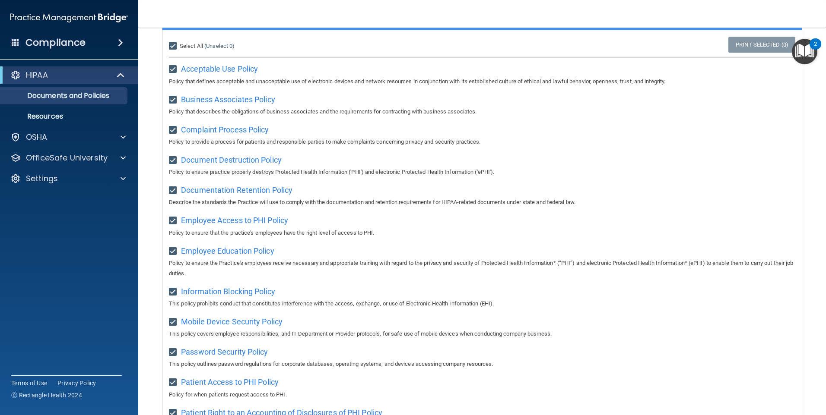
checkbox input "true"
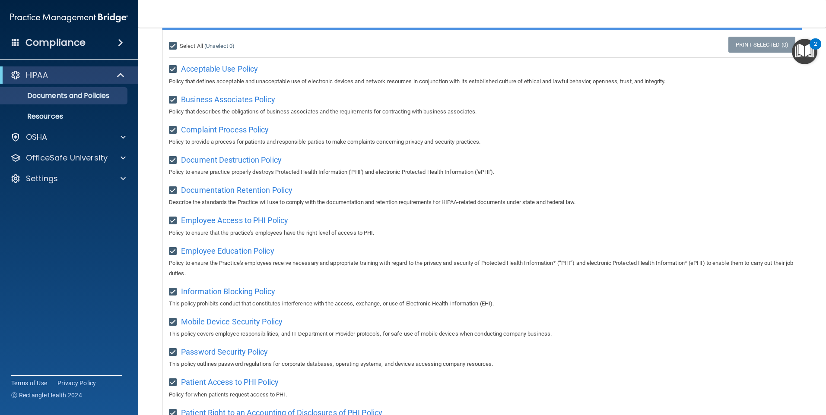
checkbox input "true"
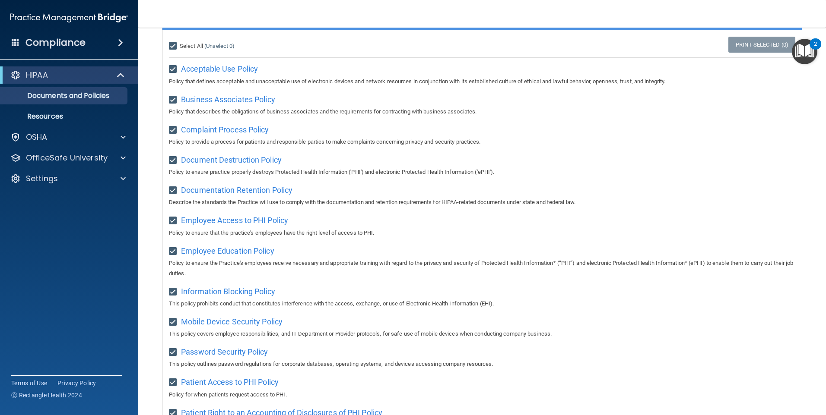
checkbox input "true"
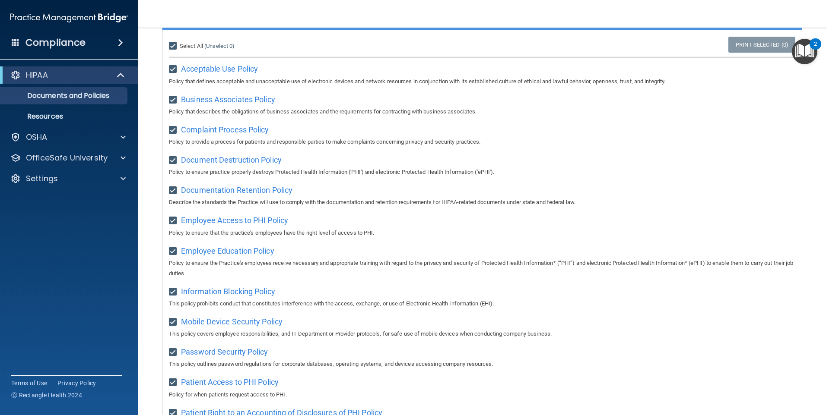
checkbox input "true"
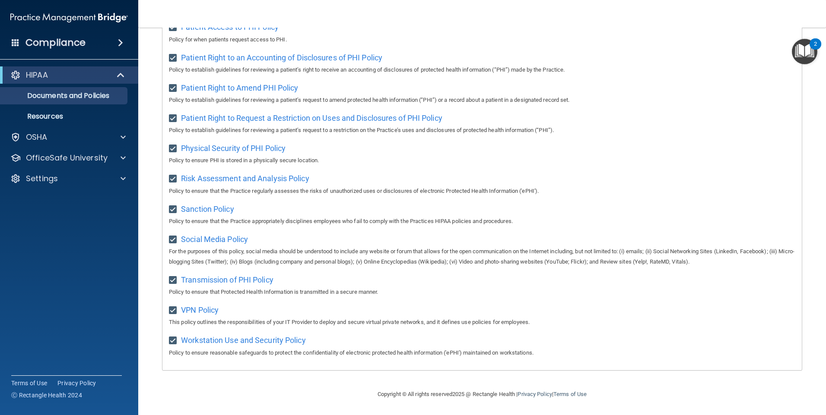
scroll to position [451, 0]
click at [200, 310] on span "VPN Policy" at bounding box center [200, 310] width 38 height 9
click at [228, 278] on span "Transmission of PHI Policy" at bounding box center [227, 279] width 92 height 9
click at [224, 239] on span "Social Media Policy" at bounding box center [214, 239] width 67 height 9
click at [200, 208] on span "Sanction Policy" at bounding box center [207, 209] width 53 height 9
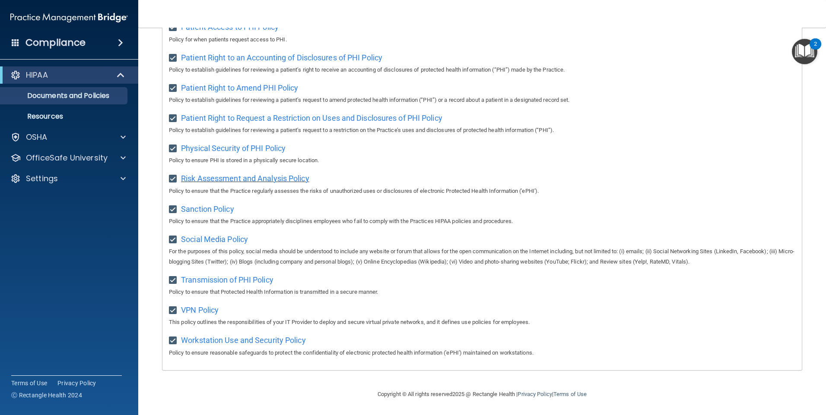
click at [226, 174] on span "Risk Assessment and Analysis Policy" at bounding box center [245, 178] width 128 height 9
click at [227, 144] on span "Physical Security of PHI Policy" at bounding box center [233, 148] width 104 height 9
click at [217, 114] on span "Patient Right to Request a Restriction on Uses and Disclosures of PHI Policy" at bounding box center [311, 118] width 261 height 9
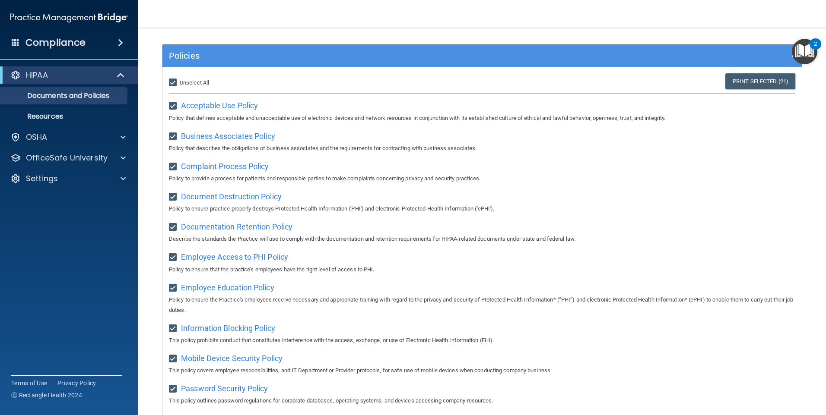
scroll to position [0, 0]
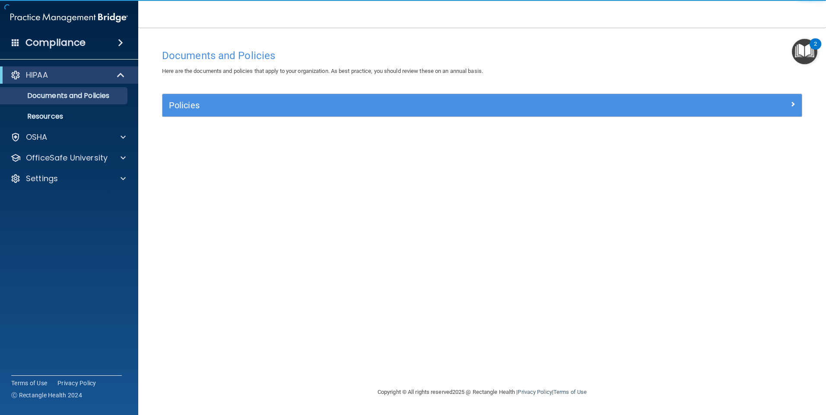
click at [806, 46] on img "Open Resource Center, 2 new notifications" at bounding box center [804, 51] width 25 height 25
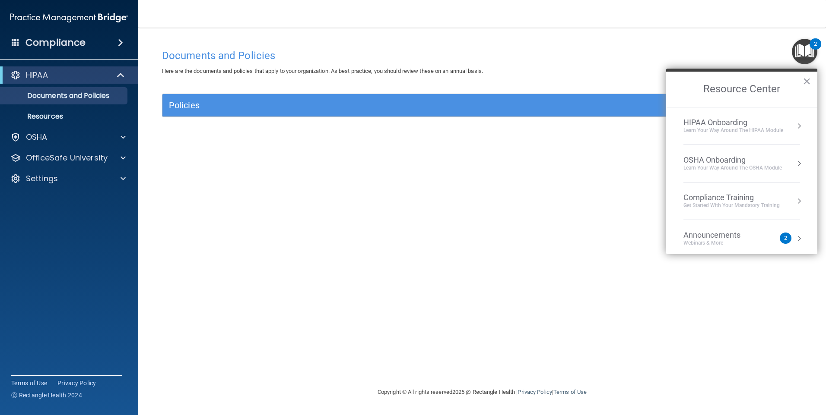
click at [728, 123] on div "HIPAA Onboarding" at bounding box center [733, 122] width 100 height 9
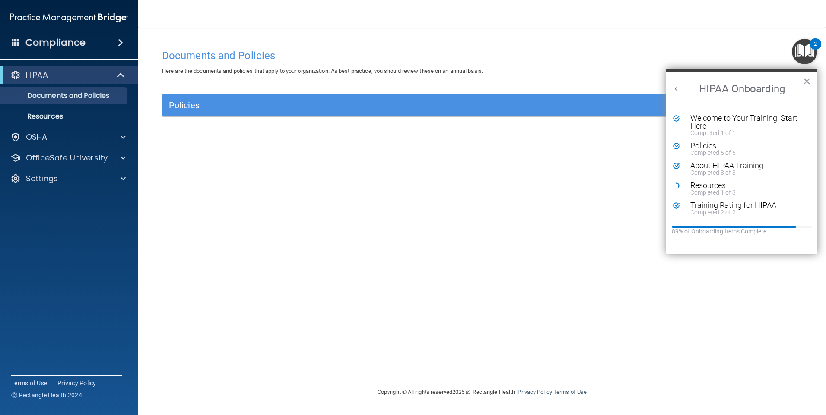
scroll to position [2, 0]
click at [797, 226] on div "Resource Center" at bounding box center [741, 227] width 140 height 2
drag, startPoint x: 731, startPoint y: 231, endPoint x: 716, endPoint y: 216, distance: 21.4
click at [731, 230] on div "89% of Onboarding Items Complete" at bounding box center [741, 231] width 140 height 7
click at [676, 183] on icon "Resource Center" at bounding box center [676, 184] width 6 height 6
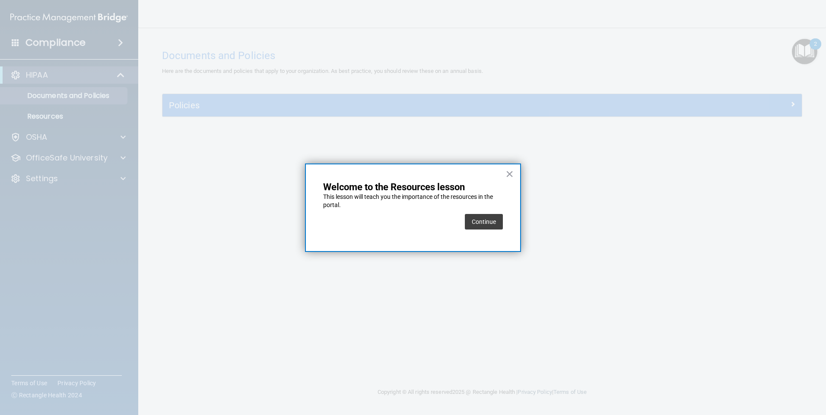
click at [487, 221] on button "Continue" at bounding box center [484, 222] width 38 height 16
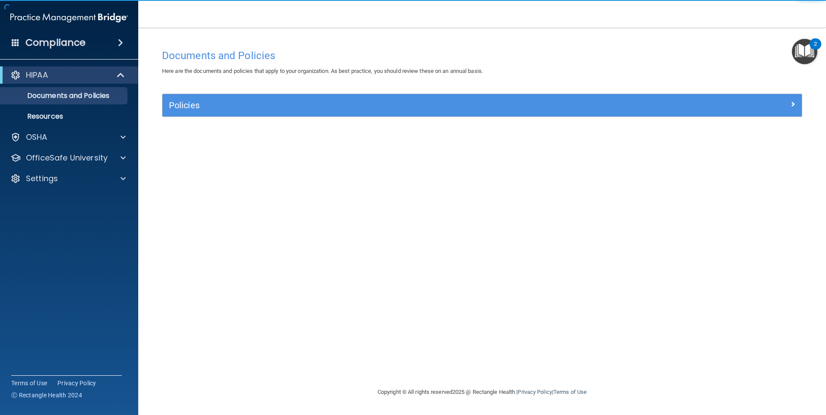
click at [410, 98] on div "Policies" at bounding box center [481, 105] width 639 height 22
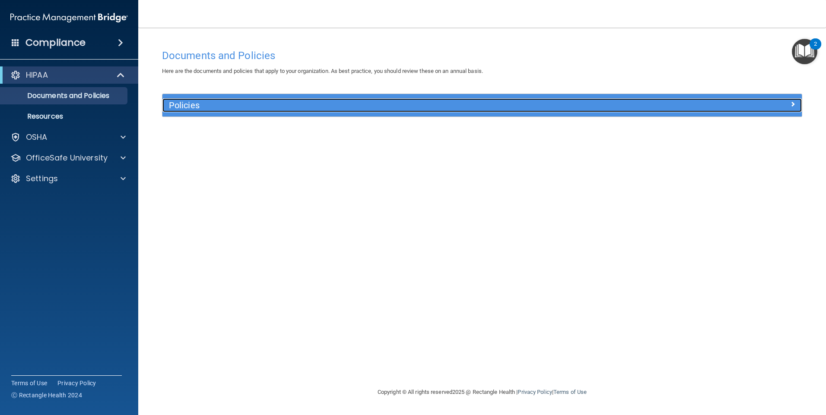
click at [785, 99] on div at bounding box center [722, 103] width 160 height 10
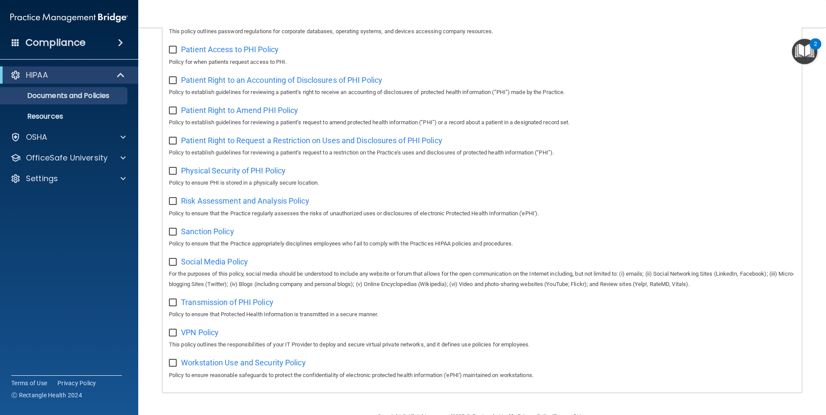
scroll to position [451, 0]
